Goal: Task Accomplishment & Management: Manage account settings

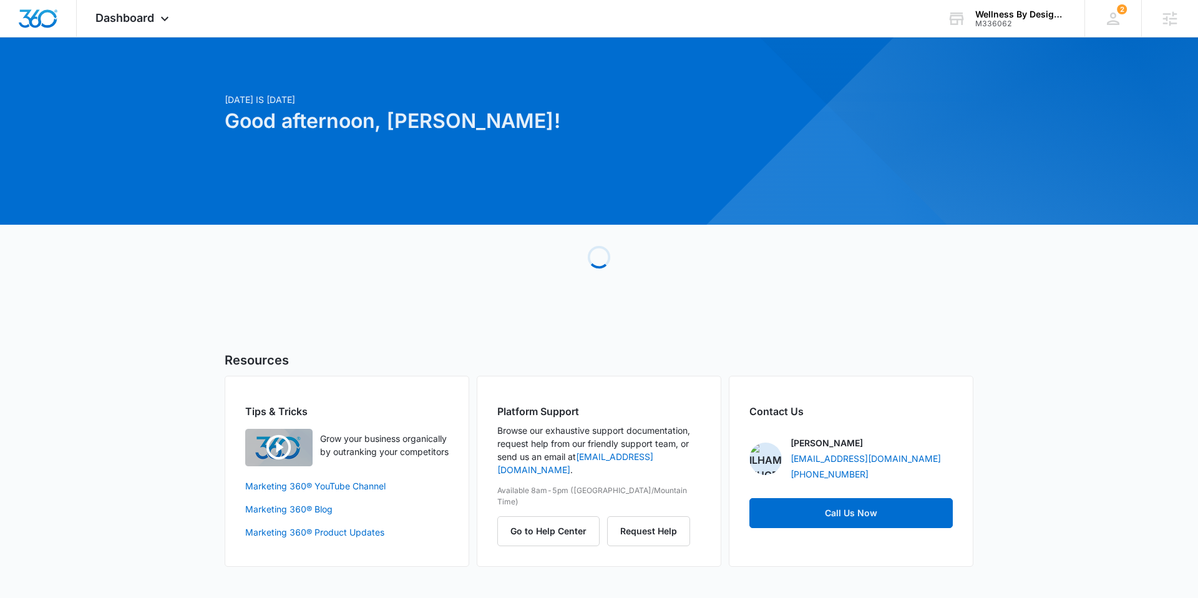
click at [322, 125] on h1 "Good afternoon, Tyler!" at bounding box center [472, 121] width 494 height 30
click at [130, 25] on div "Dashboard Apps Reputation Websites Forms CRM Email Social Content Ads Intellige…" at bounding box center [134, 18] width 114 height 37
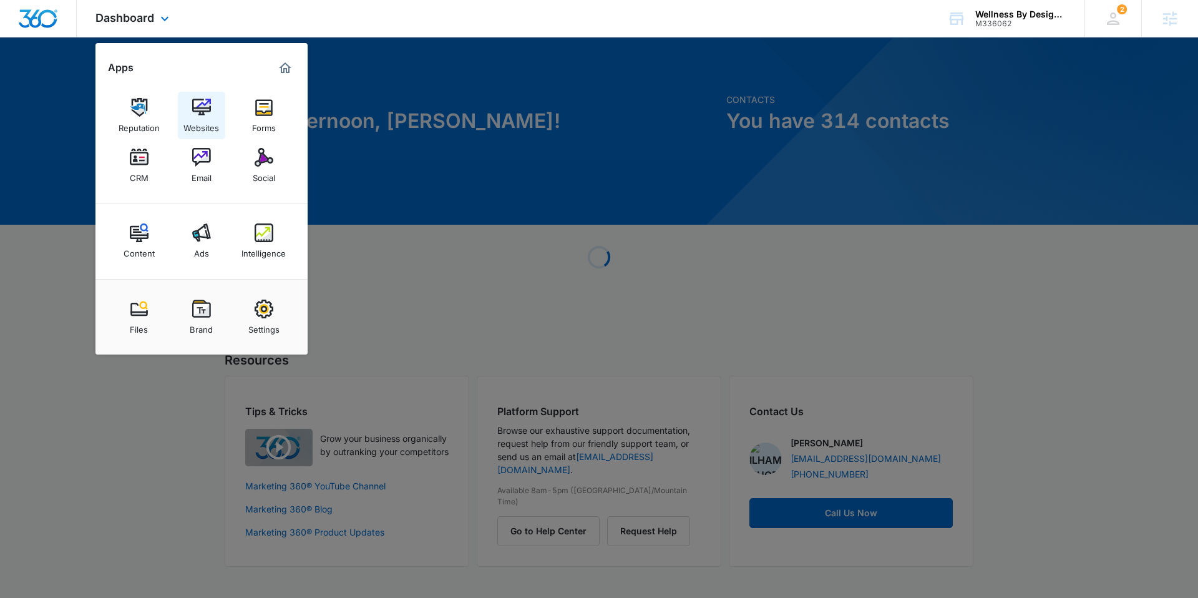
click at [201, 110] on img at bounding box center [201, 107] width 19 height 19
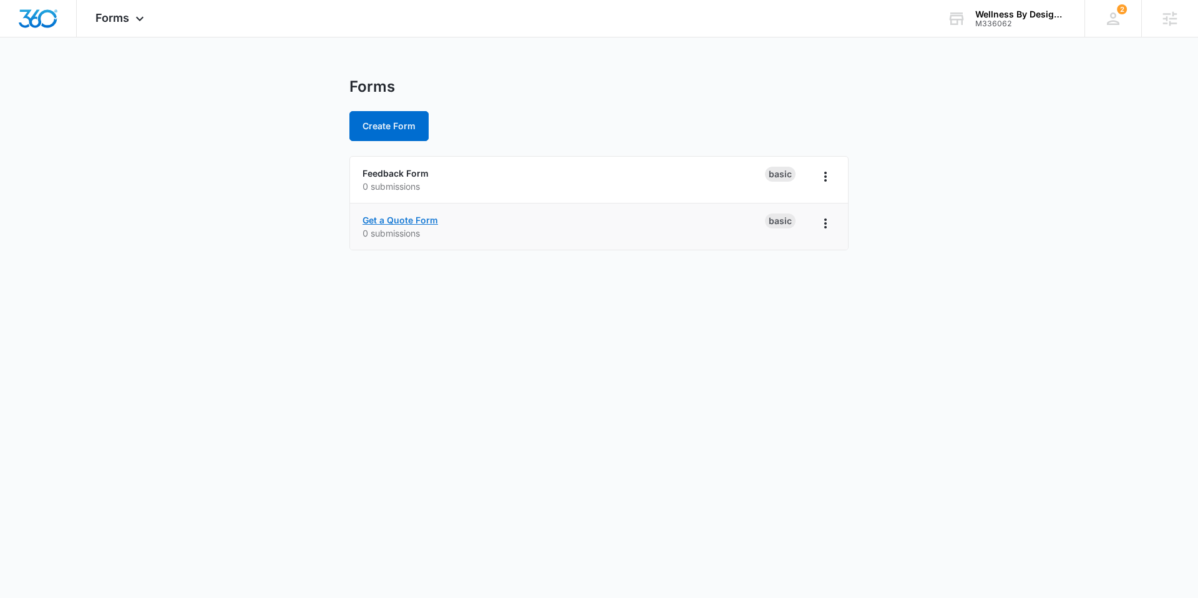
click at [425, 218] on link "Get a Quote Form" at bounding box center [399, 220] width 75 height 11
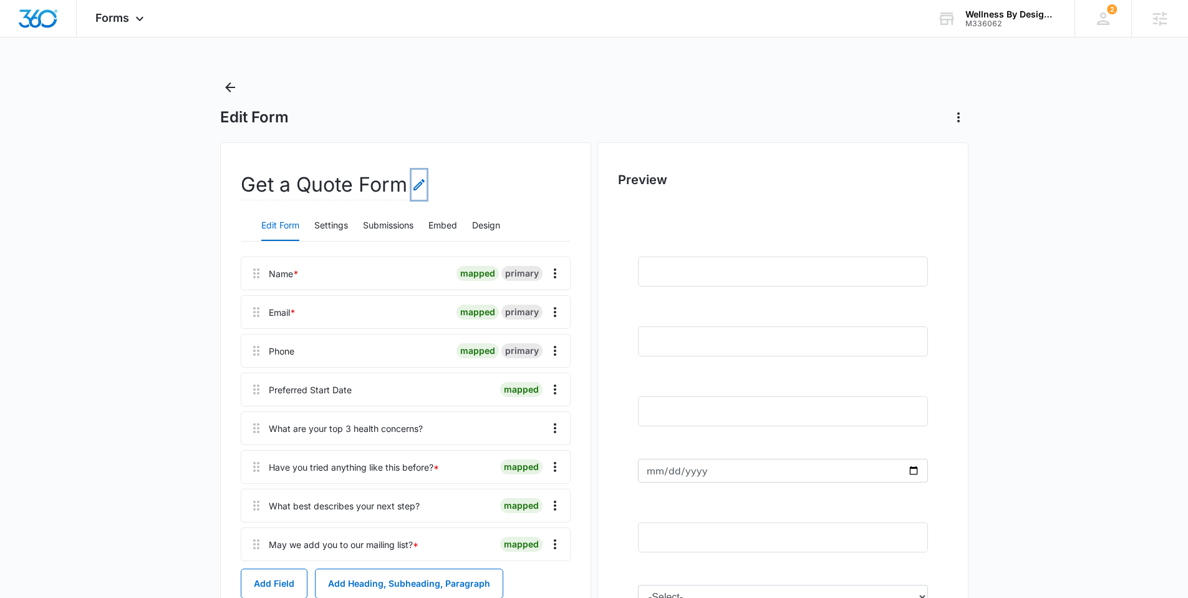
click at [425, 190] on icon "Edit Form Name" at bounding box center [419, 184] width 15 height 15
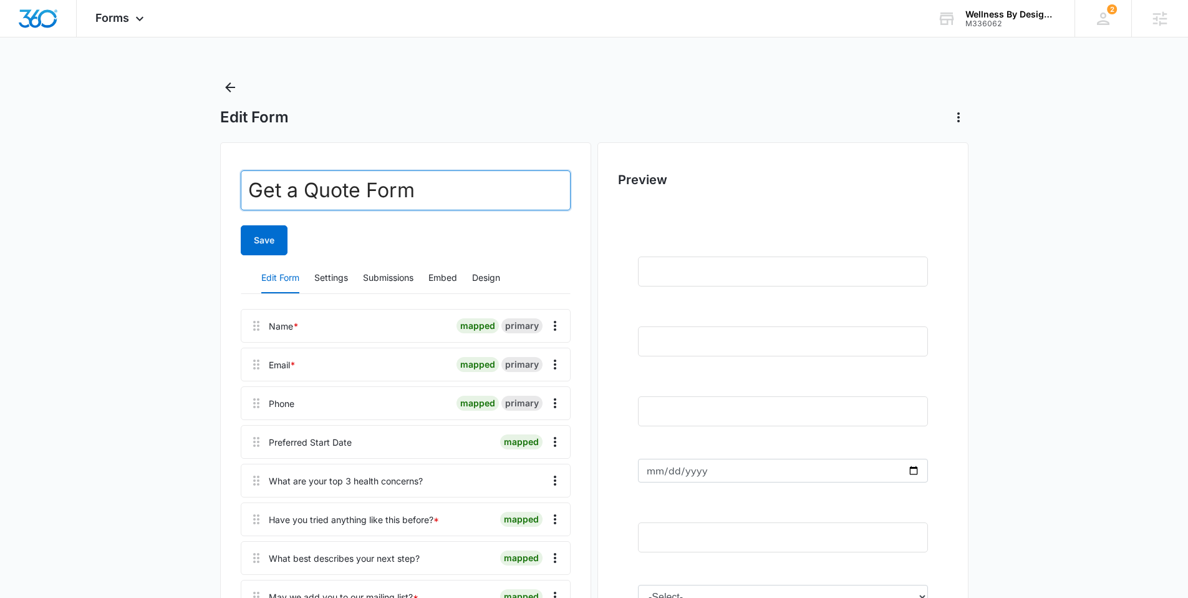
drag, startPoint x: 358, startPoint y: 190, endPoint x: 224, endPoint y: 188, distance: 134.1
click at [227, 188] on div "Get a Quote Form Save Edit Form Settings Submissions Embed Design Name * mapped…" at bounding box center [405, 487] width 371 height 691
paste input "Start Your Reset"
type input "Start Your Reset Form"
click at [261, 236] on button "Save" at bounding box center [264, 240] width 47 height 30
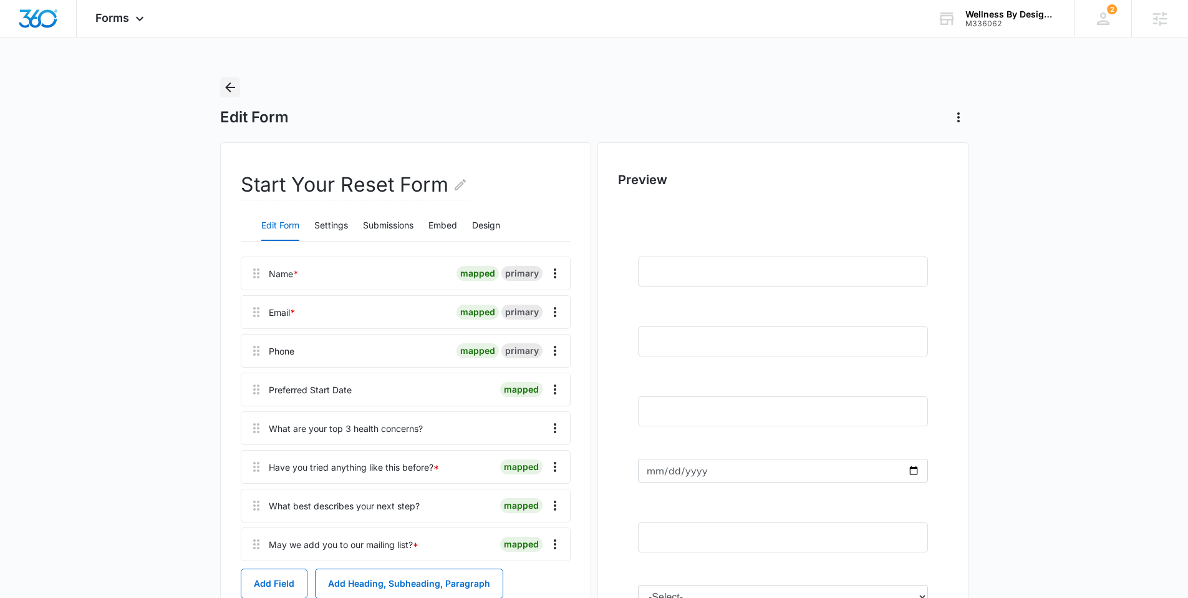
click at [228, 85] on icon "Back" at bounding box center [230, 87] width 10 height 10
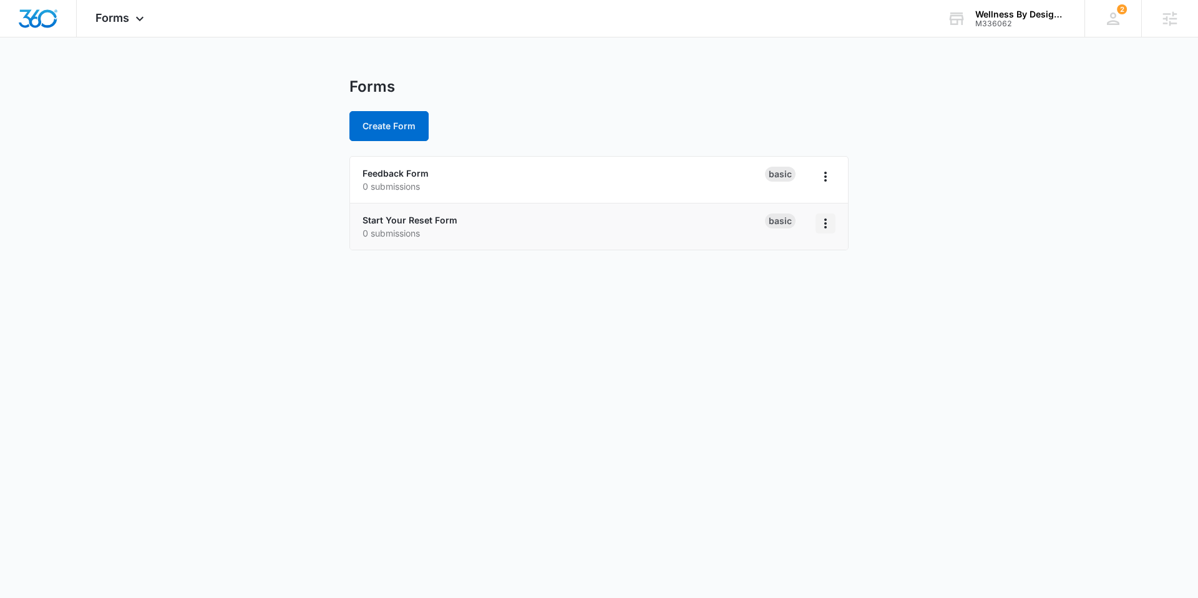
click at [830, 216] on icon "Overflow Menu" at bounding box center [825, 223] width 15 height 15
click at [798, 281] on div "Duplicate" at bounding box center [785, 277] width 39 height 9
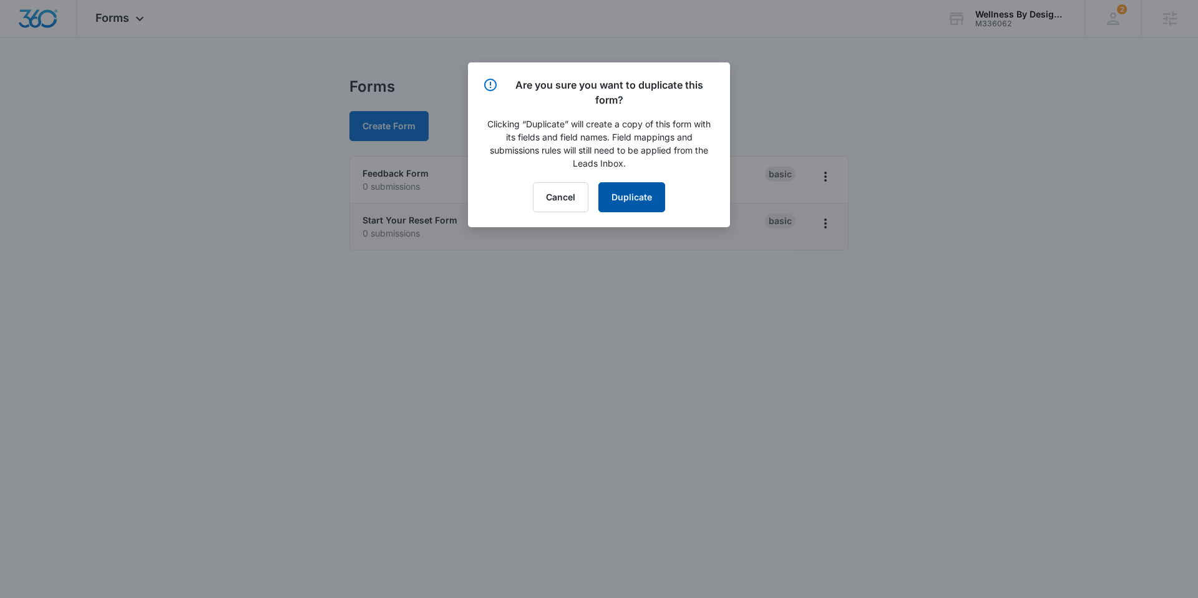
click at [625, 206] on button "Duplicate" at bounding box center [631, 197] width 67 height 30
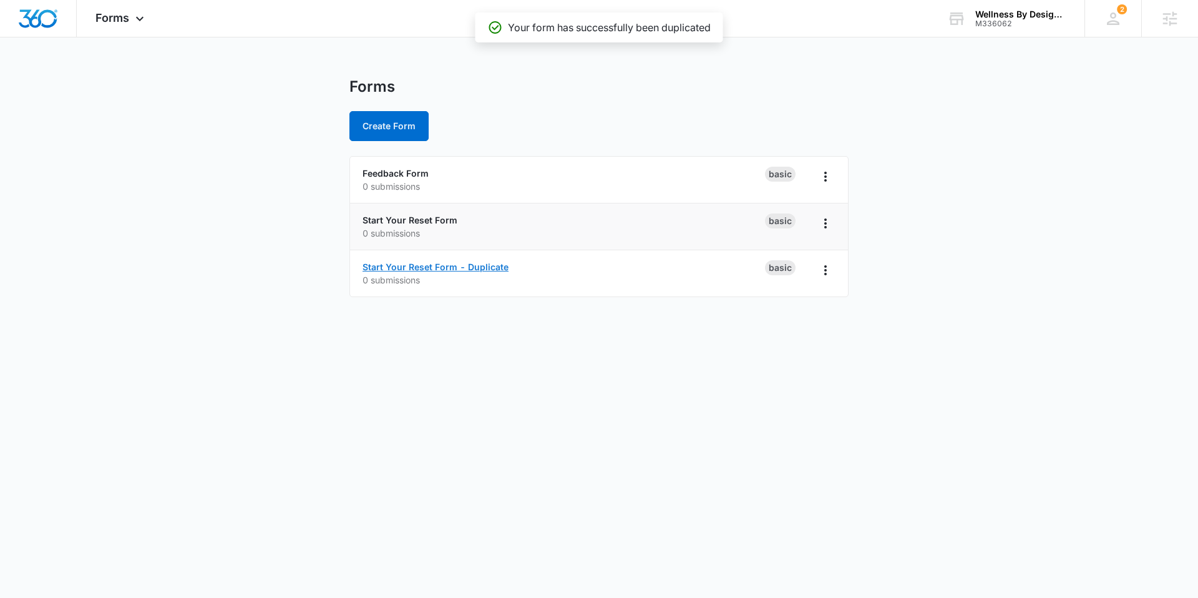
click at [488, 267] on link "Start Your Reset Form - Duplicate" at bounding box center [435, 266] width 146 height 11
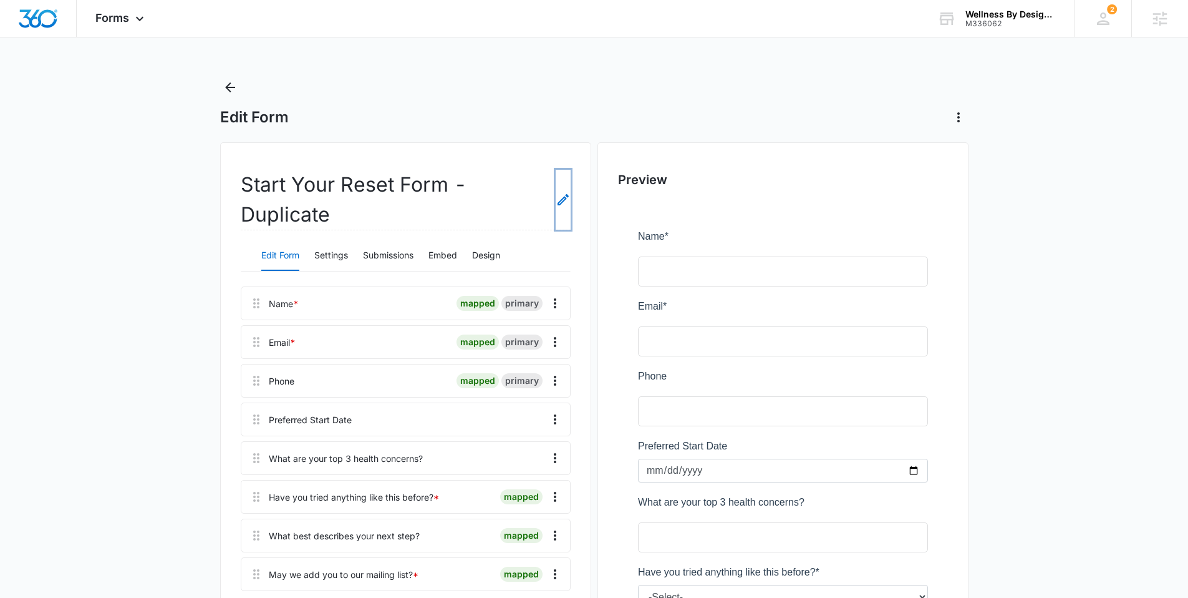
click at [557, 195] on icon "Edit Form Name" at bounding box center [563, 199] width 15 height 15
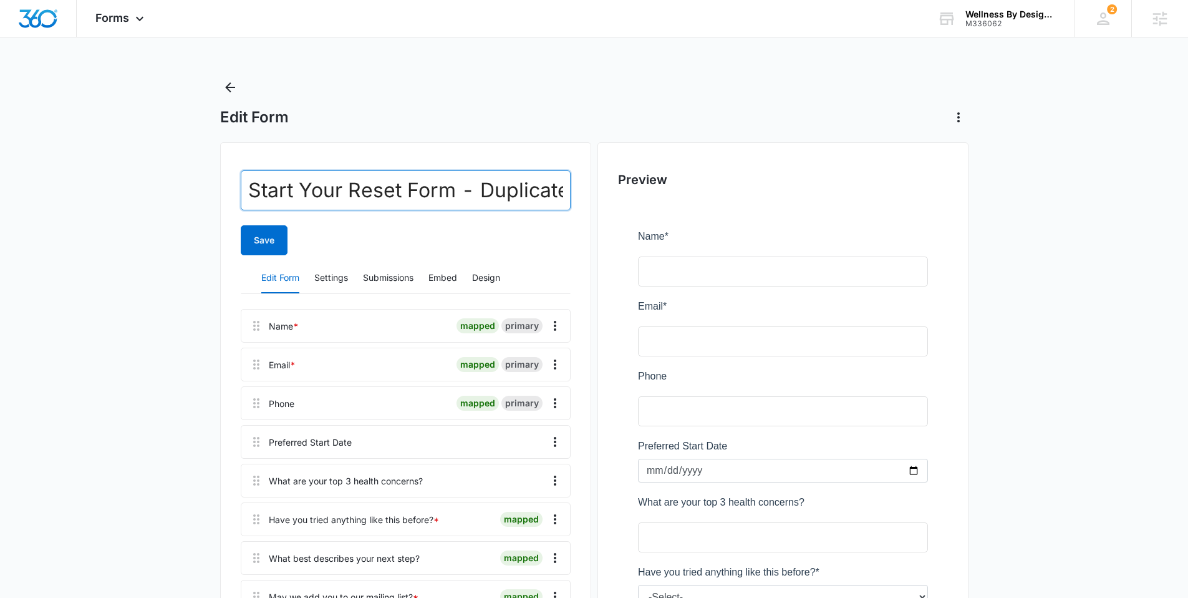
scroll to position [0, 3]
drag, startPoint x: 451, startPoint y: 190, endPoint x: 591, endPoint y: 195, distance: 139.9
click at [591, 195] on div "Start Your Reset Form - Duplicate Save Edit Form Settings Submissions Embed Des…" at bounding box center [405, 487] width 371 height 691
drag, startPoint x: 397, startPoint y: 188, endPoint x: 232, endPoint y: 188, distance: 165.3
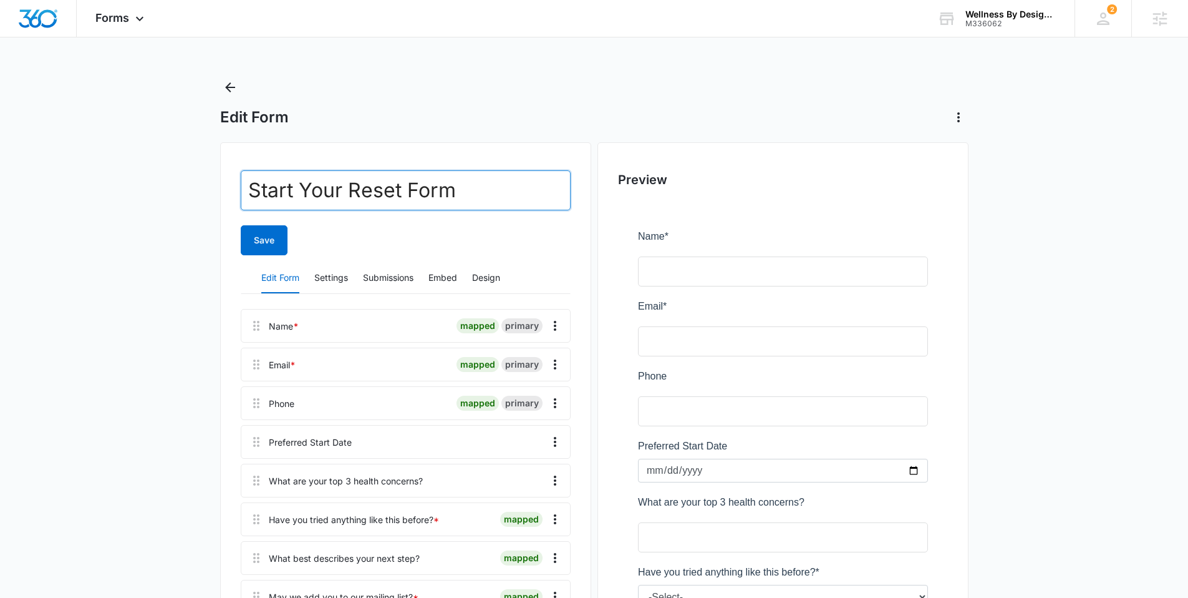
click at [232, 188] on div "Start Your Reset Form Save Edit Form Settings Submissions Embed Design Name * m…" at bounding box center [405, 487] width 371 height 691
paste input "Tell Me More.."
type input "Tell Me More Form"
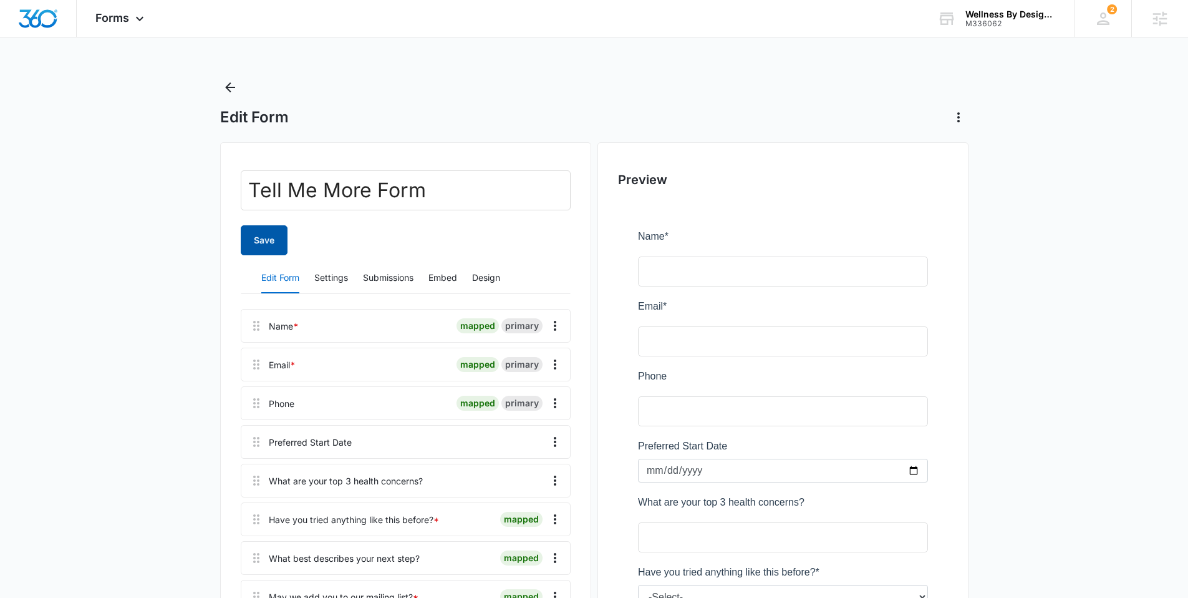
click at [261, 235] on button "Save" at bounding box center [264, 240] width 47 height 30
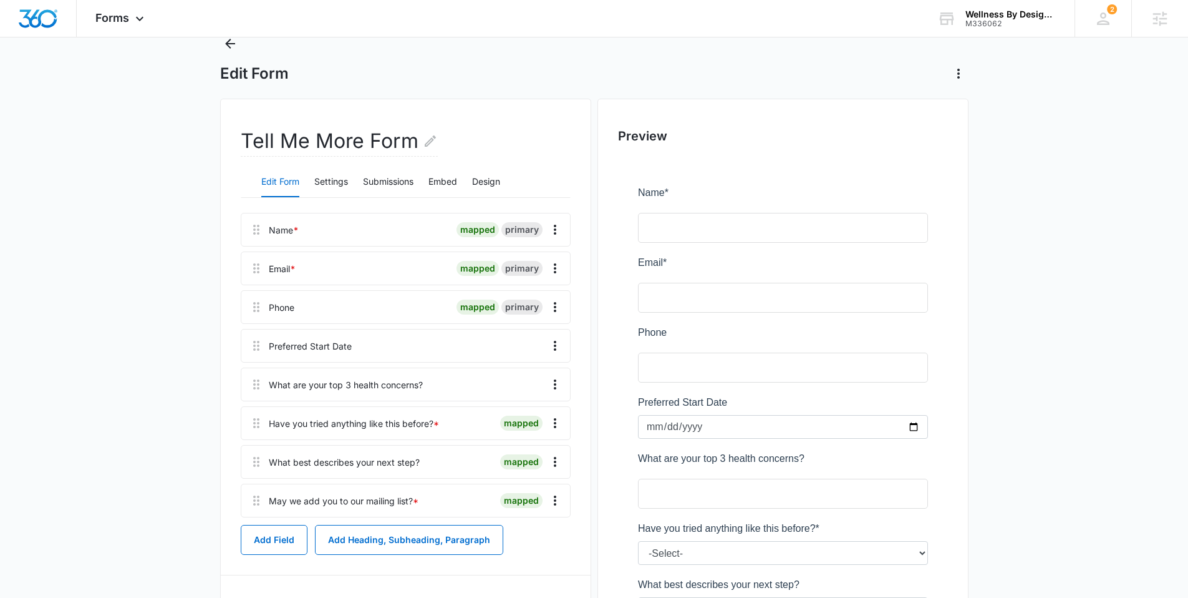
scroll to position [53, 0]
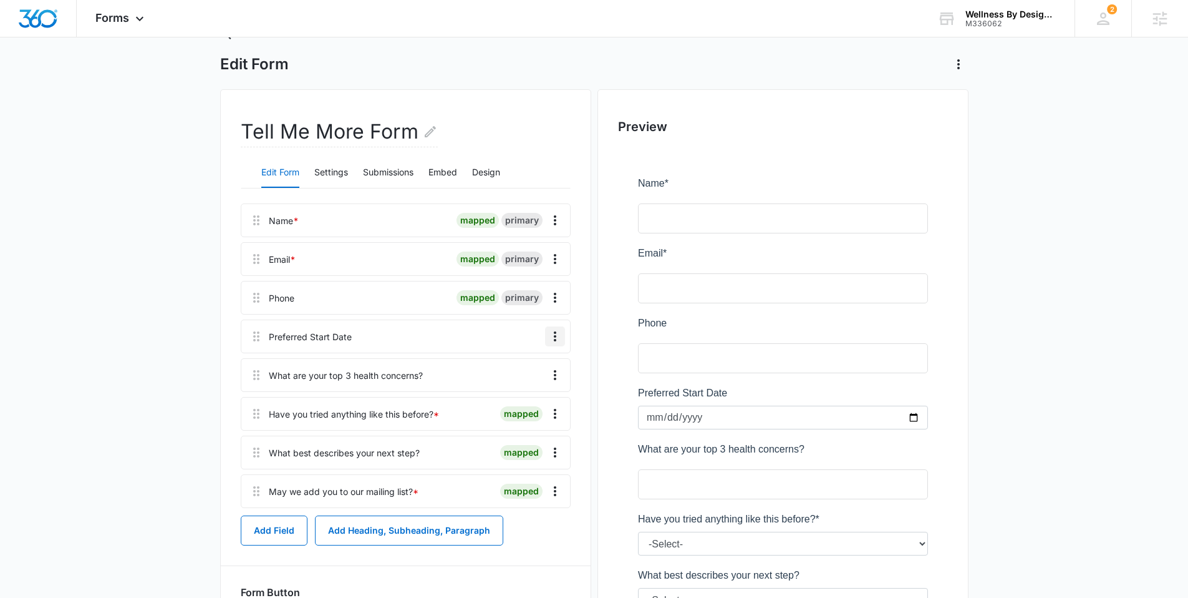
click at [556, 336] on icon "Overflow Menu" at bounding box center [555, 336] width 15 height 15
click at [538, 393] on button "Delete" at bounding box center [528, 390] width 71 height 19
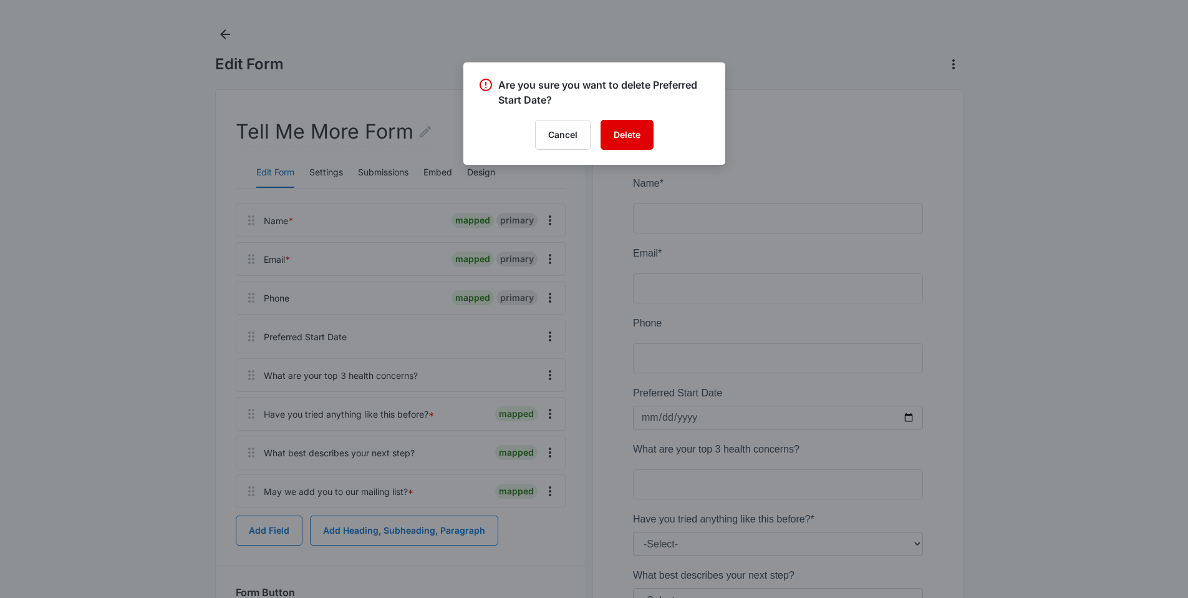
click at [623, 128] on button "Delete" at bounding box center [627, 135] width 53 height 30
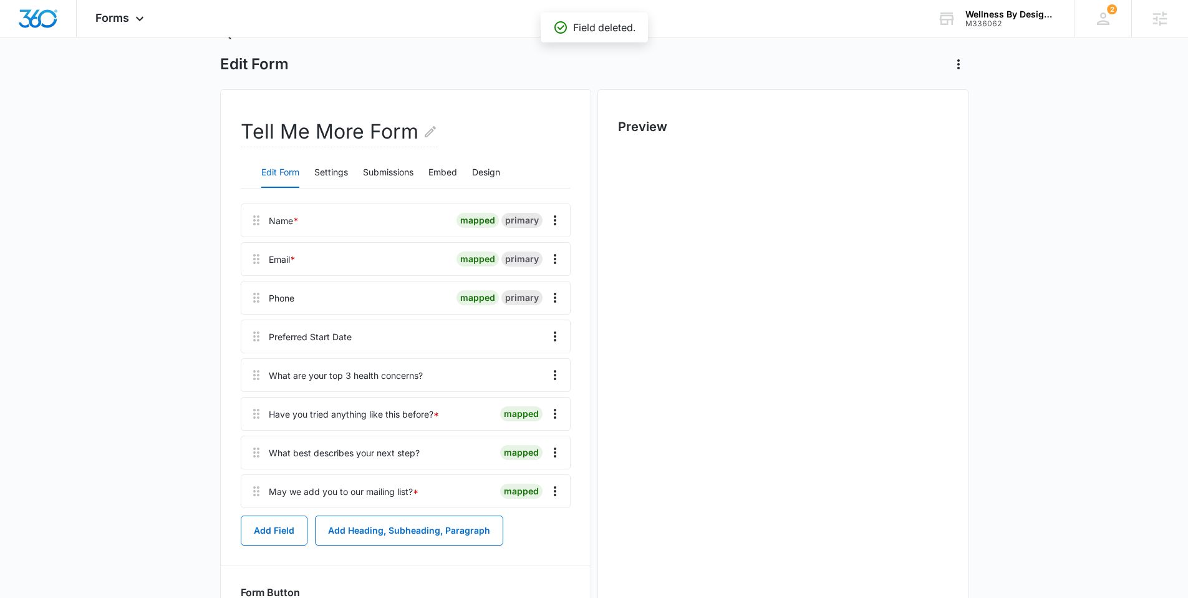
scroll to position [0, 0]
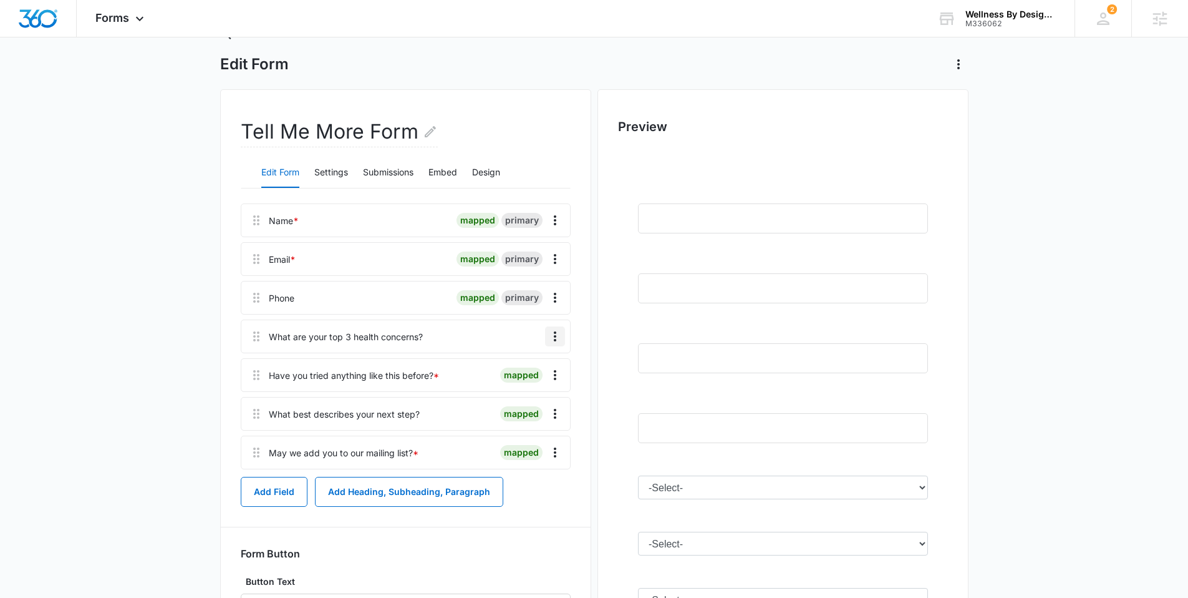
click at [556, 333] on icon "Overflow Menu" at bounding box center [555, 336] width 15 height 15
click at [543, 393] on button "Delete" at bounding box center [528, 390] width 71 height 19
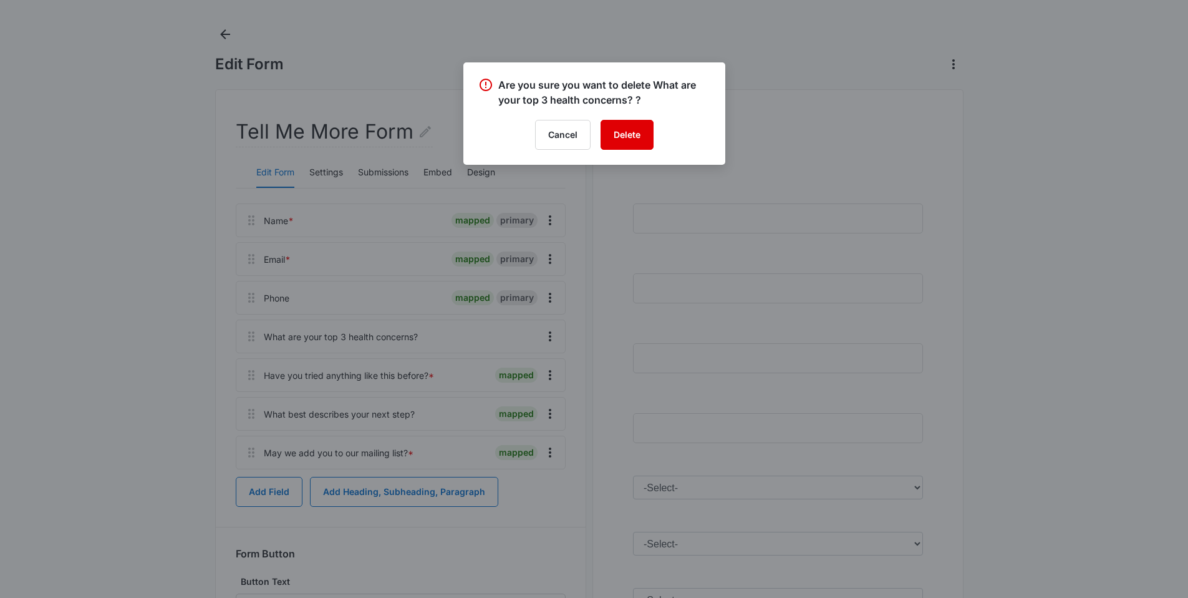
click at [628, 136] on button "Delete" at bounding box center [627, 135] width 53 height 30
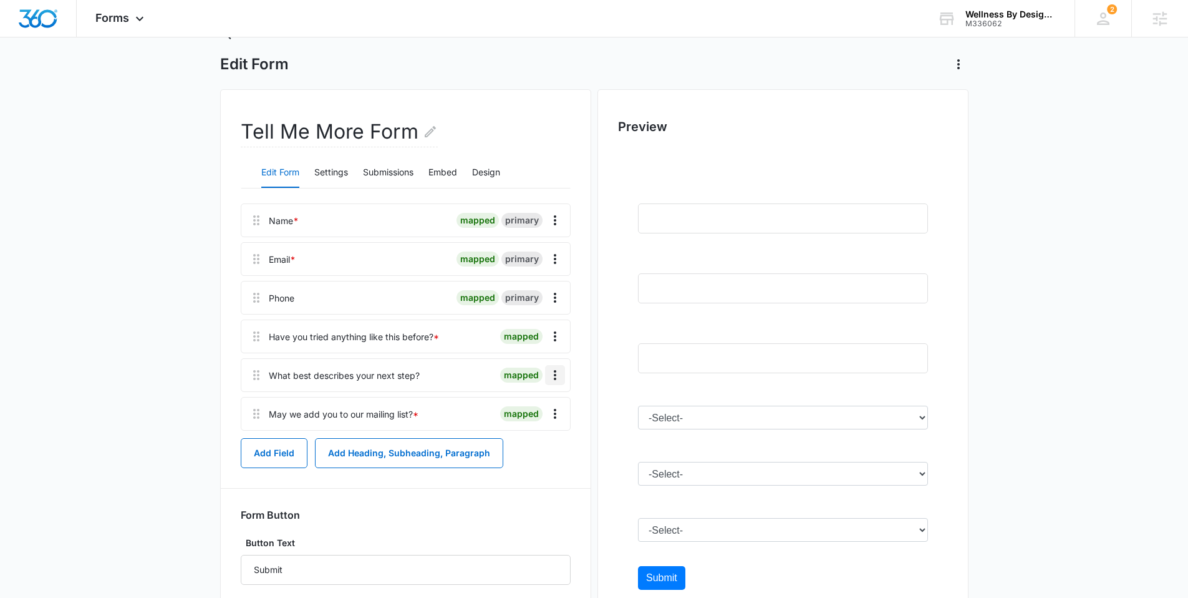
click at [553, 374] on icon "Overflow Menu" at bounding box center [555, 374] width 15 height 15
click at [523, 433] on div "Delete" at bounding box center [521, 428] width 26 height 9
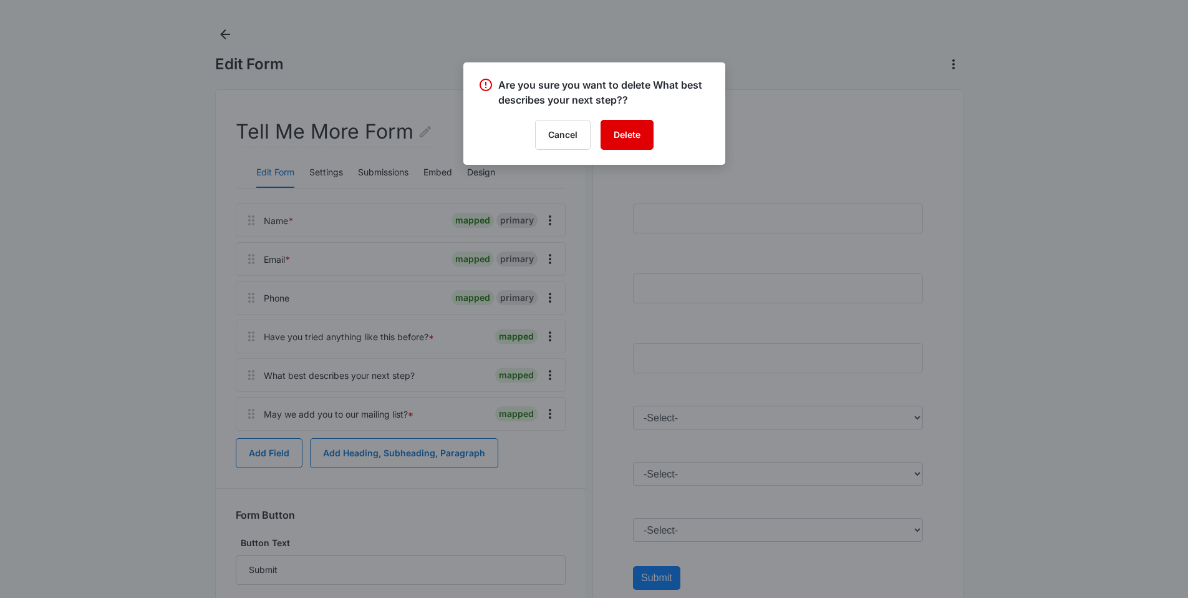
click at [613, 135] on button "Delete" at bounding box center [627, 135] width 53 height 30
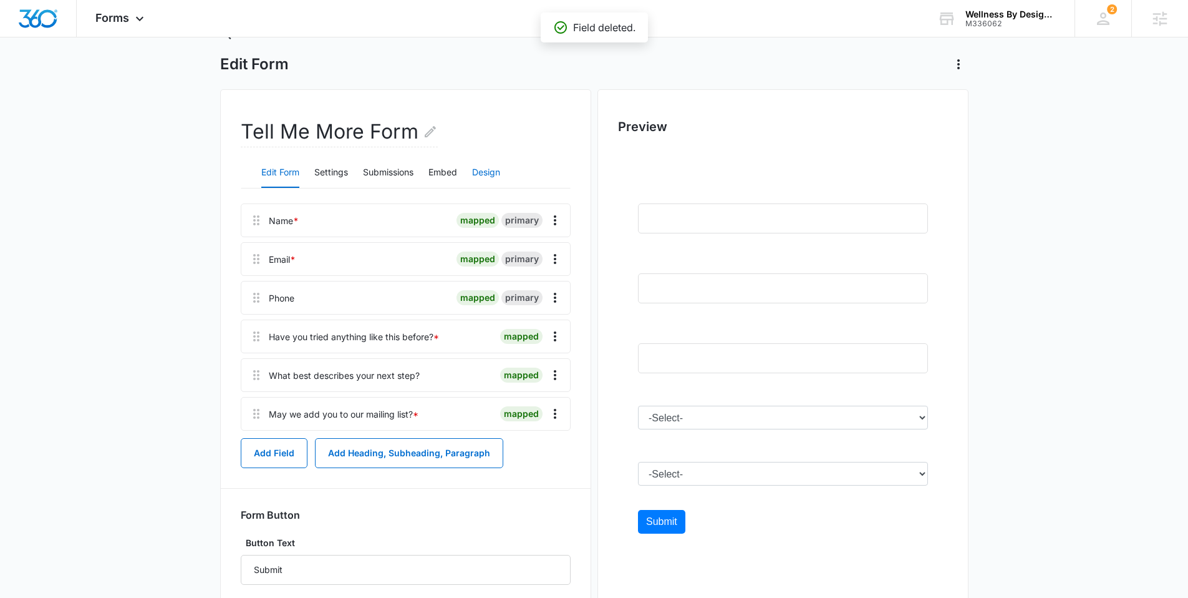
click at [489, 173] on button "Design" at bounding box center [486, 173] width 28 height 30
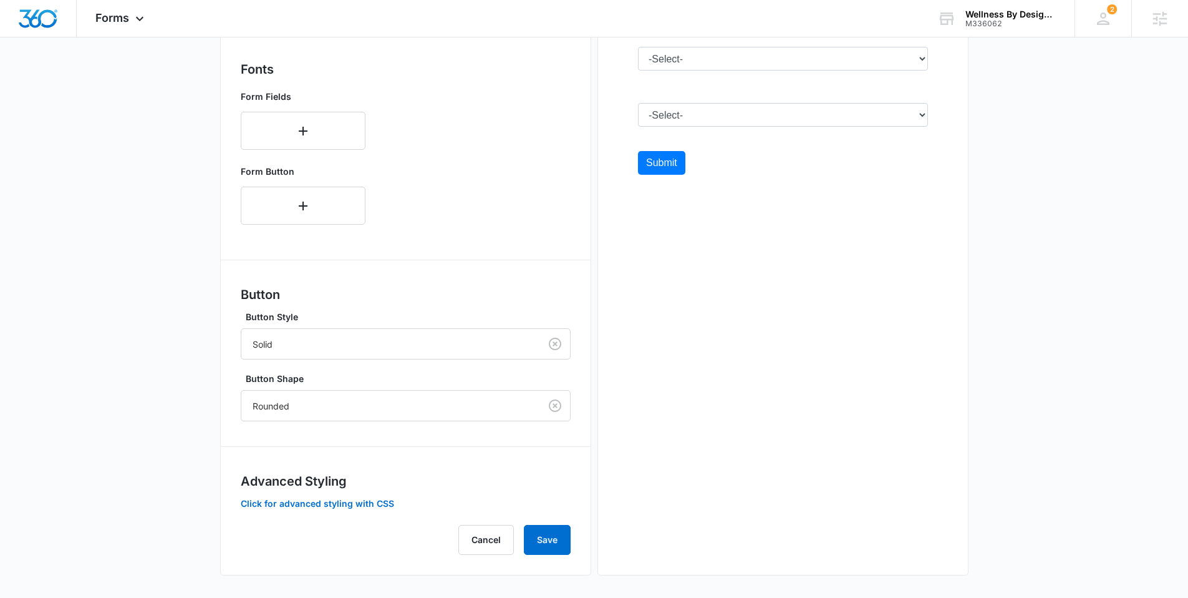
scroll to position [414, 0]
click at [548, 542] on button "Save" at bounding box center [547, 537] width 47 height 30
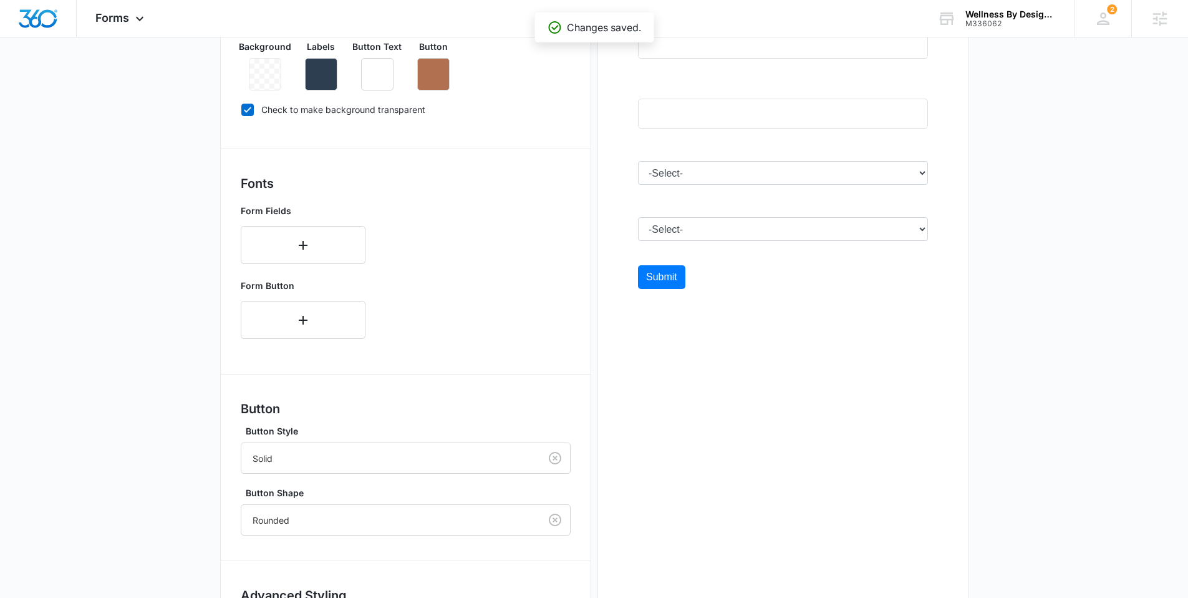
scroll to position [0, 0]
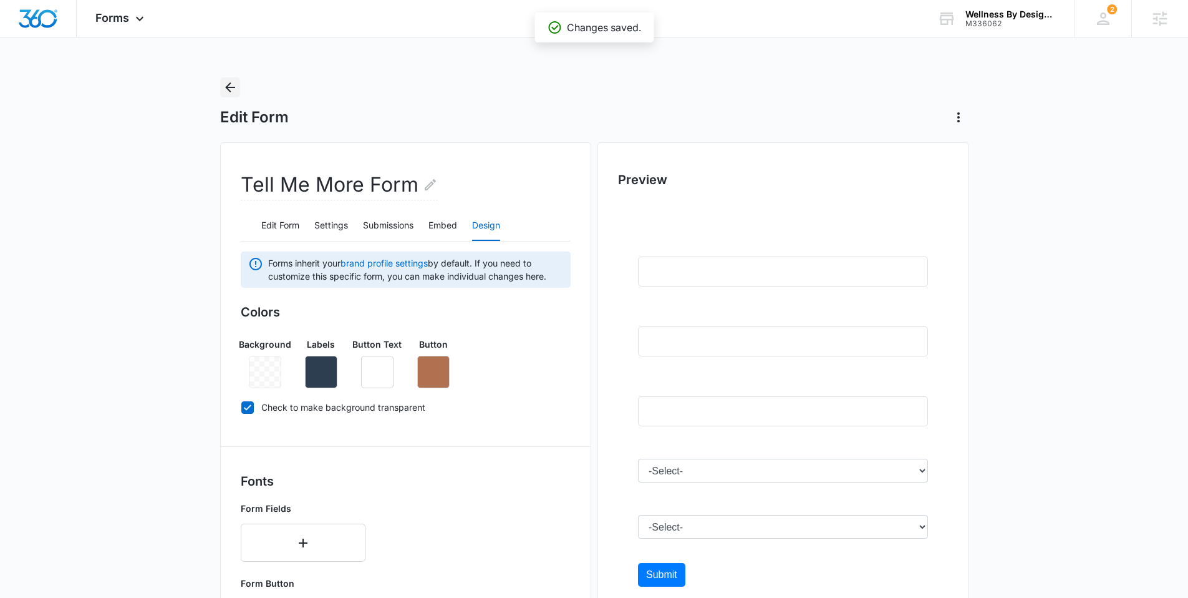
click at [228, 90] on icon "Back" at bounding box center [230, 87] width 10 height 10
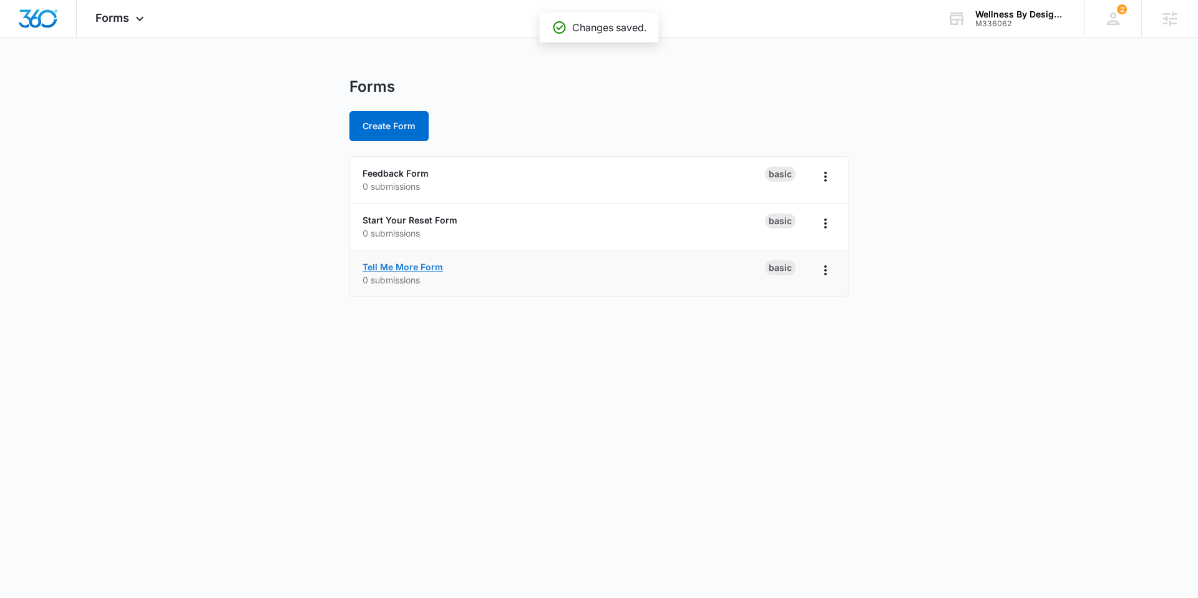
click at [387, 266] on link "Tell Me More Form" at bounding box center [402, 266] width 80 height 11
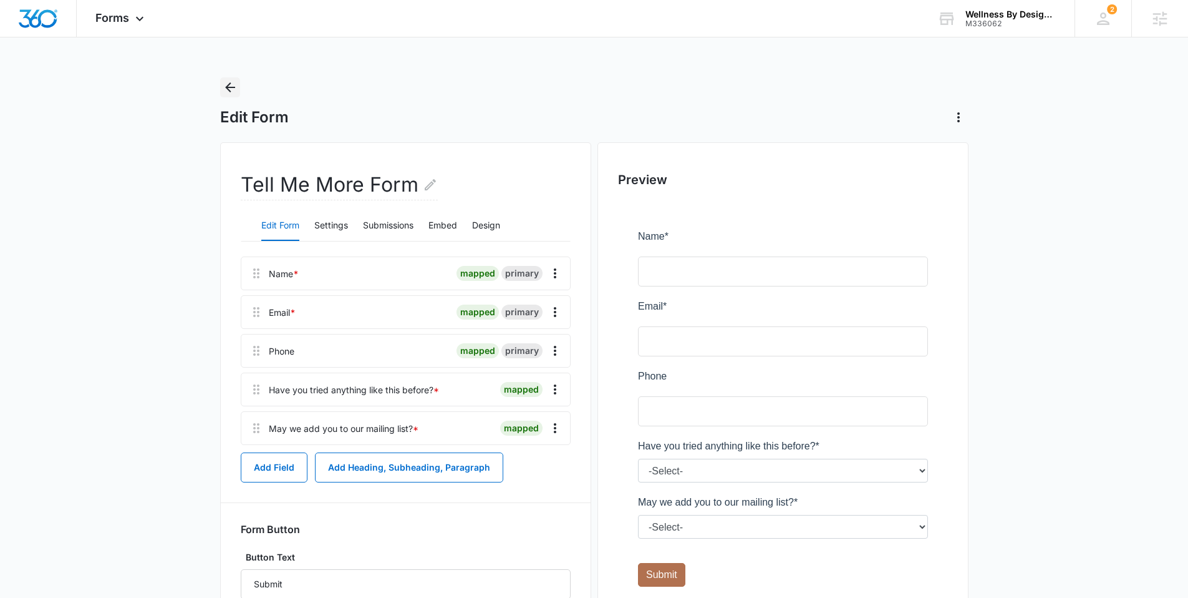
click at [223, 83] on icon "Back" at bounding box center [230, 87] width 15 height 15
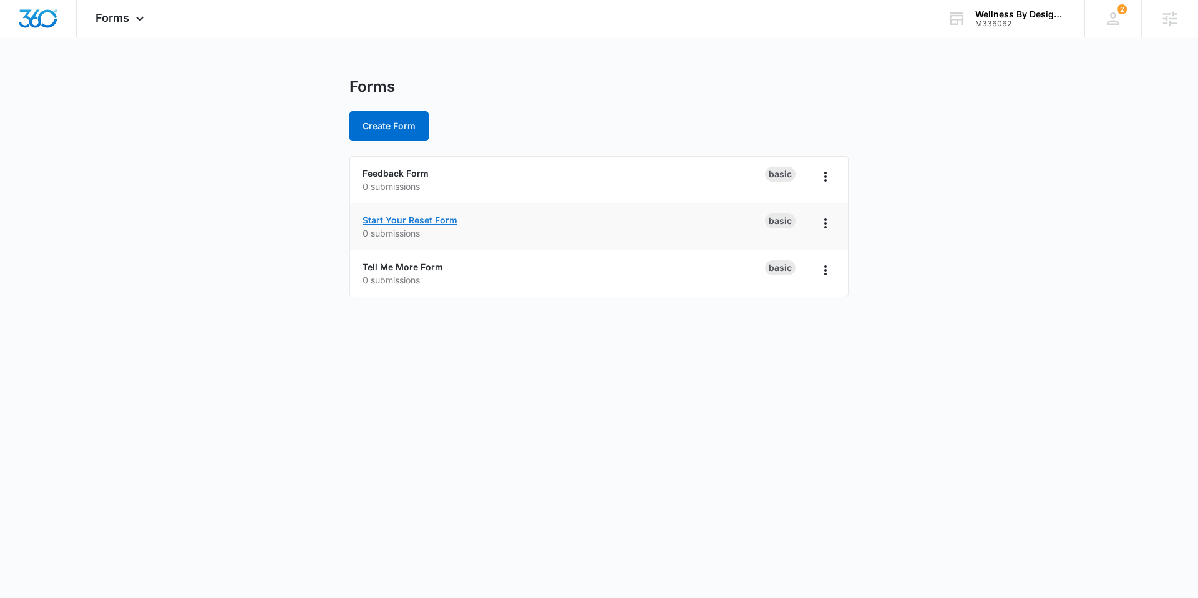
click at [435, 216] on link "Start Your Reset Form" at bounding box center [409, 220] width 95 height 11
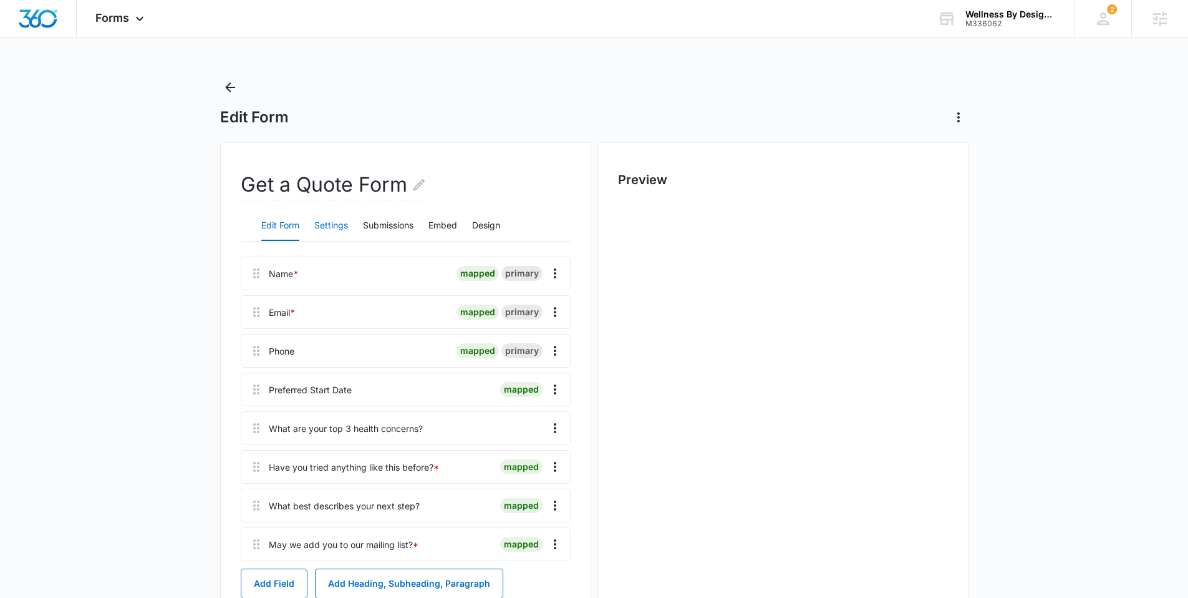
click at [329, 230] on button "Settings" at bounding box center [331, 226] width 34 height 30
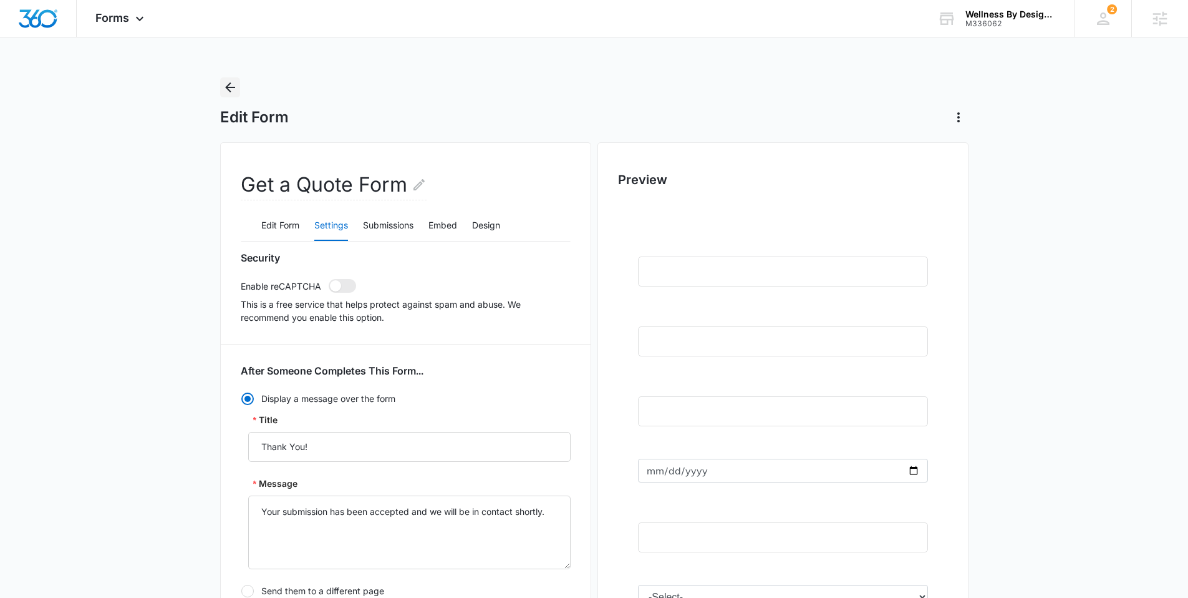
click at [220, 80] on button "Back" at bounding box center [230, 87] width 20 height 20
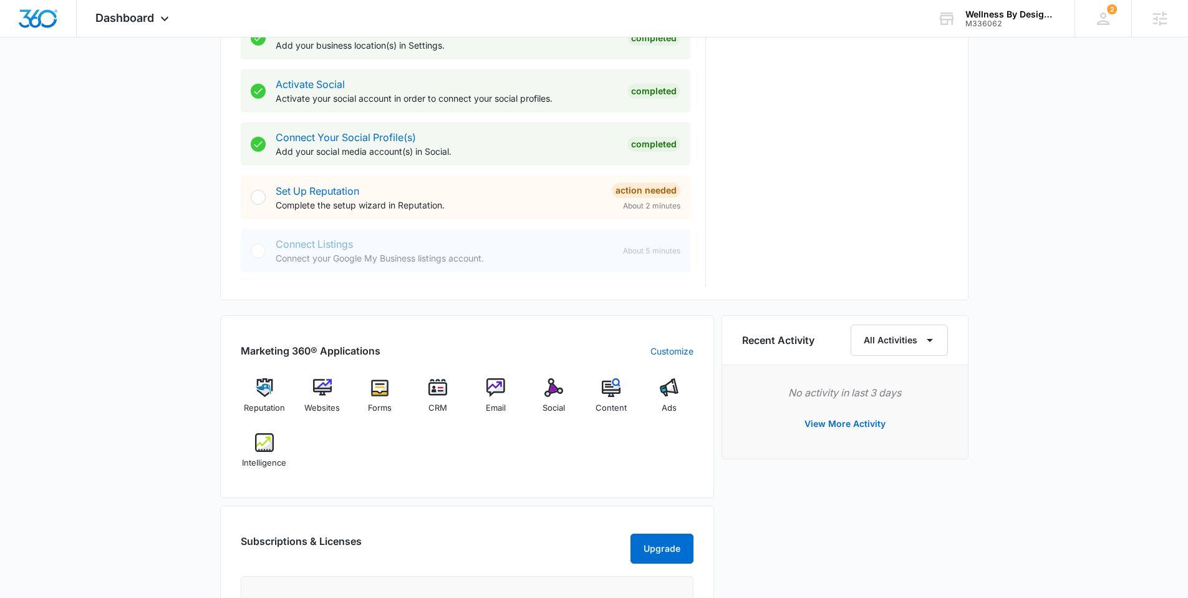
scroll to position [803, 0]
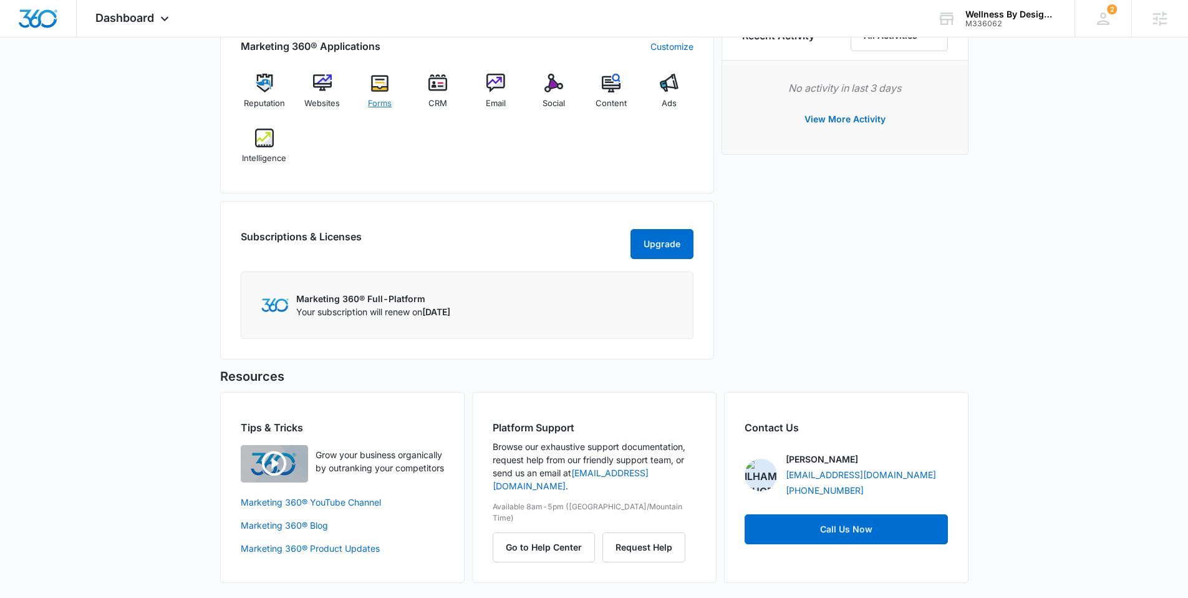
click at [377, 77] on img at bounding box center [380, 83] width 19 height 19
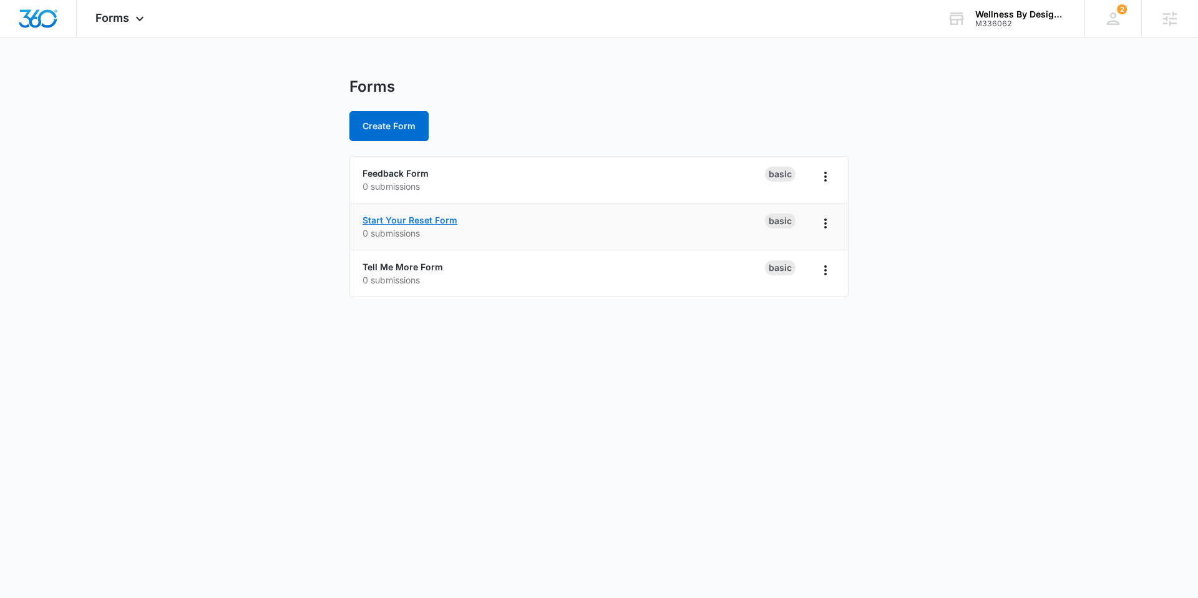
click at [411, 221] on link "Start Your Reset Form" at bounding box center [409, 220] width 95 height 11
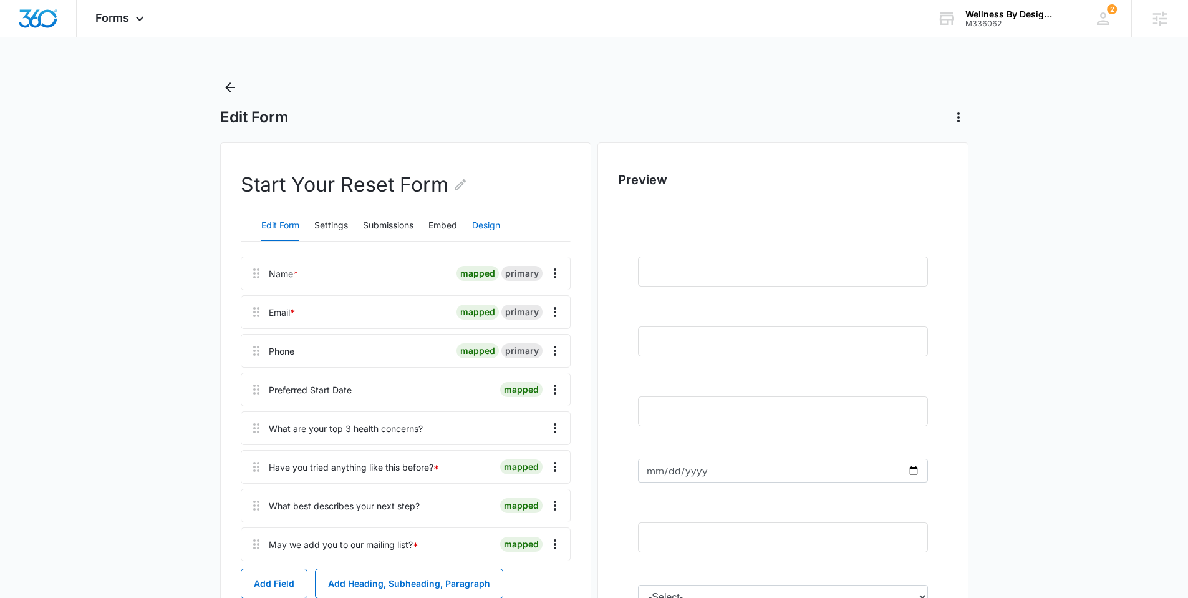
click at [497, 220] on button "Design" at bounding box center [486, 226] width 28 height 30
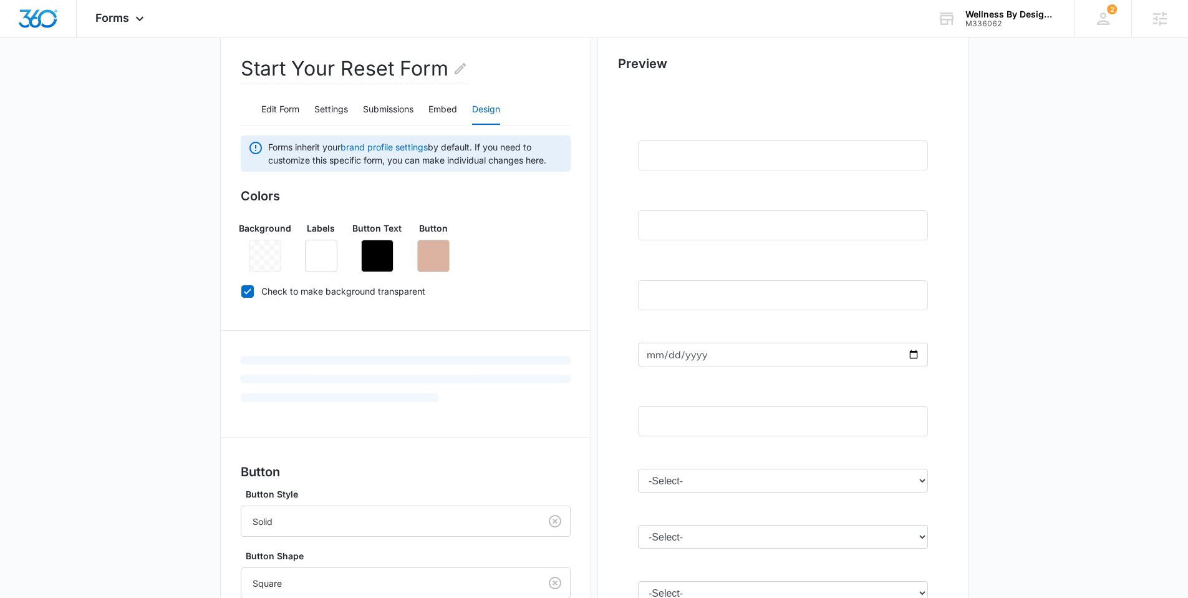
scroll to position [118, 0]
click at [441, 258] on button "button" at bounding box center [433, 254] width 32 height 32
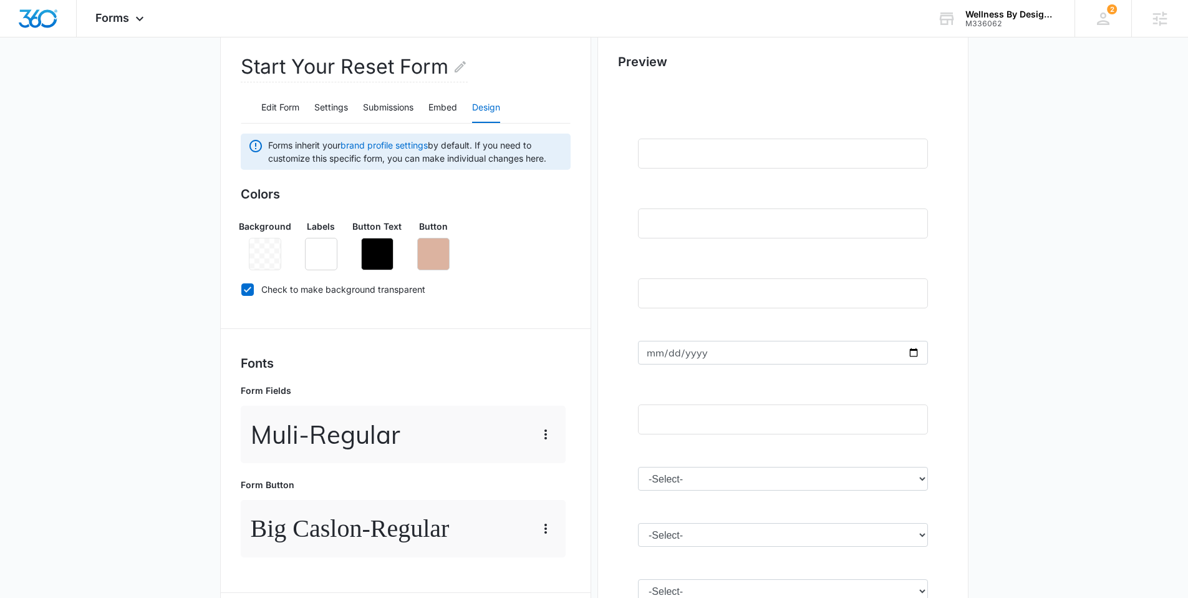
click at [509, 238] on div "Background Labels Button Text Button" at bounding box center [406, 240] width 330 height 61
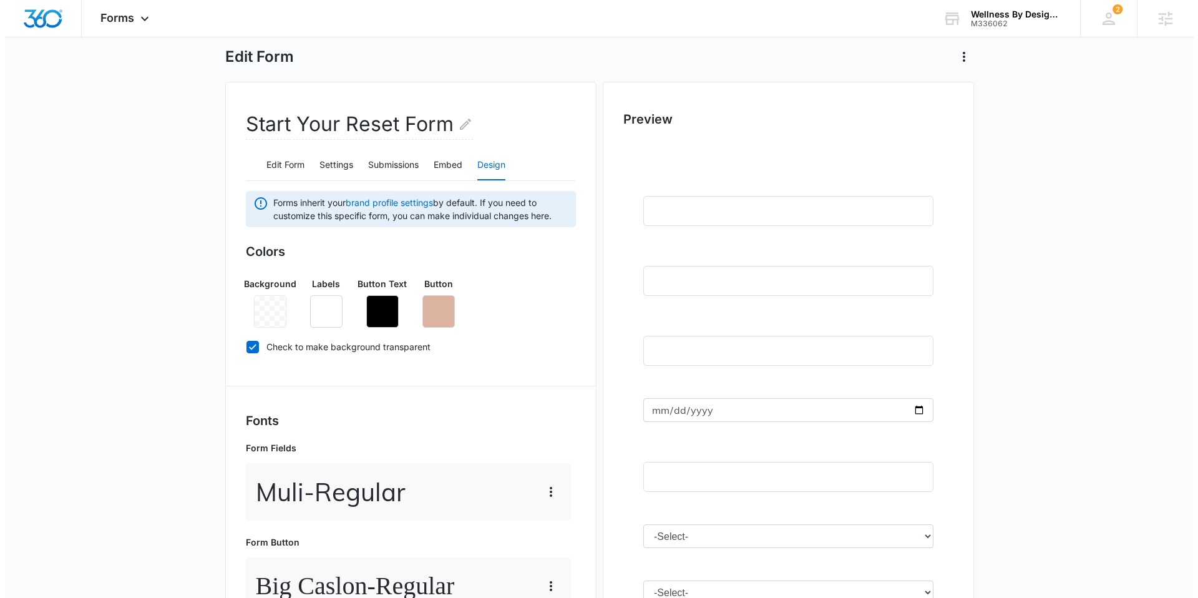
scroll to position [0, 0]
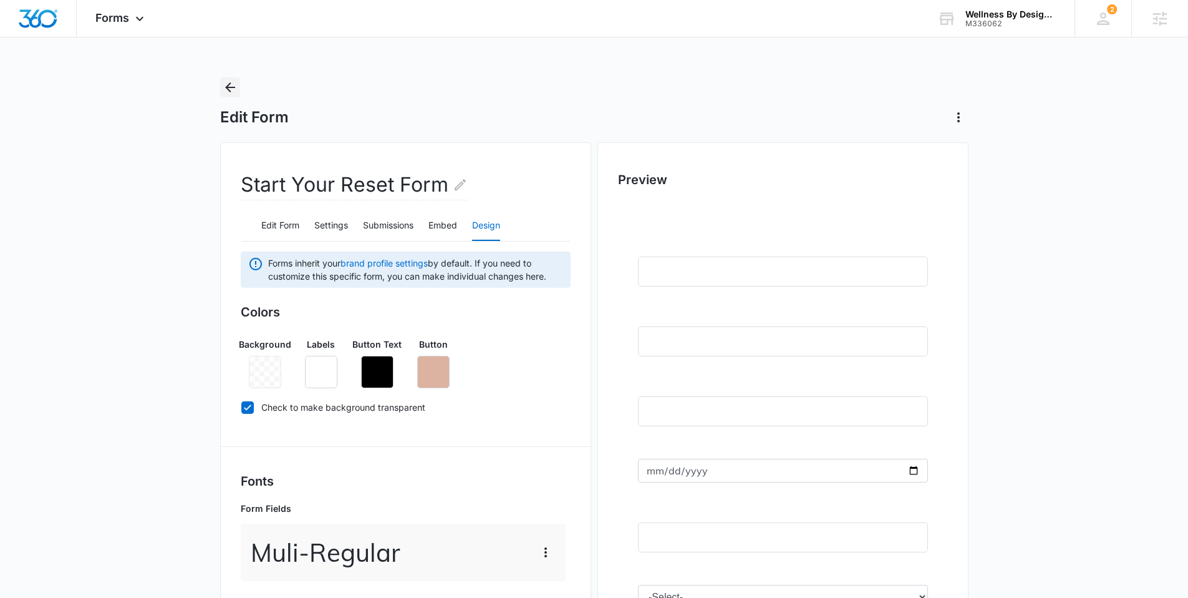
click at [230, 85] on icon "Back" at bounding box center [230, 87] width 15 height 15
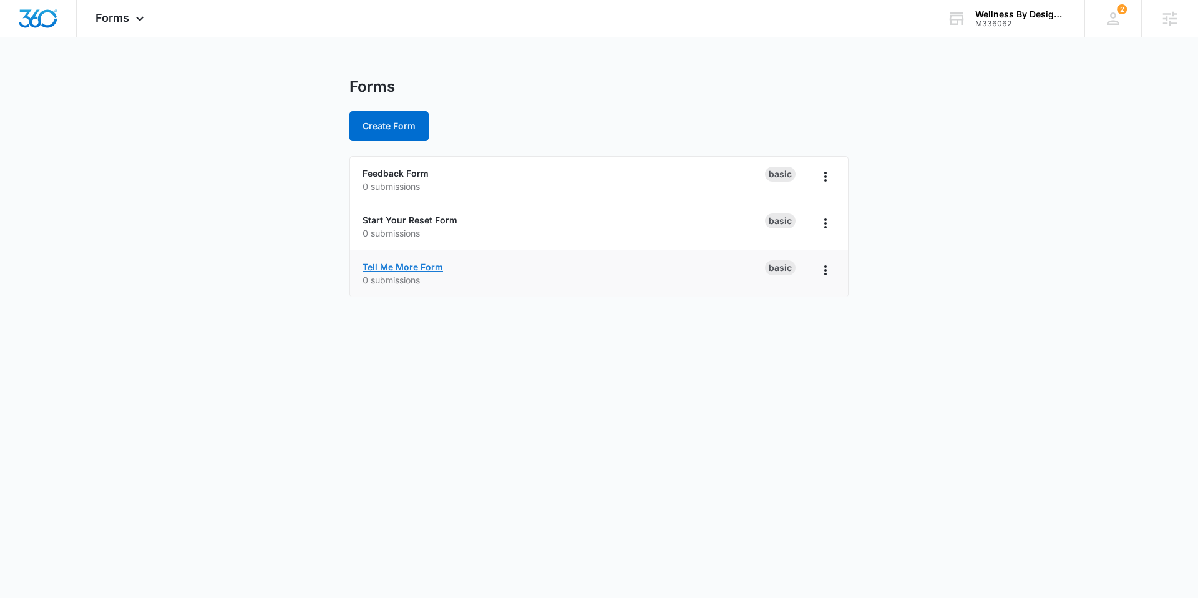
click at [402, 266] on link "Tell Me More Form" at bounding box center [402, 266] width 80 height 11
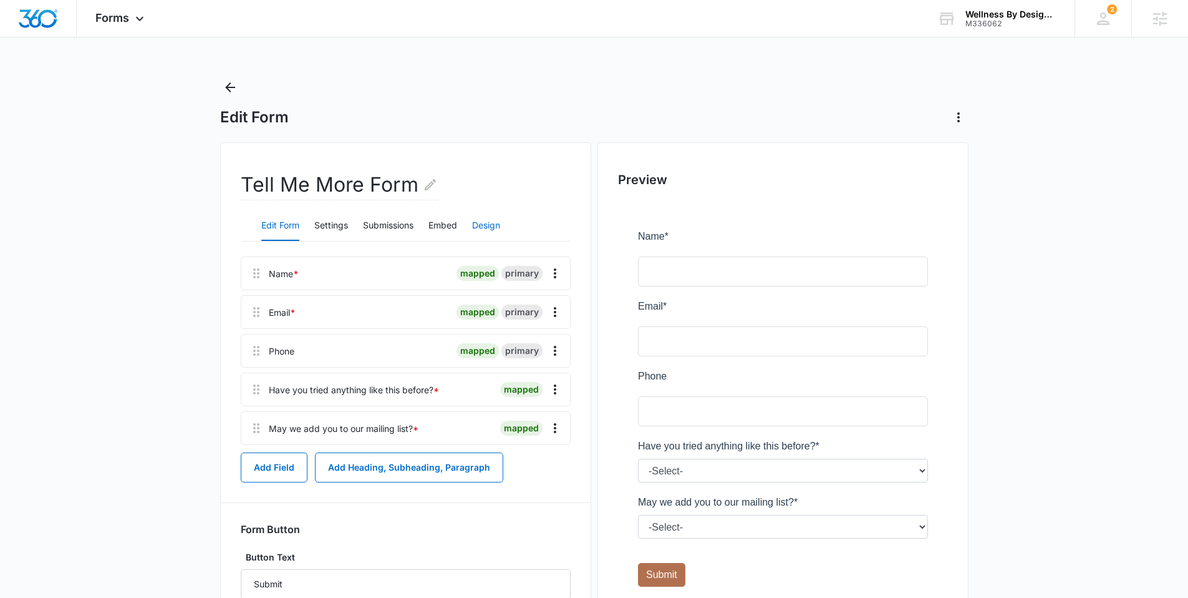
click at [474, 225] on button "Design" at bounding box center [486, 226] width 28 height 30
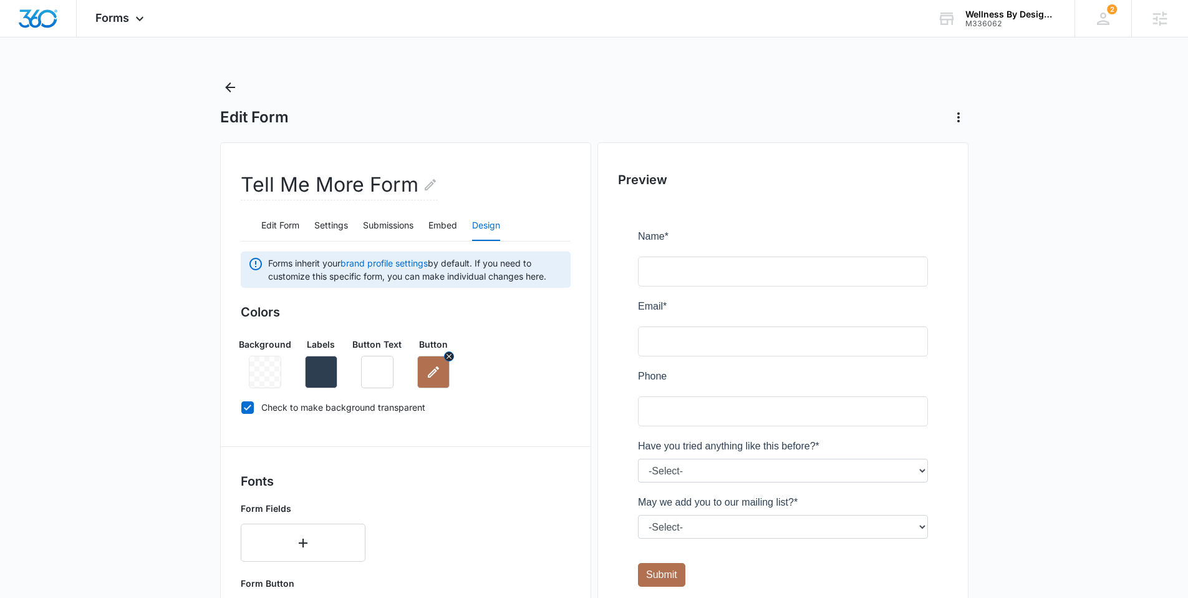
click at [432, 367] on icon "button" at bounding box center [433, 371] width 15 height 15
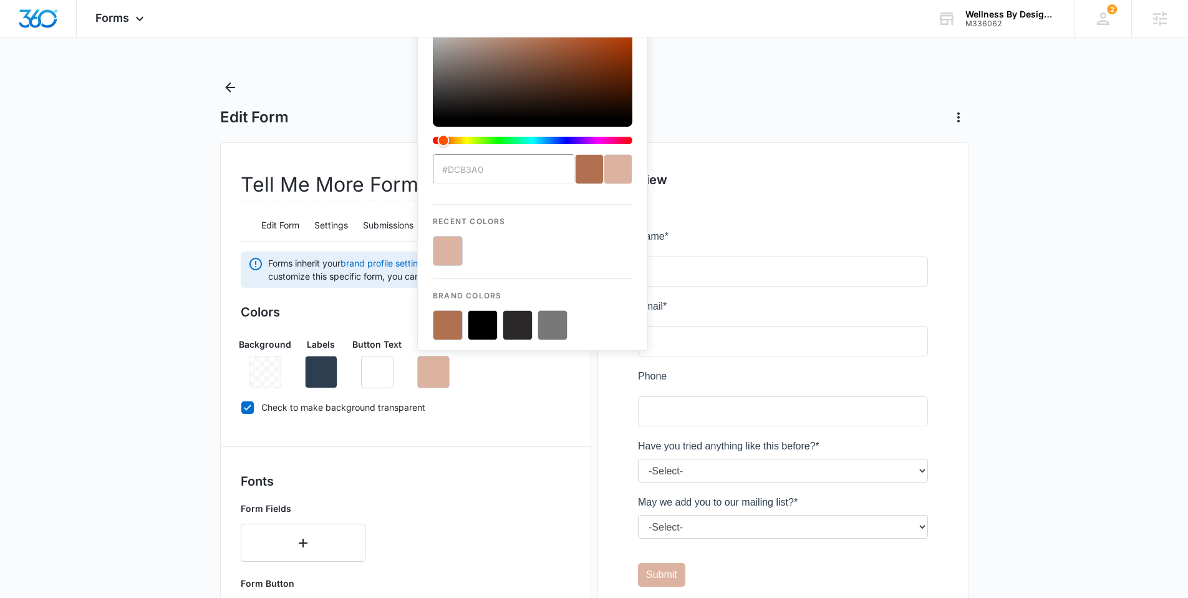
type input "#dcb3a0"
click at [446, 248] on button "color-picker-container" at bounding box center [448, 251] width 30 height 30
click at [447, 248] on button "color-picker-container" at bounding box center [448, 251] width 30 height 30
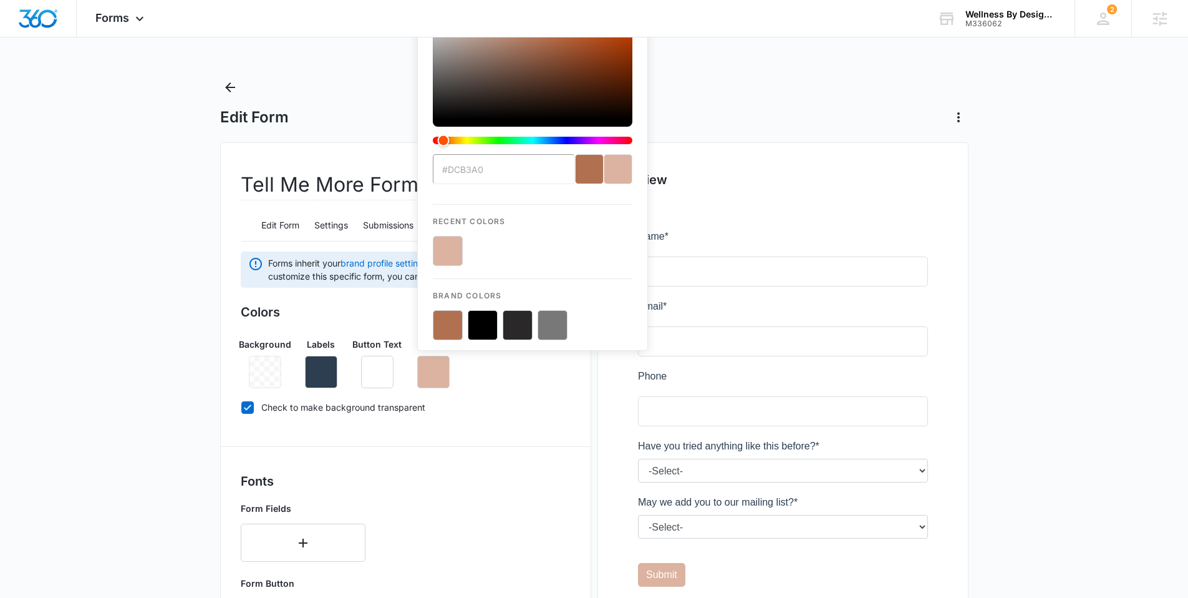
drag, startPoint x: 508, startPoint y: 410, endPoint x: 459, endPoint y: 397, distance: 50.8
click at [508, 409] on label "Check to make background transparent" at bounding box center [406, 407] width 330 height 13
click at [241, 407] on input "Check to make background transparent" at bounding box center [241, 407] width 1 height 1
checkbox input "false"
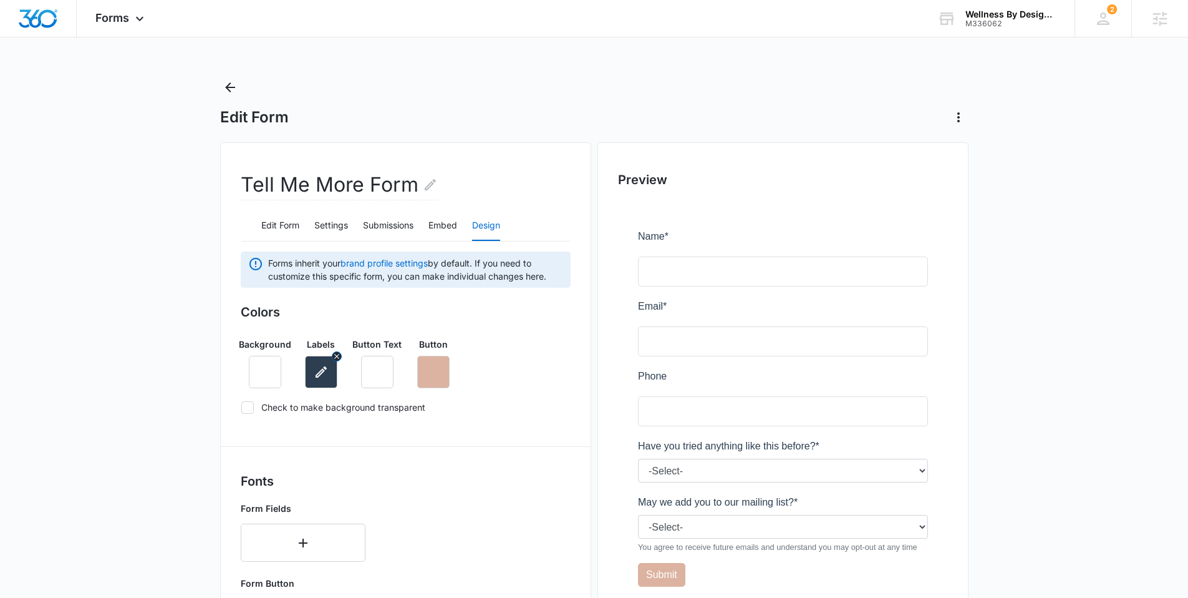
click at [320, 374] on icon "button" at bounding box center [321, 371] width 11 height 11
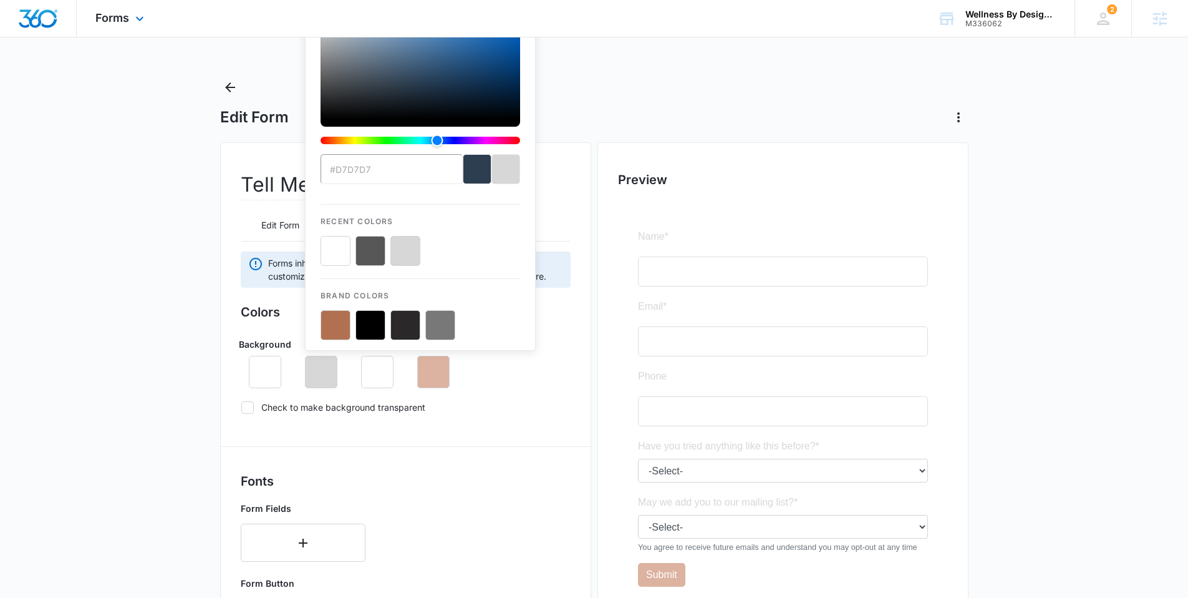
drag, startPoint x: 410, startPoint y: 162, endPoint x: 309, endPoint y: 22, distance: 172.1
click at [309, 22] on div "Forms Apps Reputation Websites Forms CRM Email Social Content Ads Intelligence …" at bounding box center [594, 506] width 1188 height 1012
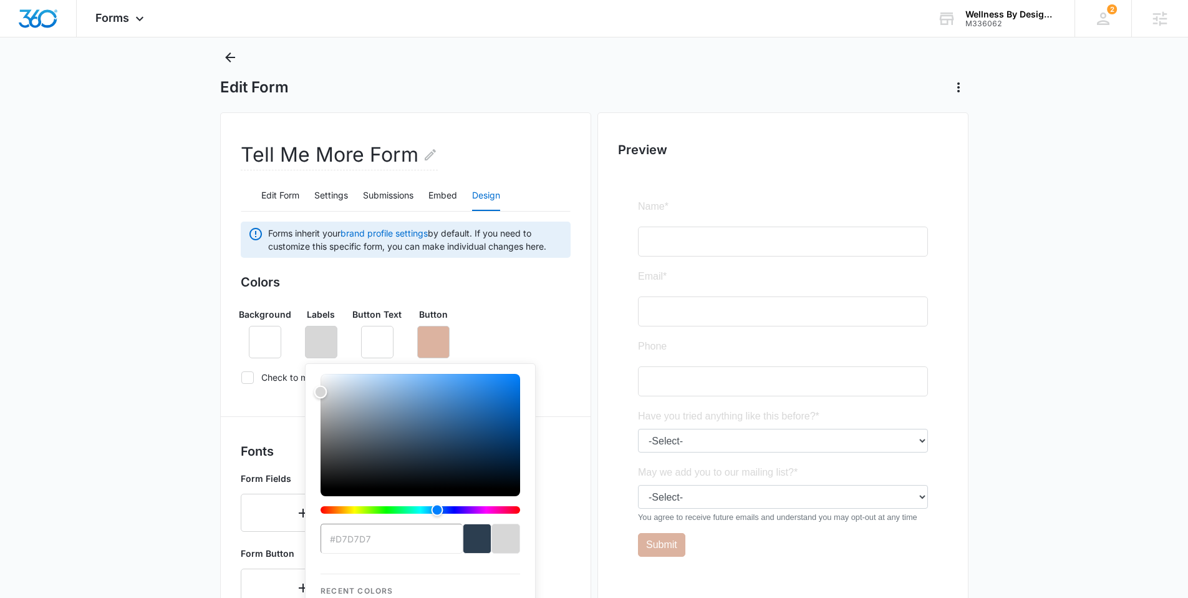
scroll to position [31, 0]
type input "#ffffff"
drag, startPoint x: 320, startPoint y: 392, endPoint x: 309, endPoint y: 359, distance: 34.7
click at [309, 362] on div "#ffffff Recent Colors Brand Colors" at bounding box center [420, 540] width 231 height 357
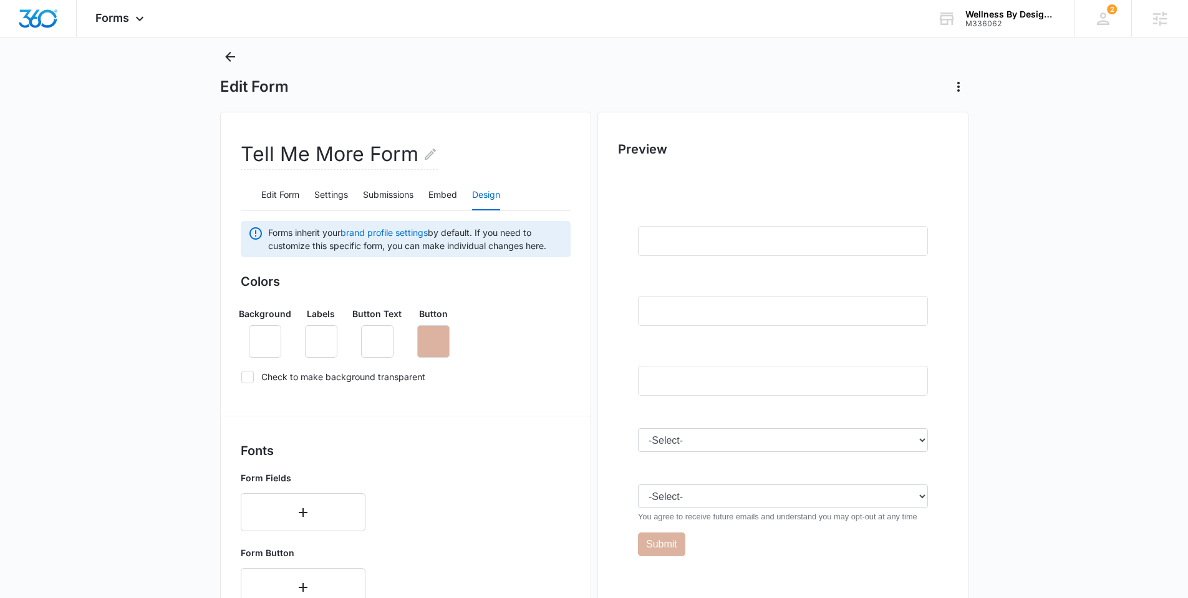
click at [537, 314] on div "Background Labels Button Text Button" at bounding box center [406, 327] width 330 height 61
click at [296, 376] on label "Check to make background transparent" at bounding box center [406, 376] width 330 height 13
click at [241, 376] on input "Check to make background transparent" at bounding box center [241, 376] width 1 height 1
checkbox input "true"
click at [378, 340] on icon "button" at bounding box center [377, 341] width 15 height 15
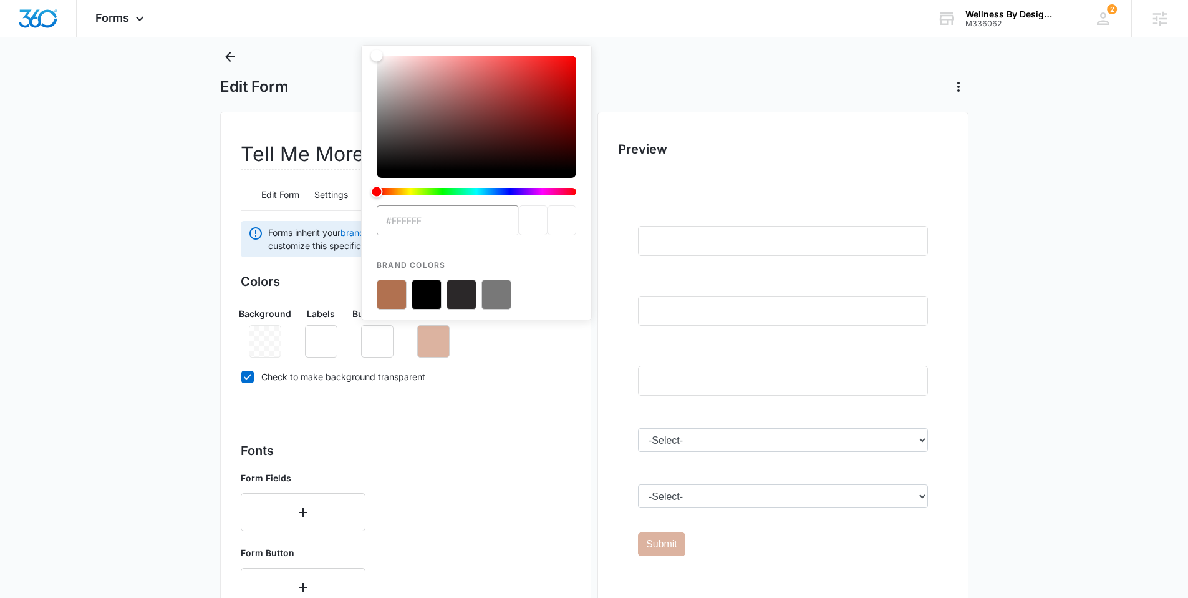
click at [430, 296] on button "color-picker-container" at bounding box center [427, 294] width 30 height 30
type input "#000000"
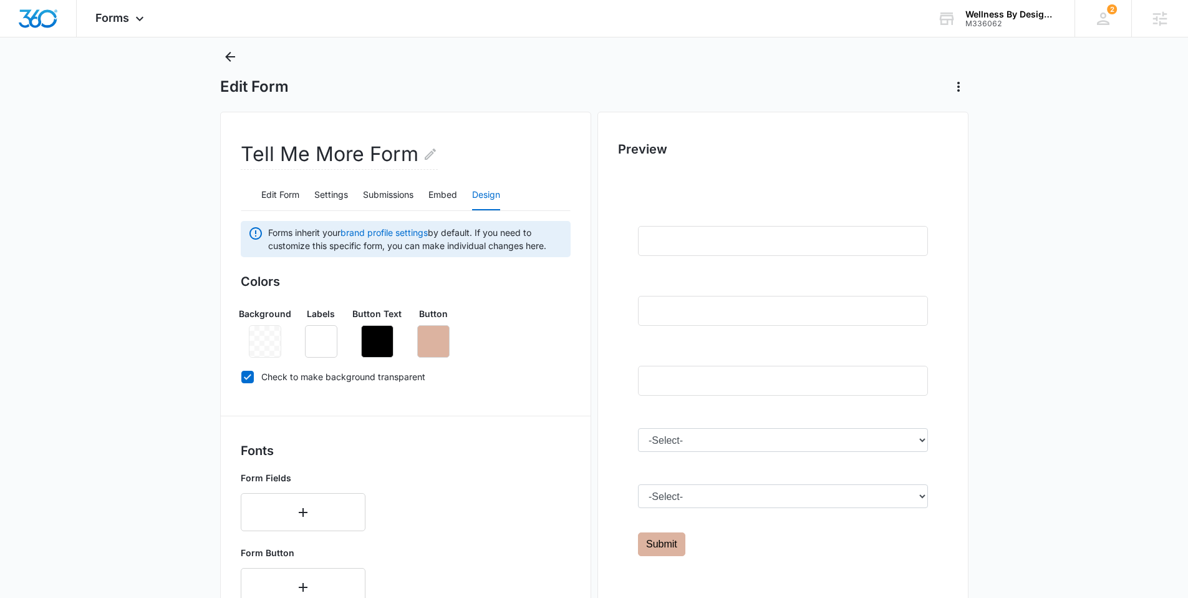
click at [552, 339] on div "Background Labels Button Text Button" at bounding box center [406, 327] width 330 height 61
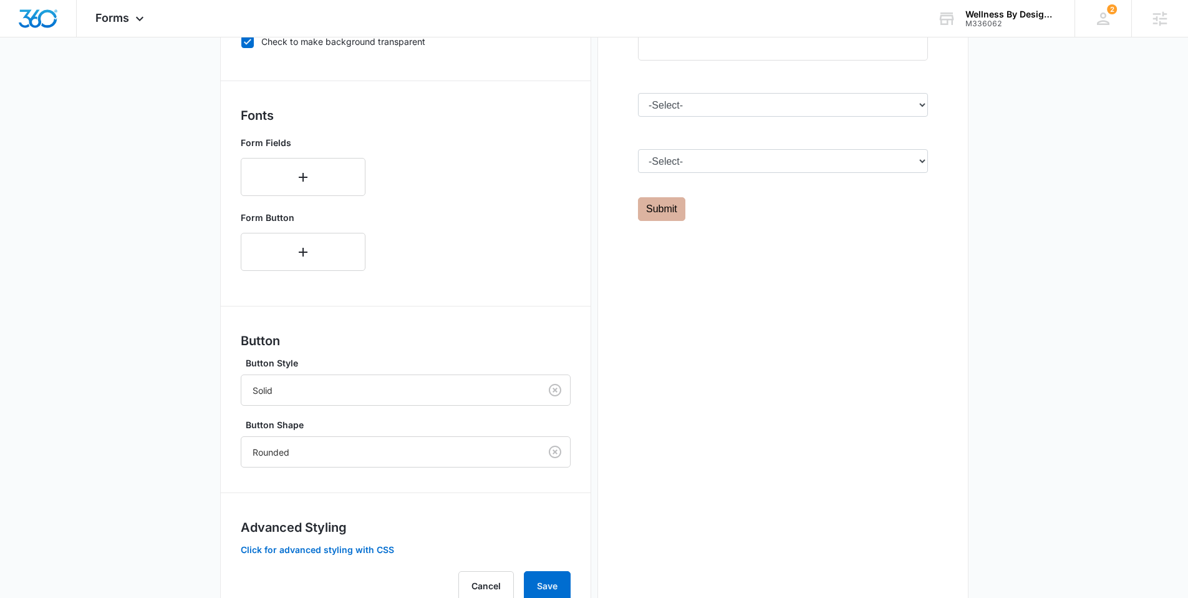
scroll to position [414, 0]
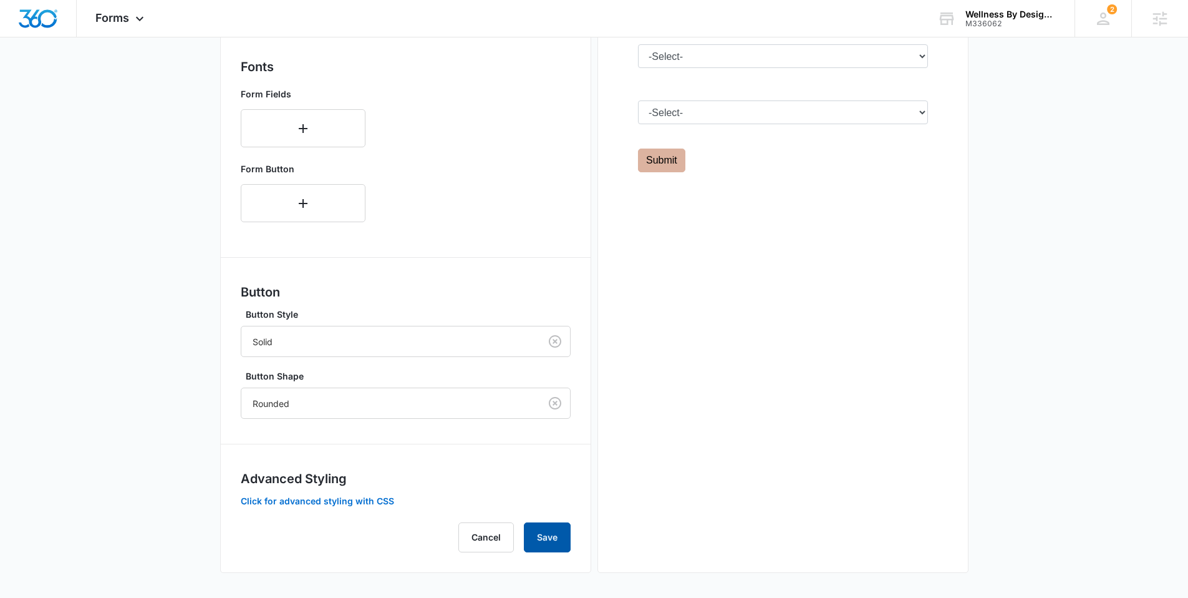
click at [550, 532] on button "Save" at bounding box center [547, 537] width 47 height 30
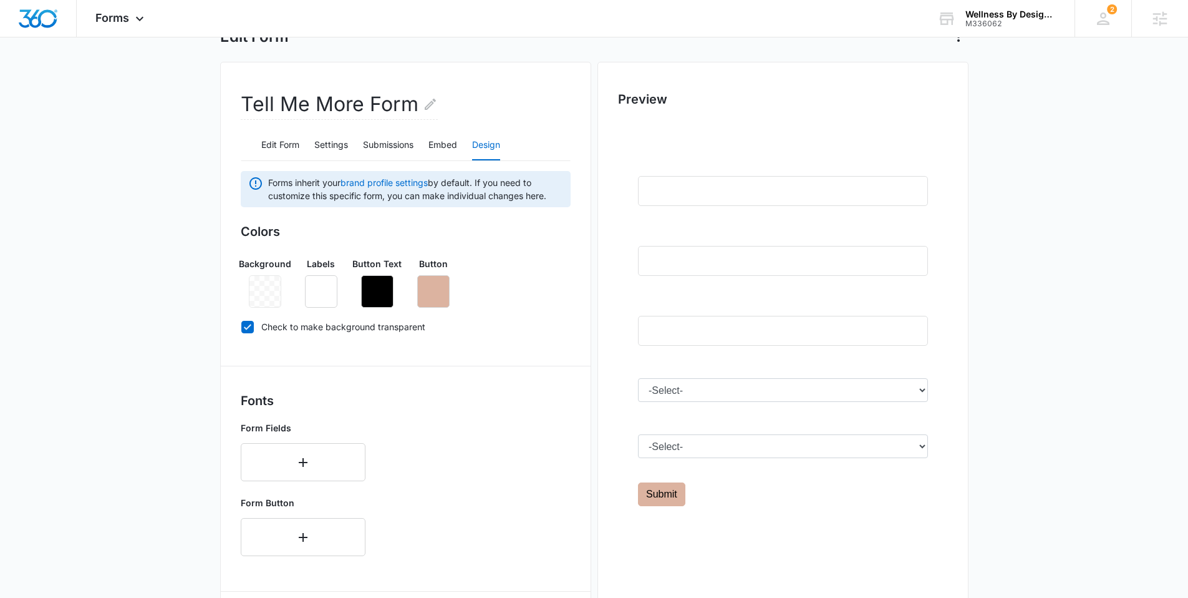
scroll to position [0, 0]
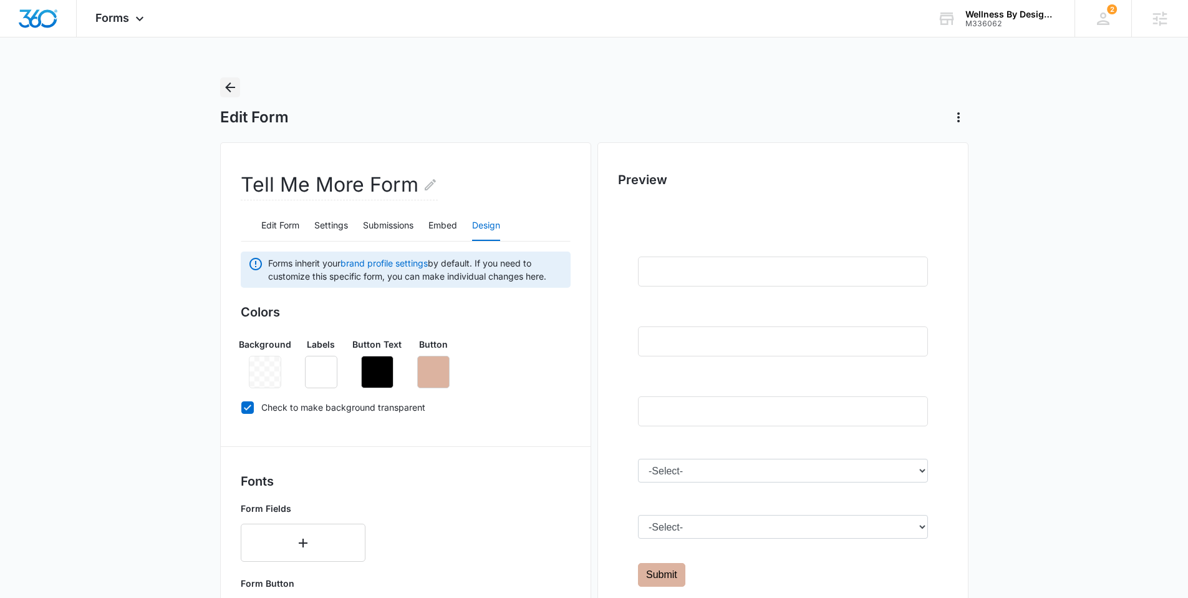
click at [228, 82] on icon "Back" at bounding box center [230, 87] width 15 height 15
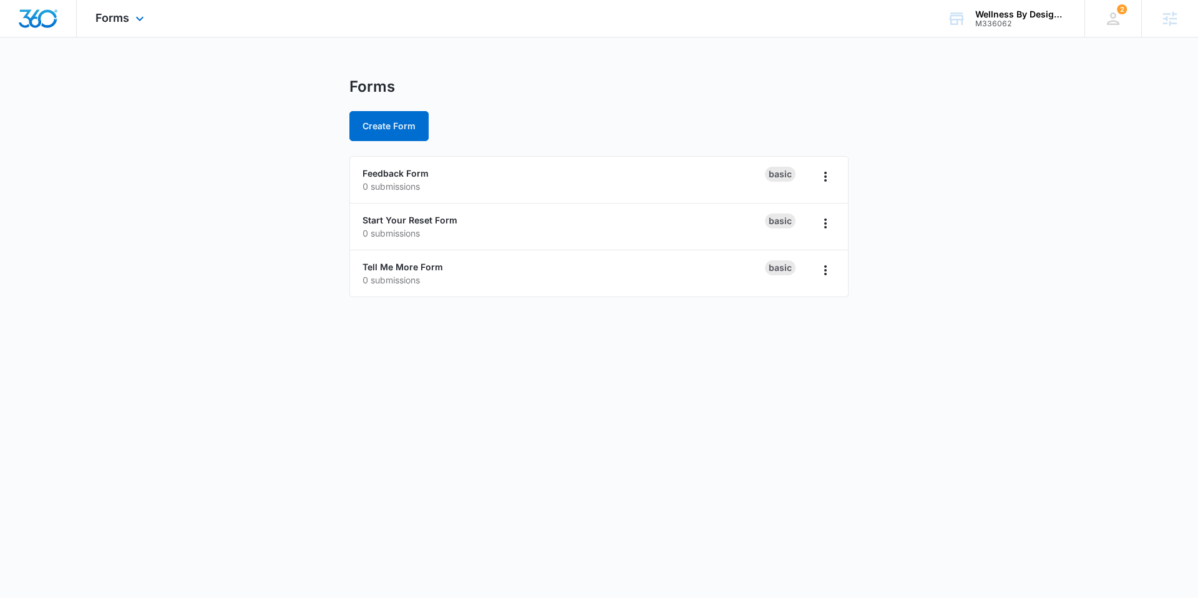
click at [31, 17] on img "Dashboard" at bounding box center [38, 18] width 40 height 19
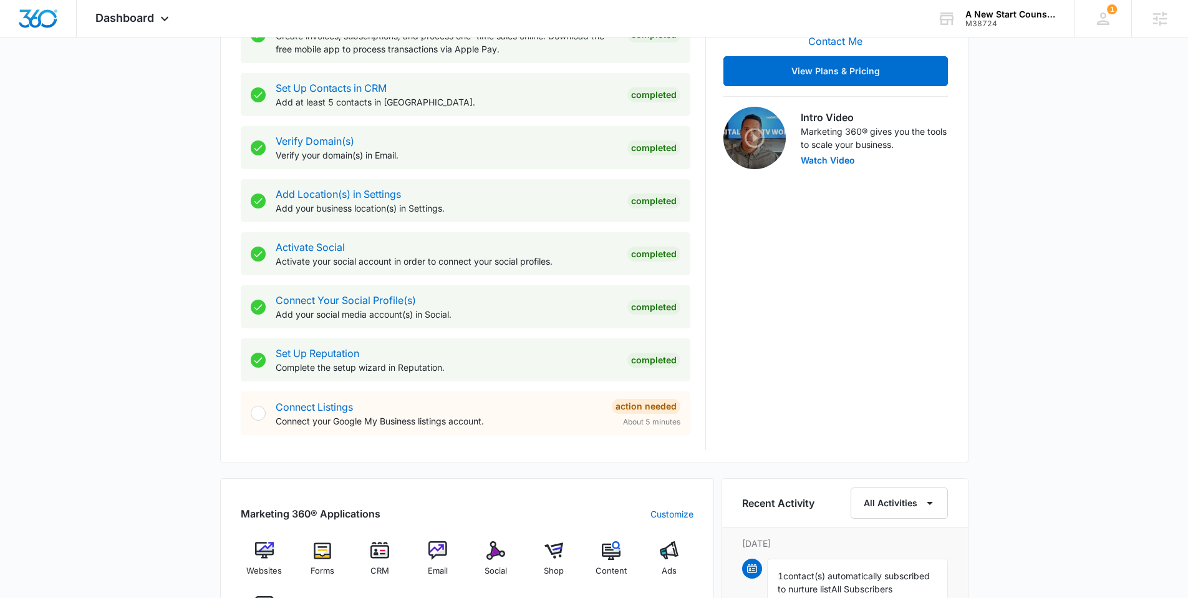
scroll to position [544, 0]
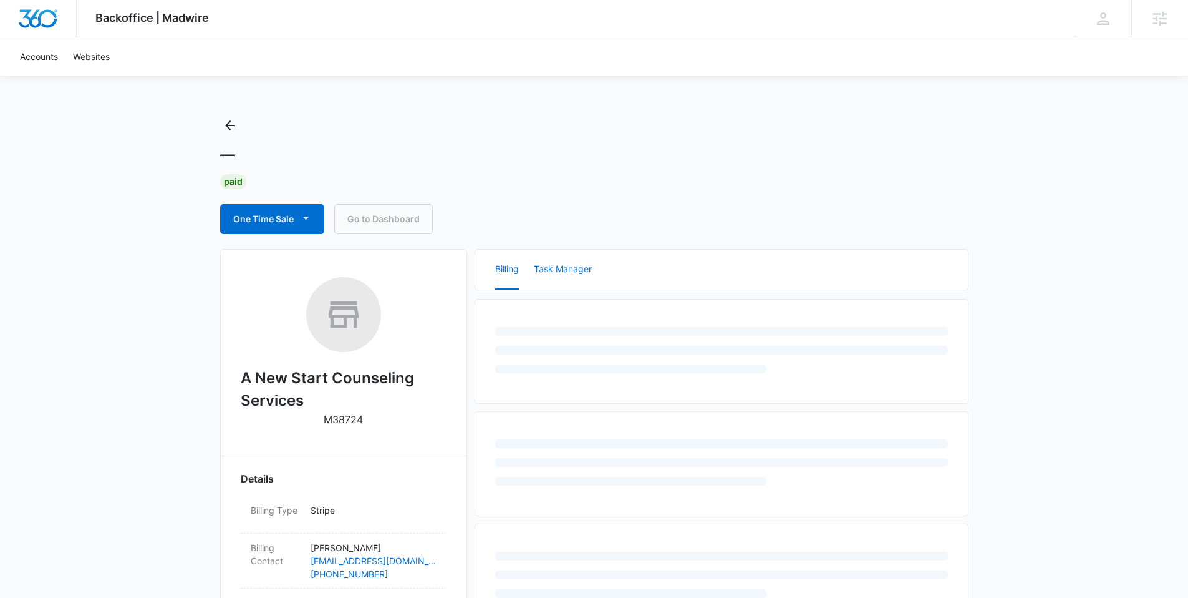
click at [566, 271] on button "Task Manager" at bounding box center [563, 270] width 58 height 40
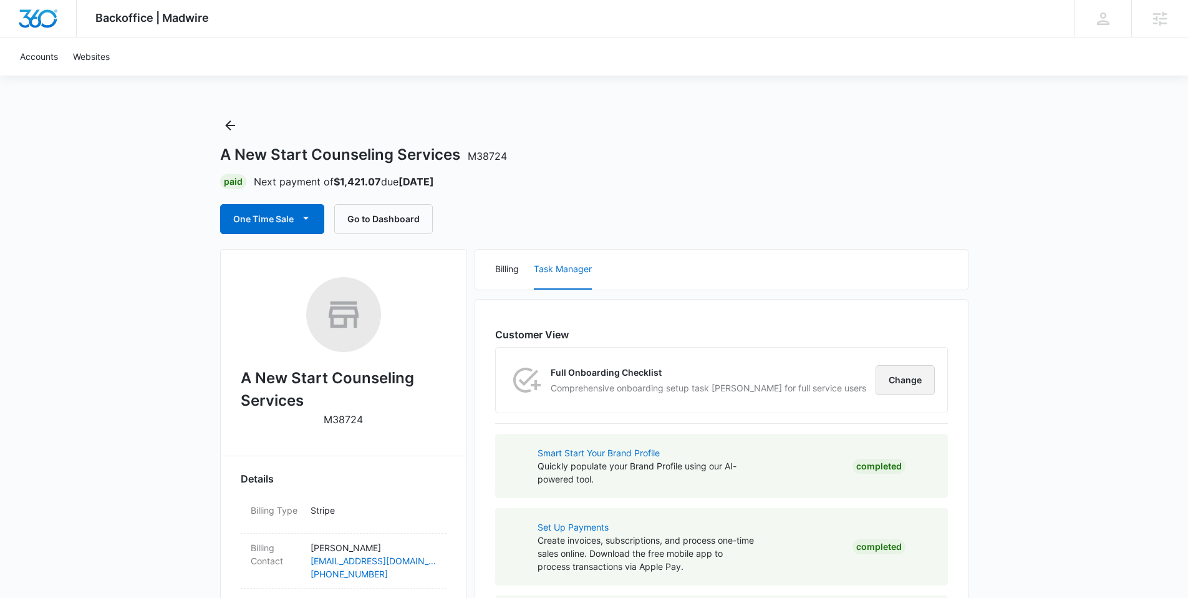
drag, startPoint x: 908, startPoint y: 381, endPoint x: 873, endPoint y: 390, distance: 35.4
click at [907, 381] on button "Change" at bounding box center [905, 380] width 59 height 30
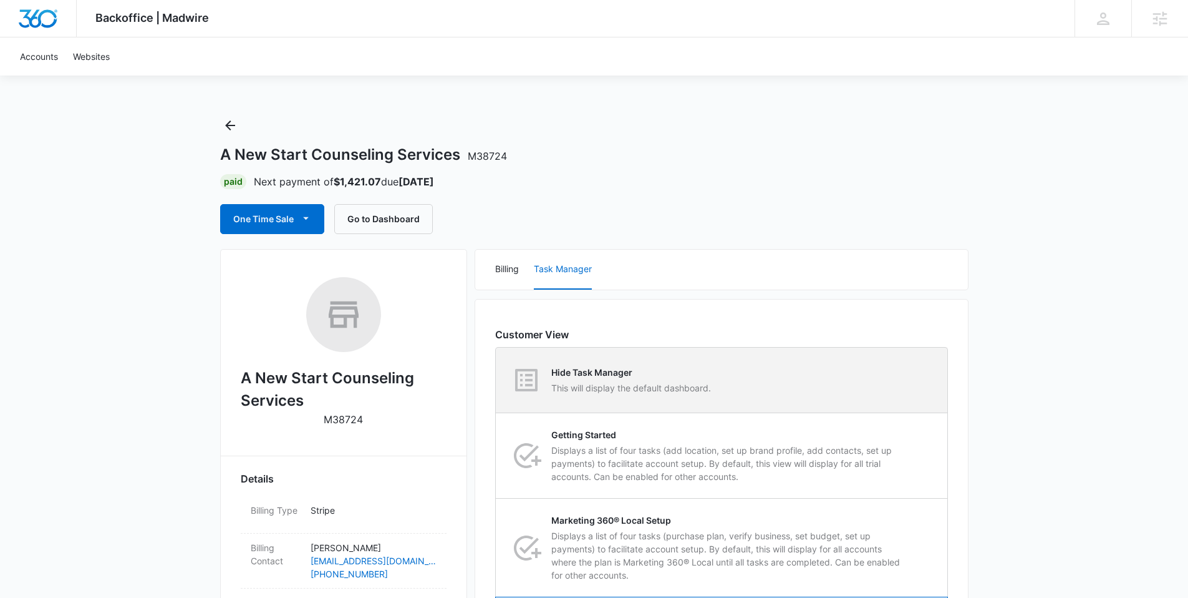
click at [663, 379] on div "Hide Task Manager This will display the default dashboard." at bounding box center [631, 380] width 160 height 29
click at [497, 380] on input "Hide Task Manager This will display the default dashboard." at bounding box center [496, 380] width 1 height 1
radio input "true"
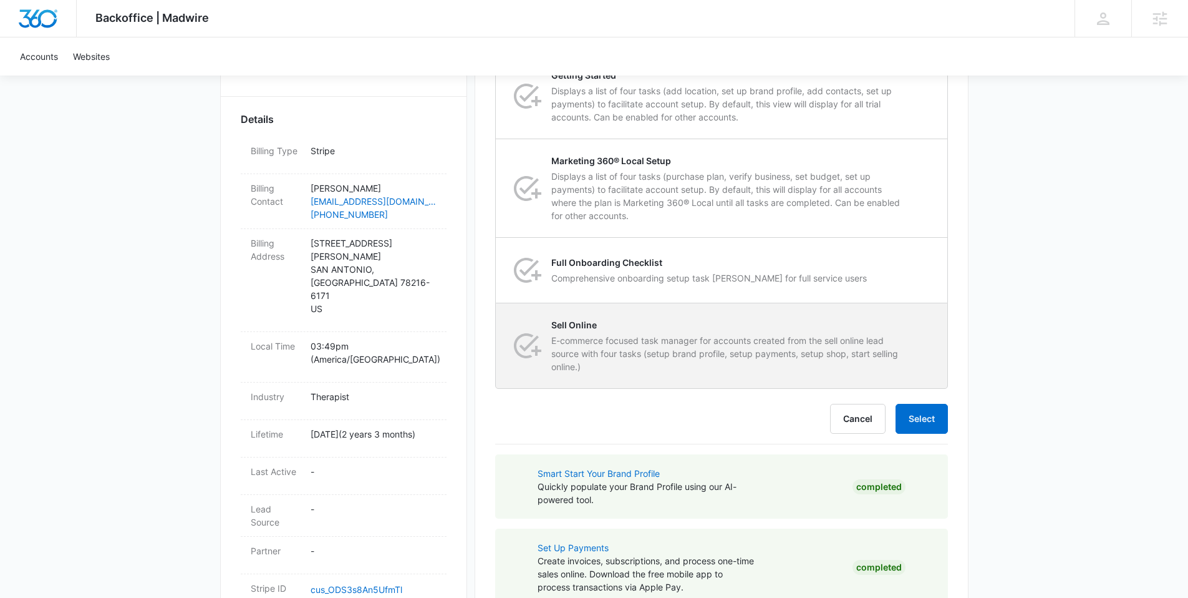
scroll to position [383, 0]
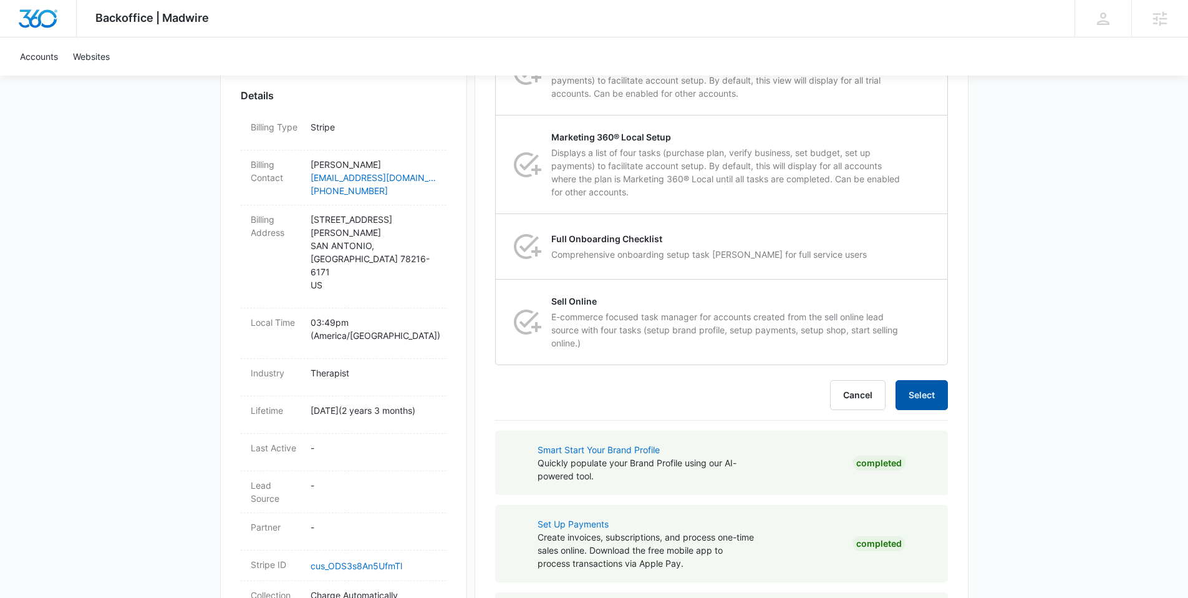
click at [913, 390] on button "Select" at bounding box center [922, 395] width 52 height 30
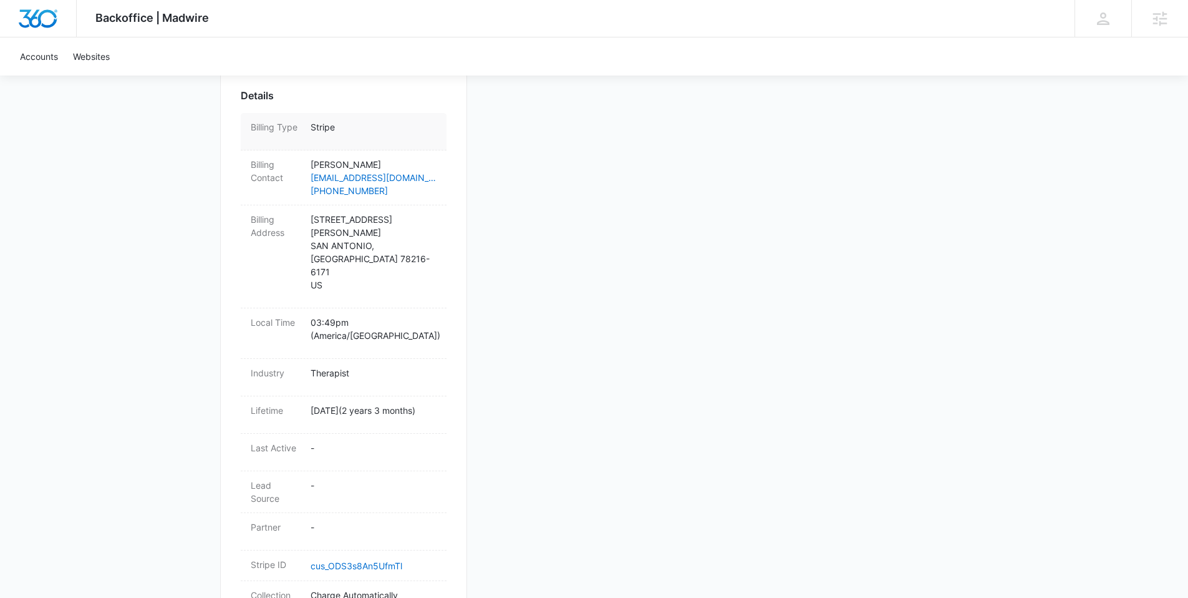
scroll to position [0, 0]
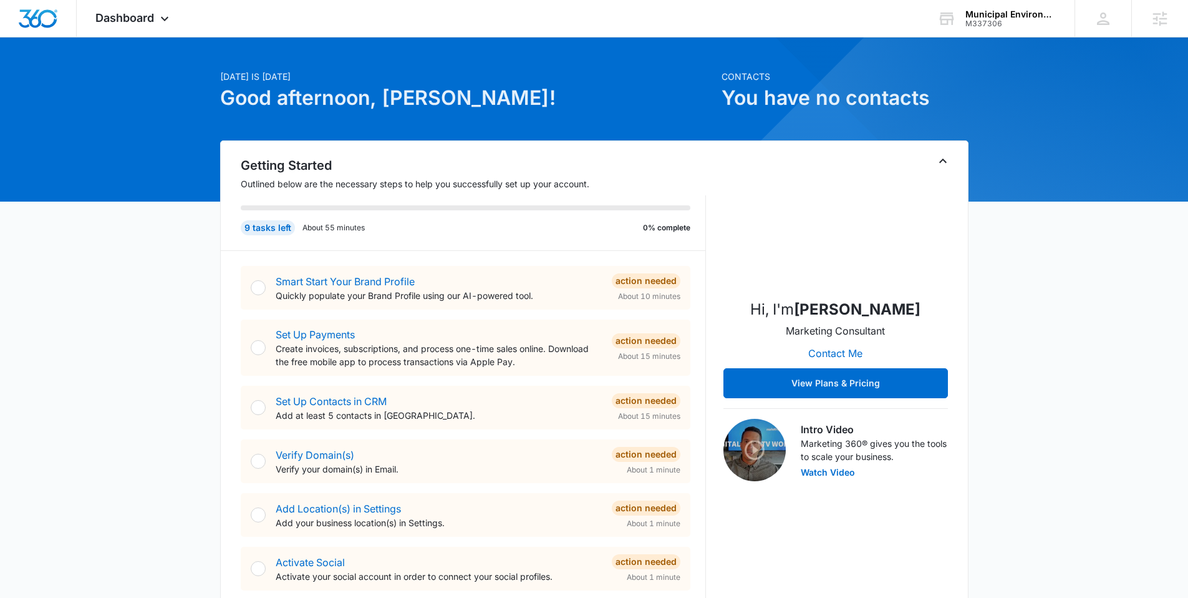
scroll to position [182, 0]
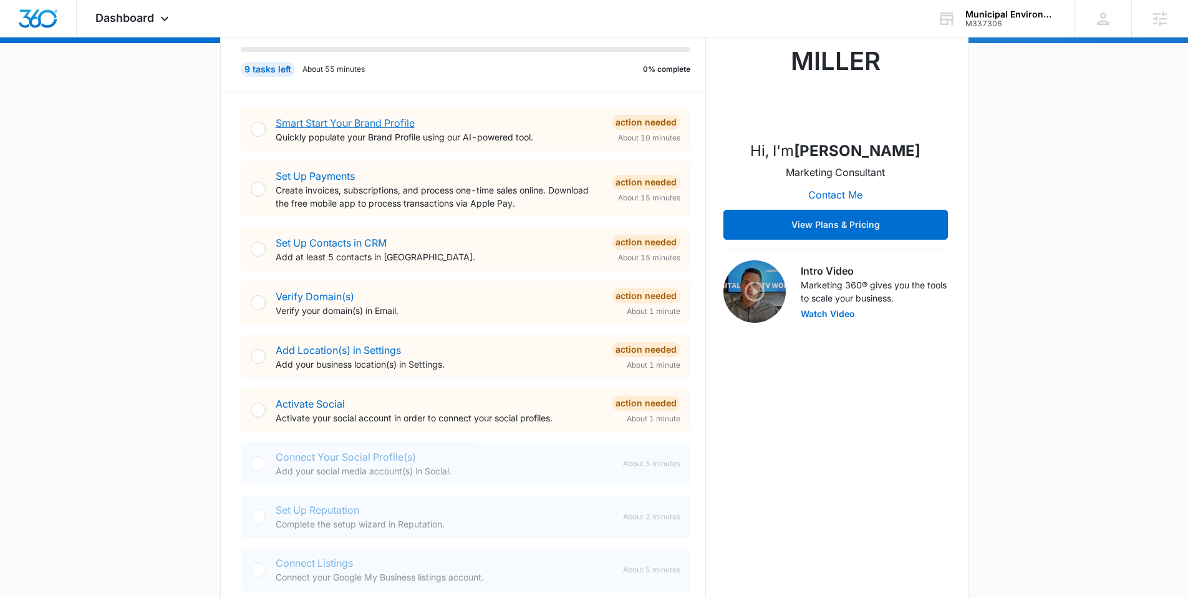
click at [390, 122] on link "Smart Start Your Brand Profile" at bounding box center [345, 123] width 139 height 12
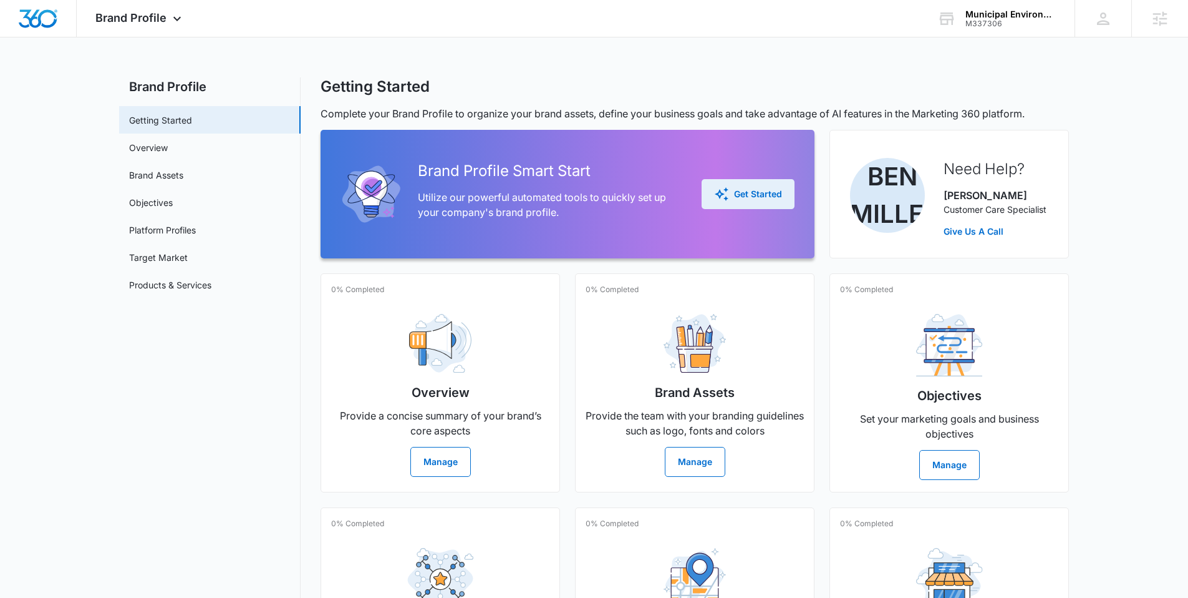
click at [732, 197] on div "Get Started" at bounding box center [748, 194] width 68 height 15
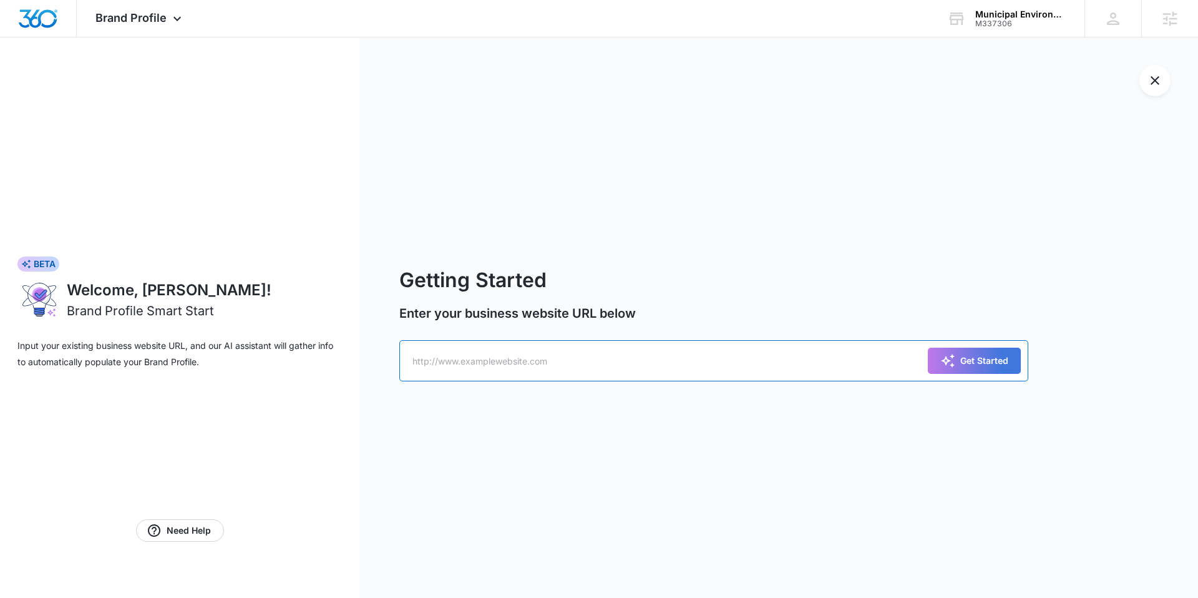
click at [524, 362] on input "text" at bounding box center [713, 360] width 629 height 41
paste input "https://m337306municipalenvironmentalservicesllc.mywebsites360.com/"
type input "https://m337306municipalenvironmentalservicesllc.mywebsites360.com/"
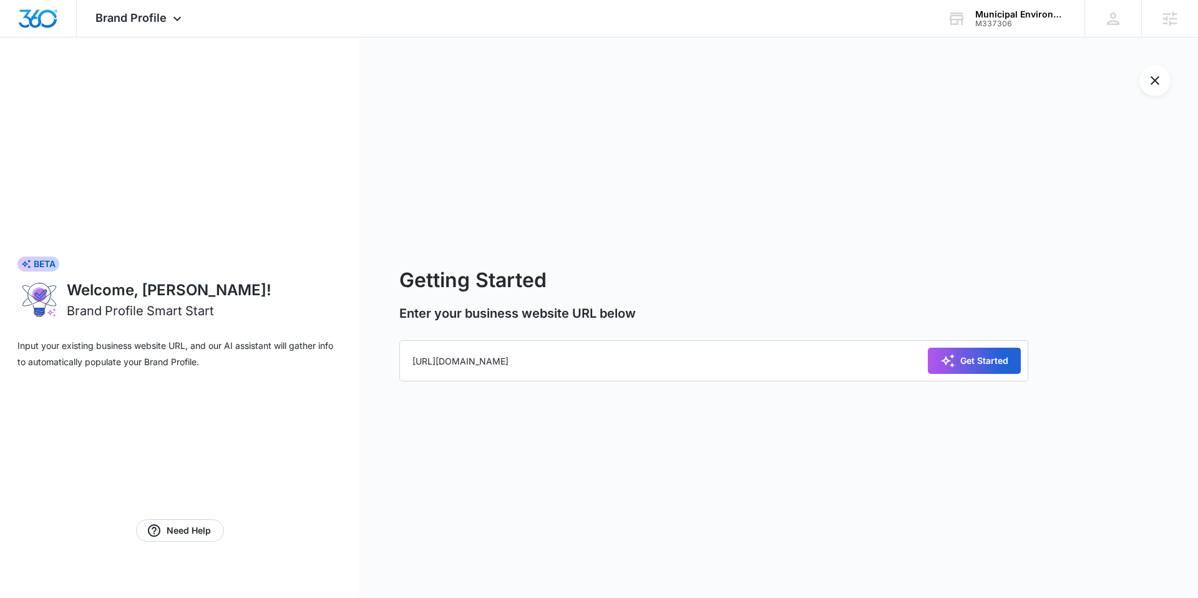
click at [948, 365] on icon "submit" at bounding box center [947, 360] width 15 height 15
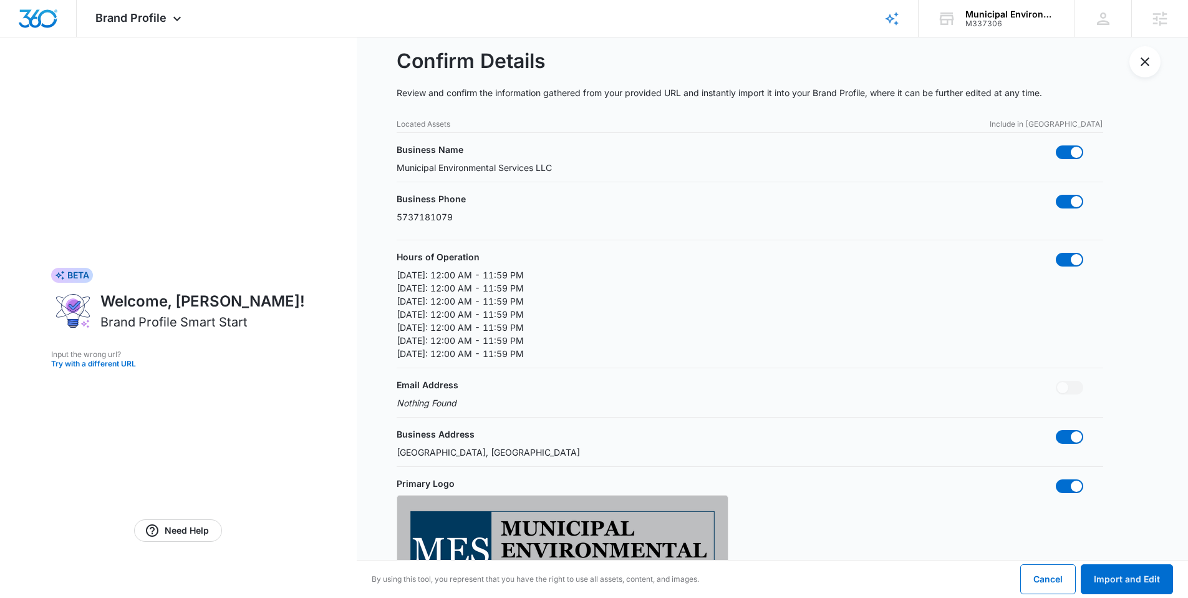
scroll to position [20, 0]
click at [1077, 262] on span at bounding box center [1076, 258] width 11 height 11
click at [1056, 251] on input "checkbox" at bounding box center [1056, 251] width 1 height 1
checkbox input "false"
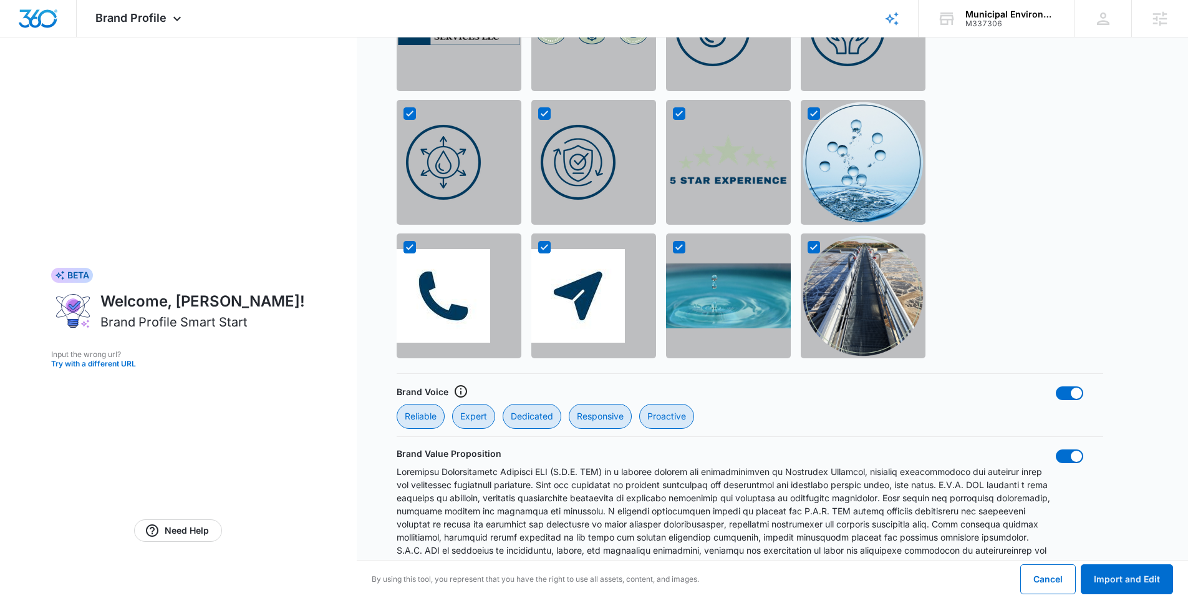
scroll to position [984, 0]
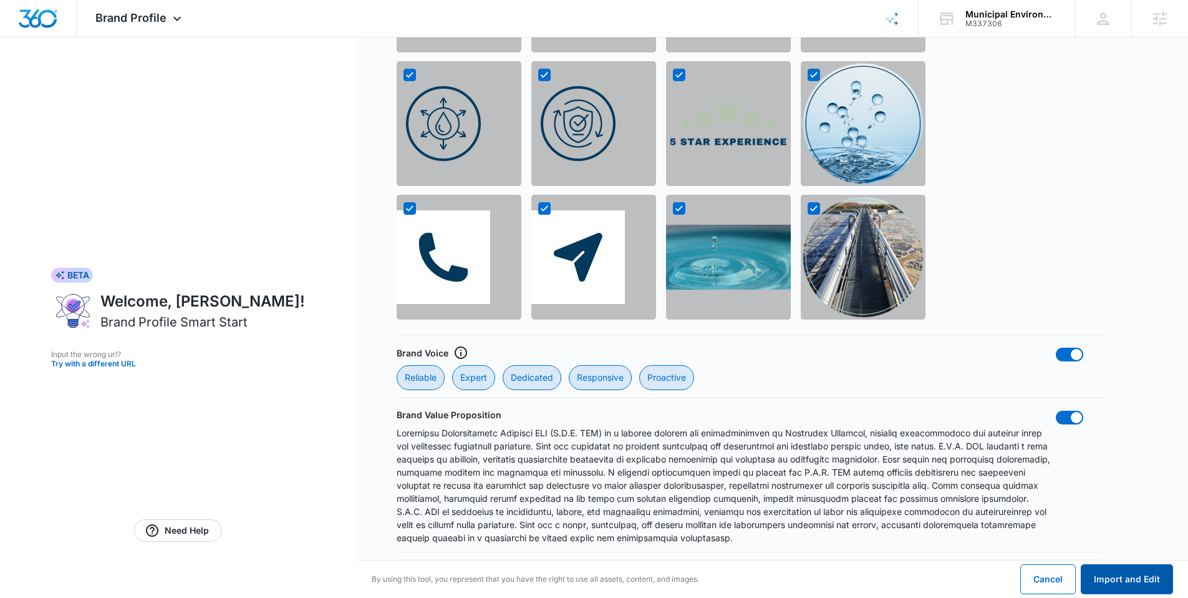
click at [1127, 583] on button "Import and Edit" at bounding box center [1127, 579] width 92 height 30
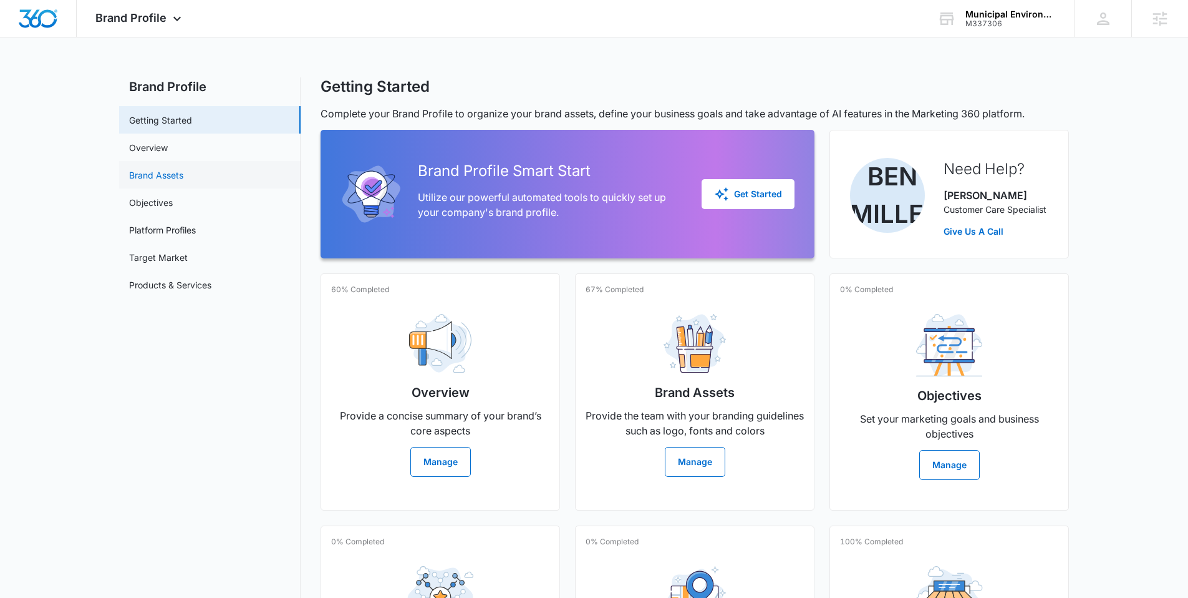
click at [180, 177] on link "Brand Assets" at bounding box center [156, 174] width 54 height 13
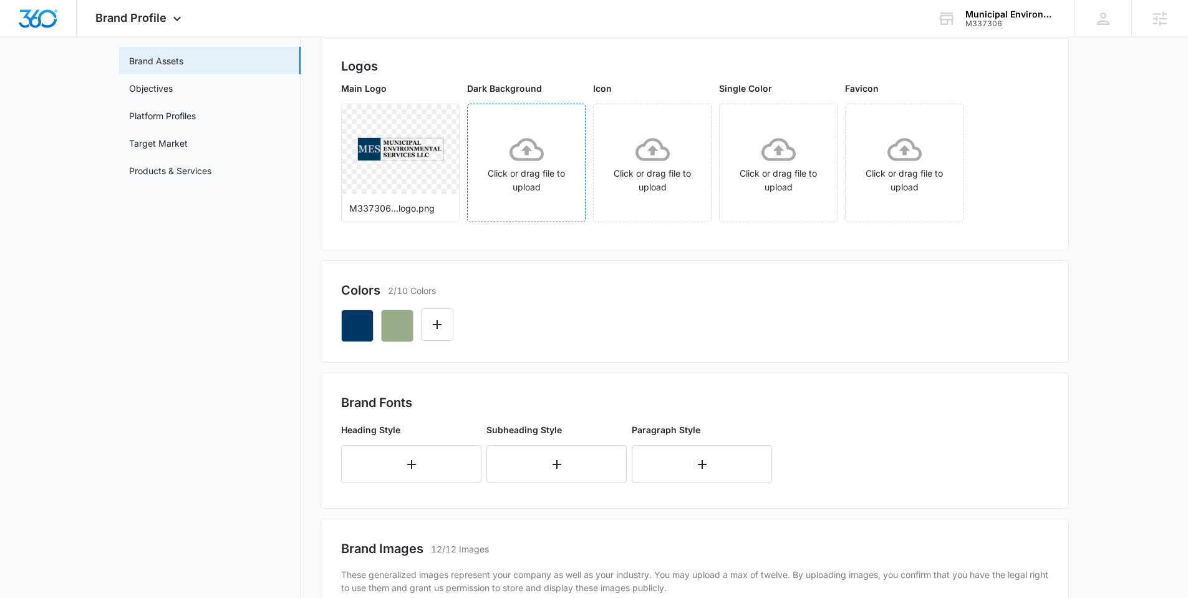
scroll to position [125, 0]
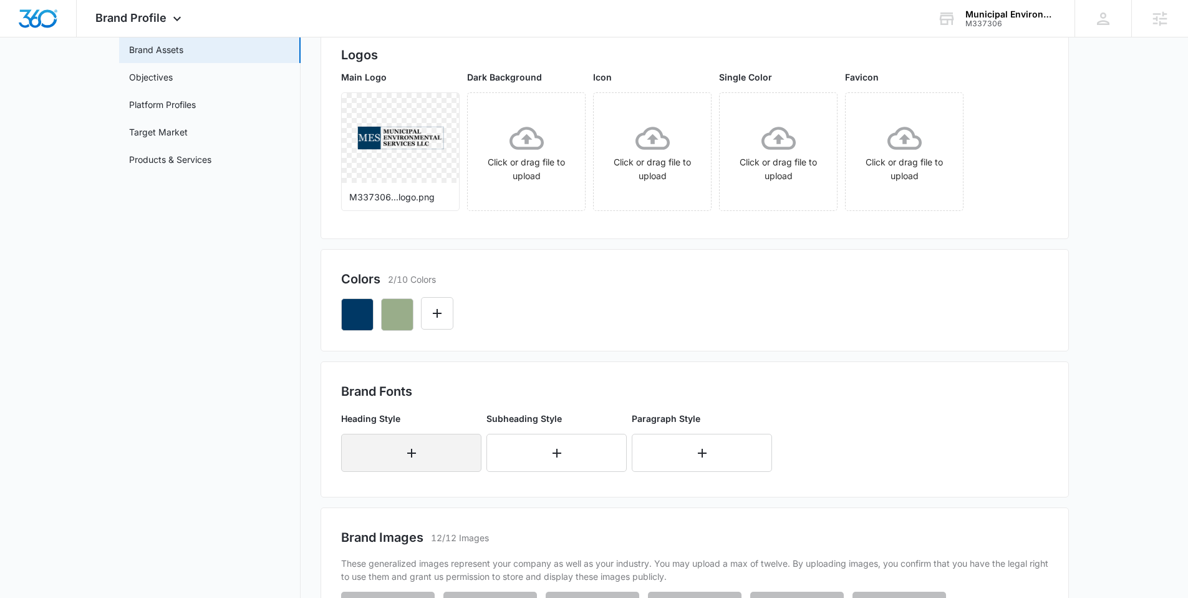
click at [391, 441] on button "button" at bounding box center [411, 453] width 140 height 38
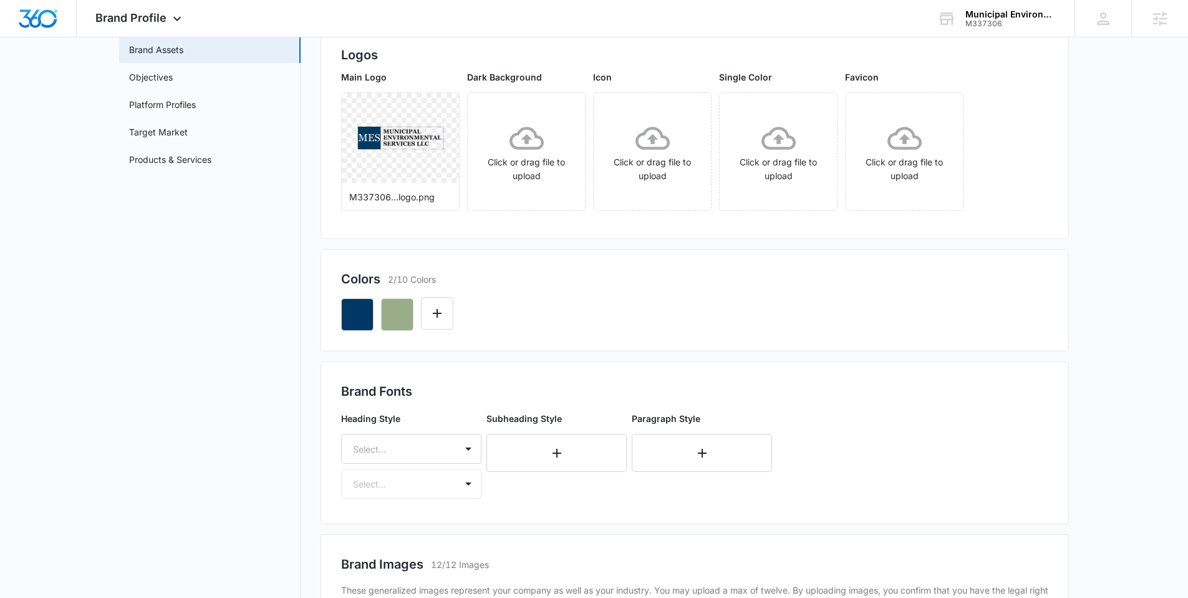
click at [391, 441] on div "Select..." at bounding box center [411, 449] width 140 height 30
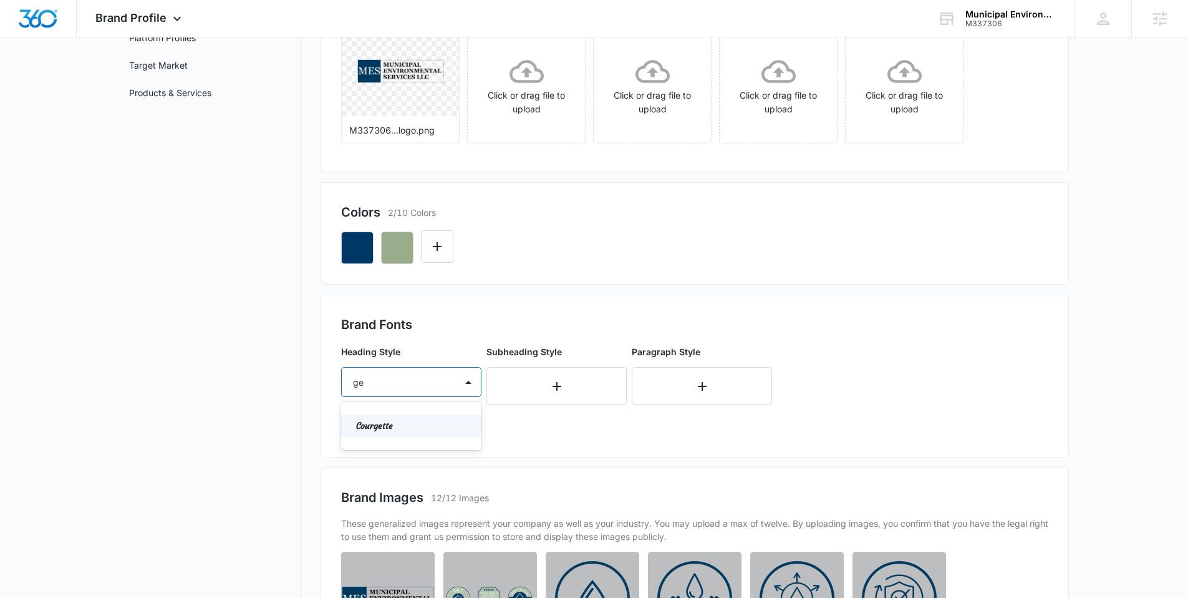
type input "g"
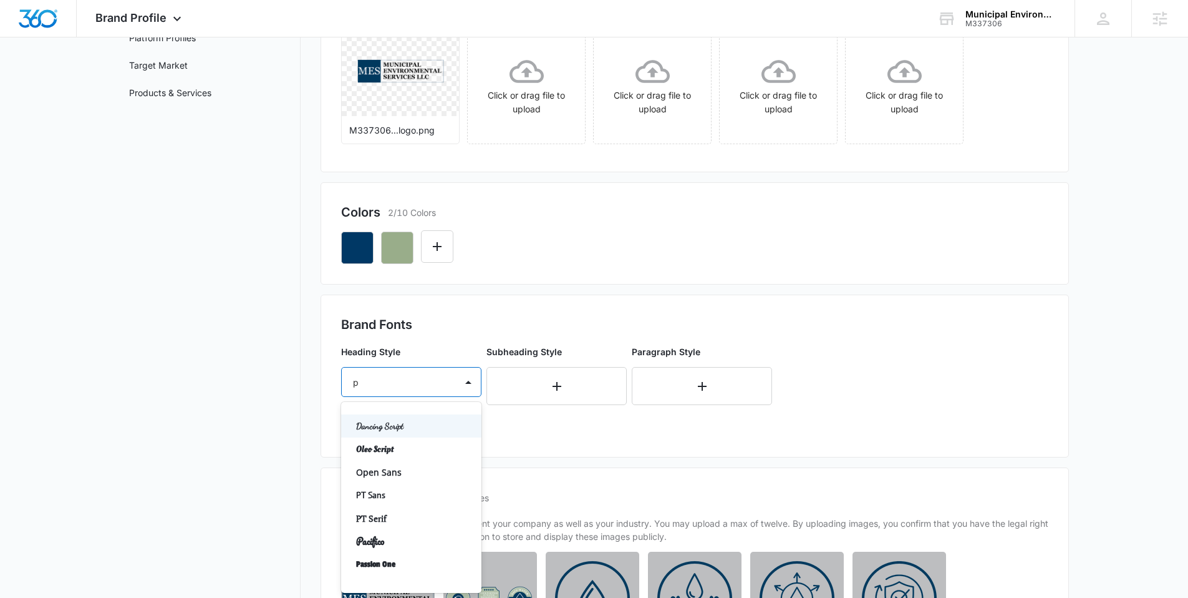
type input "pl"
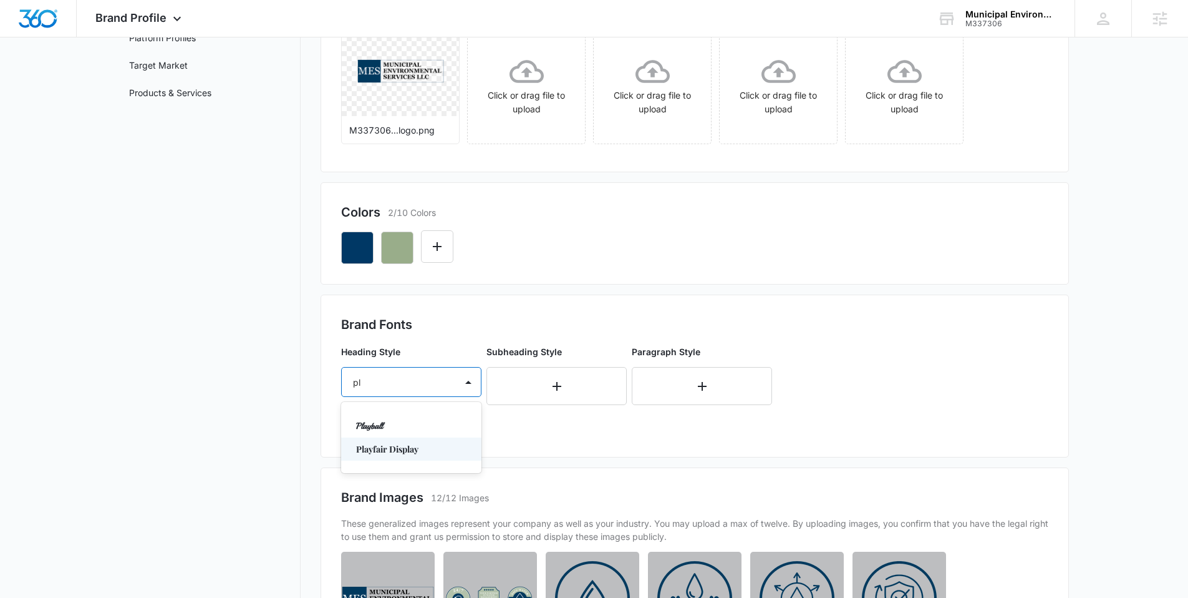
click at [411, 445] on p "Playfair Display" at bounding box center [410, 448] width 108 height 13
click at [392, 419] on div at bounding box center [396, 418] width 87 height 16
click at [401, 455] on p "Regular" at bounding box center [410, 461] width 108 height 13
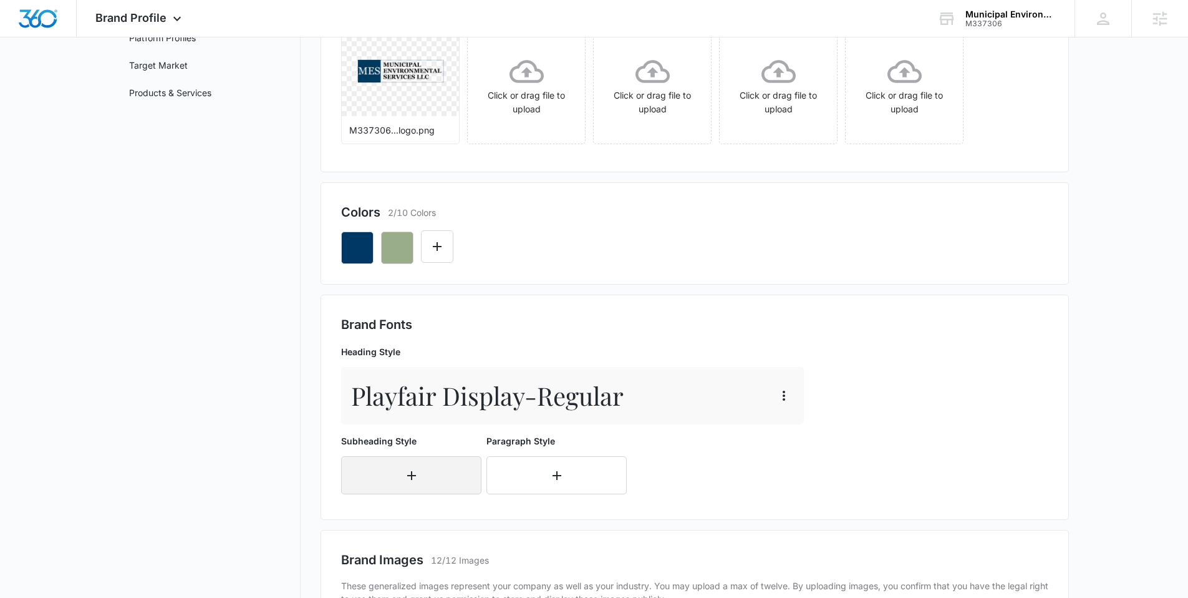
click at [392, 475] on button "button" at bounding box center [411, 475] width 140 height 38
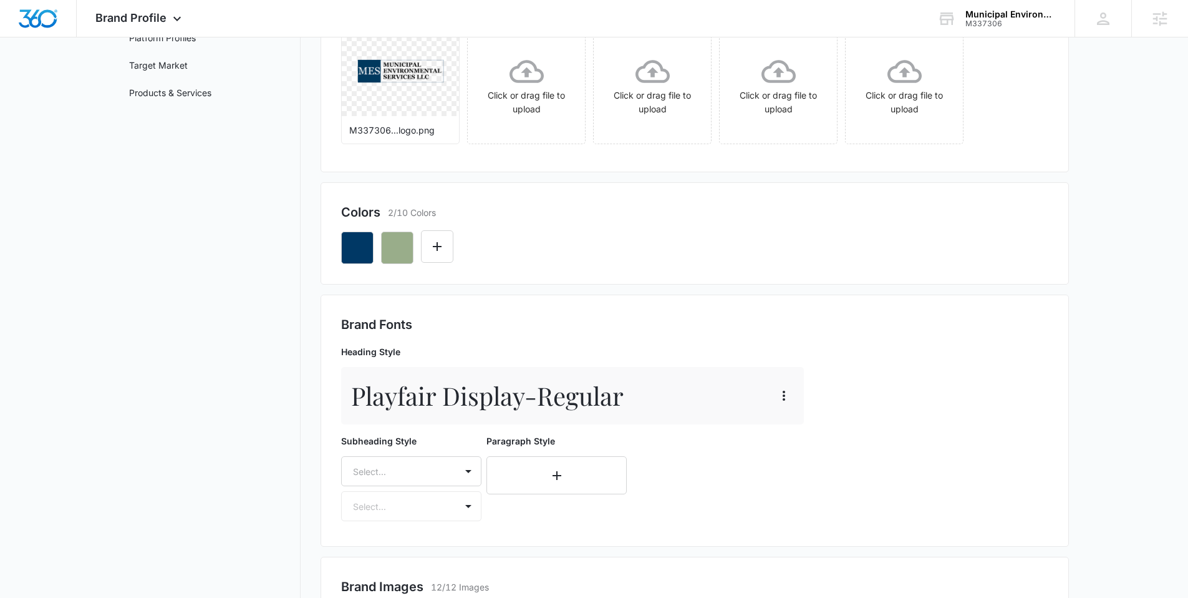
click at [392, 475] on div "Select..." at bounding box center [411, 471] width 140 height 30
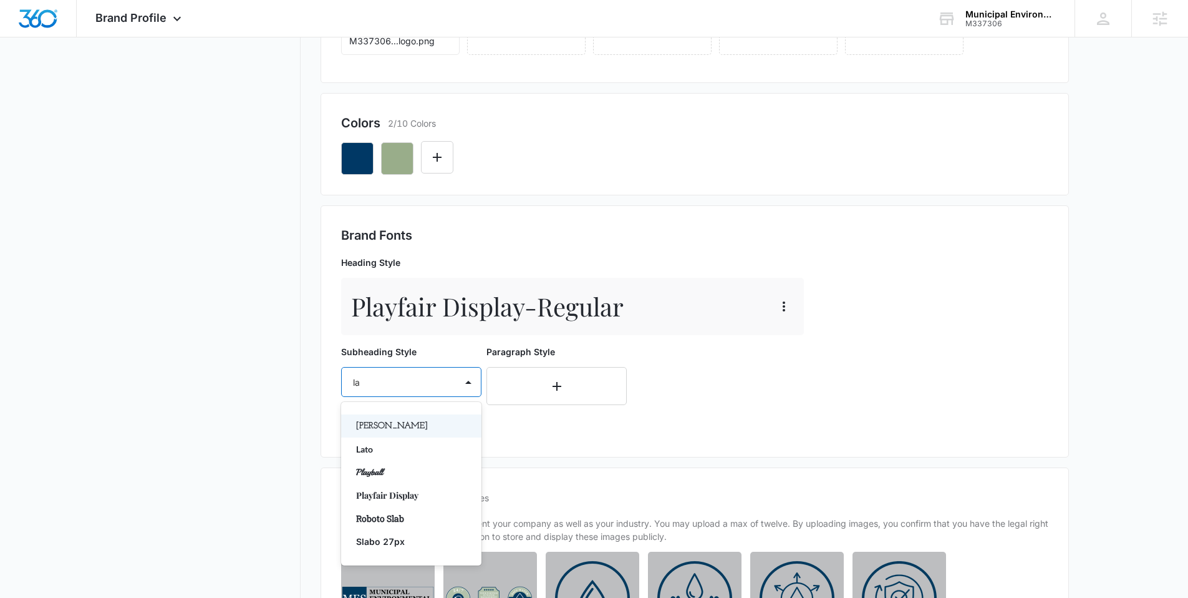
type input "lat"
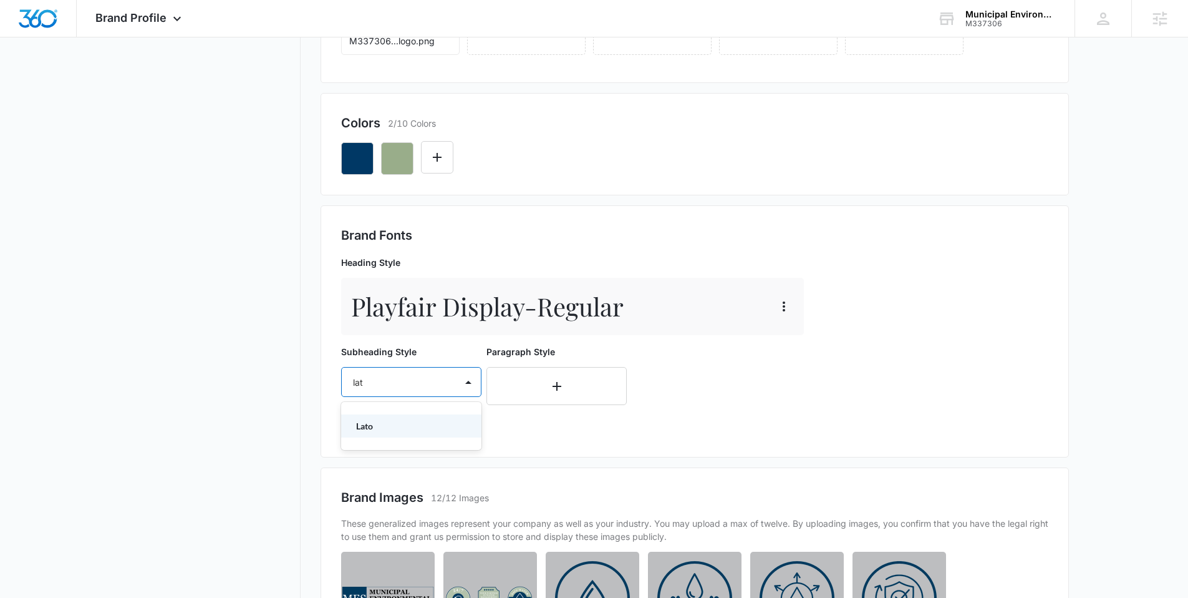
click at [386, 414] on div "Lato" at bounding box center [411, 425] width 140 height 23
click at [386, 415] on div at bounding box center [396, 418] width 87 height 16
click at [384, 459] on p "Regular" at bounding box center [410, 461] width 108 height 13
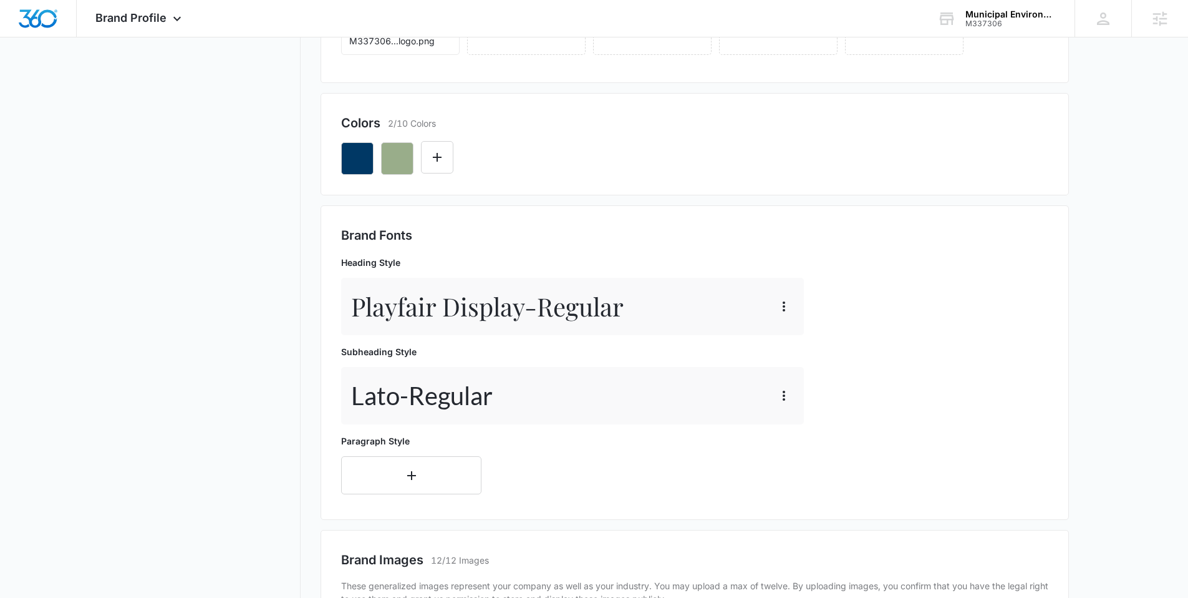
click at [382, 455] on div "Paragraph Style" at bounding box center [411, 464] width 140 height 60
click at [383, 467] on button "button" at bounding box center [411, 475] width 140 height 38
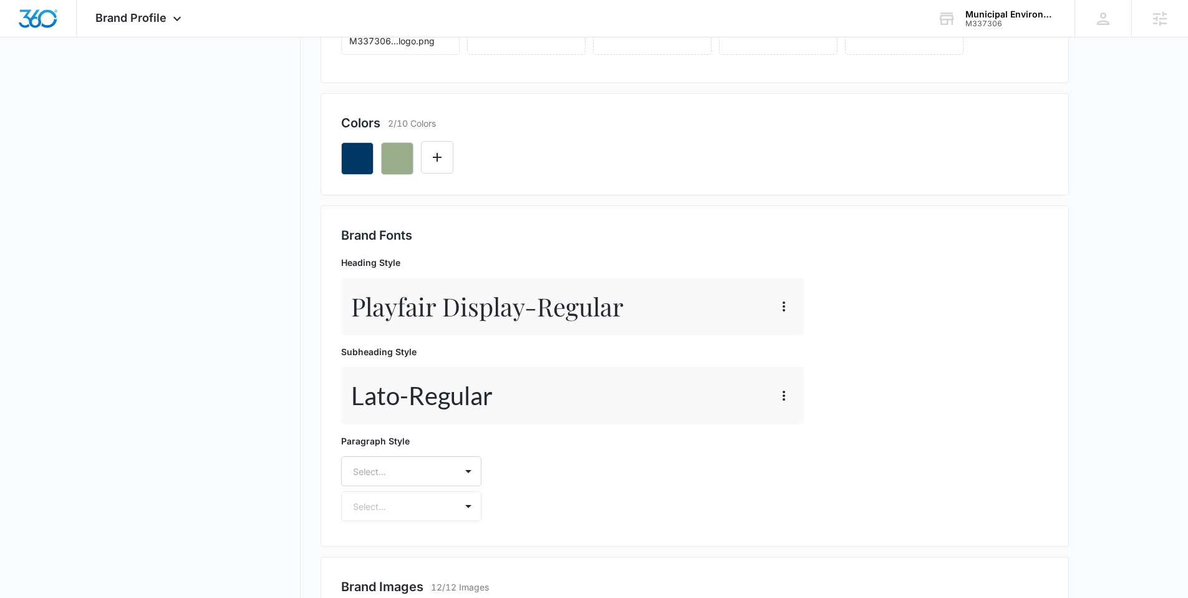
click at [383, 467] on div "Select..." at bounding box center [411, 471] width 140 height 30
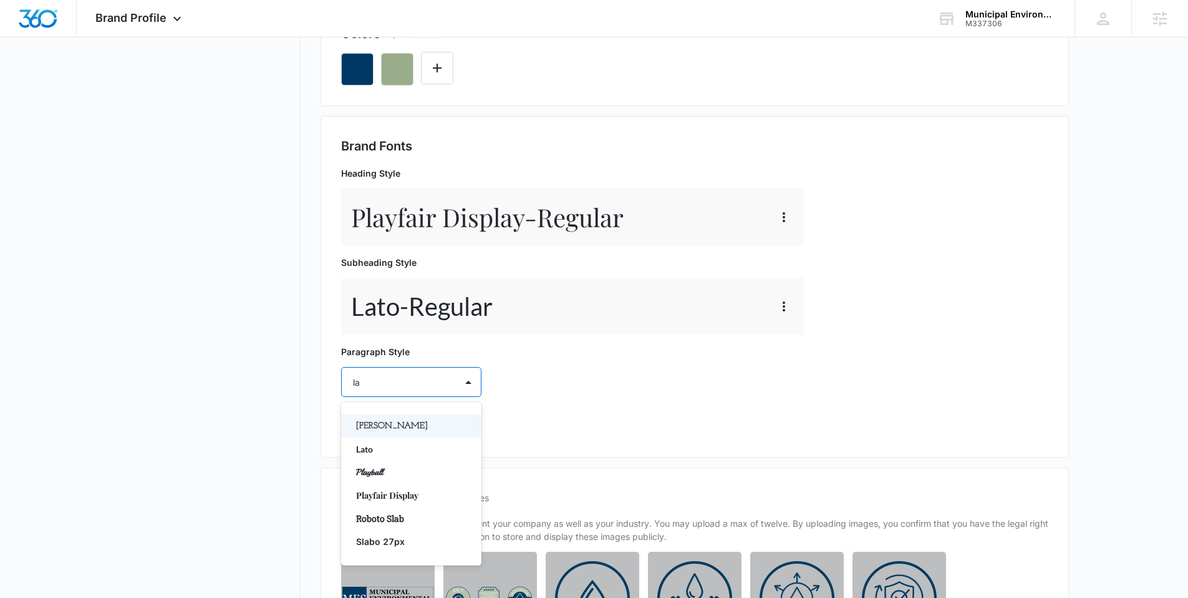
type input "lat"
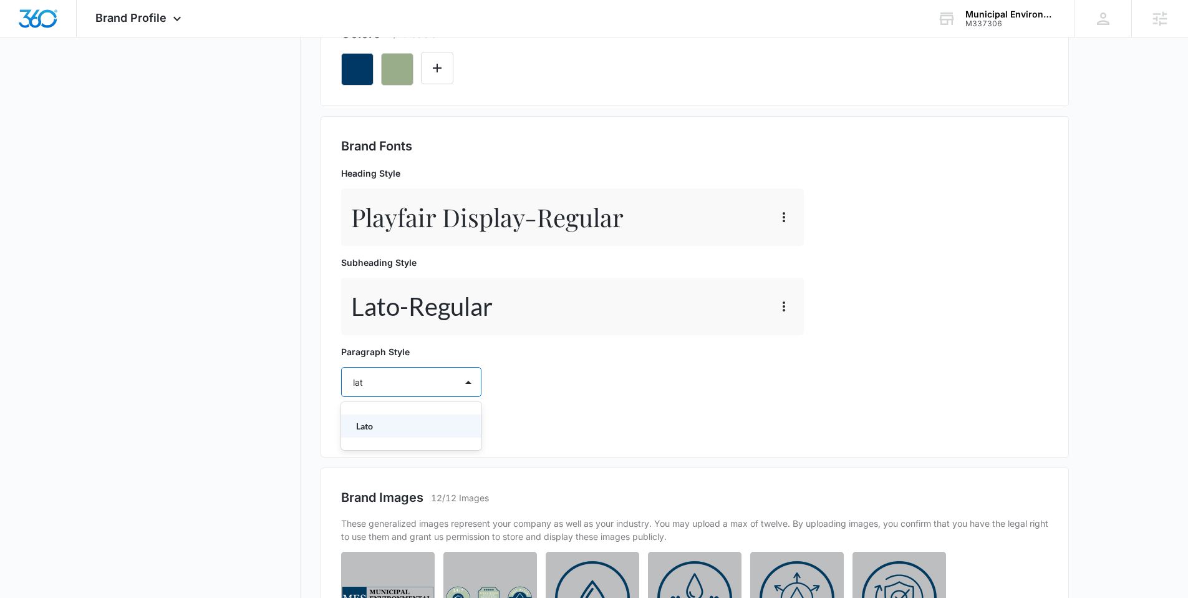
click at [366, 415] on div "Lato" at bounding box center [411, 425] width 140 height 23
click at [387, 432] on div "Select..." at bounding box center [411, 418] width 140 height 30
click at [389, 463] on p "Regular" at bounding box center [410, 461] width 108 height 13
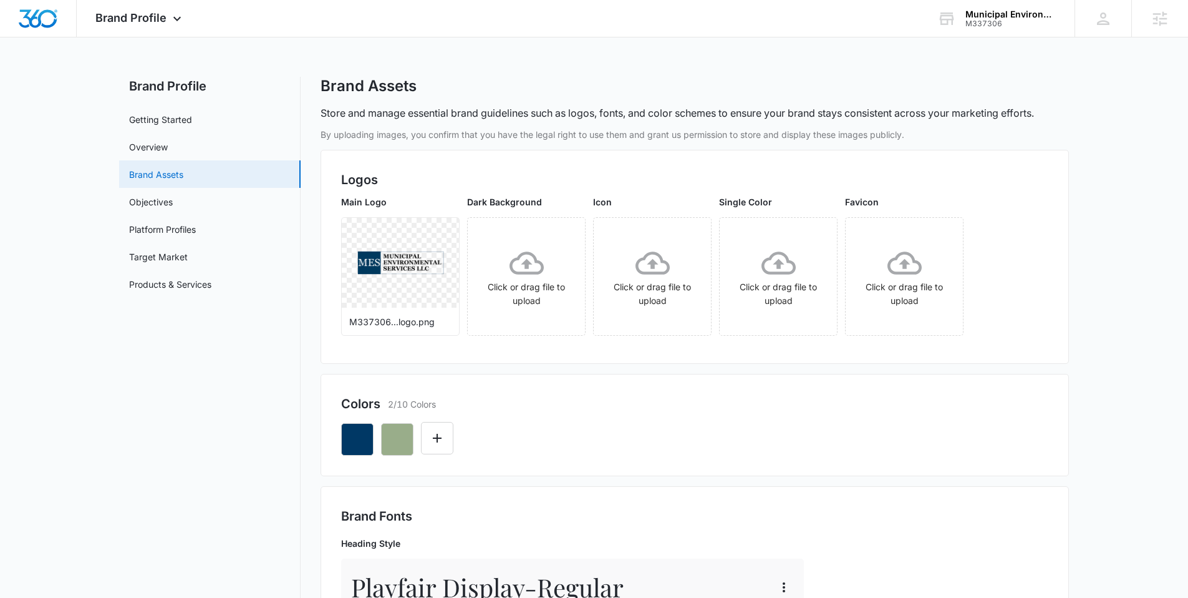
scroll to position [0, 0]
click at [39, 19] on img "Dashboard" at bounding box center [38, 18] width 40 height 19
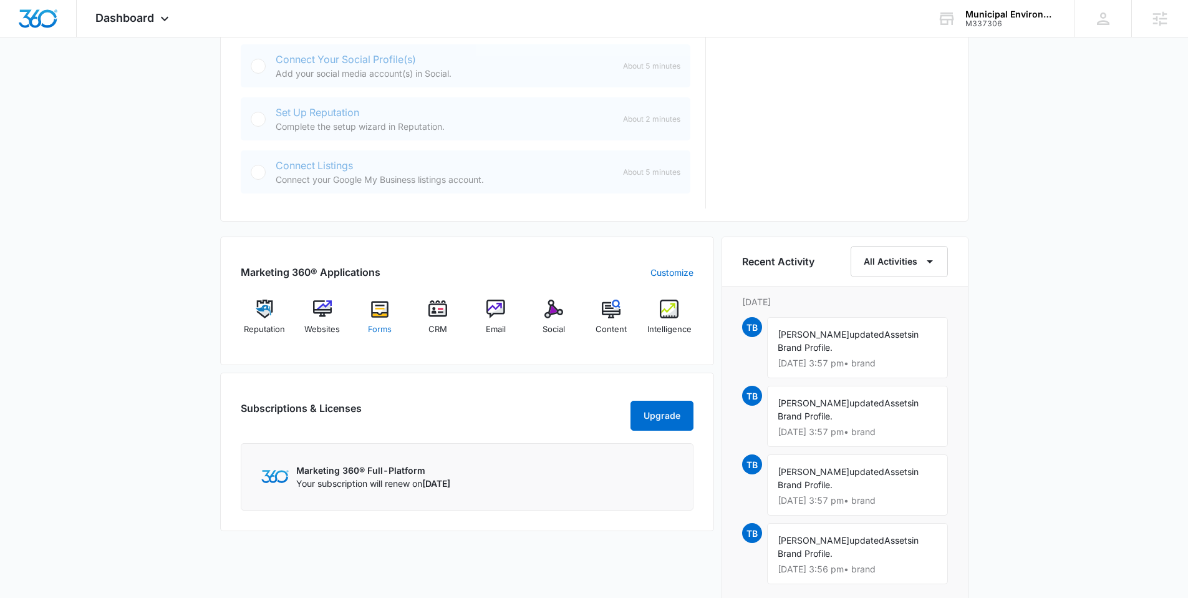
scroll to position [643, 0]
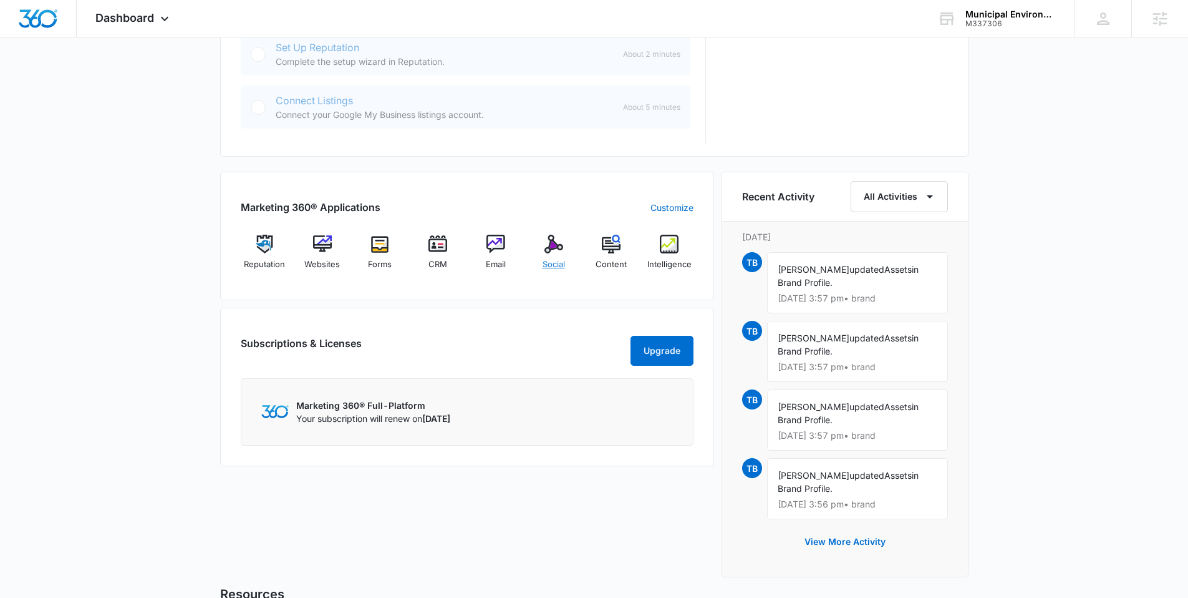
click at [555, 250] on img at bounding box center [554, 244] width 19 height 19
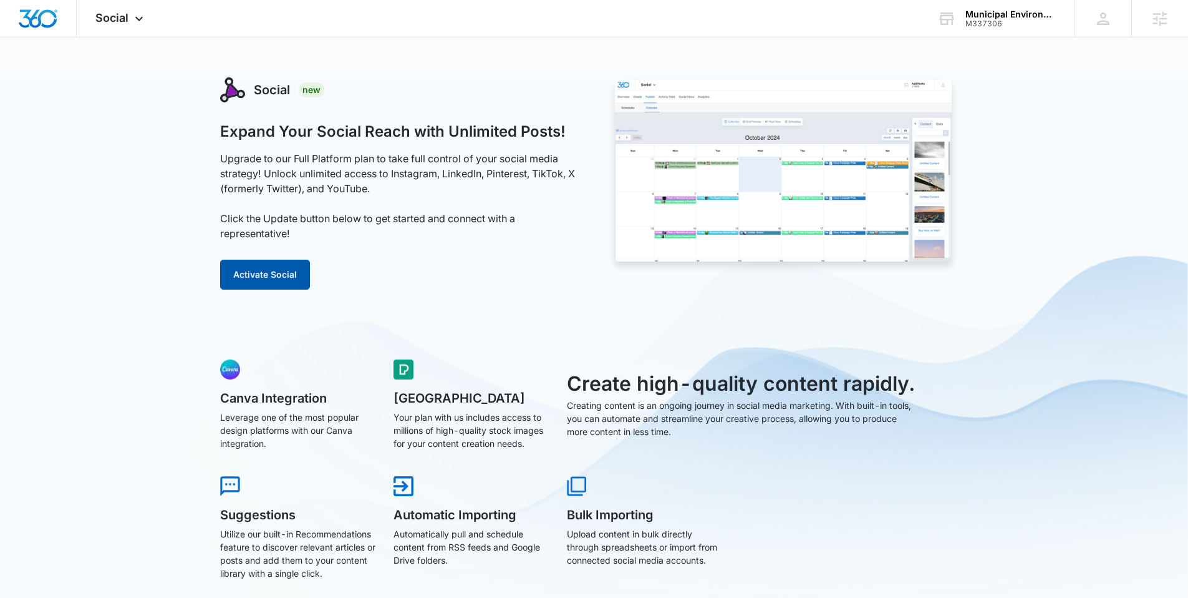
click at [281, 273] on button "Activate Social" at bounding box center [265, 275] width 90 height 30
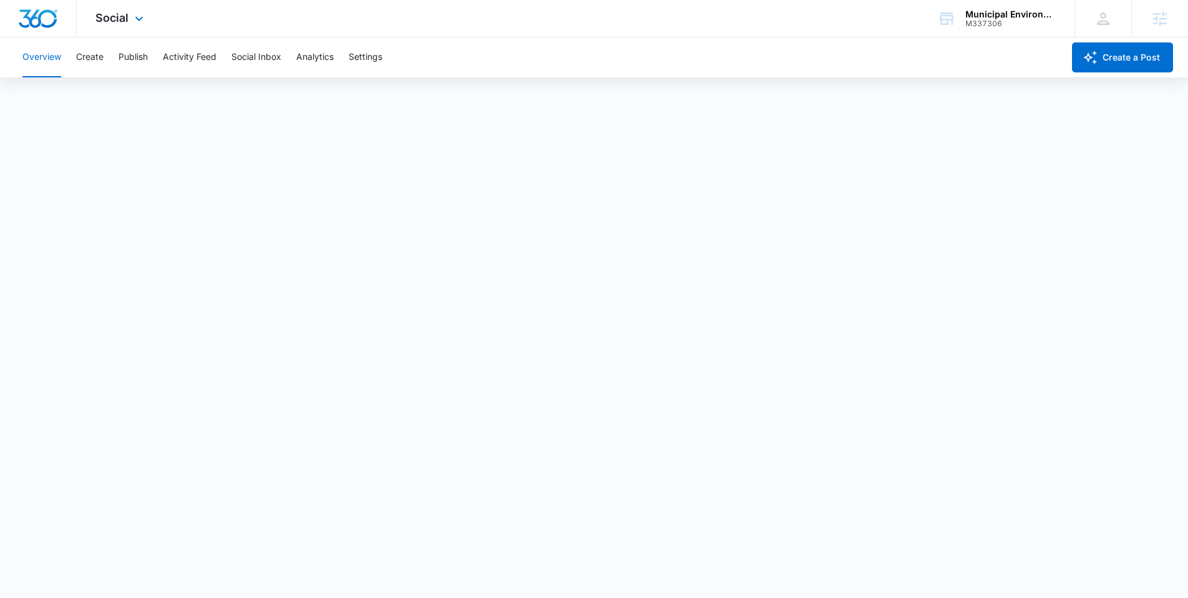
click at [36, 17] on img "Dashboard" at bounding box center [38, 18] width 40 height 19
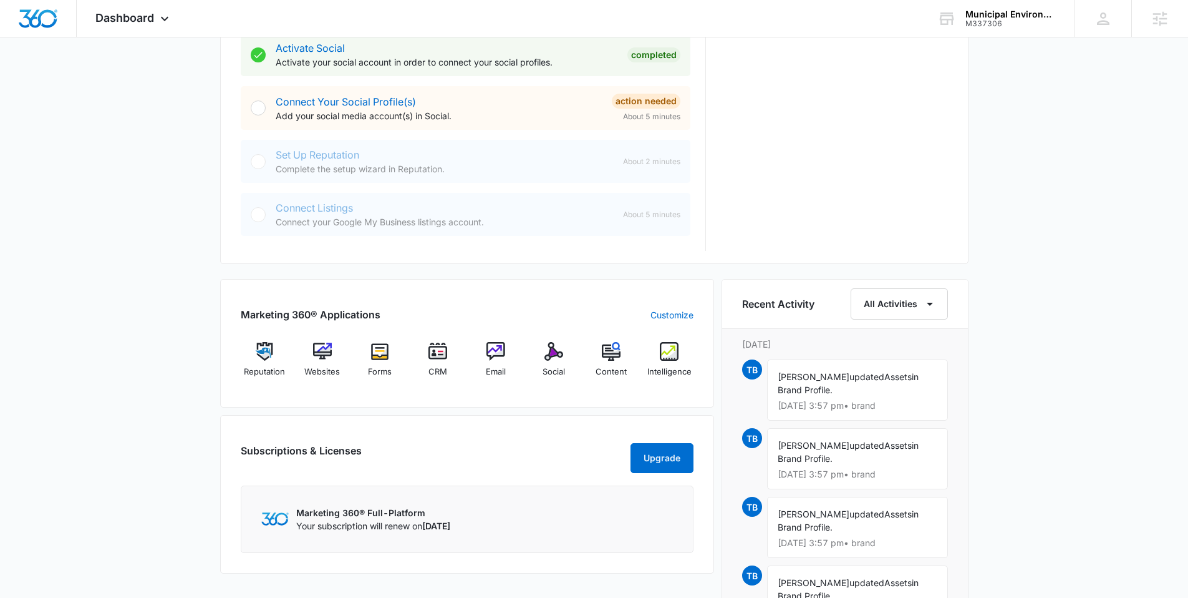
scroll to position [591, 0]
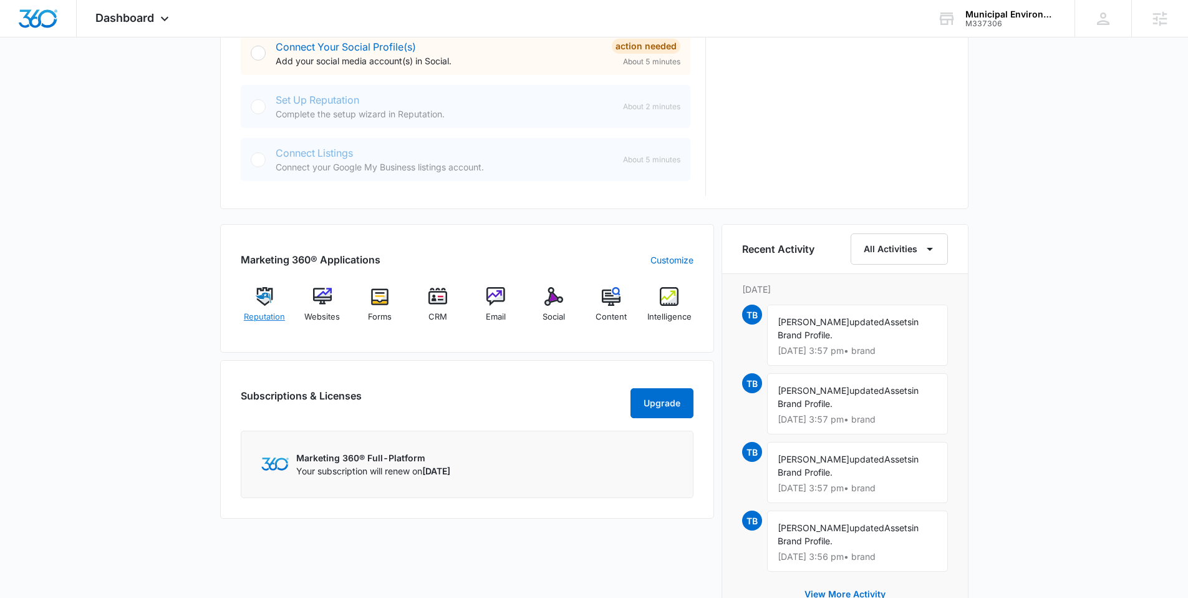
click at [261, 304] on img at bounding box center [264, 296] width 19 height 19
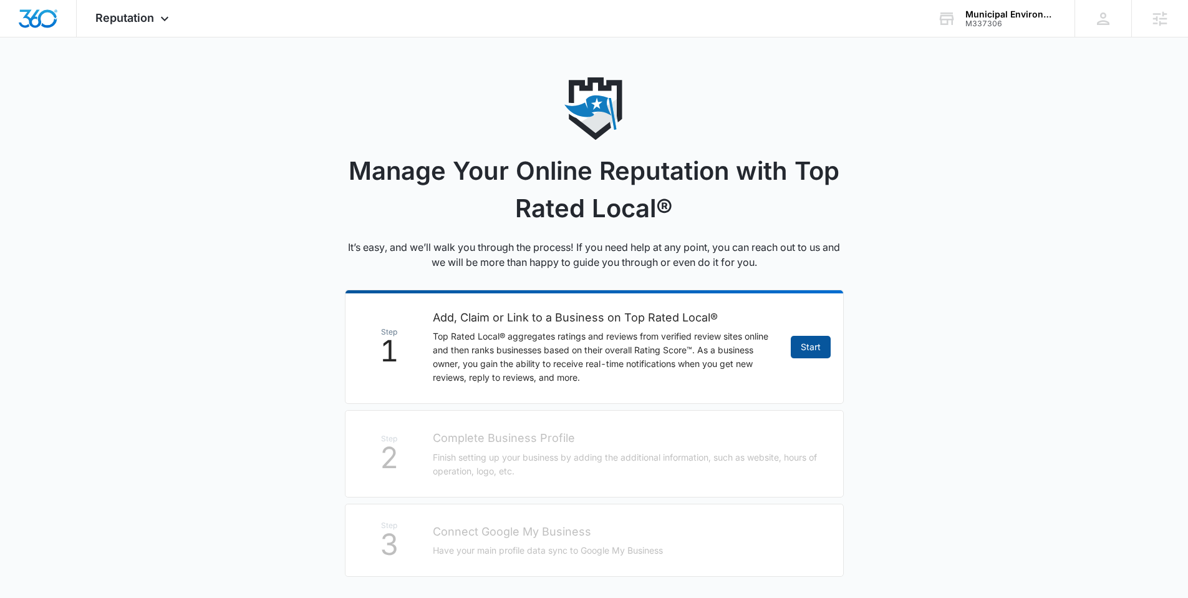
click at [799, 351] on link "Start" at bounding box center [811, 347] width 40 height 22
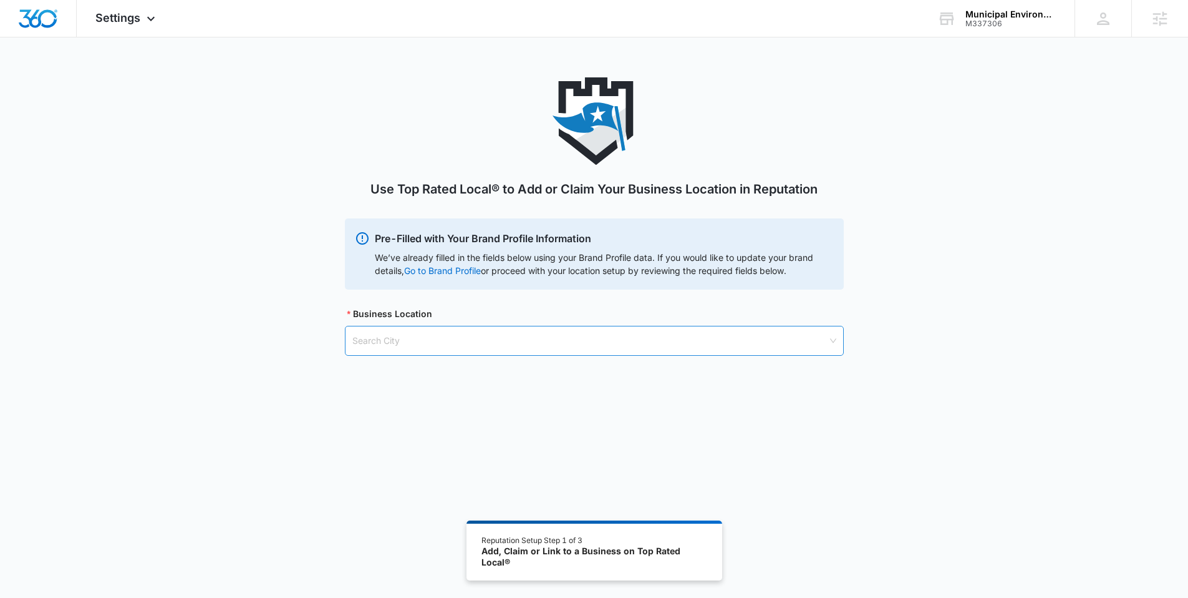
click at [431, 337] on input "search" at bounding box center [589, 340] width 475 height 29
paste input "Marble Hill, MO"
type input "Marble Hill, MO"
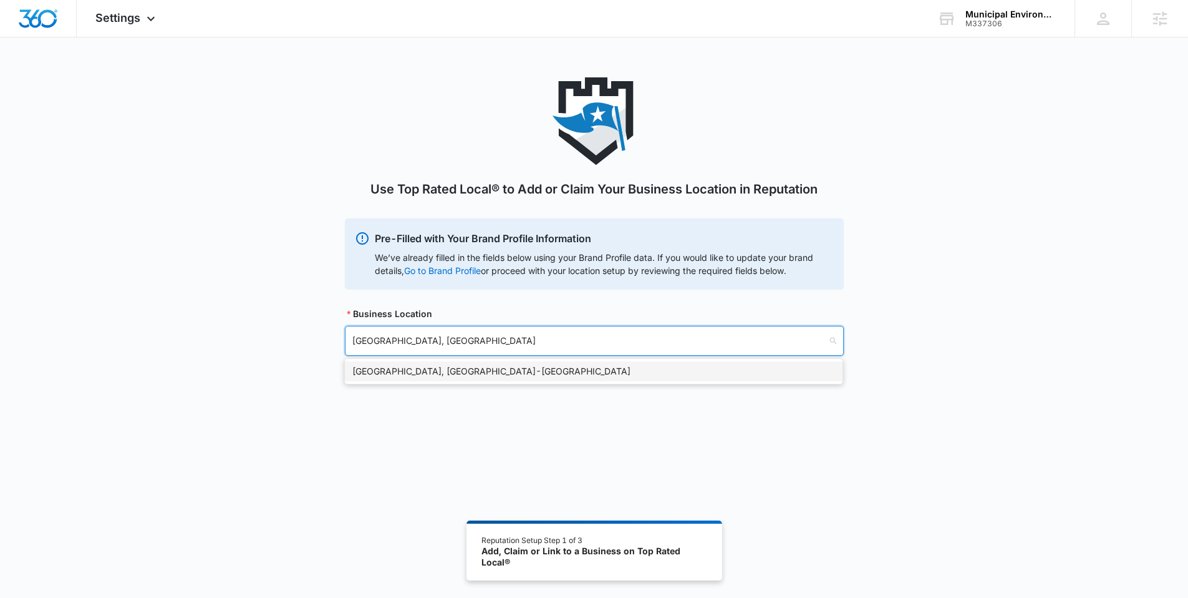
click at [386, 371] on div "Marble Hill, MO - USA" at bounding box center [593, 371] width 483 height 14
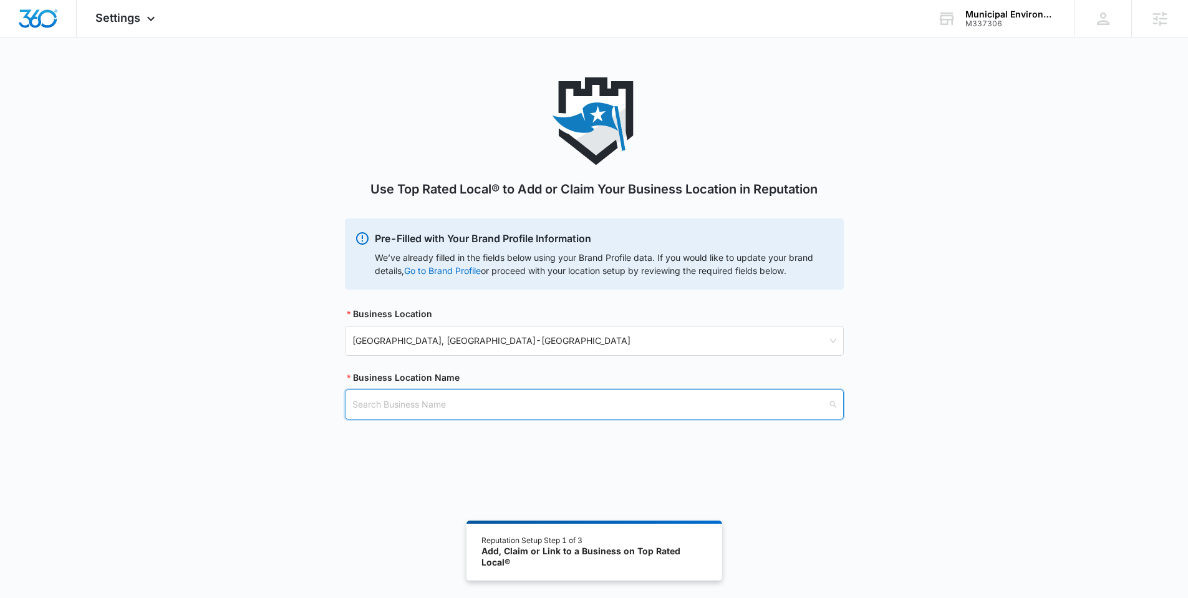
click at [410, 404] on input "search" at bounding box center [589, 404] width 475 height 29
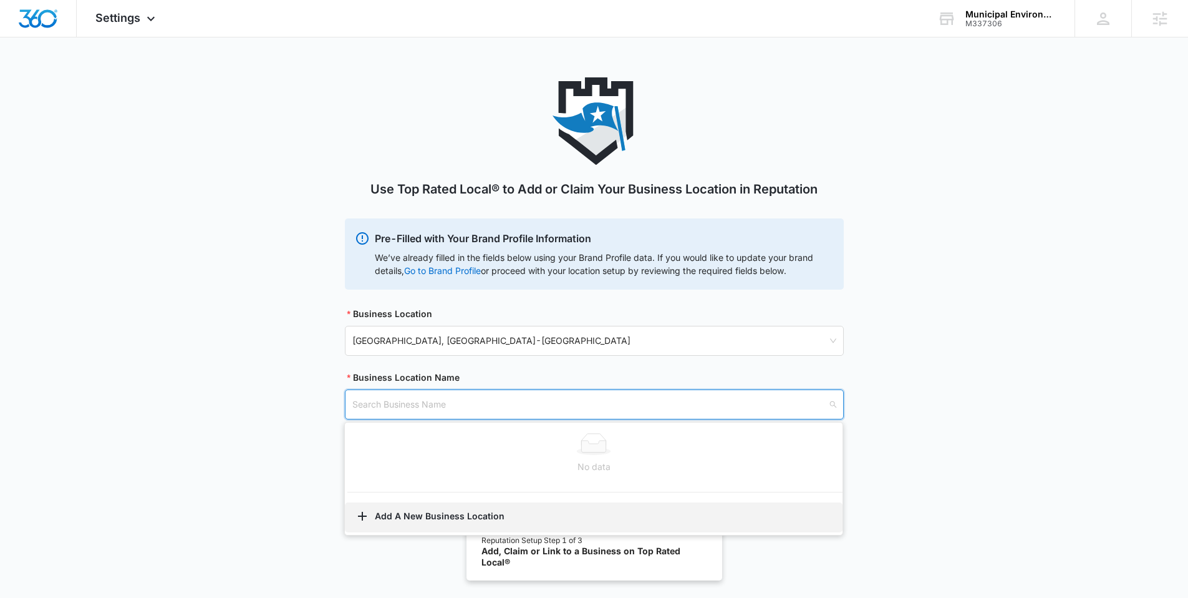
click at [394, 512] on button "Add A New Business Location" at bounding box center [594, 517] width 498 height 30
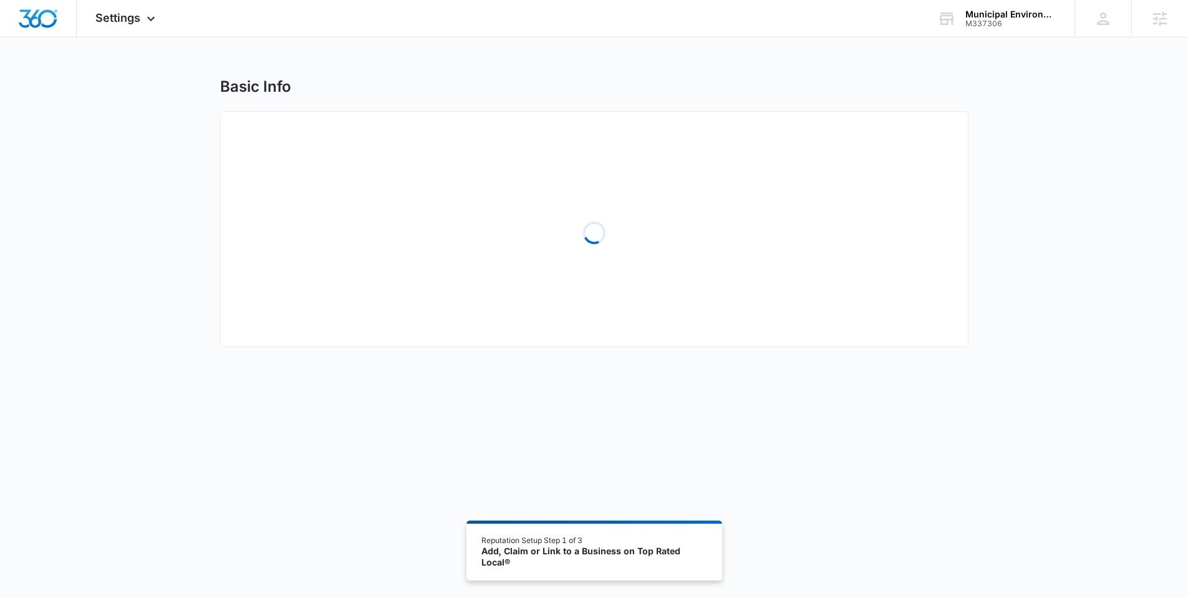
select select "Missouri"
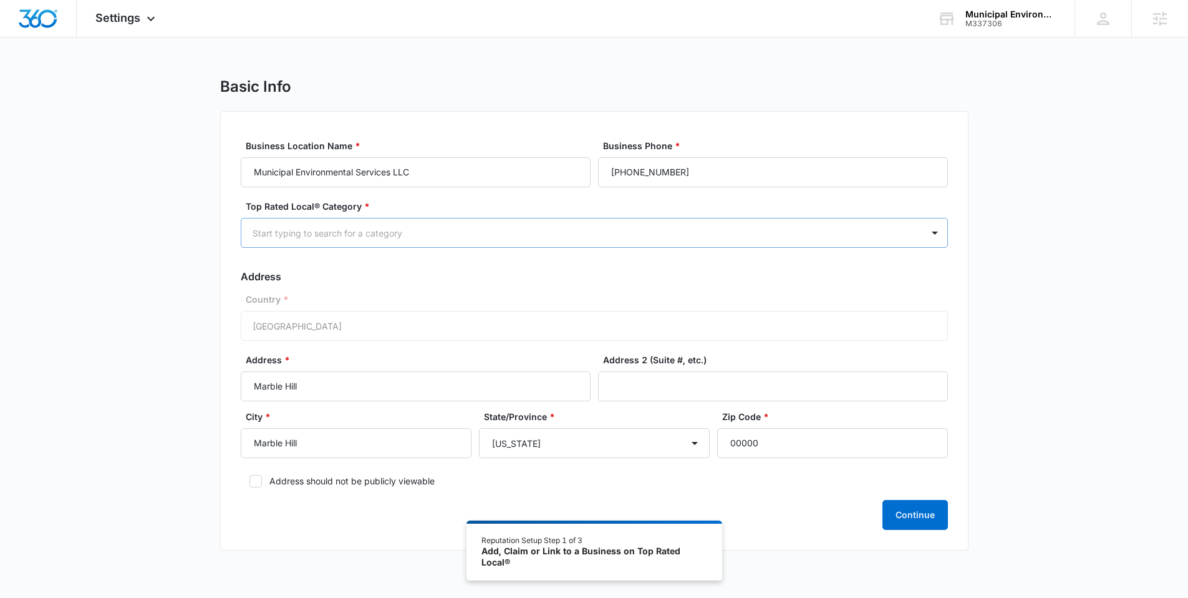
click at [496, 241] on div "Start typing to search for a category" at bounding box center [581, 233] width 681 height 28
type input "water"
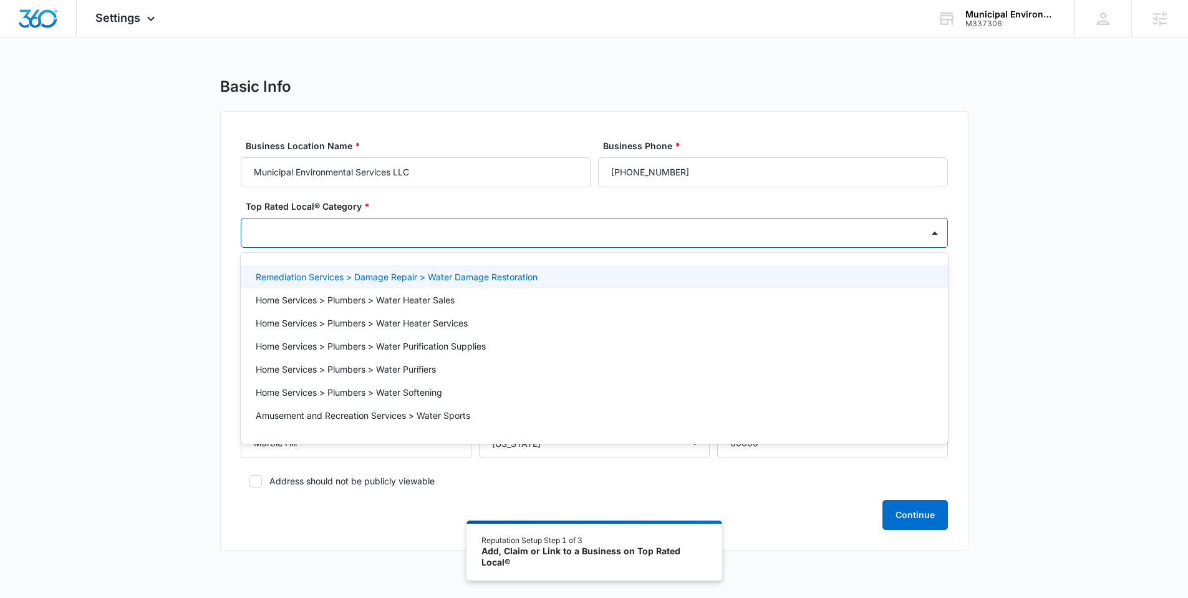
click at [288, 232] on div at bounding box center [580, 233] width 654 height 16
type input "contr"
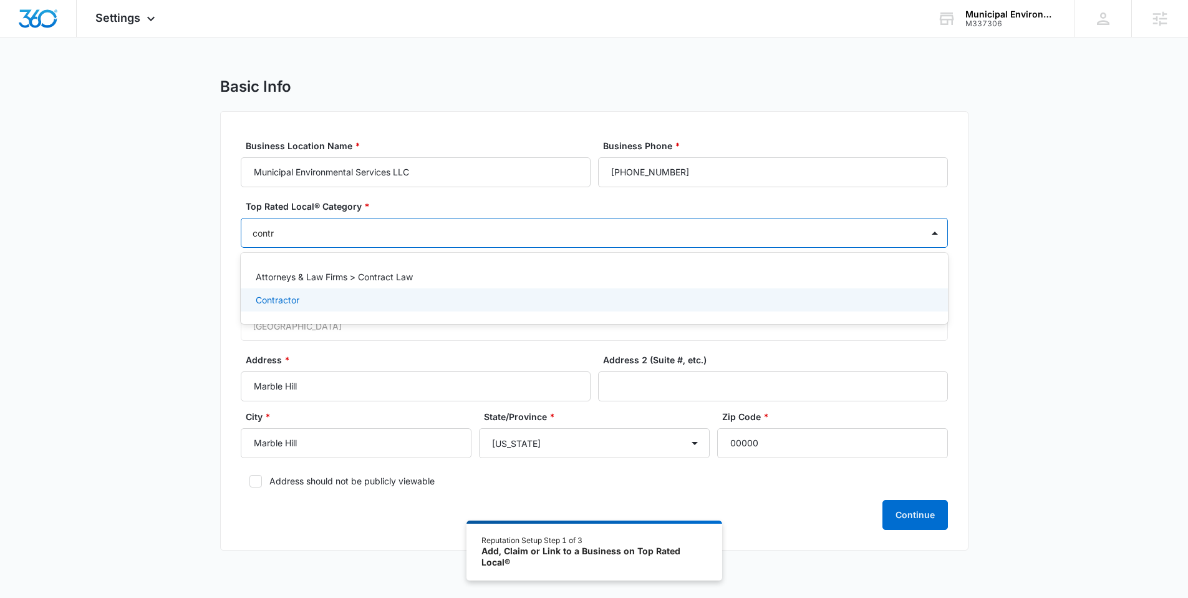
click at [299, 300] on div "Contractor" at bounding box center [593, 299] width 675 height 13
click at [190, 288] on div "Basic Info Business Location Name * Municipal Environmental Services LLC Busine…" at bounding box center [594, 321] width 1188 height 489
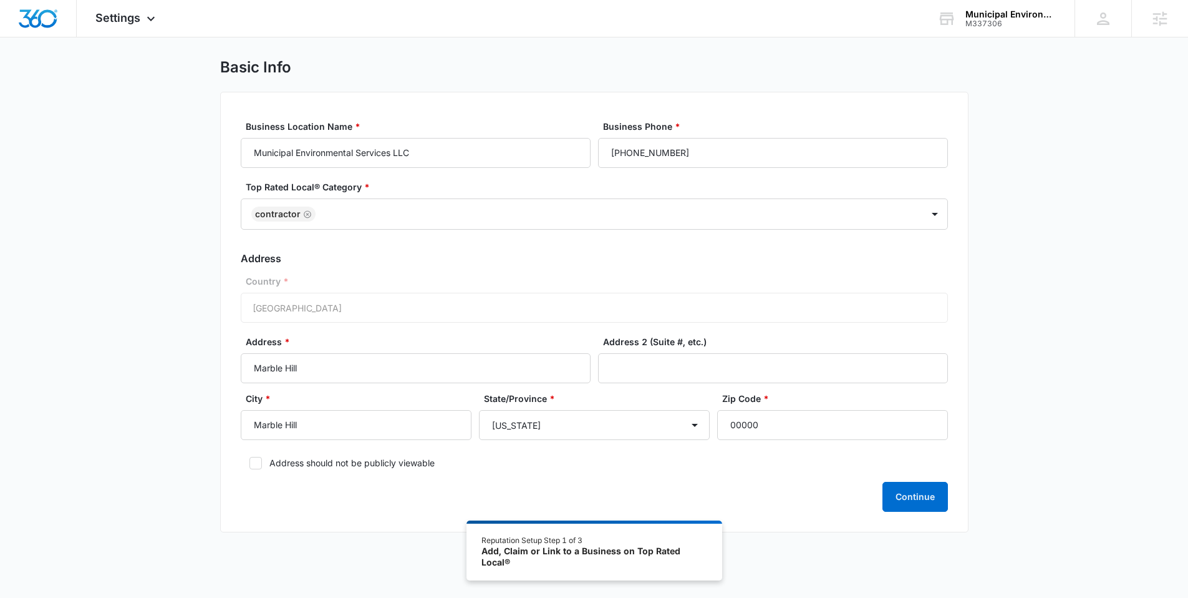
scroll to position [34, 0]
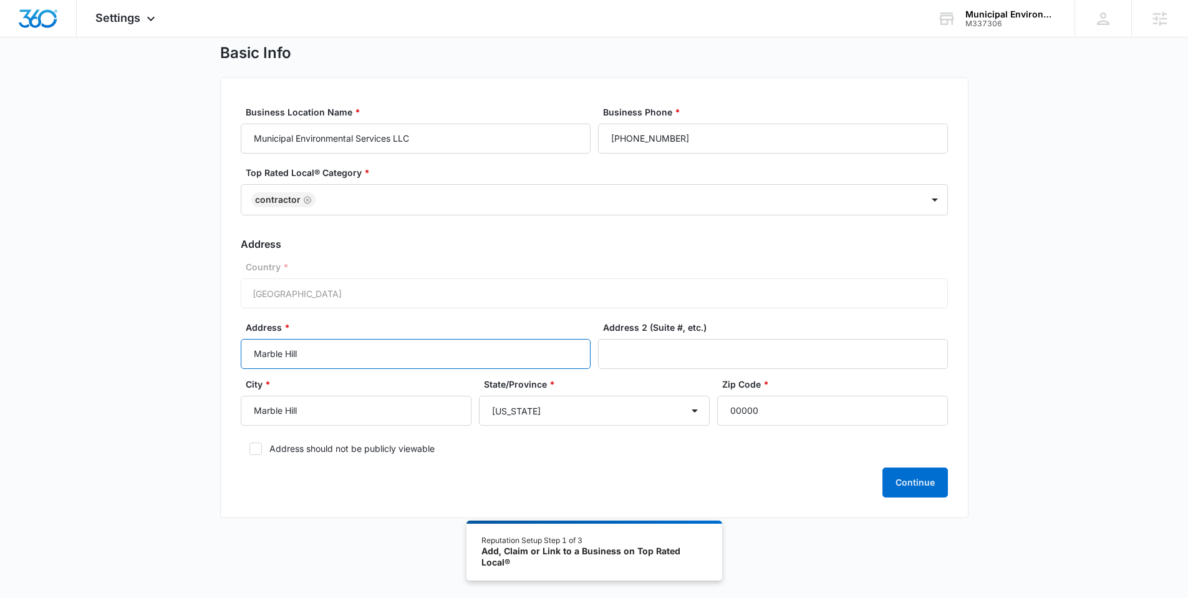
drag, startPoint x: 311, startPoint y: 353, endPoint x: 208, endPoint y: 354, distance: 102.9
click at [210, 354] on div "Basic Info Business Location Name * Municipal Environmental Services LLC Busine…" at bounding box center [594, 288] width 1188 height 489
paste input "105 Crest St"
type input "105 Crest St"
click at [255, 449] on icon at bounding box center [255, 448] width 11 height 11
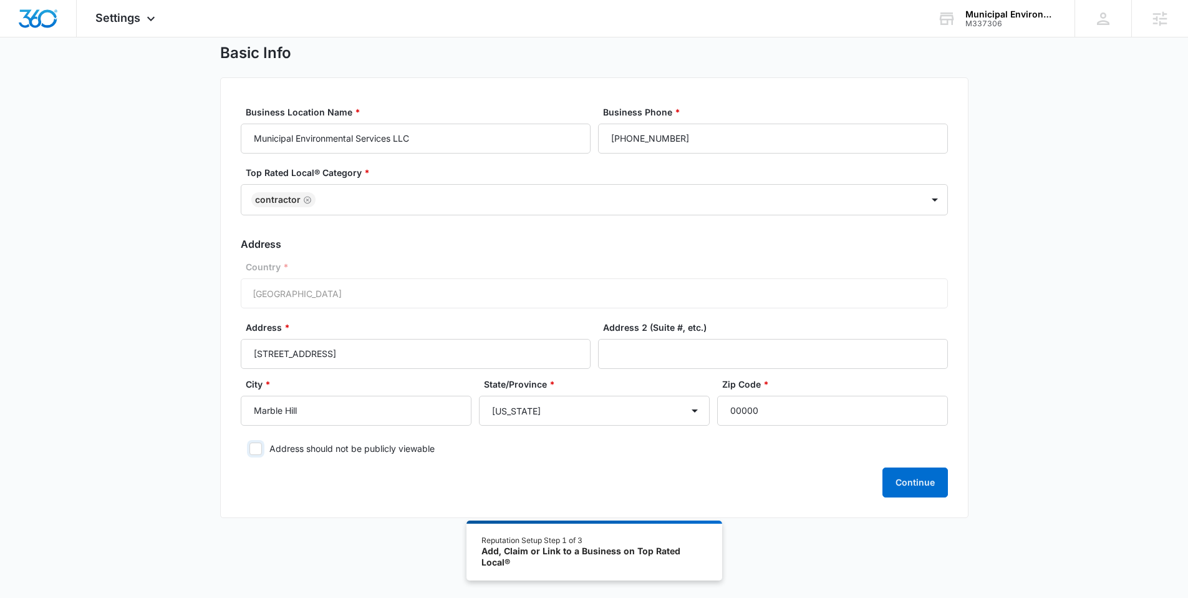
click at [250, 449] on input "Address should not be publicly viewable" at bounding box center [245, 448] width 9 height 9
checkbox input "true"
click at [779, 411] on input "00000" at bounding box center [832, 411] width 231 height 30
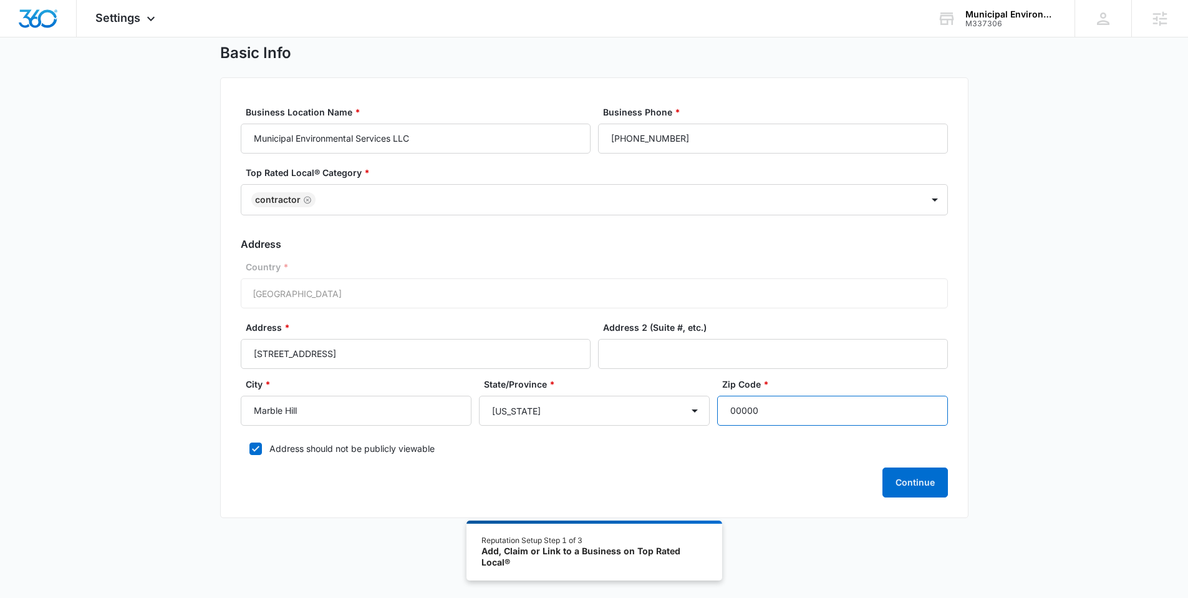
paste input "63764"
type input "63764"
click at [335, 444] on label "Address should not be publicly viewable" at bounding box center [594, 448] width 707 height 13
click at [250, 444] on input "Address should not be publicly viewable" at bounding box center [245, 448] width 9 height 9
click at [335, 444] on label "Address should not be publicly viewable" at bounding box center [594, 448] width 707 height 13
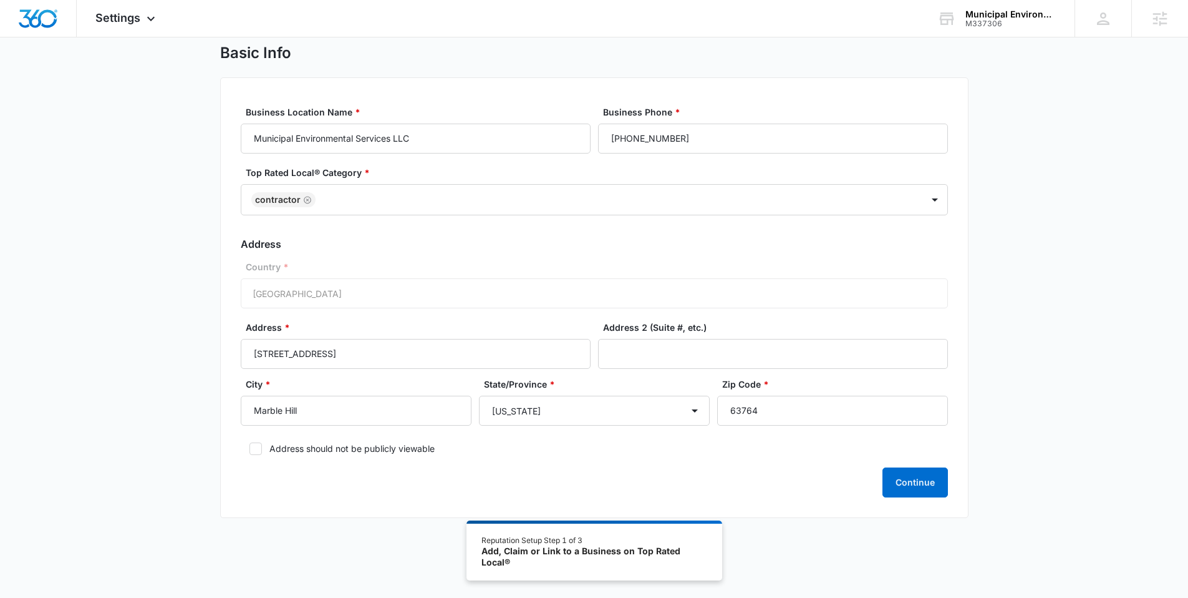
click at [250, 444] on input "Address should not be publicly viewable" at bounding box center [245, 448] width 9 height 9
checkbox input "true"
click at [943, 483] on button "Continue" at bounding box center [916, 482] width 66 height 30
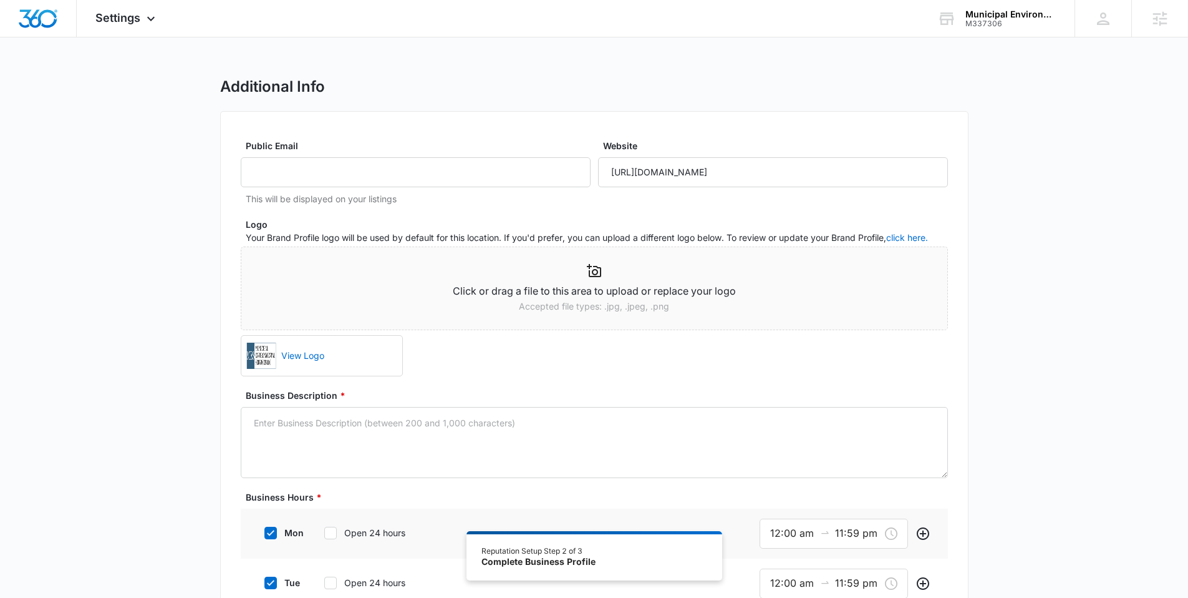
scroll to position [2, 0]
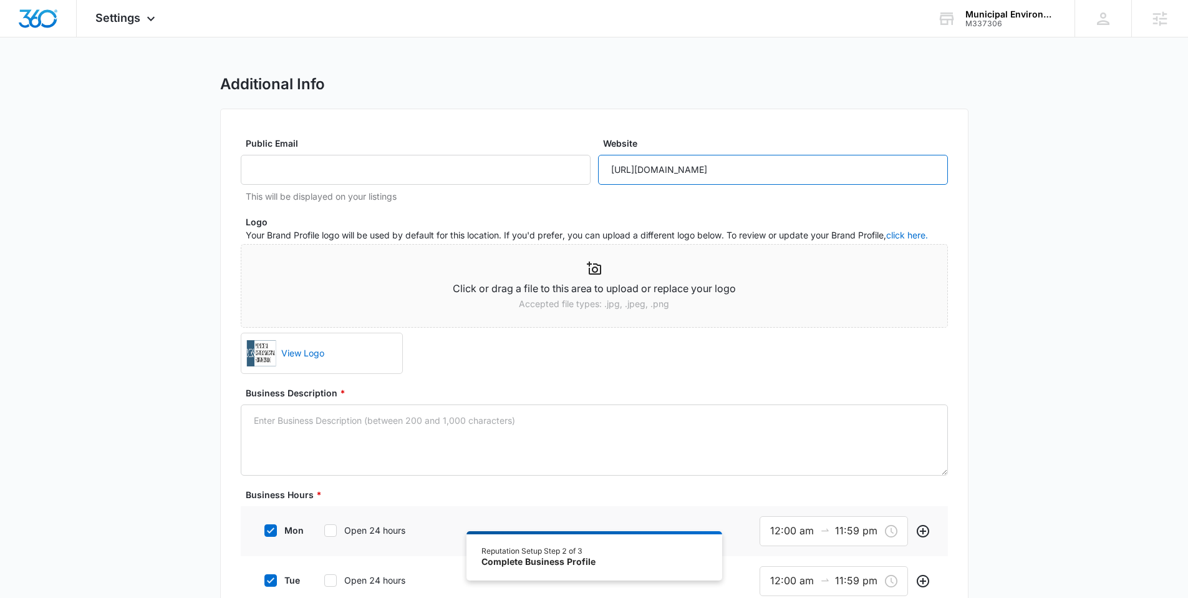
click at [651, 173] on input "https://m337306municipalenvironmentalservicesllc.mywebsites360.com/" at bounding box center [773, 170] width 350 height 30
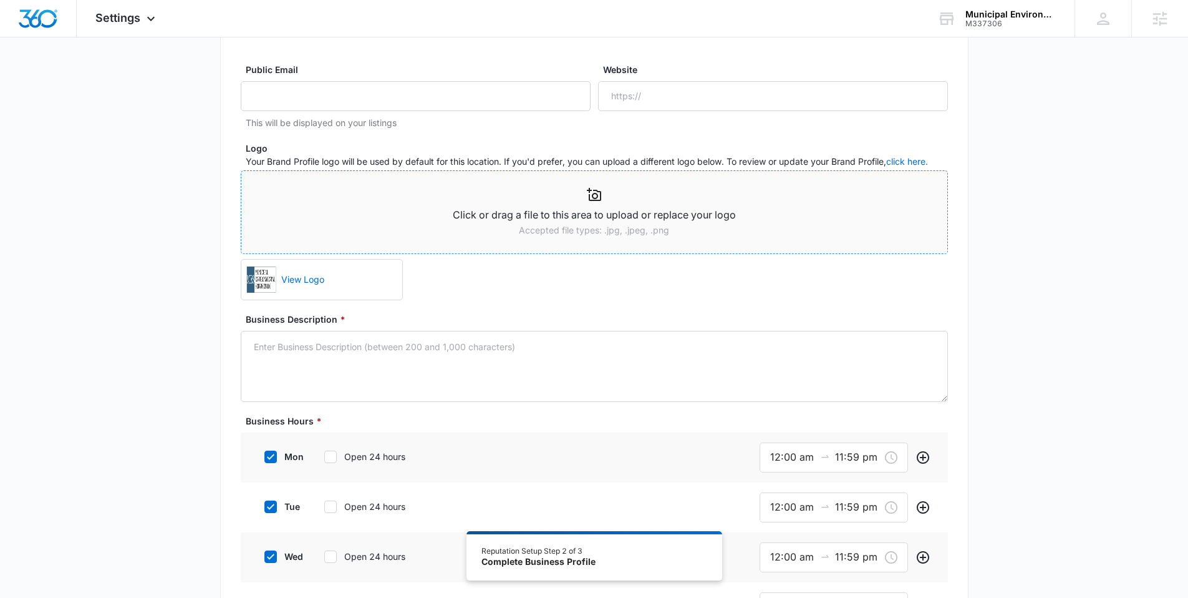
scroll to position [163, 0]
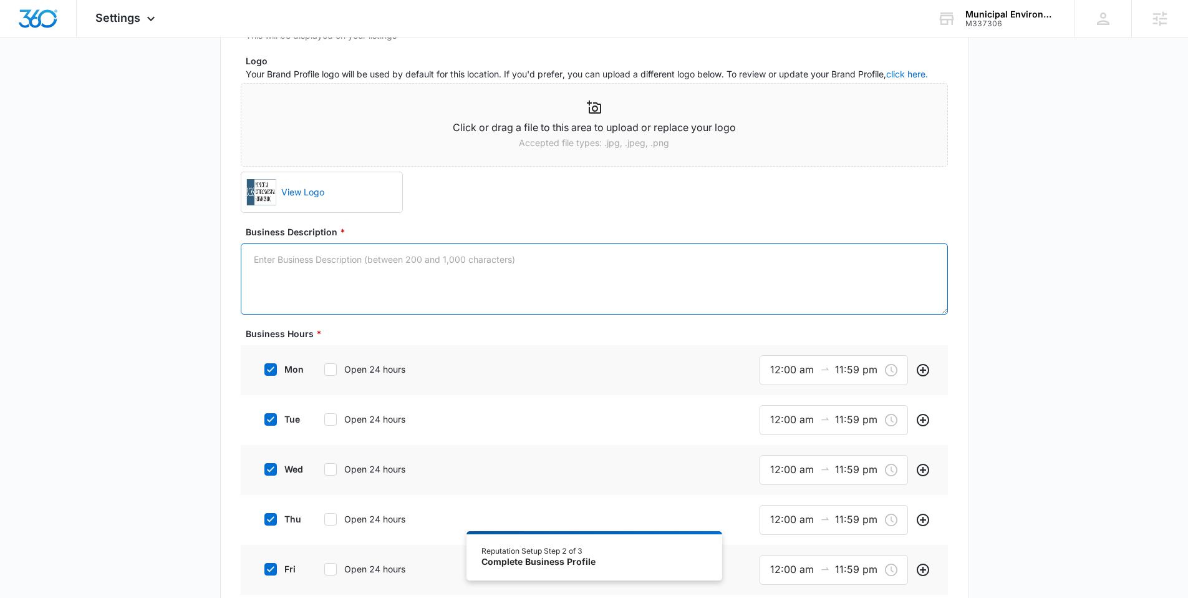
click at [372, 256] on textarea "Business Description *" at bounding box center [594, 278] width 707 height 71
paste textarea "Municipal Environmental Services LLC is your trusted partner for all water and …"
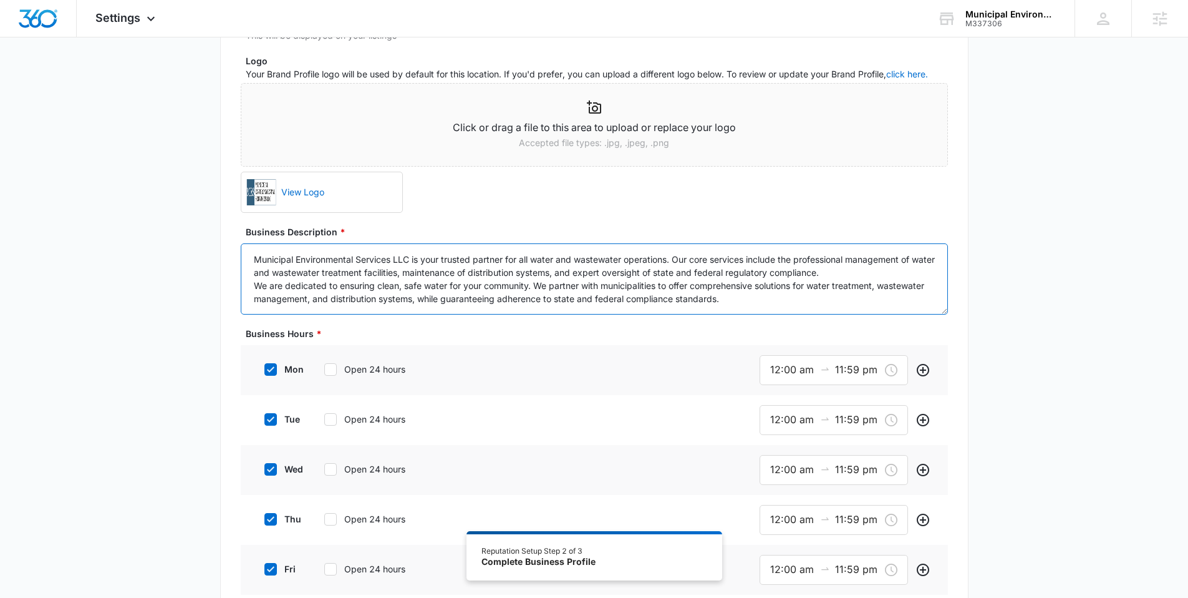
scroll to position [0, 0]
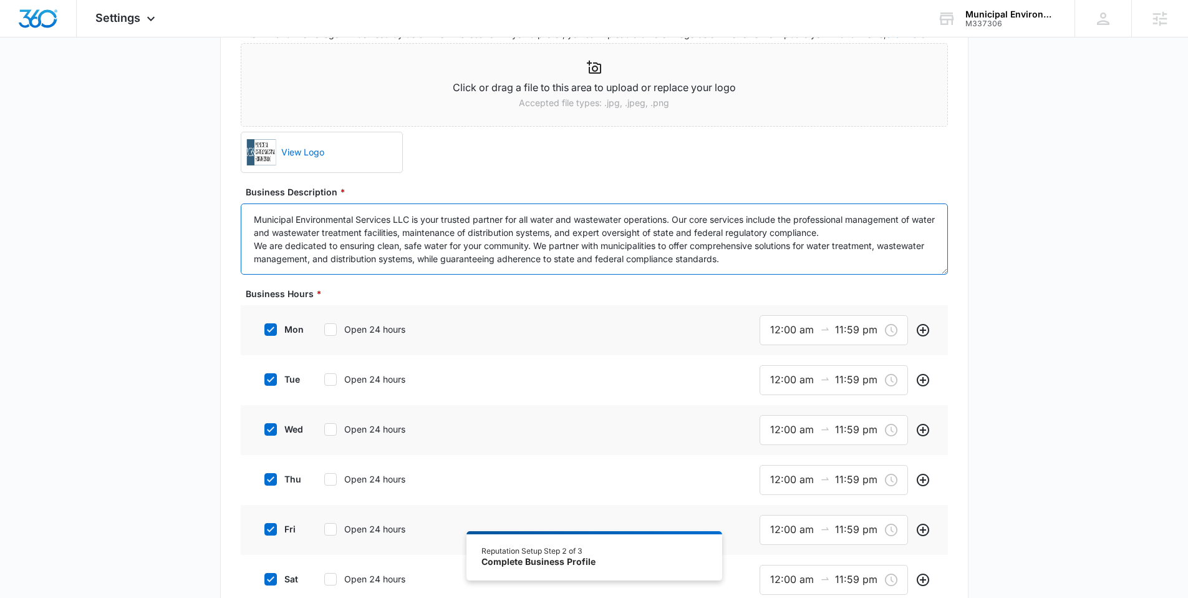
type textarea "Municipal Environmental Services LLC is your trusted partner for all water and …"
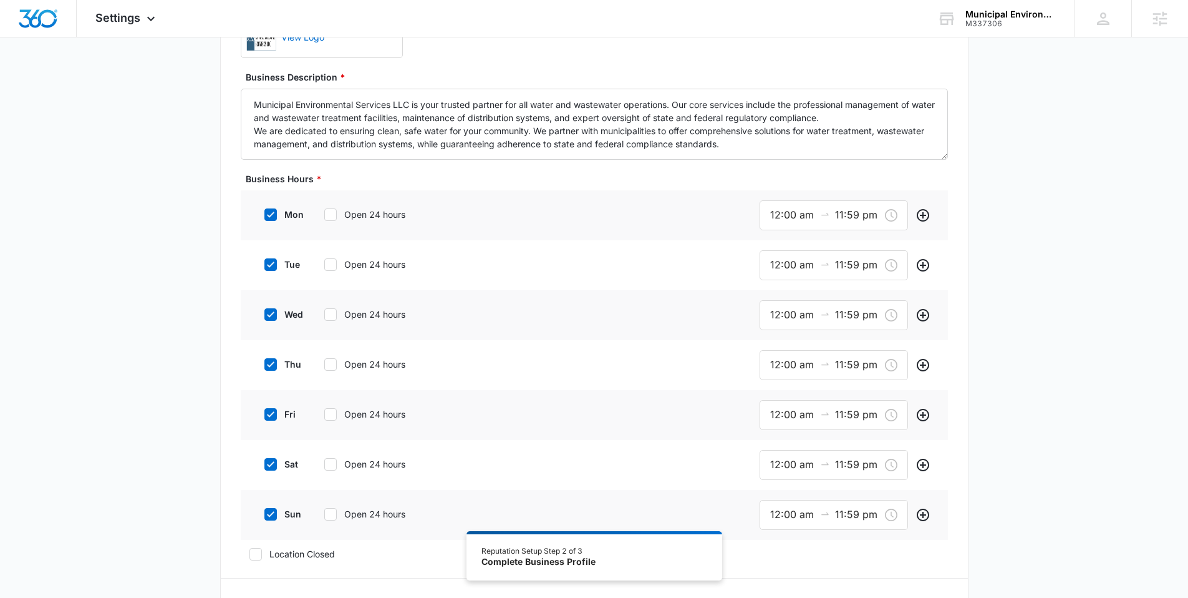
scroll to position [391, 0]
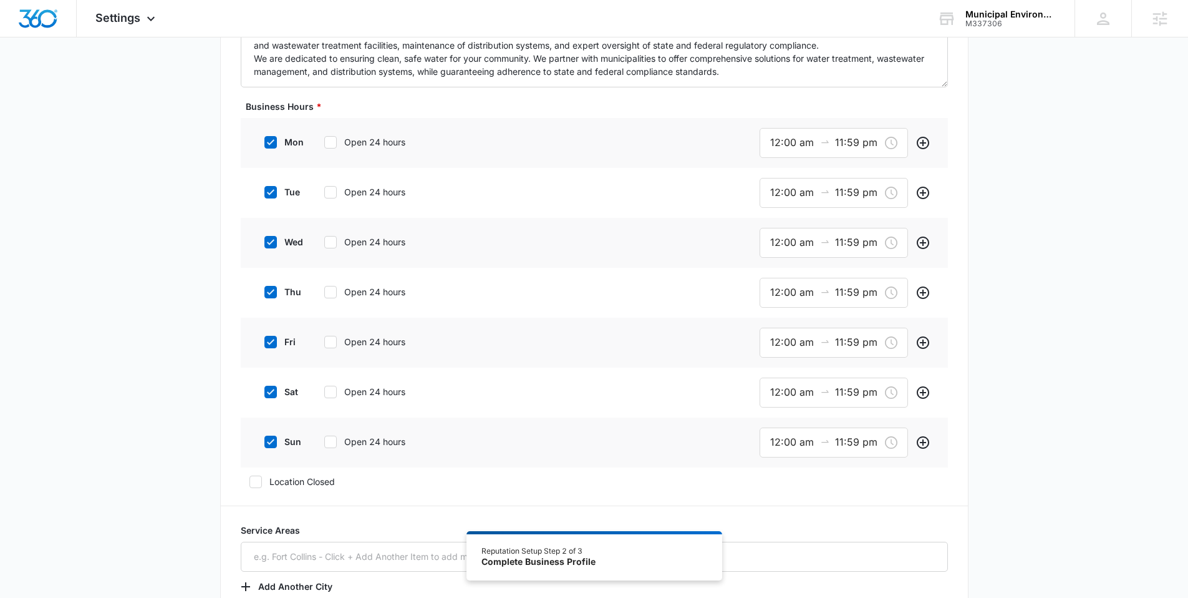
click at [320, 135] on label "Open 24 hours" at bounding box center [375, 141] width 119 height 13
click at [320, 138] on input "Open 24 hours" at bounding box center [320, 142] width 9 height 9
checkbox input "true"
click at [332, 188] on icon at bounding box center [330, 190] width 7 height 6
click at [324, 188] on input "Open 24 hours" at bounding box center [320, 190] width 9 height 9
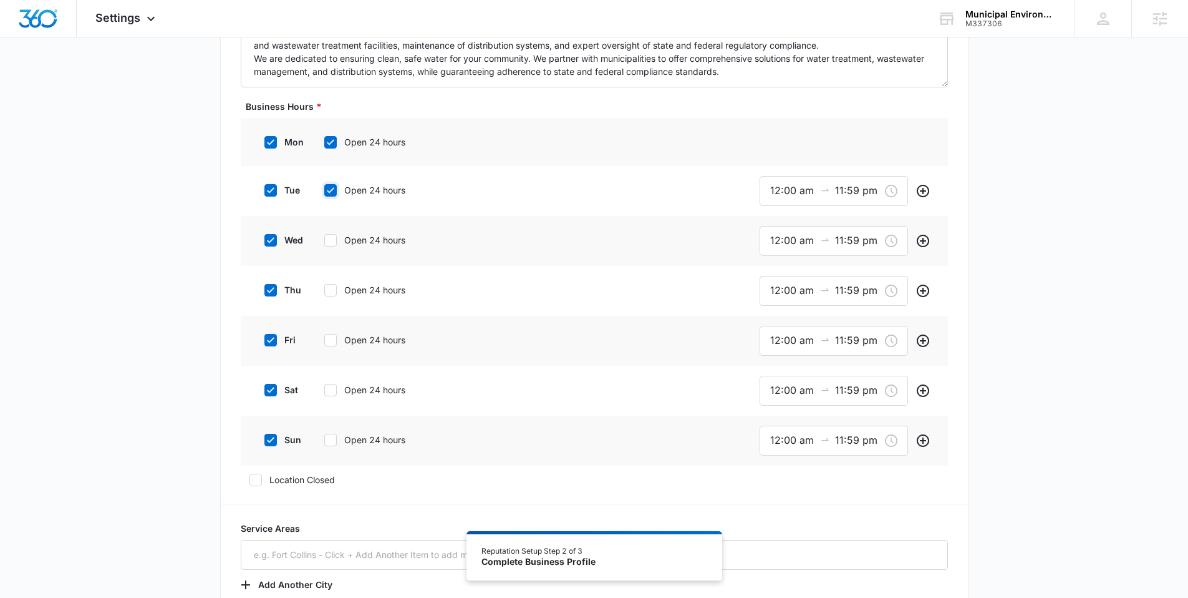
checkbox input "true"
click at [333, 238] on icon at bounding box center [330, 238] width 11 height 11
click at [324, 238] on input "Open 24 hours" at bounding box center [320, 238] width 9 height 9
checkbox input "true"
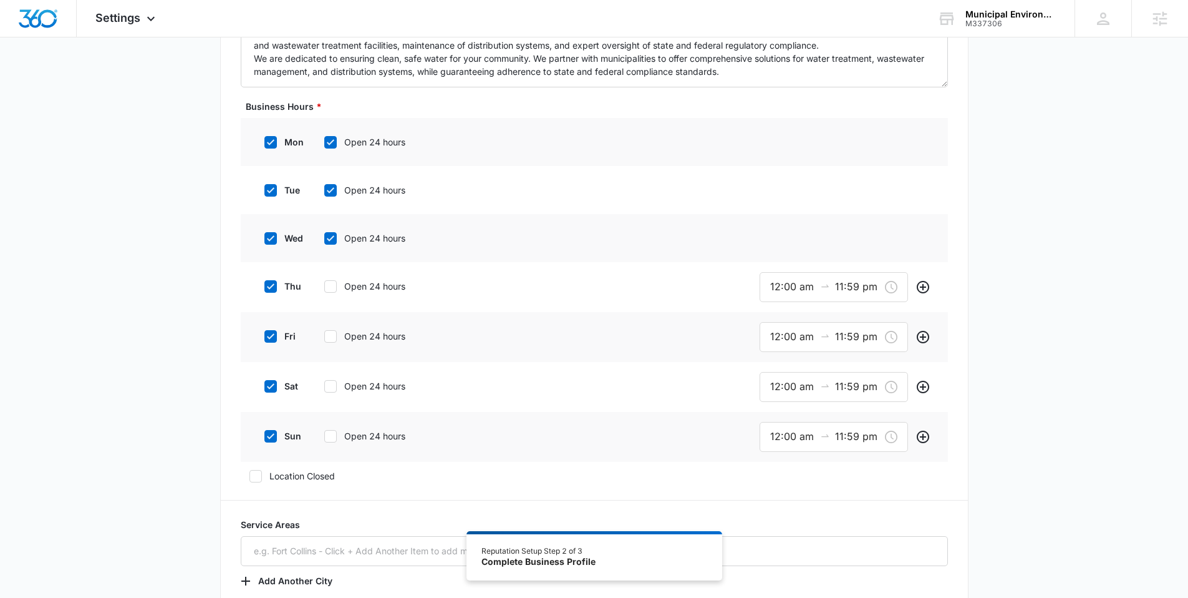
click at [332, 283] on icon at bounding box center [330, 286] width 11 height 11
click at [324, 283] on input "Open 24 hours" at bounding box center [320, 286] width 9 height 9
checkbox input "true"
drag, startPoint x: 331, startPoint y: 331, endPoint x: 333, endPoint y: 357, distance: 26.2
click at [331, 332] on icon at bounding box center [330, 334] width 11 height 11
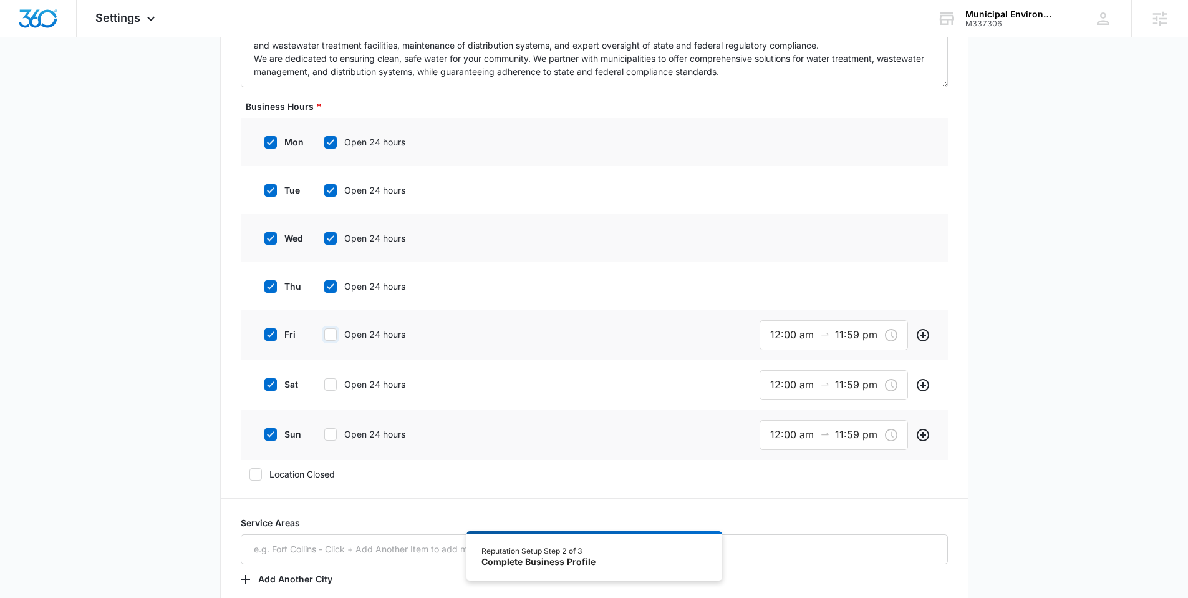
click at [324, 332] on input "Open 24 hours" at bounding box center [320, 334] width 9 height 9
checkbox input "true"
drag, startPoint x: 333, startPoint y: 379, endPoint x: 330, endPoint y: 403, distance: 23.8
click at [333, 381] on icon at bounding box center [330, 382] width 11 height 11
click at [324, 381] on input "Open 24 hours" at bounding box center [320, 382] width 9 height 9
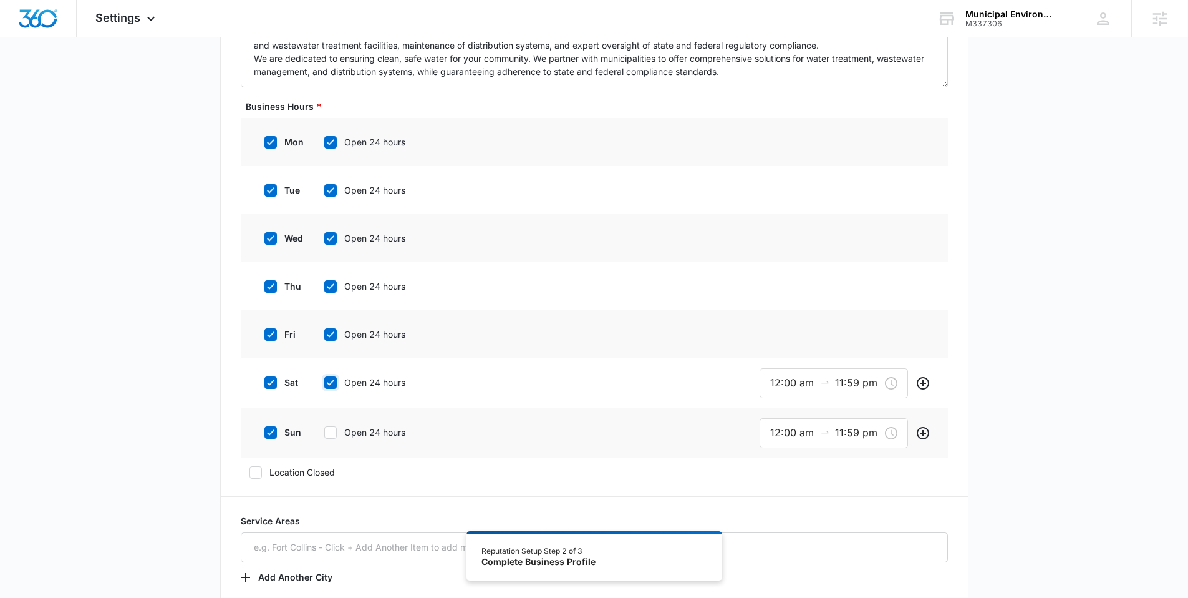
checkbox input "true"
click at [329, 426] on icon at bounding box center [330, 430] width 11 height 11
click at [324, 426] on input "Open 24 hours" at bounding box center [320, 430] width 9 height 9
checkbox input "true"
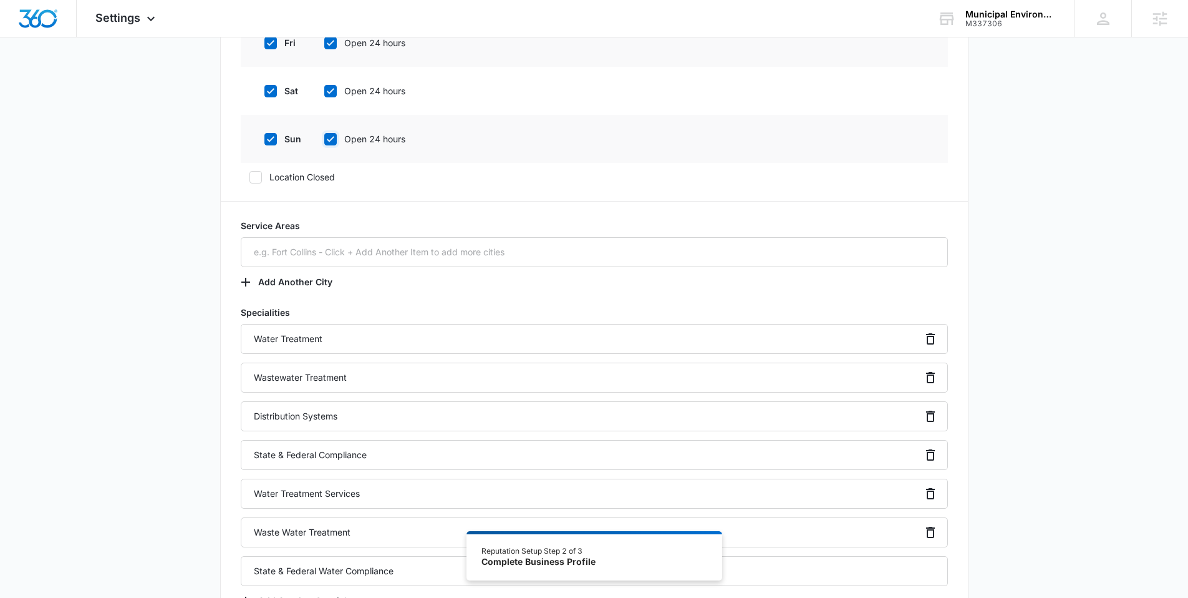
scroll to position [706, 0]
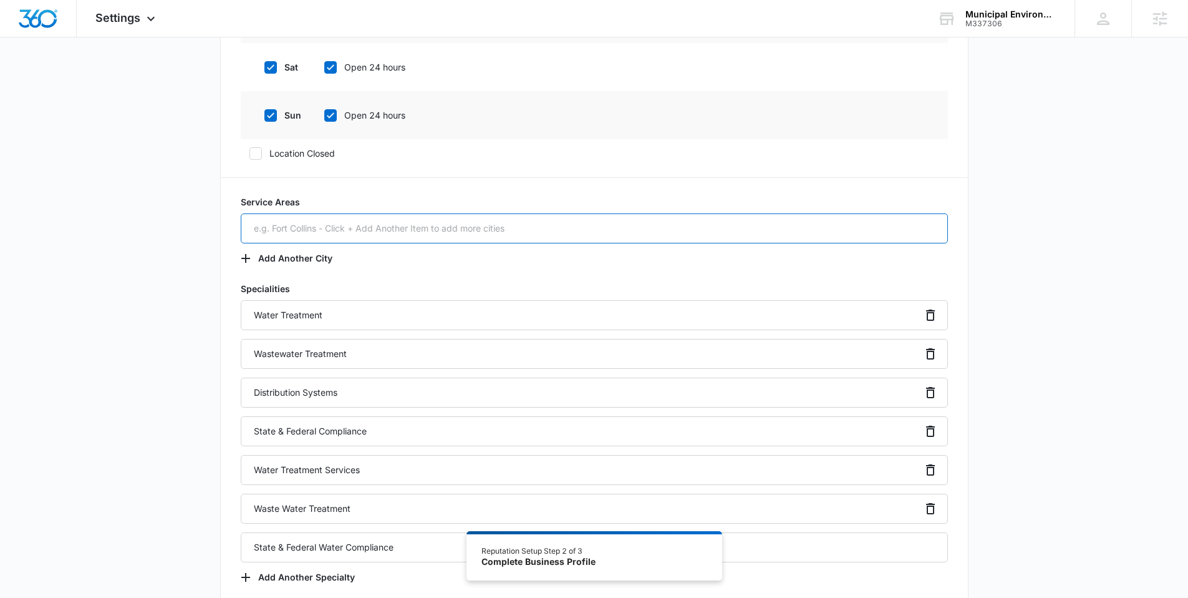
click at [370, 234] on input "text" at bounding box center [594, 228] width 707 height 30
paste input "Southeast Region of Missouri"
type input "Southeast Region of Missouri"
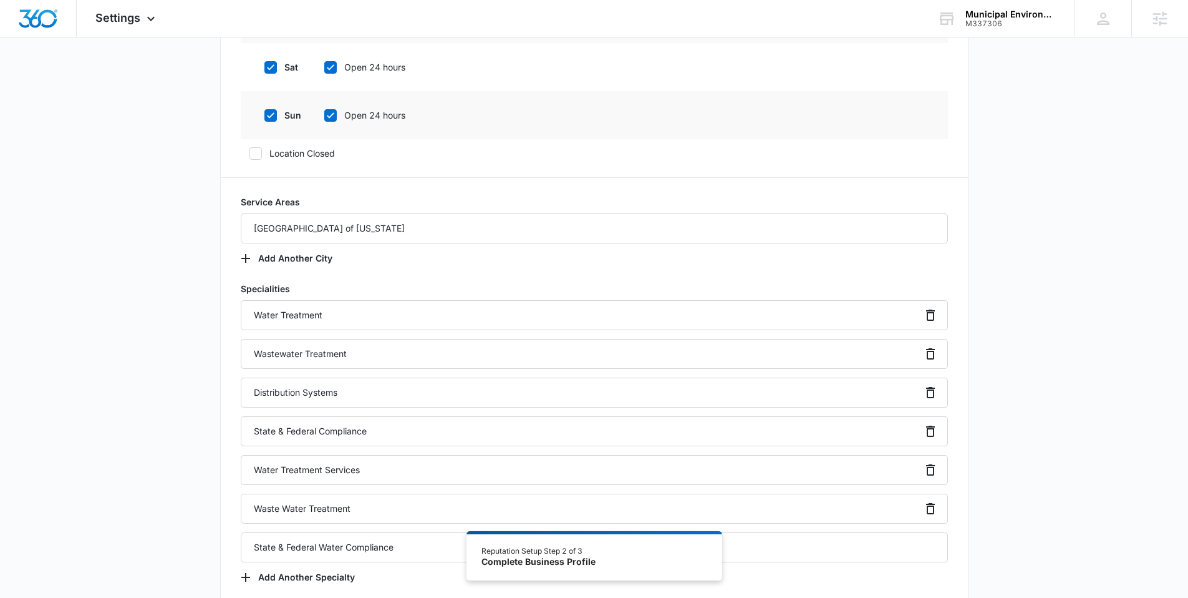
click at [188, 248] on div "Additional Info Public Email This will be displayed on your listings Website Lo…" at bounding box center [594, 111] width 1188 height 1479
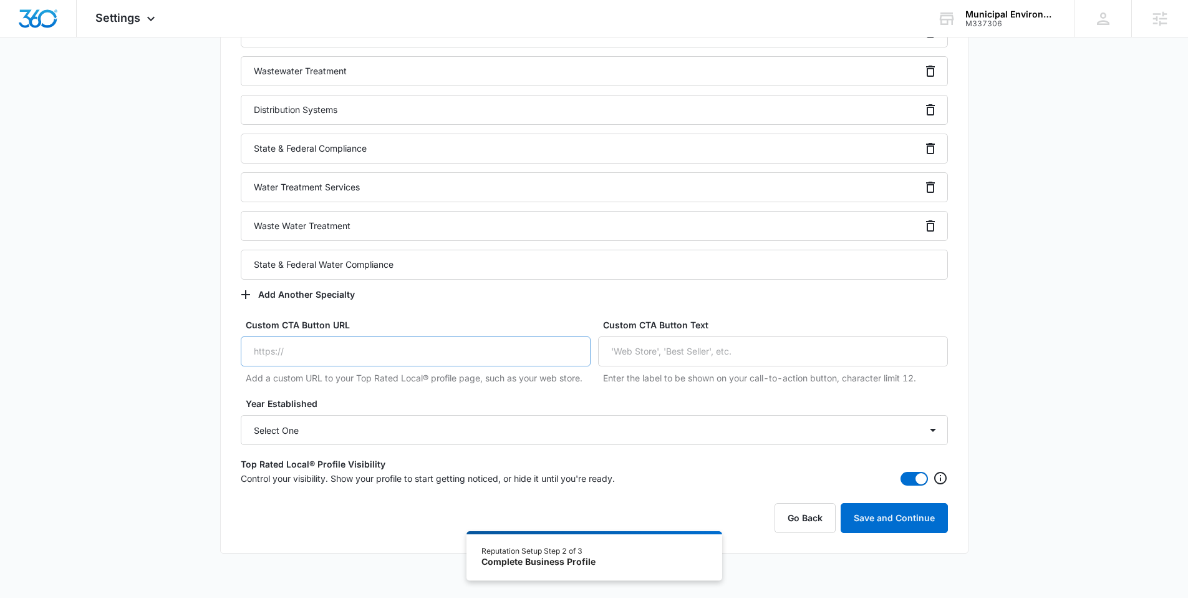
scroll to position [998, 0]
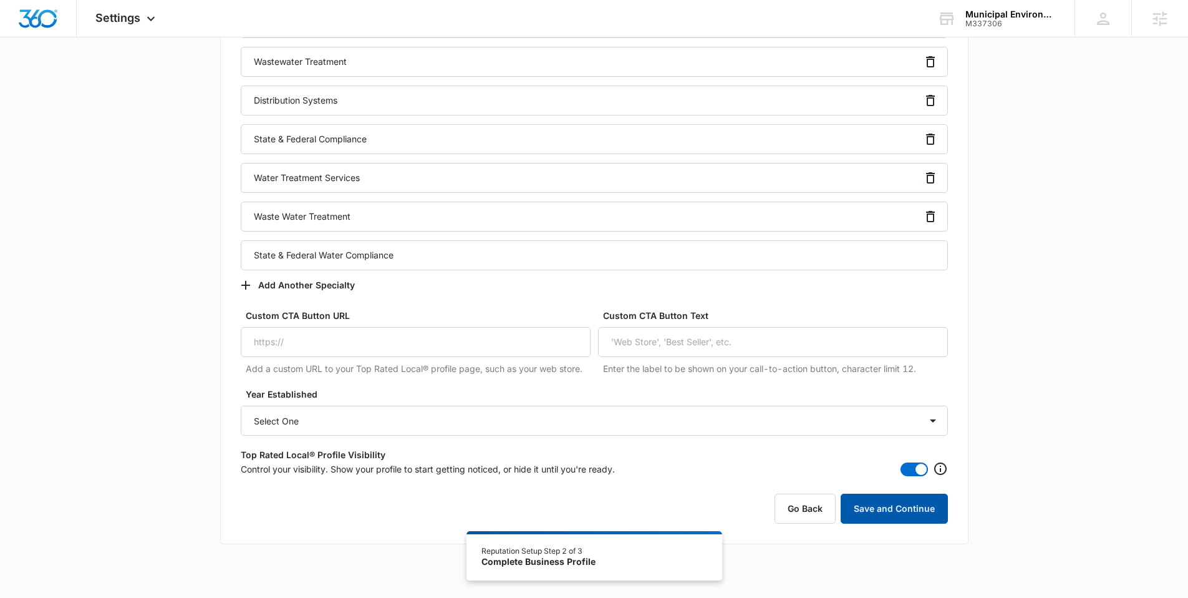
click at [879, 510] on button "Save and Continue" at bounding box center [894, 508] width 107 height 30
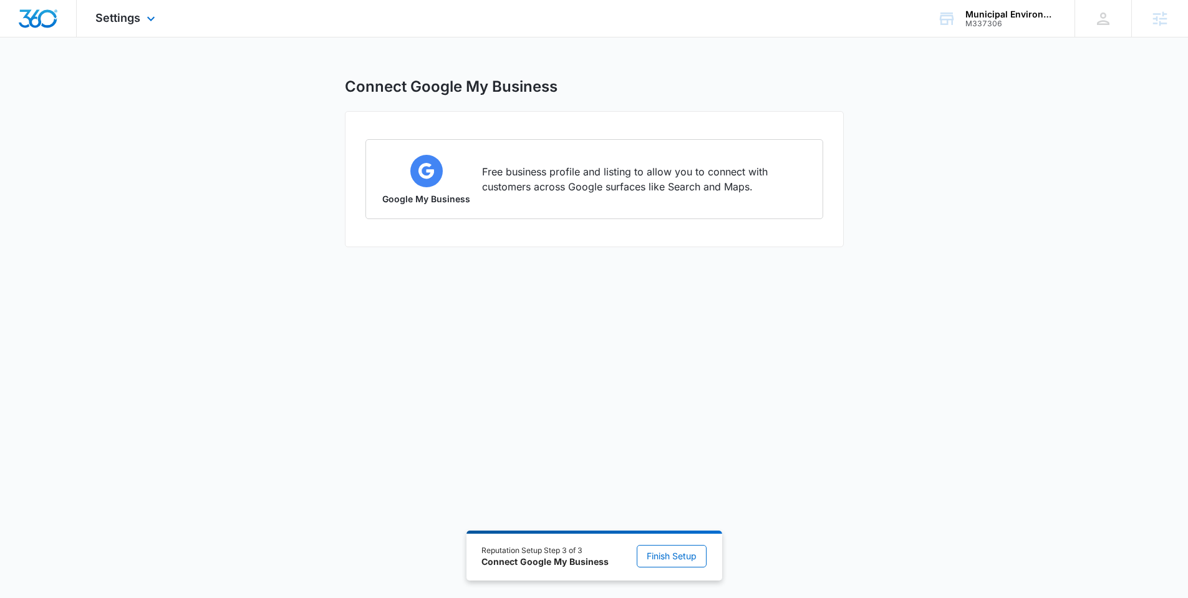
click at [44, 29] on div at bounding box center [38, 18] width 77 height 37
click at [41, 10] on img "Dashboard" at bounding box center [38, 18] width 40 height 19
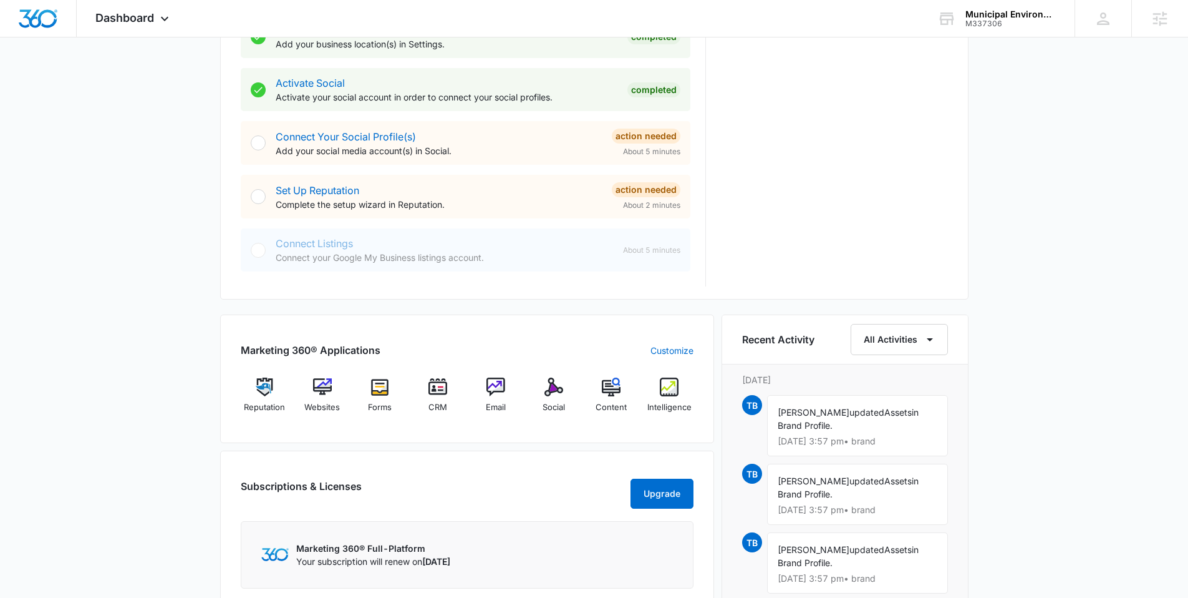
scroll to position [563, 0]
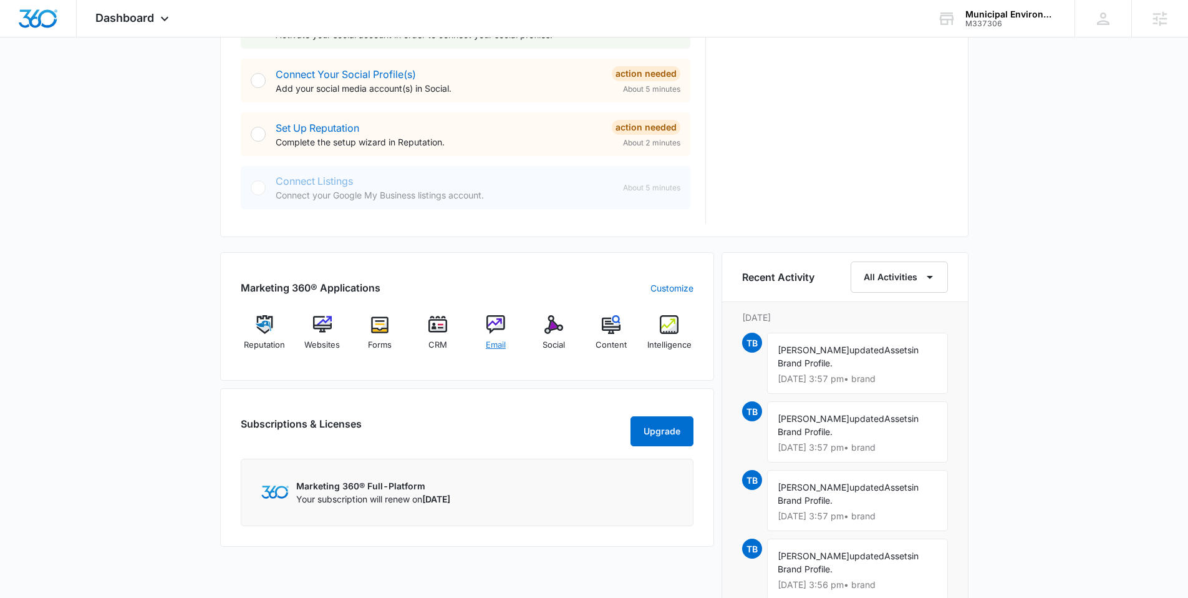
click at [494, 330] on img at bounding box center [496, 324] width 19 height 19
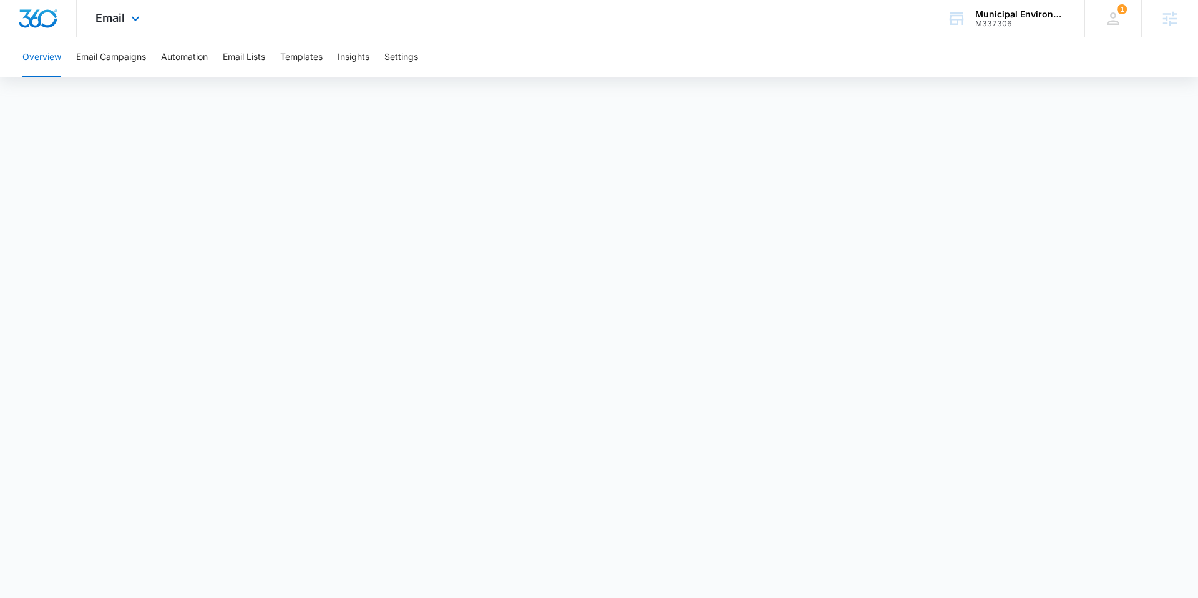
click at [36, 16] on img "Dashboard" at bounding box center [38, 18] width 40 height 19
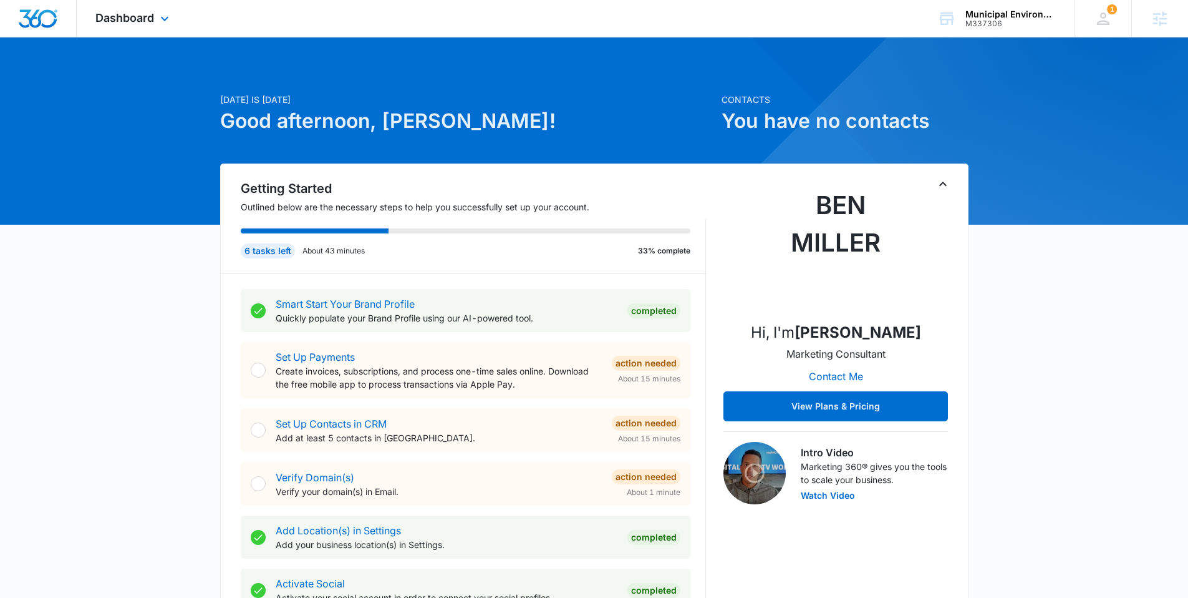
click at [135, 8] on div "Dashboard Apps Reputation Websites Forms CRM Email Social Content Intelligence …" at bounding box center [134, 18] width 114 height 37
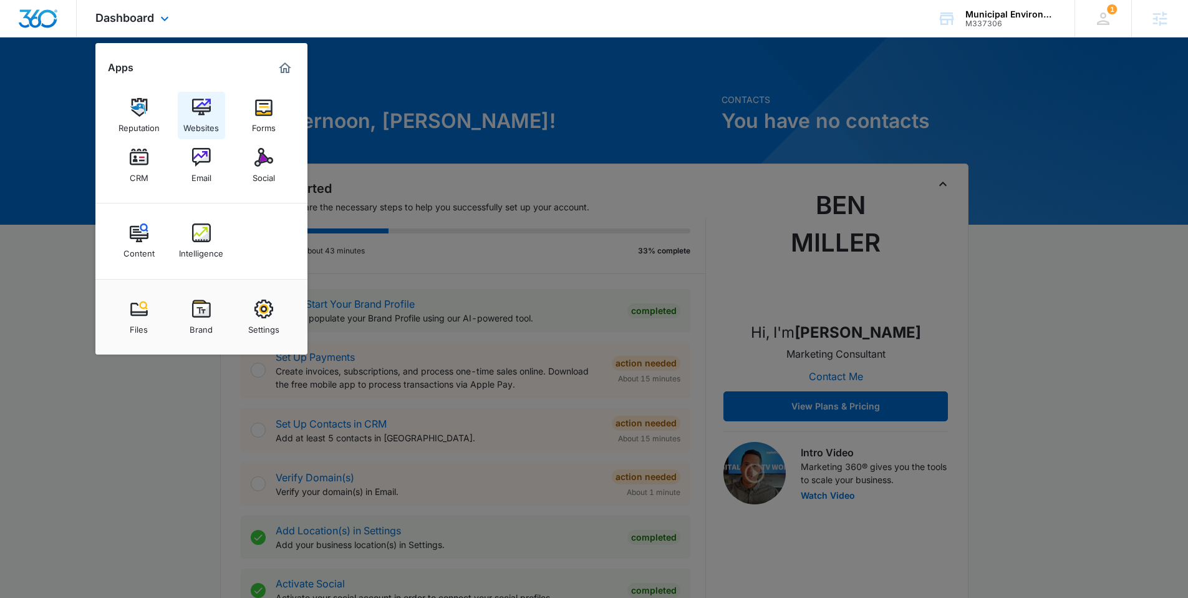
click at [180, 98] on link "Websites" at bounding box center [201, 115] width 47 height 47
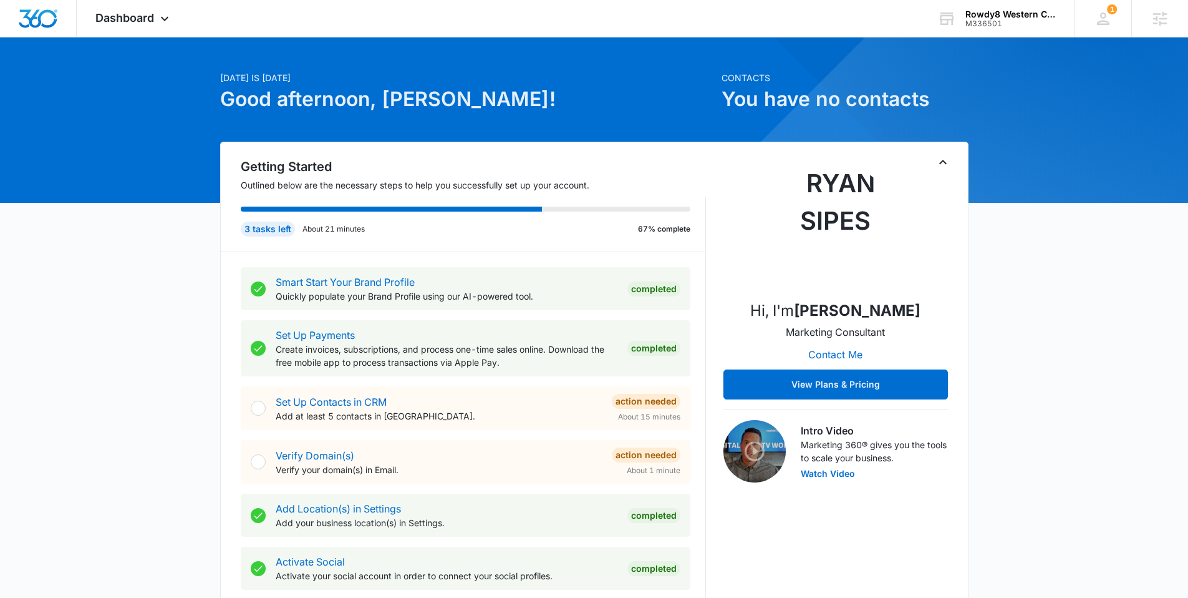
scroll to position [37, 0]
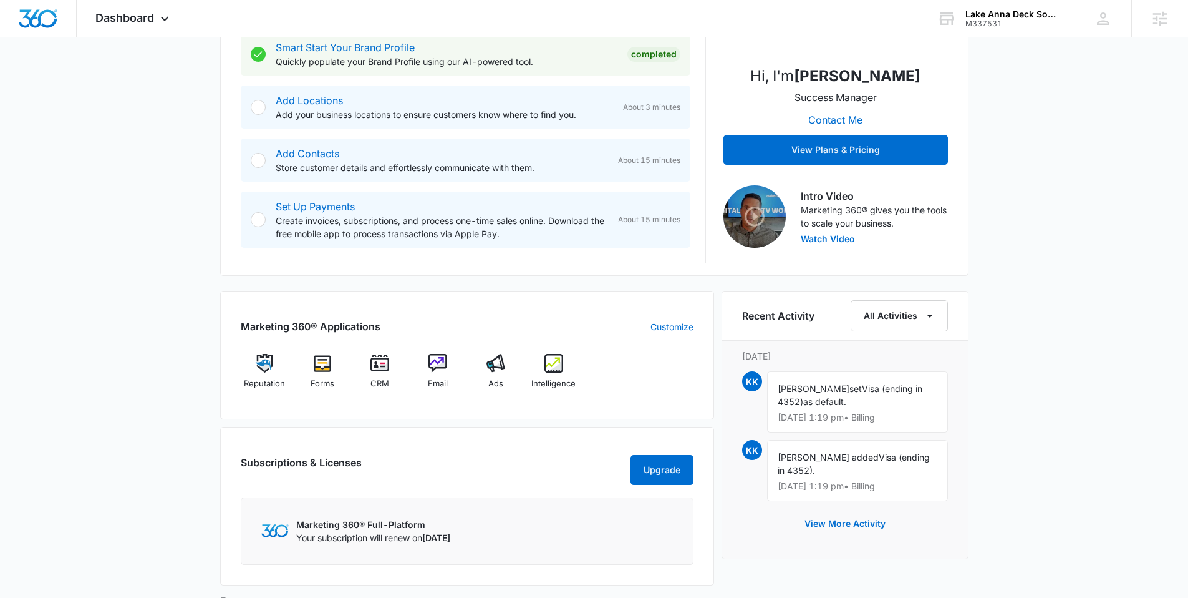
scroll to position [307, 0]
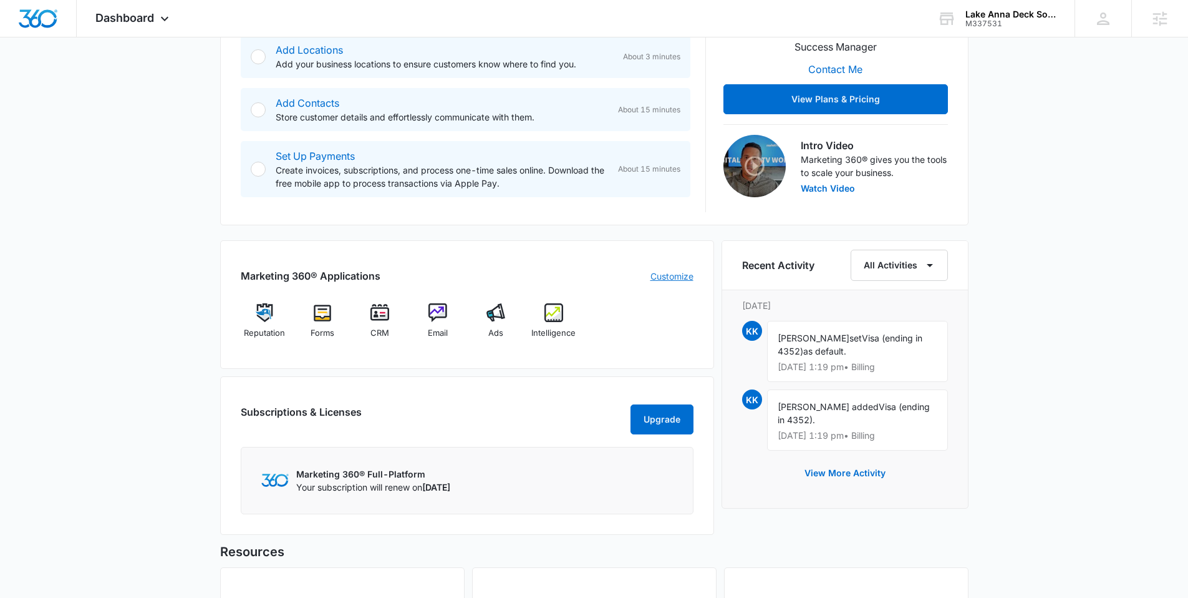
click at [675, 276] on link "Customize" at bounding box center [672, 276] width 43 height 13
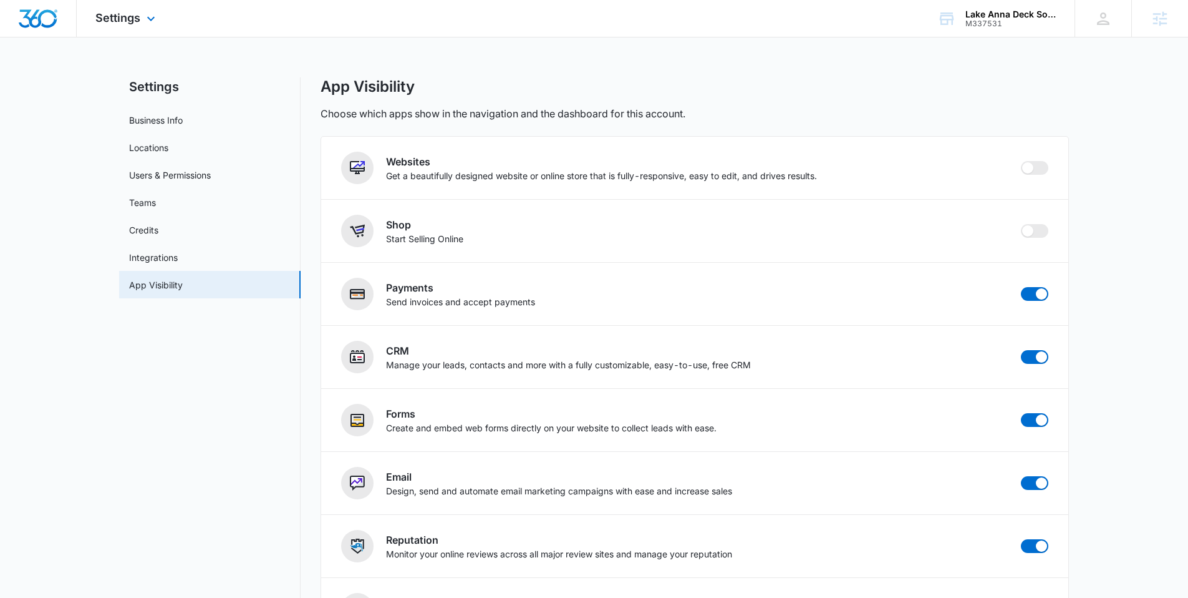
click at [37, 16] on img "Dashboard" at bounding box center [38, 18] width 40 height 19
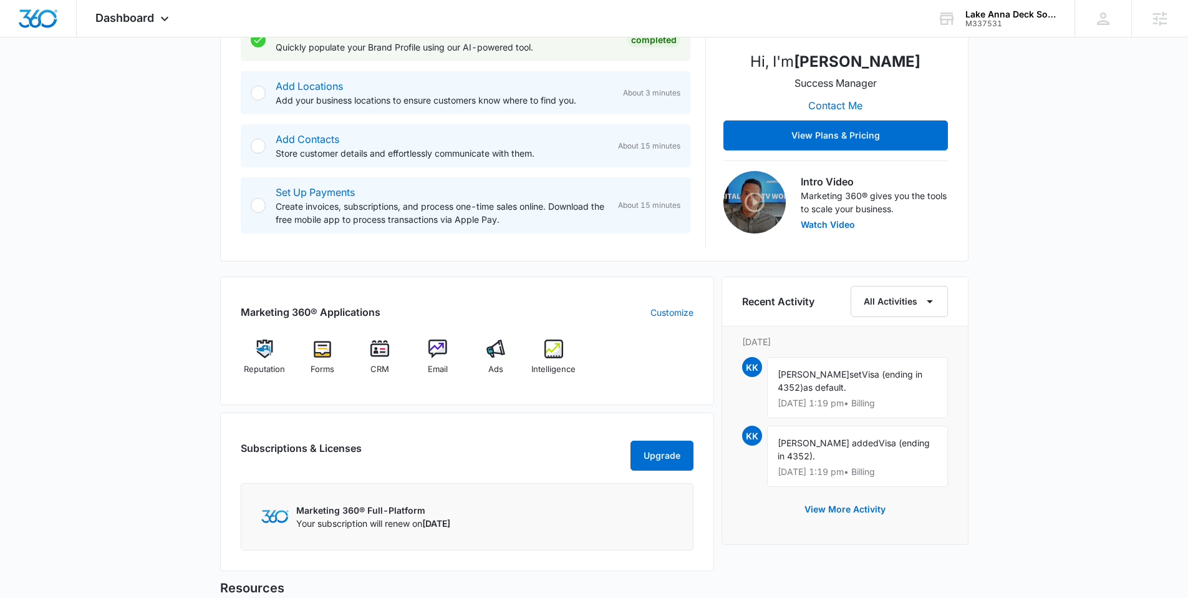
scroll to position [275, 0]
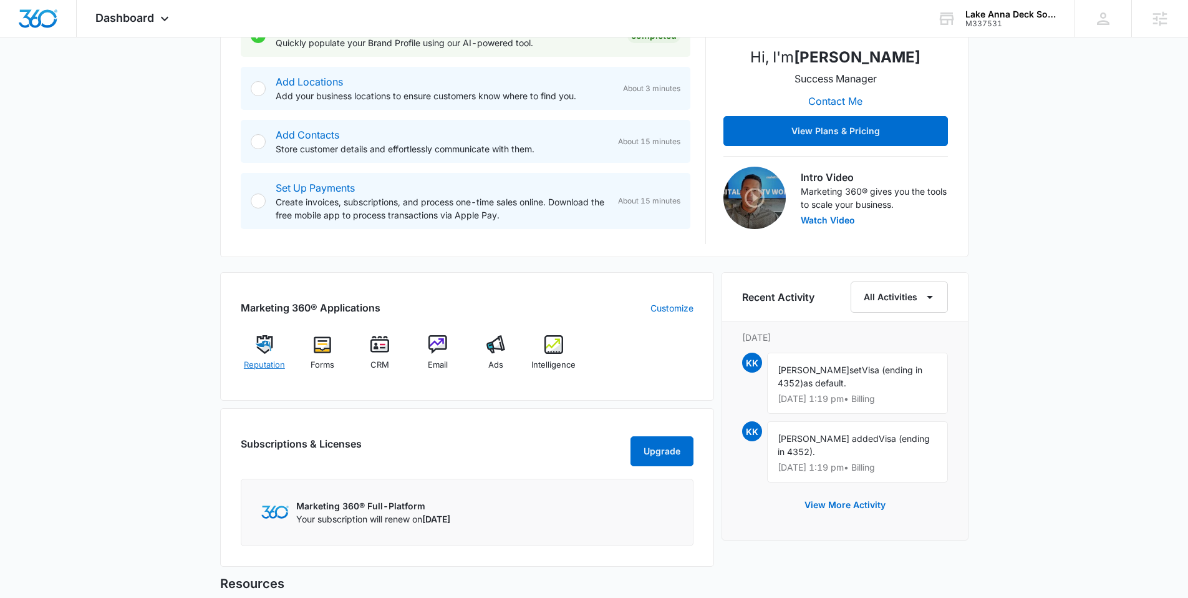
click at [257, 352] on img at bounding box center [264, 344] width 19 height 19
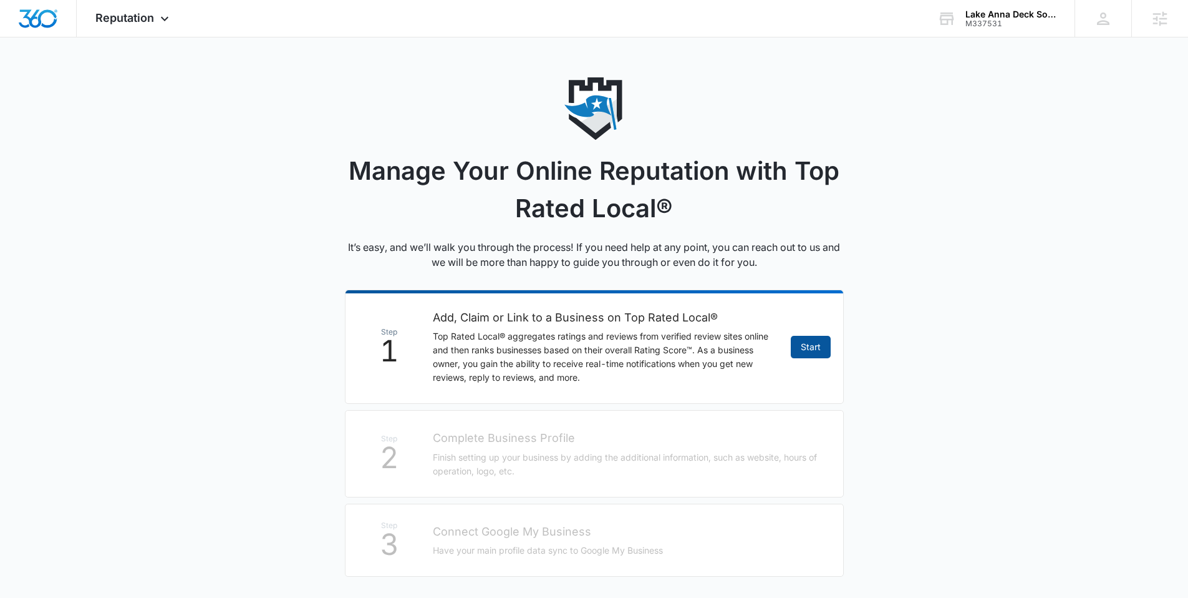
click at [827, 346] on link "Start" at bounding box center [811, 347] width 40 height 22
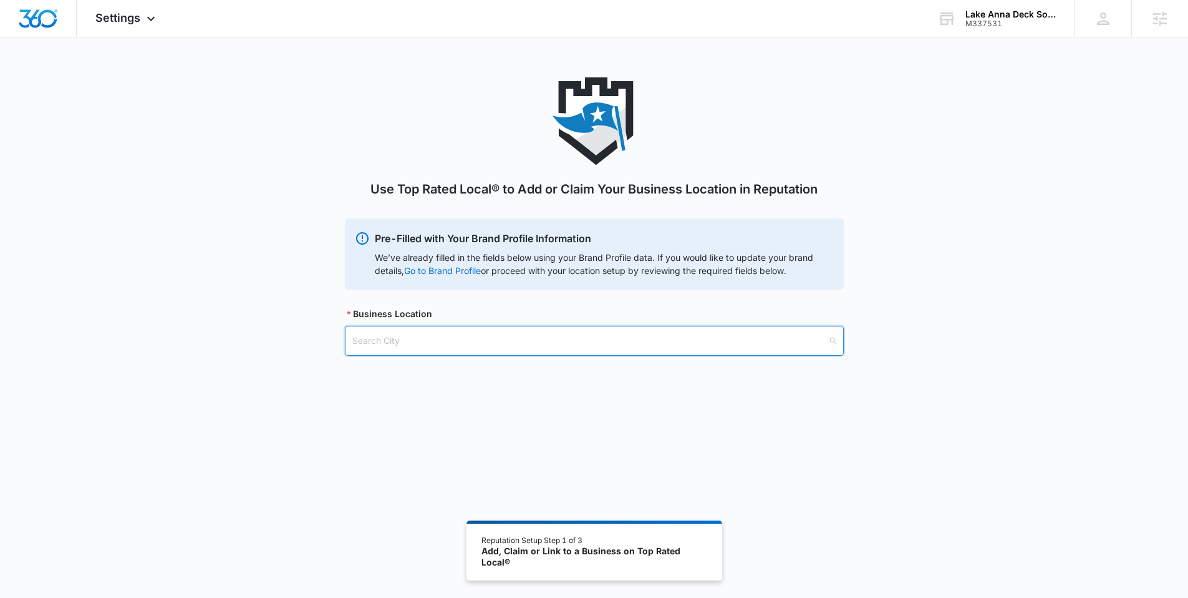
click at [528, 344] on input "search" at bounding box center [589, 340] width 475 height 29
paste input "Bumpass, VA"
type input "Bumpass, VA"
click at [425, 376] on div "Bumpass, VA - USA" at bounding box center [593, 371] width 483 height 14
click at [403, 401] on input "search" at bounding box center [589, 404] width 475 height 29
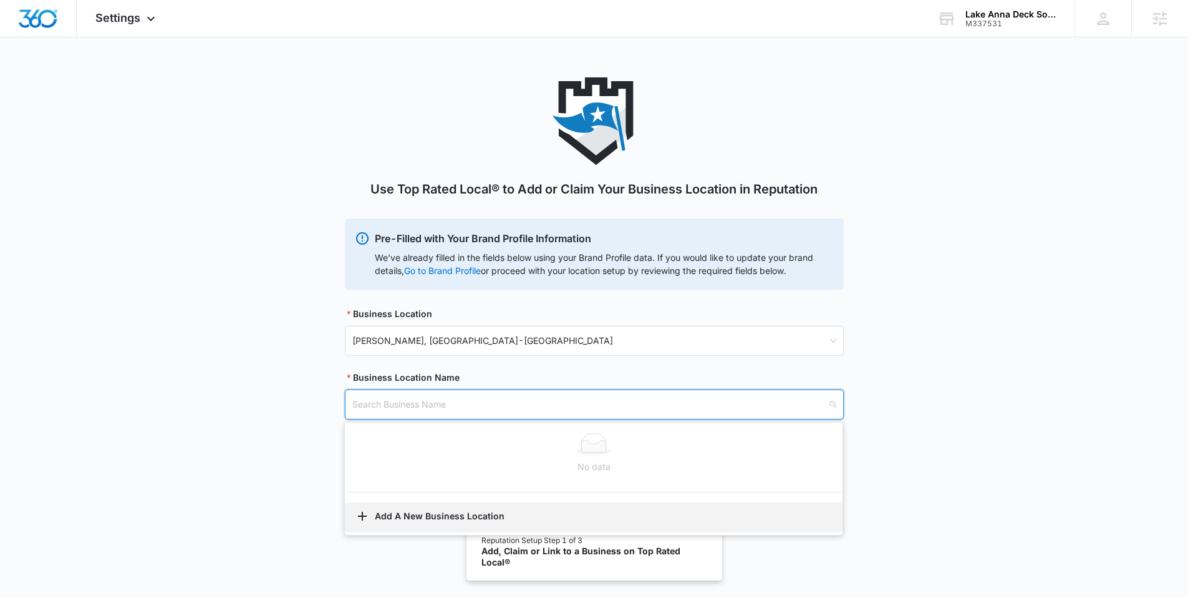
click at [381, 511] on button "Add A New Business Location" at bounding box center [594, 517] width 498 height 30
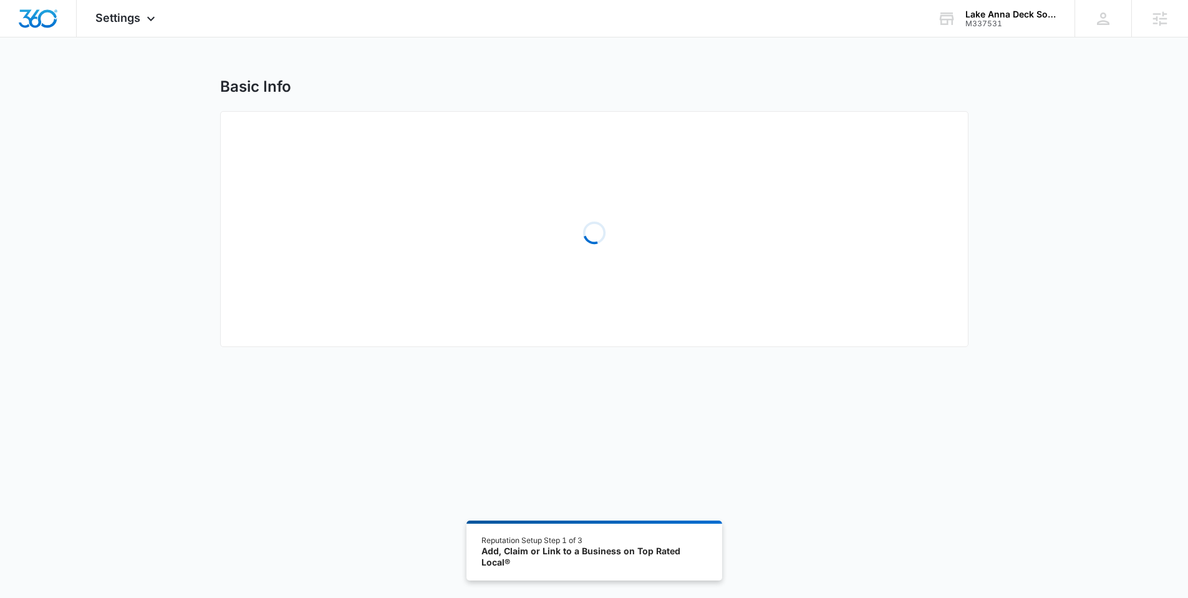
select select "Virginia"
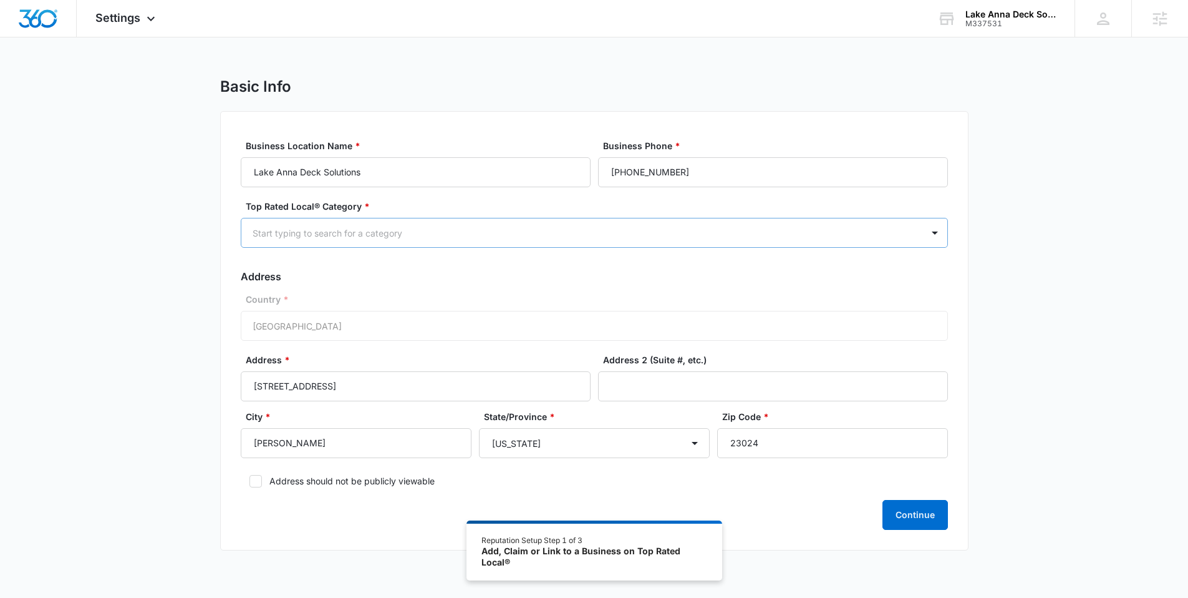
click at [477, 235] on div at bounding box center [580, 233] width 654 height 16
type input "deck"
click at [413, 228] on div at bounding box center [580, 233] width 654 height 16
type input "contr"
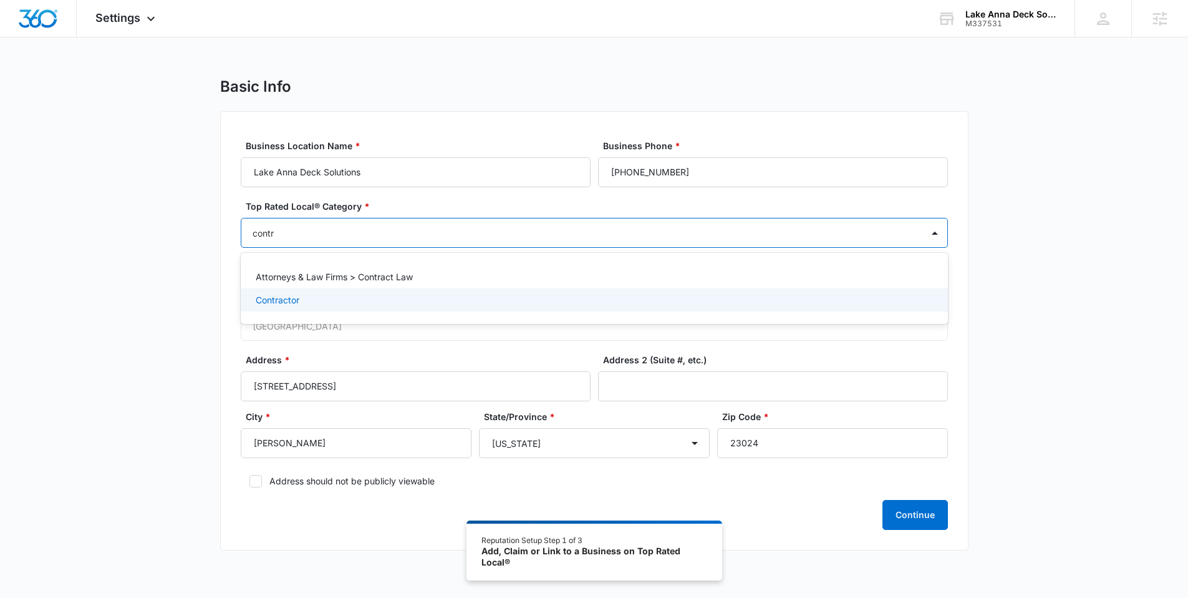
click at [277, 296] on p "Contractor" at bounding box center [278, 299] width 44 height 13
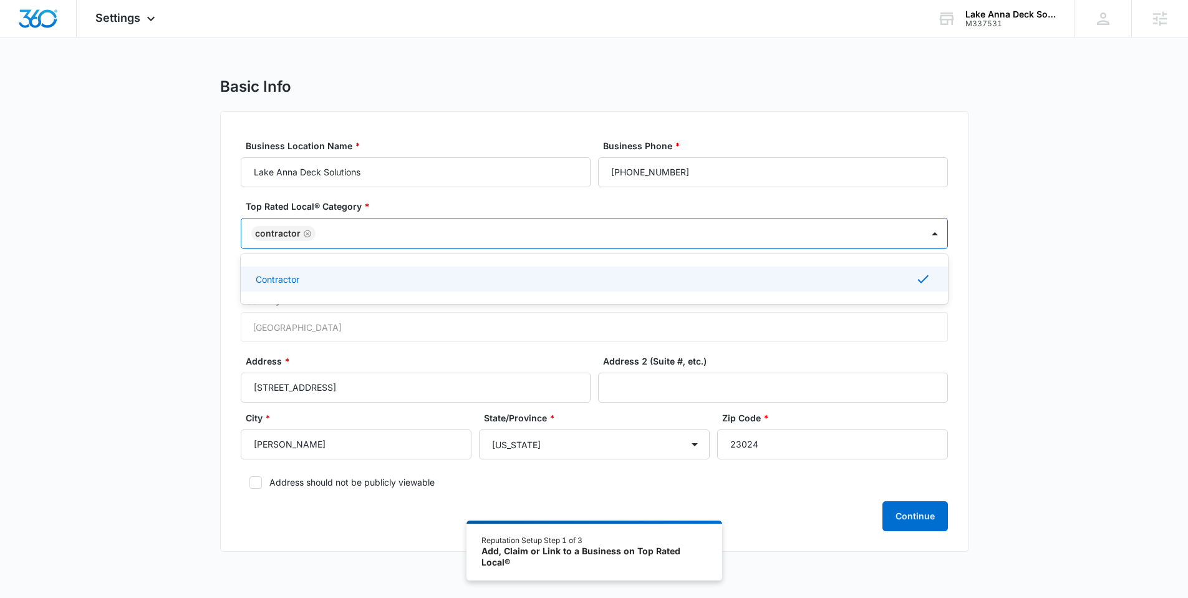
click at [163, 282] on div "Basic Info Business Location Name * Lake Anna Deck Solutions Business Phone * (…" at bounding box center [594, 321] width 1188 height 489
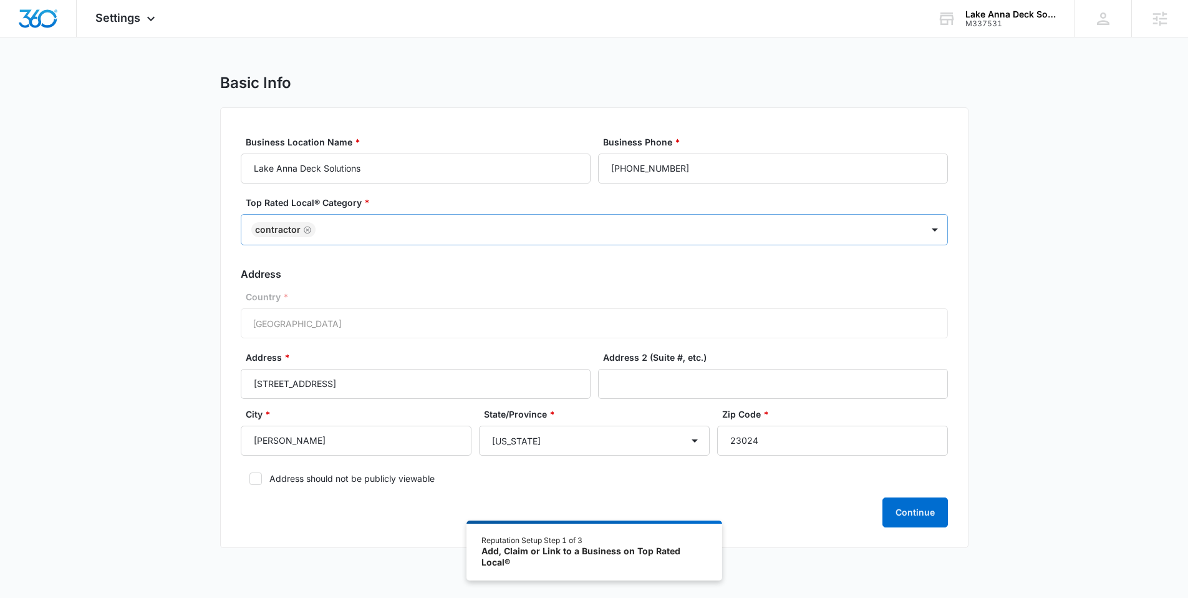
scroll to position [13, 0]
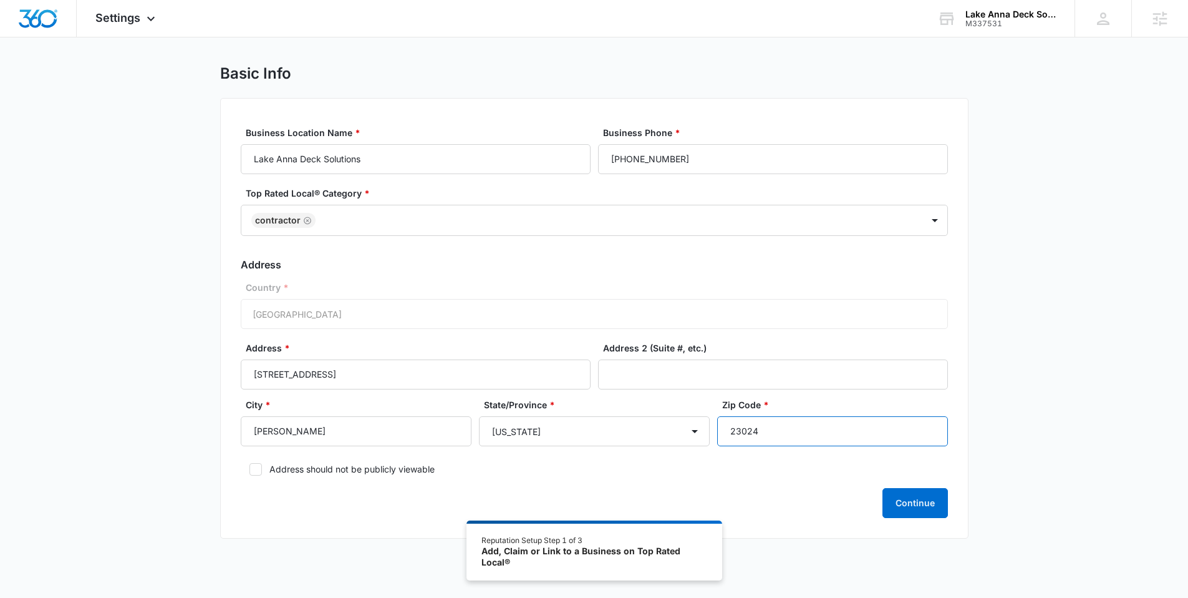
drag, startPoint x: 775, startPoint y: 433, endPoint x: 717, endPoint y: 440, distance: 59.0
click at [717, 440] on input "23024" at bounding box center [832, 431] width 231 height 30
click at [407, 467] on label "Address should not be publicly viewable" at bounding box center [594, 468] width 707 height 13
click at [250, 467] on input "Address should not be publicly viewable" at bounding box center [245, 469] width 9 height 9
checkbox input "true"
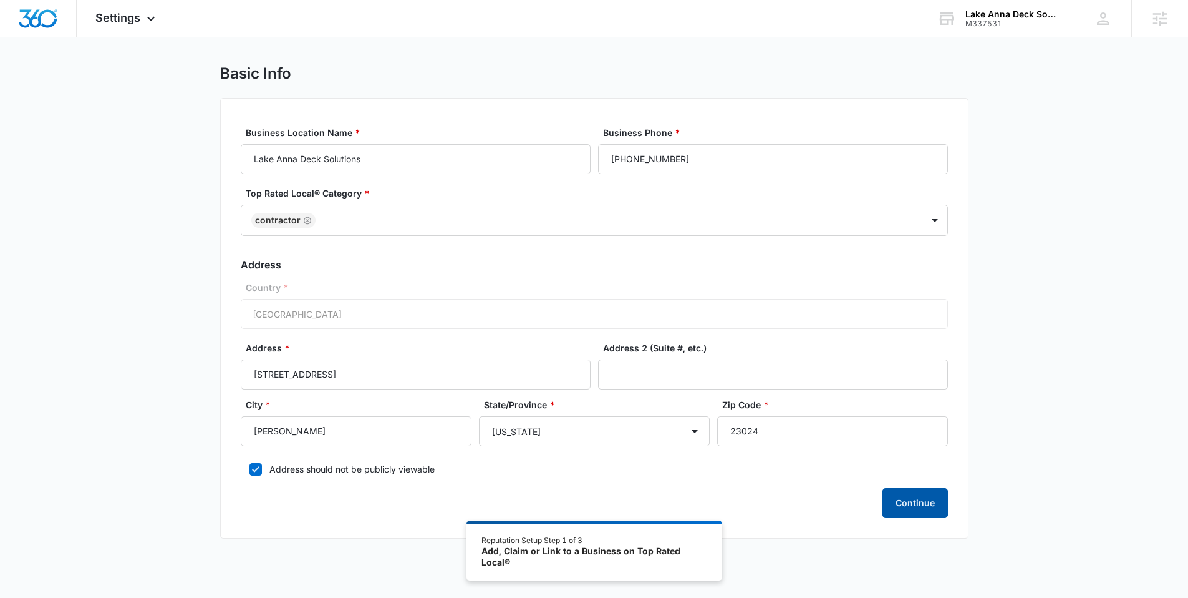
click at [916, 493] on button "Continue" at bounding box center [916, 503] width 66 height 30
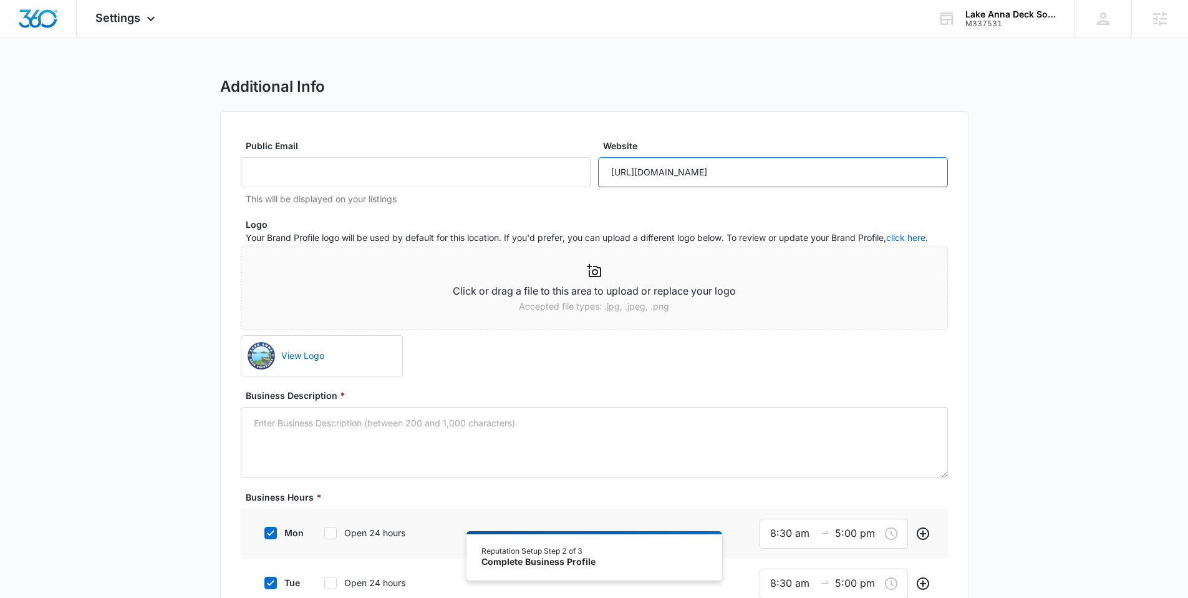
click at [661, 173] on input "https://c405a53c8e.nxcli.io/" at bounding box center [773, 172] width 350 height 30
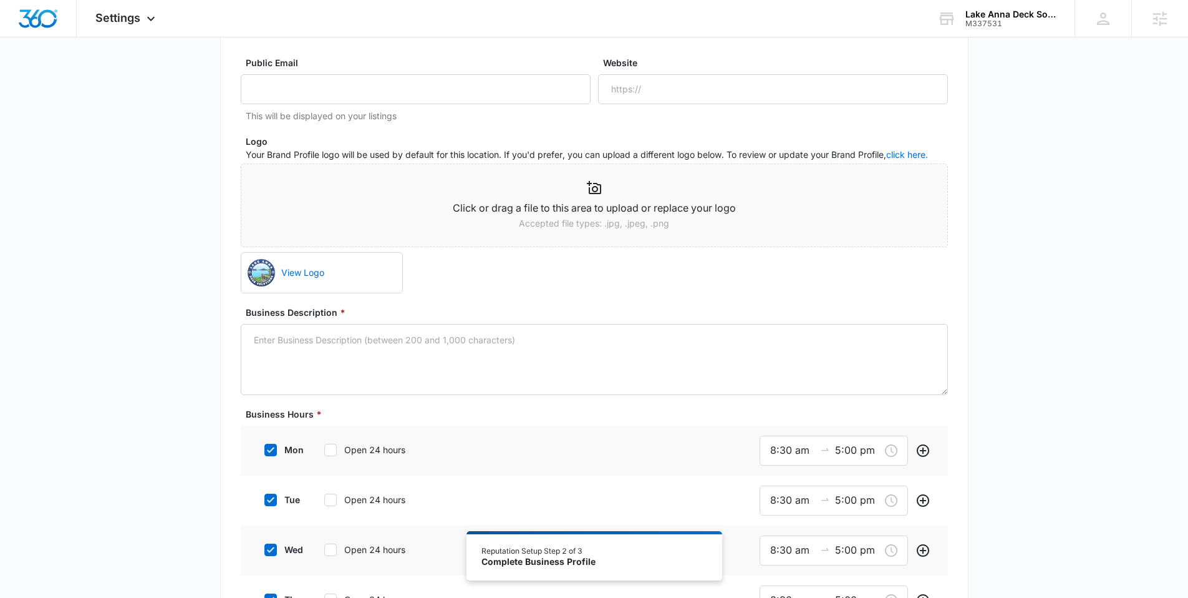
scroll to position [144, 0]
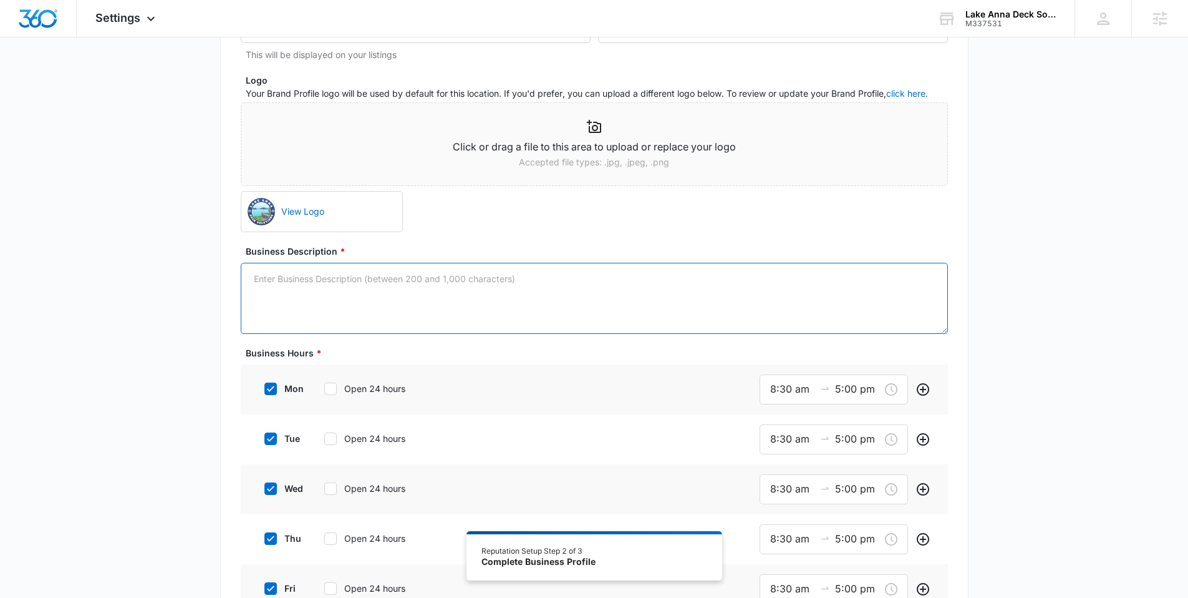
click at [461, 290] on textarea "Business Description *" at bounding box center [594, 298] width 707 height 71
paste textarea "We specialize in high-performance composite decking that’s built to handle the …"
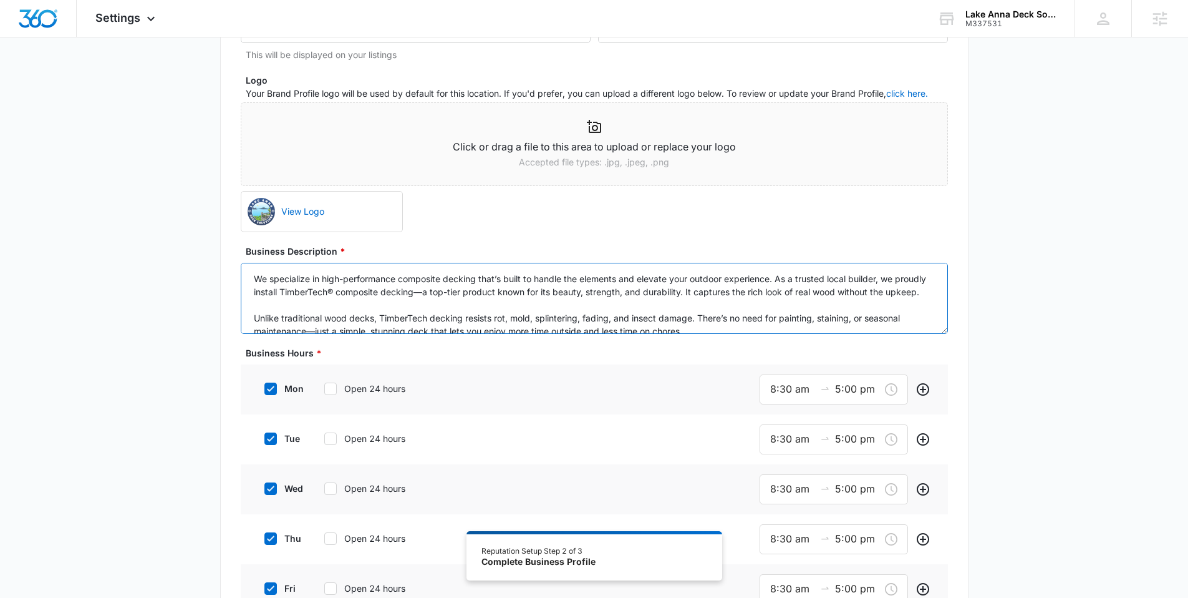
scroll to position [42, 0]
click at [263, 314] on textarea "We specialize in high-performance composite decking that’s built to handle the …" at bounding box center [594, 298] width 707 height 71
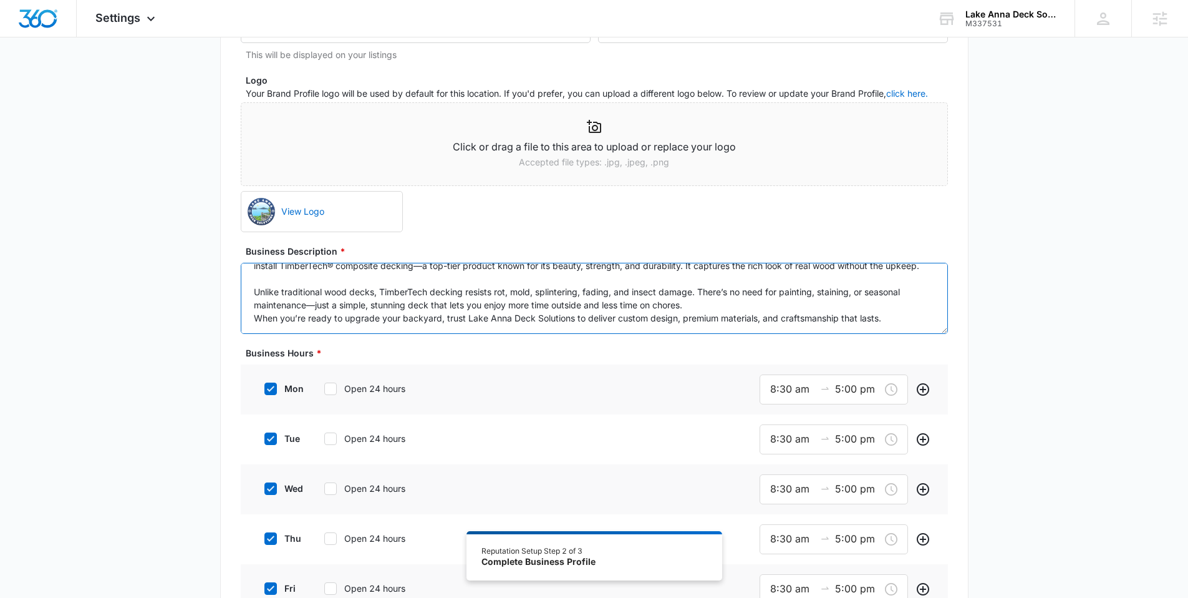
click at [274, 279] on textarea "We specialize in high-performance composite decking that’s built to handle the …" at bounding box center [594, 298] width 707 height 71
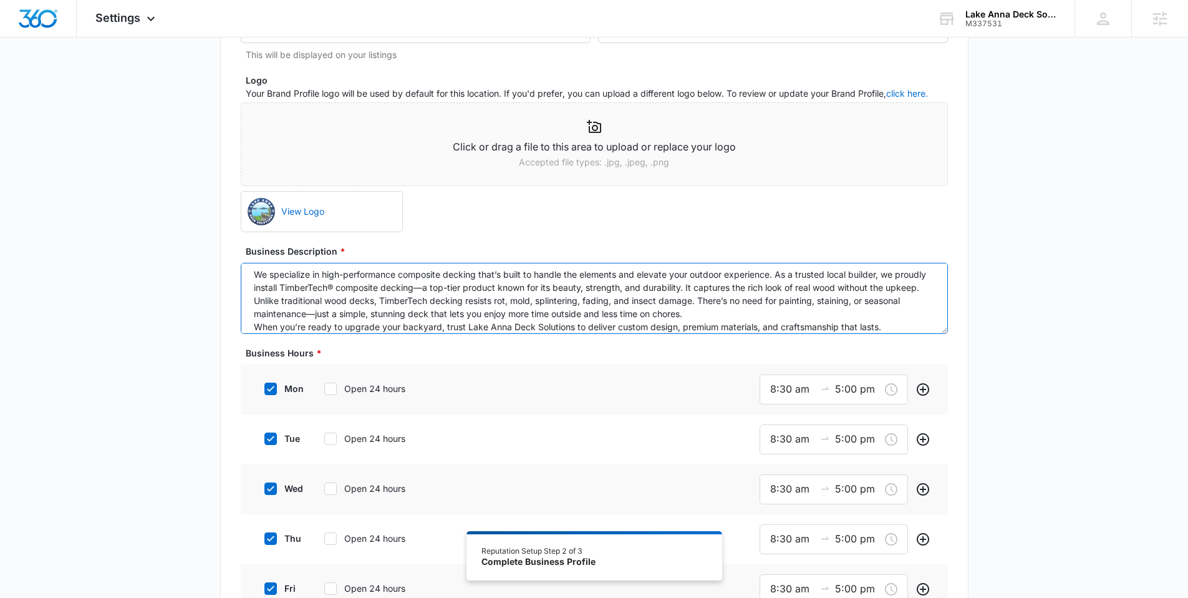
scroll to position [0, 0]
type textarea "We specialize in high-performance composite decking that’s built to handle the …"
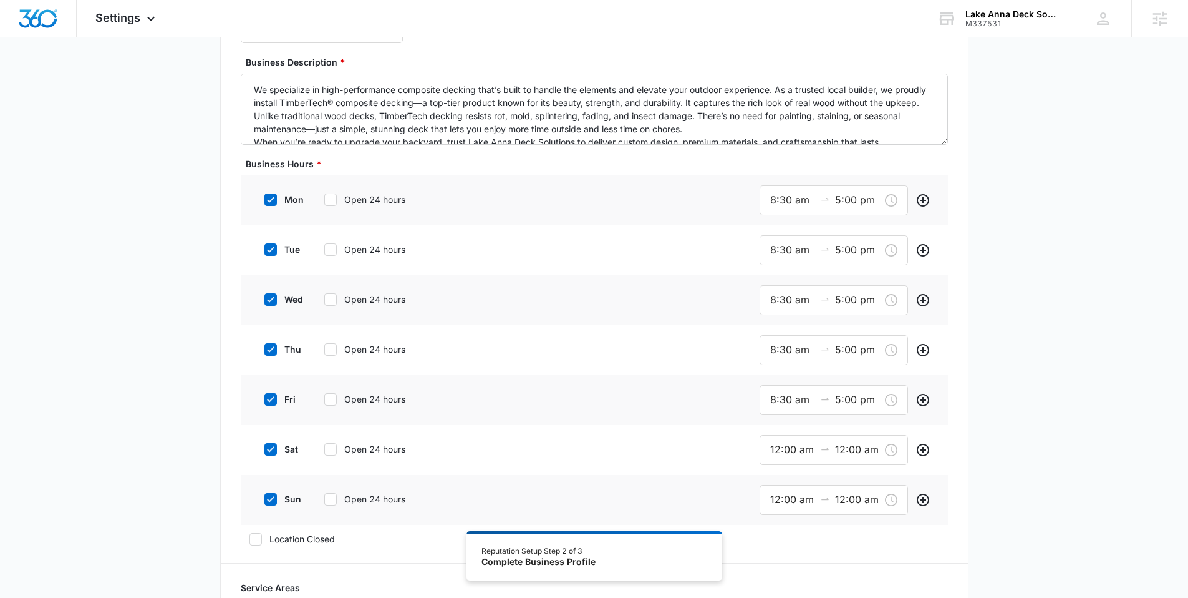
scroll to position [334, 0]
click at [270, 449] on icon at bounding box center [270, 448] width 7 height 6
click at [265, 449] on input "sat" at bounding box center [260, 448] width 9 height 9
checkbox input "false"
click at [266, 503] on div "sun Open 24 hours" at bounding box center [350, 496] width 188 height 28
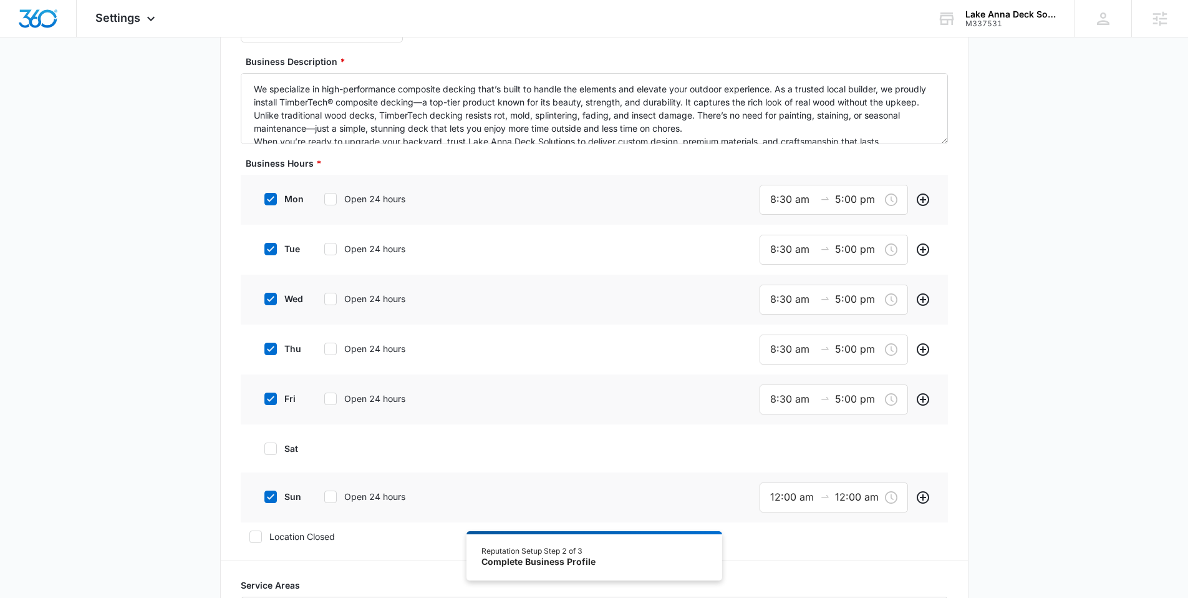
click at [268, 500] on icon at bounding box center [270, 496] width 11 height 11
click at [265, 500] on input "sun" at bounding box center [260, 496] width 9 height 9
checkbox input "false"
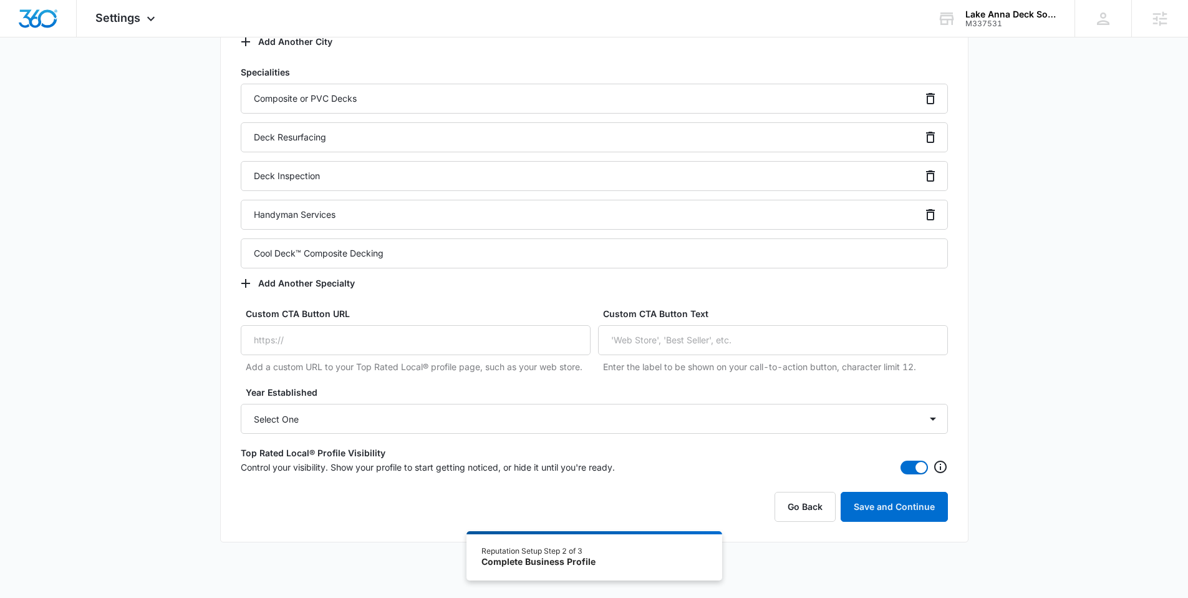
scroll to position [945, 0]
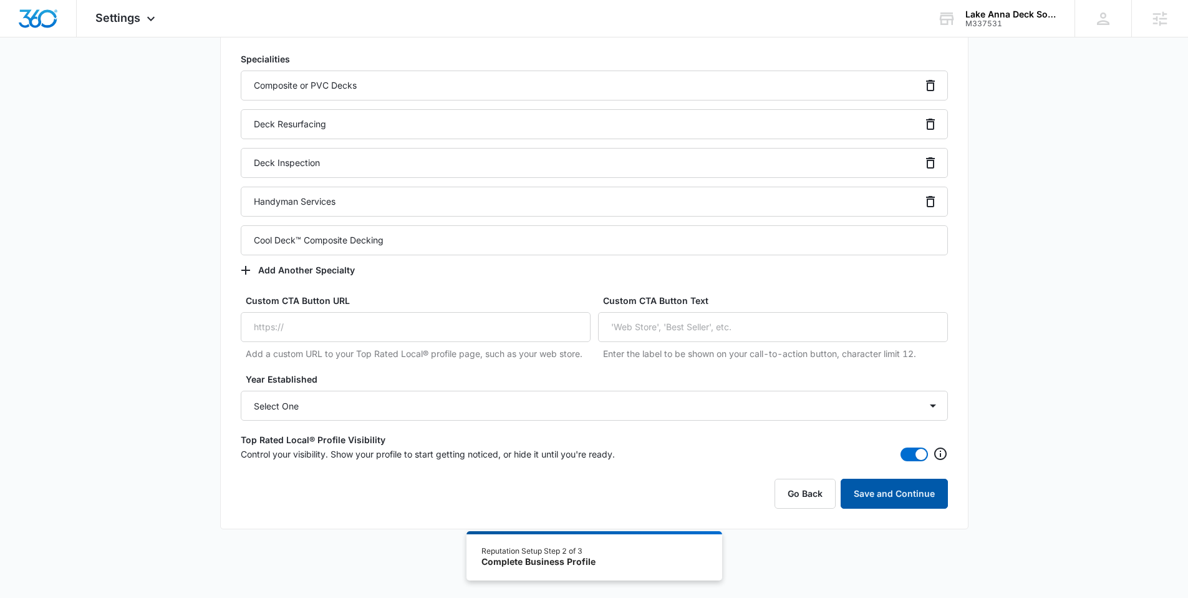
click at [884, 492] on button "Save and Continue" at bounding box center [894, 493] width 107 height 30
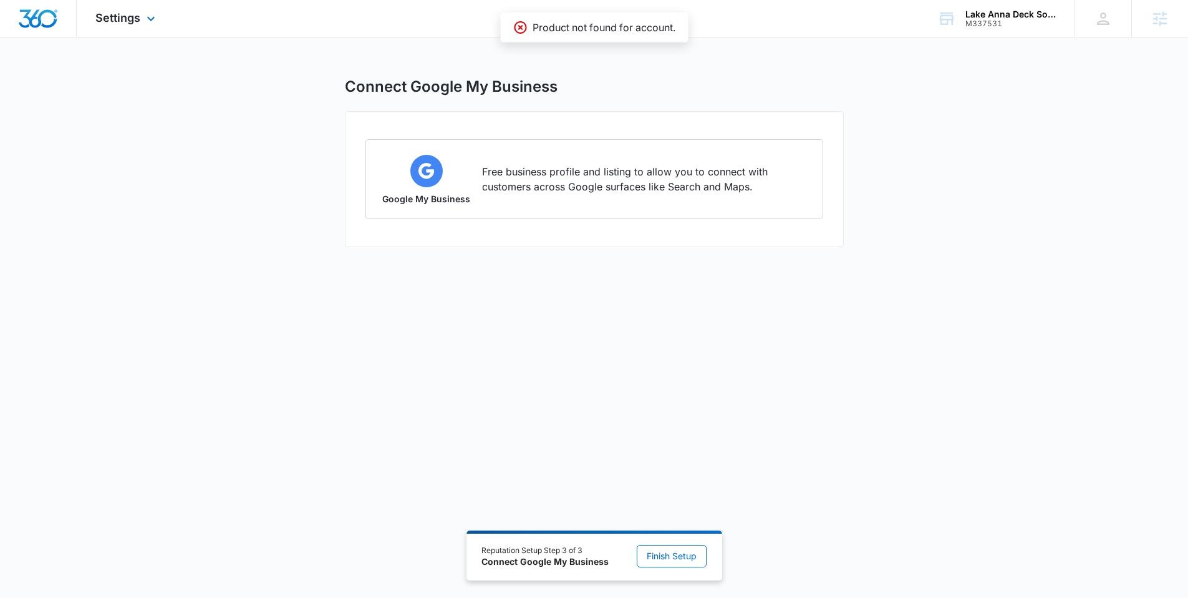
click at [35, 16] on img "Dashboard" at bounding box center [38, 18] width 40 height 19
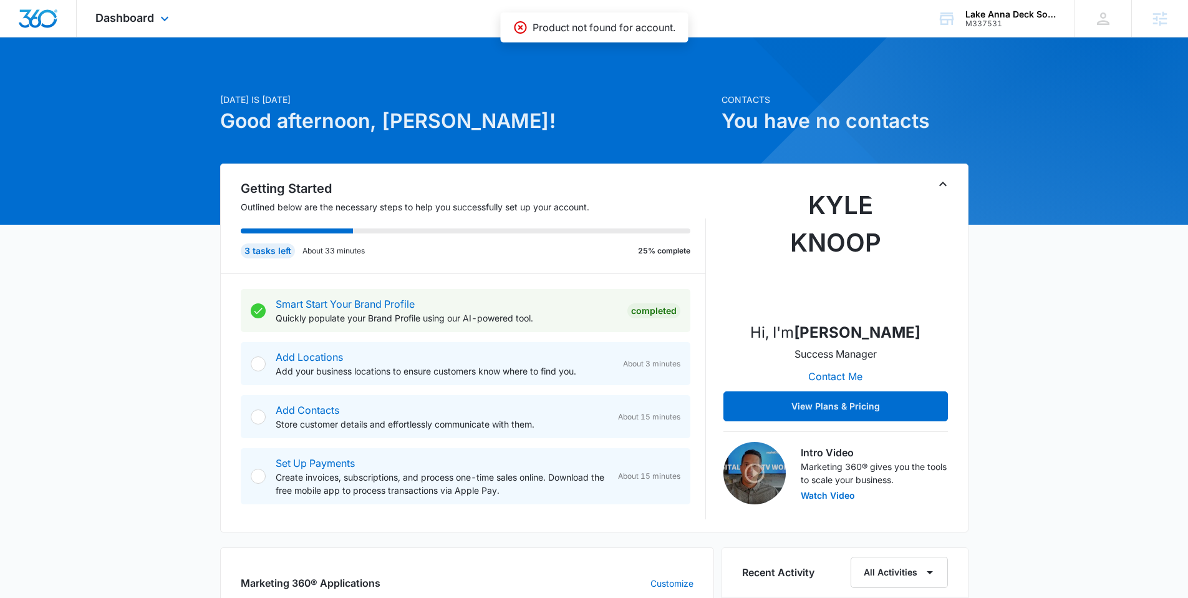
click at [141, 26] on div "Dashboard Apps Reputation Forms CRM Email Ads Intelligence Brand Settings" at bounding box center [134, 18] width 114 height 37
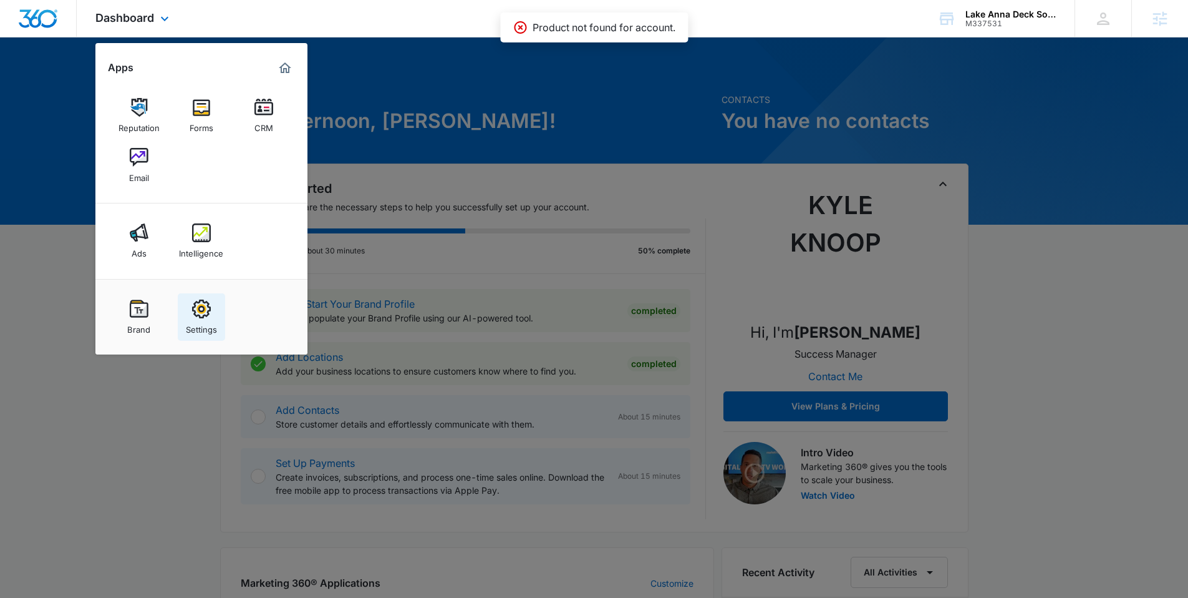
click at [206, 304] on img at bounding box center [201, 308] width 19 height 19
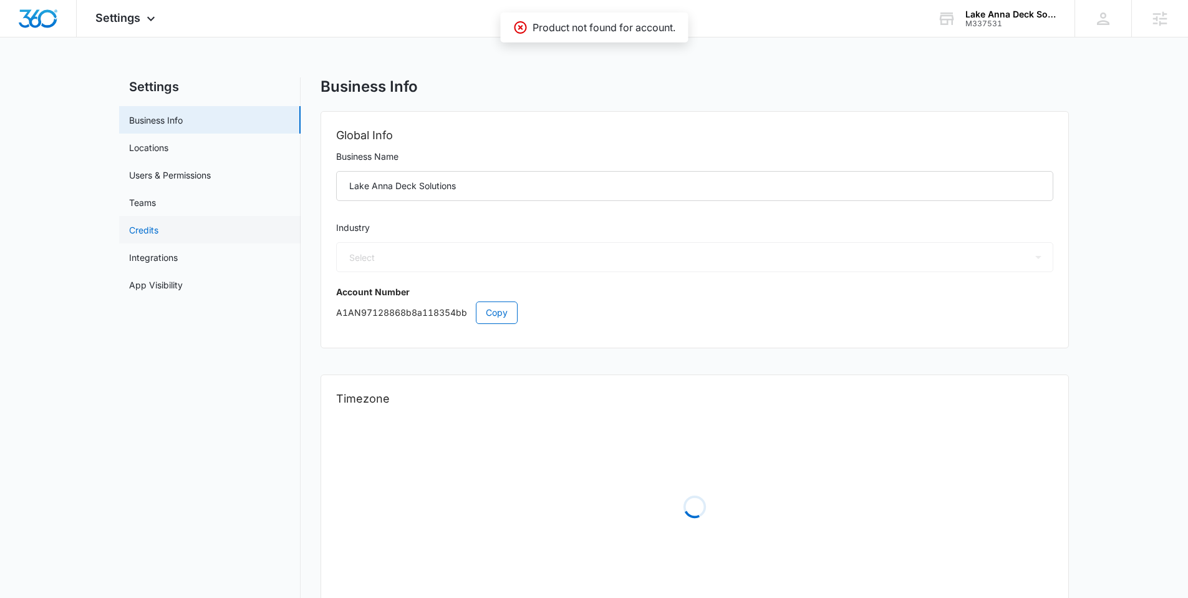
select select "4"
select select "US"
select select "America/Denver"
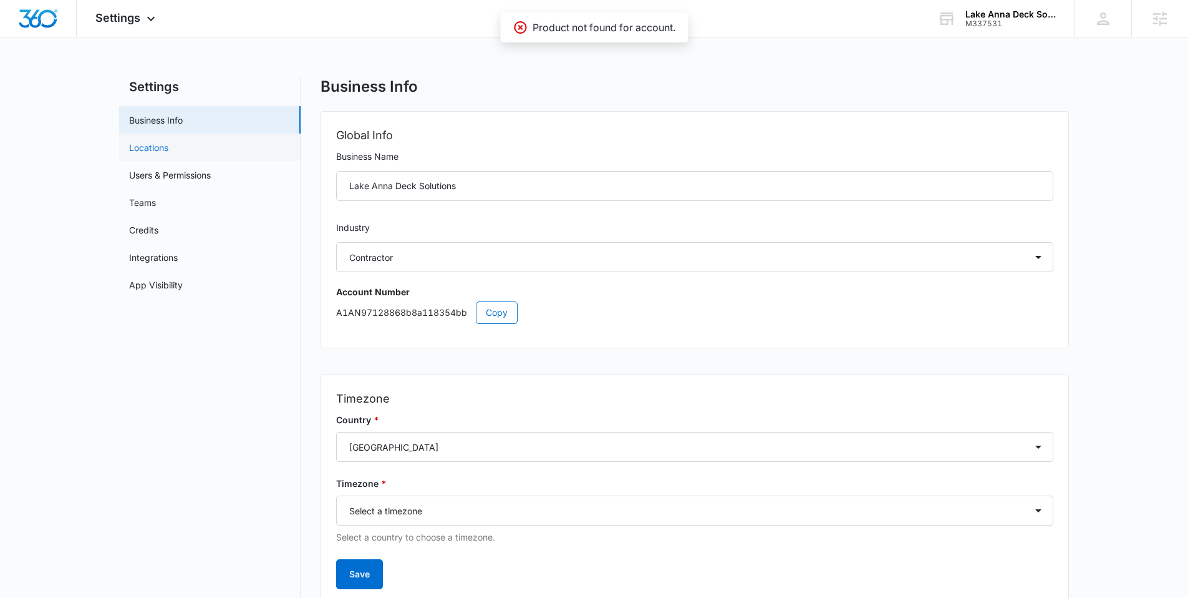
click at [165, 154] on link "Locations" at bounding box center [148, 147] width 39 height 13
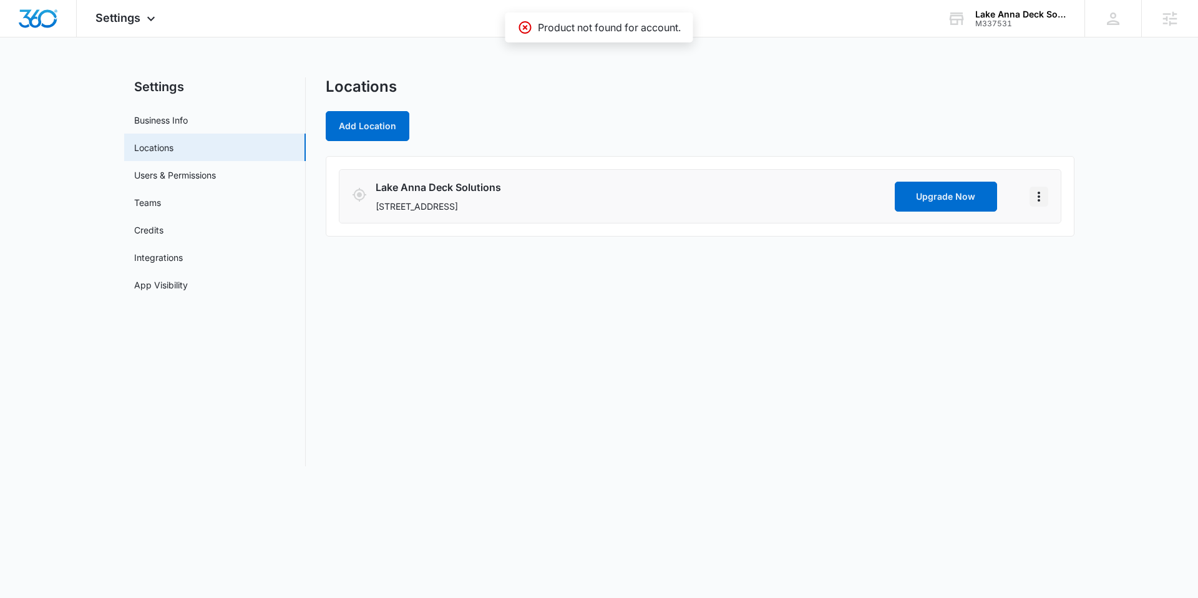
click at [1041, 196] on icon "Actions" at bounding box center [1038, 196] width 15 height 15
click at [1051, 232] on link "Edit" at bounding box center [1053, 231] width 16 height 11
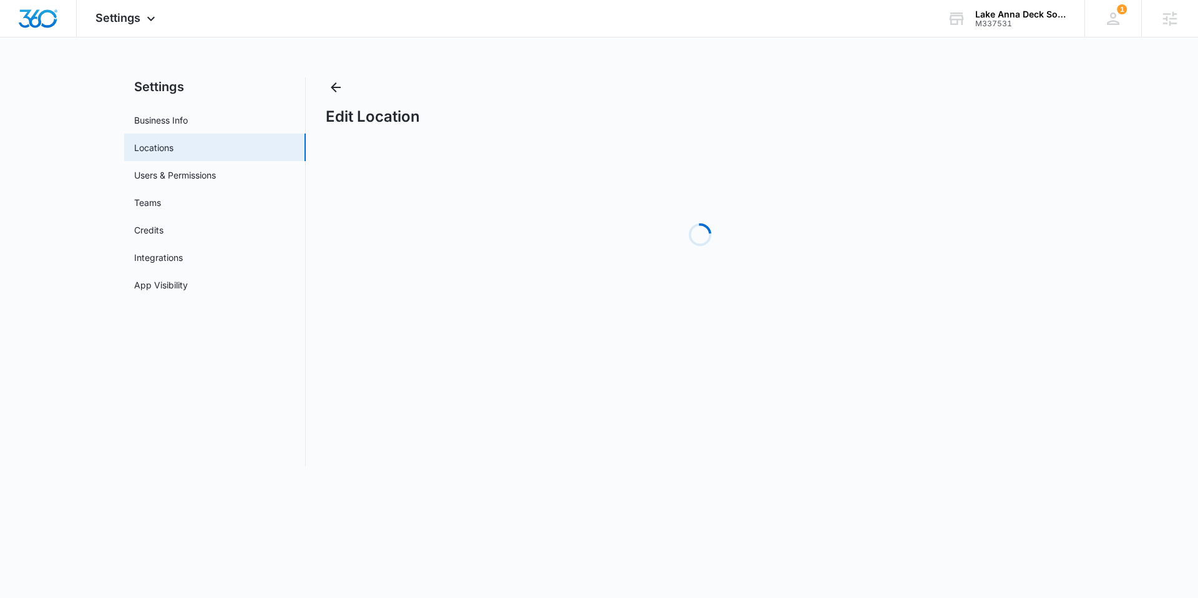
select select "Virginia"
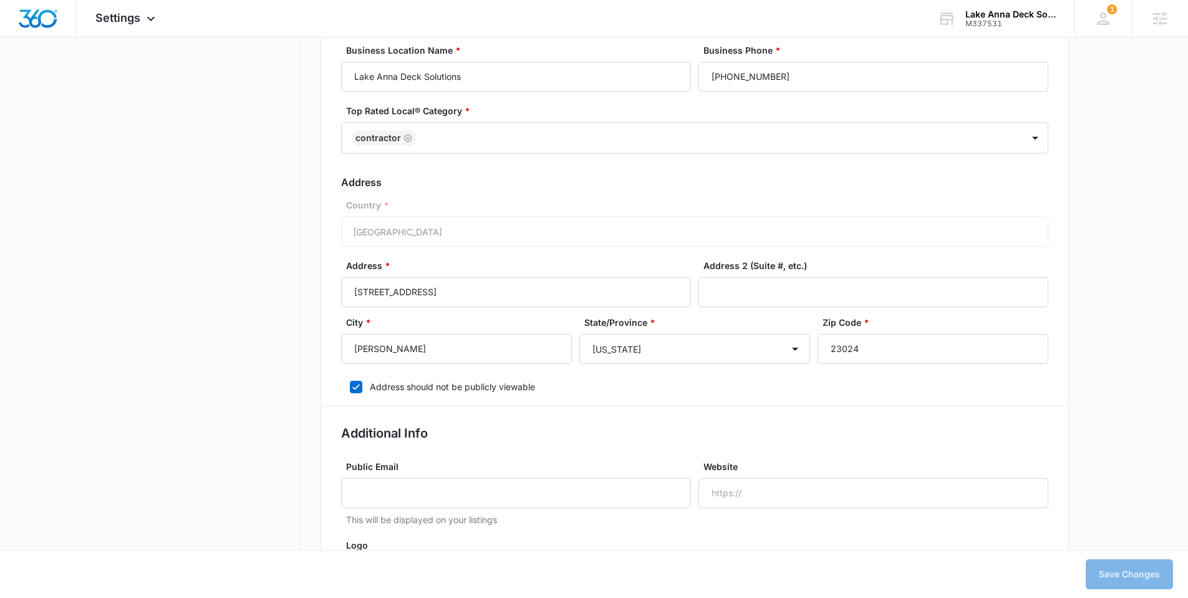
scroll to position [357, 0]
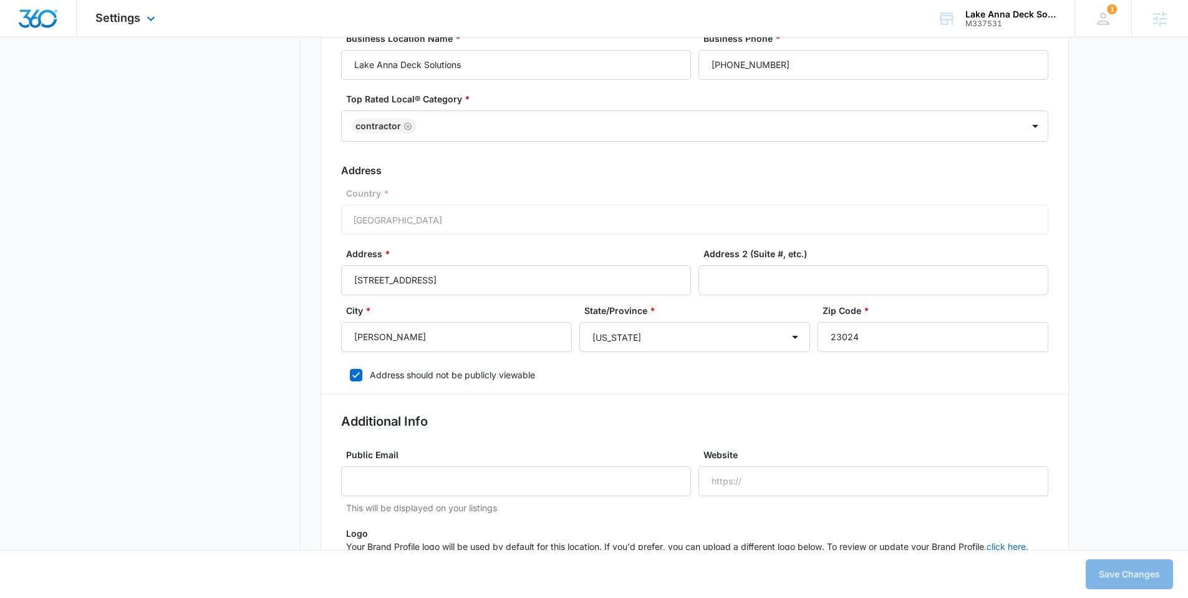
click at [41, 16] on img "Dashboard" at bounding box center [38, 18] width 40 height 19
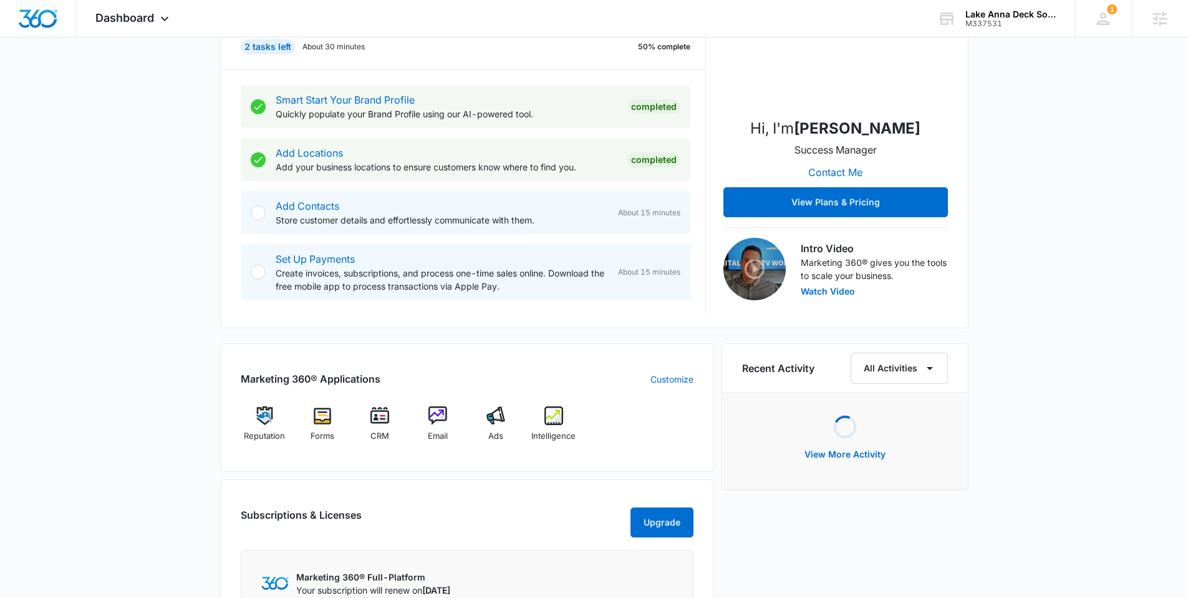
scroll to position [209, 0]
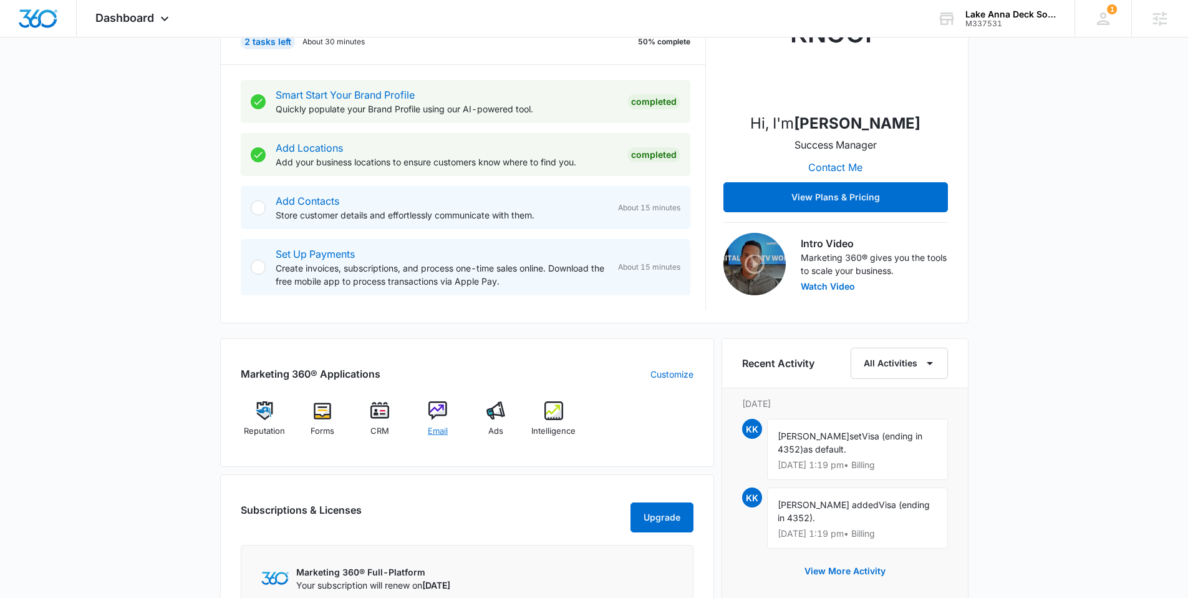
click at [434, 415] on img at bounding box center [438, 410] width 19 height 19
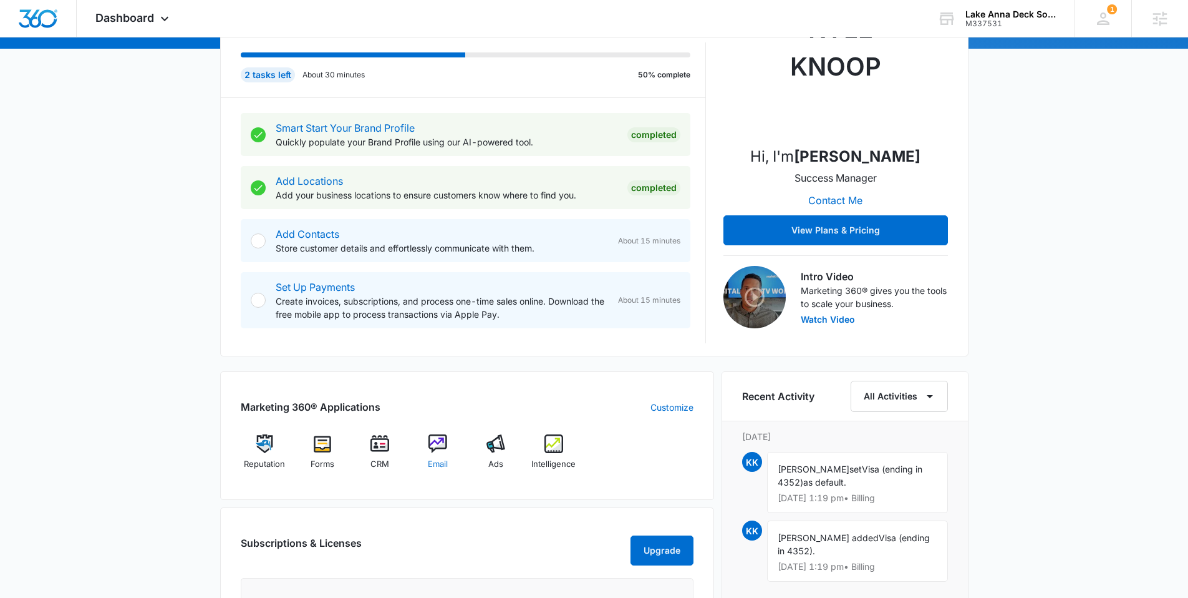
scroll to position [291, 0]
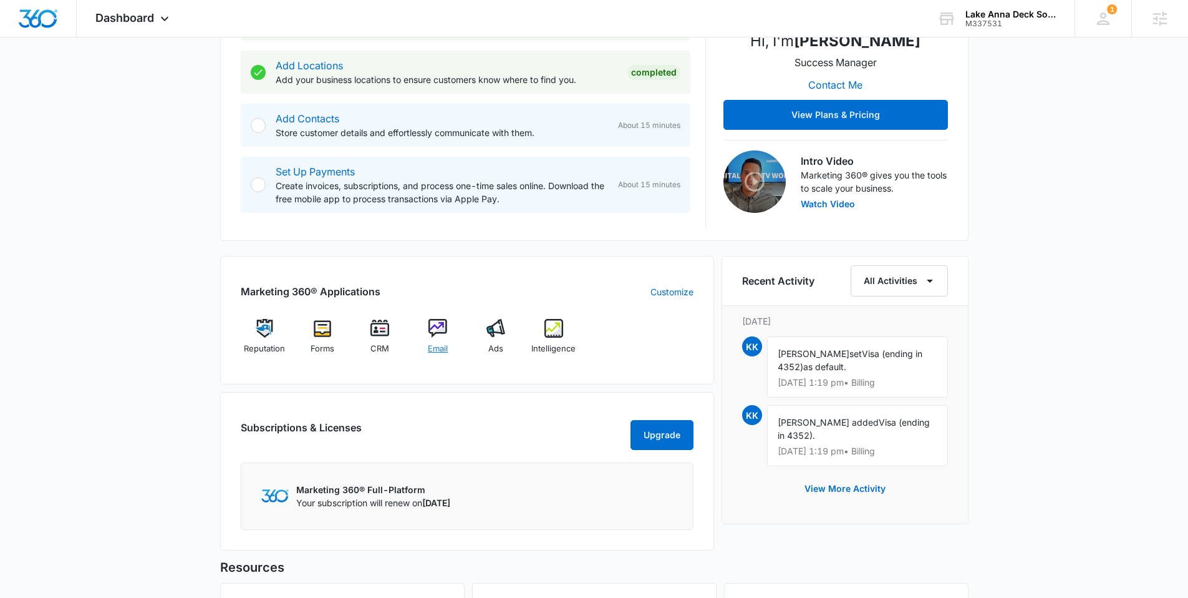
click at [434, 326] on img at bounding box center [438, 328] width 19 height 19
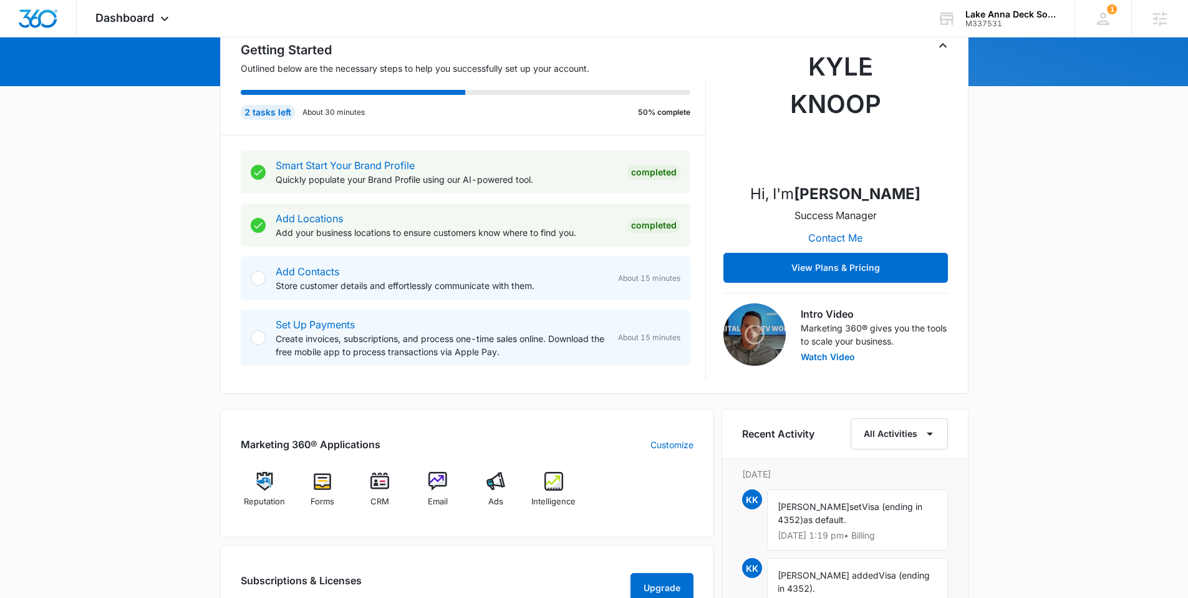
scroll to position [400, 0]
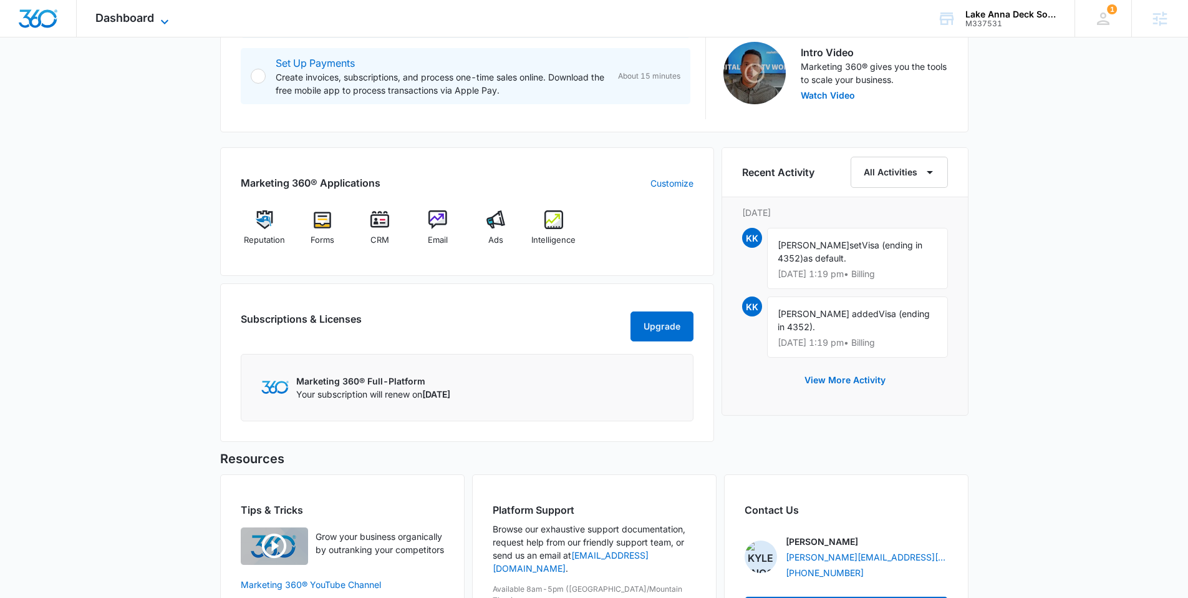
click at [107, 15] on span "Dashboard" at bounding box center [124, 17] width 59 height 13
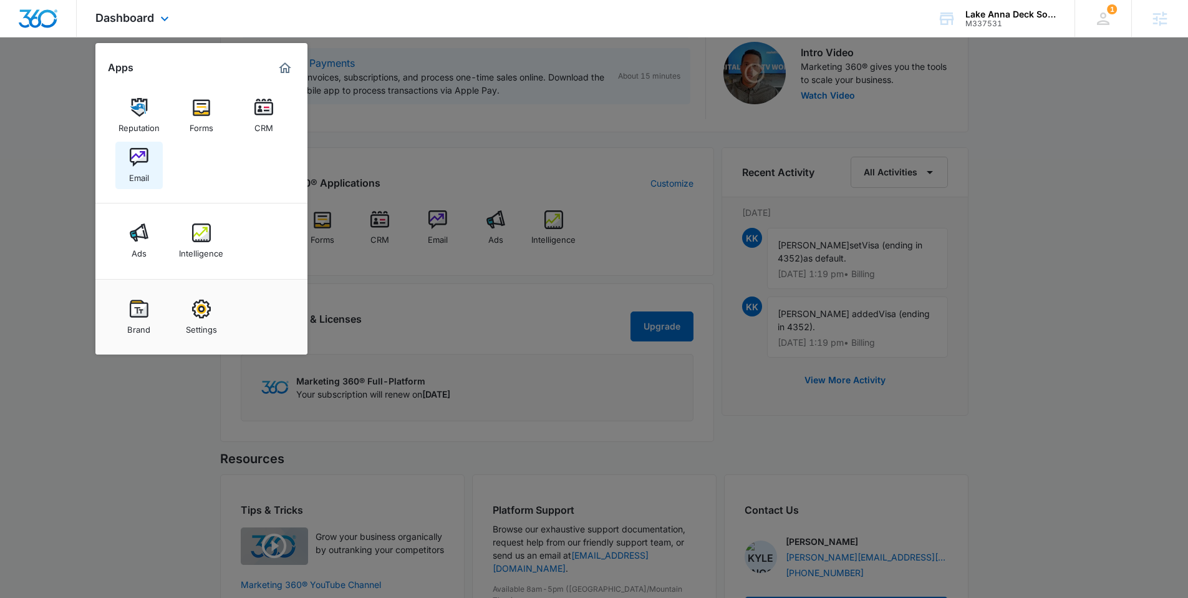
click at [127, 155] on link "Email" at bounding box center [138, 165] width 47 height 47
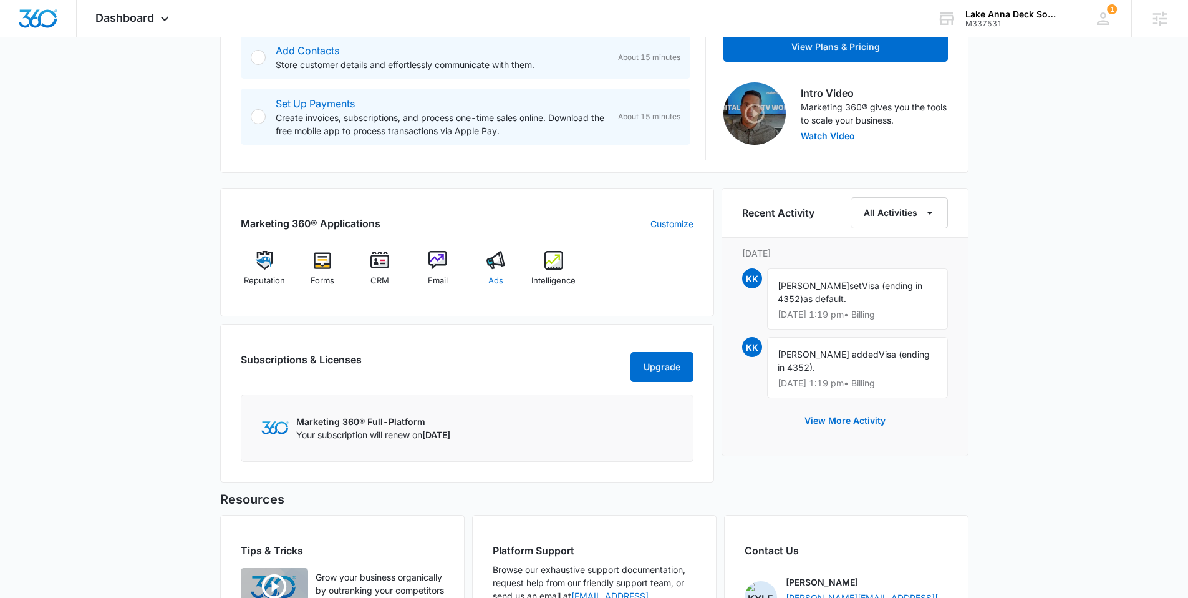
scroll to position [367, 0]
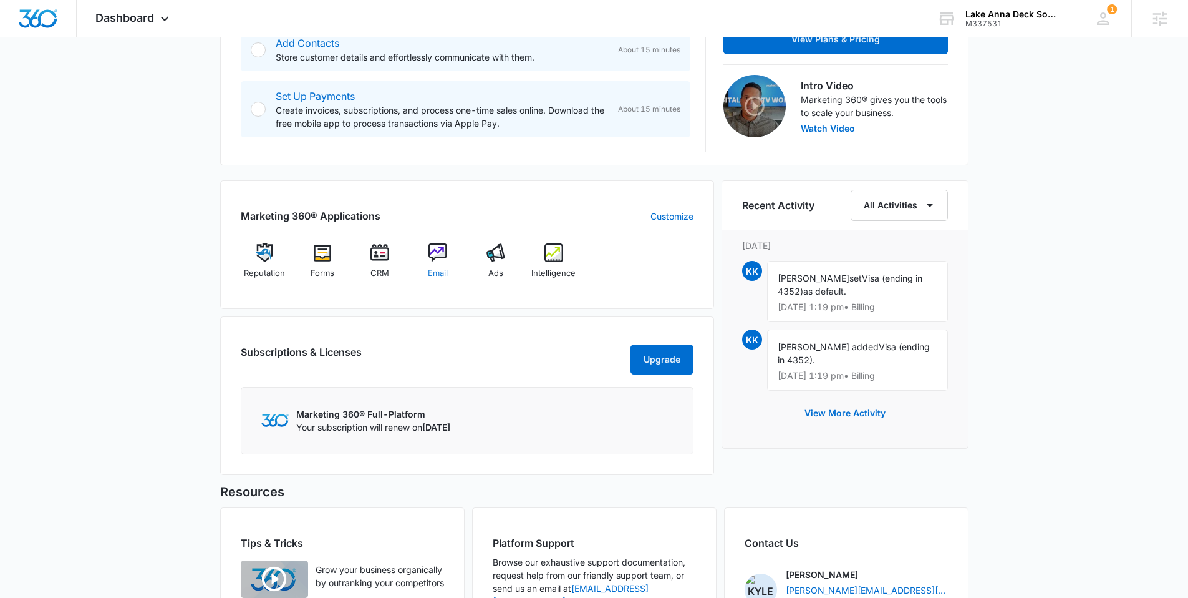
click at [440, 246] on img at bounding box center [438, 252] width 19 height 19
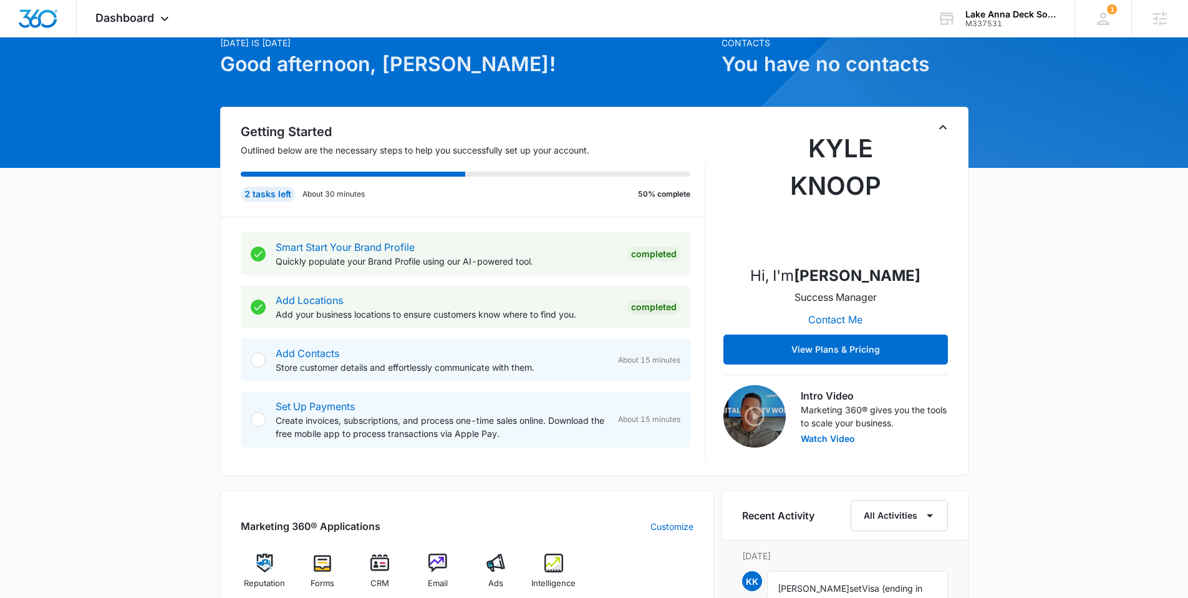
scroll to position [349, 0]
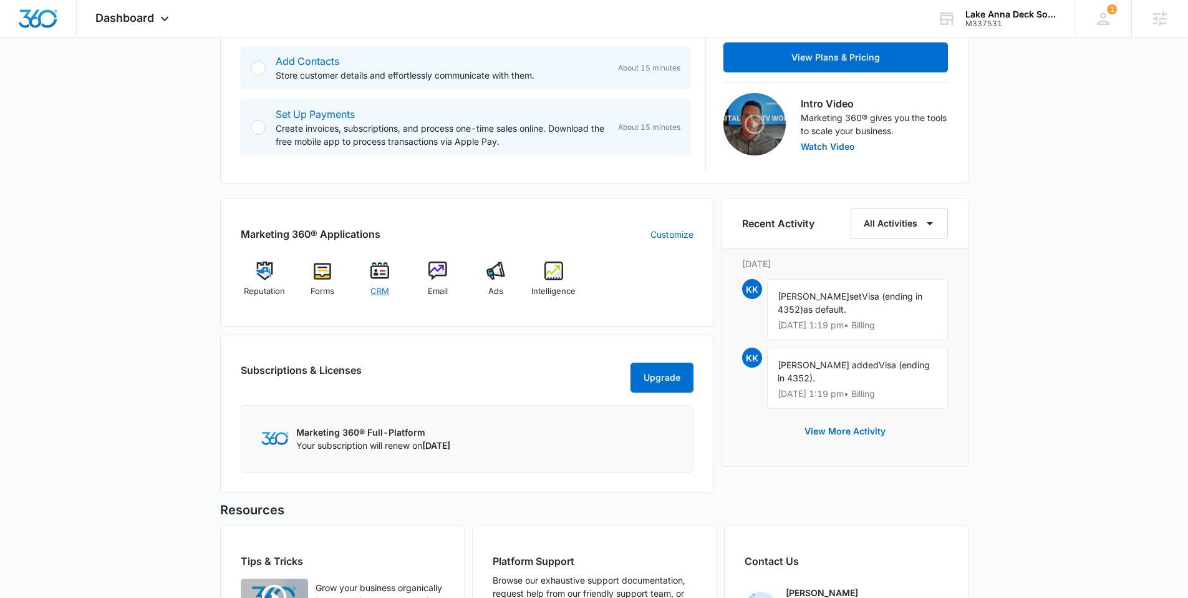
click at [376, 273] on img at bounding box center [380, 270] width 19 height 19
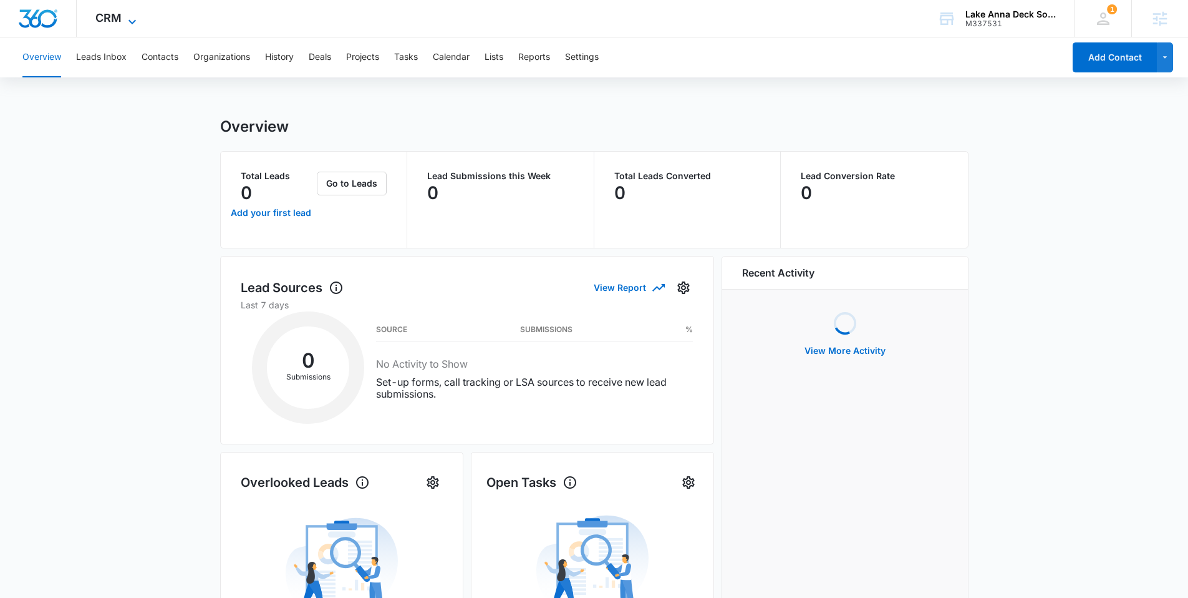
click at [105, 13] on span "CRM" at bounding box center [108, 17] width 26 height 13
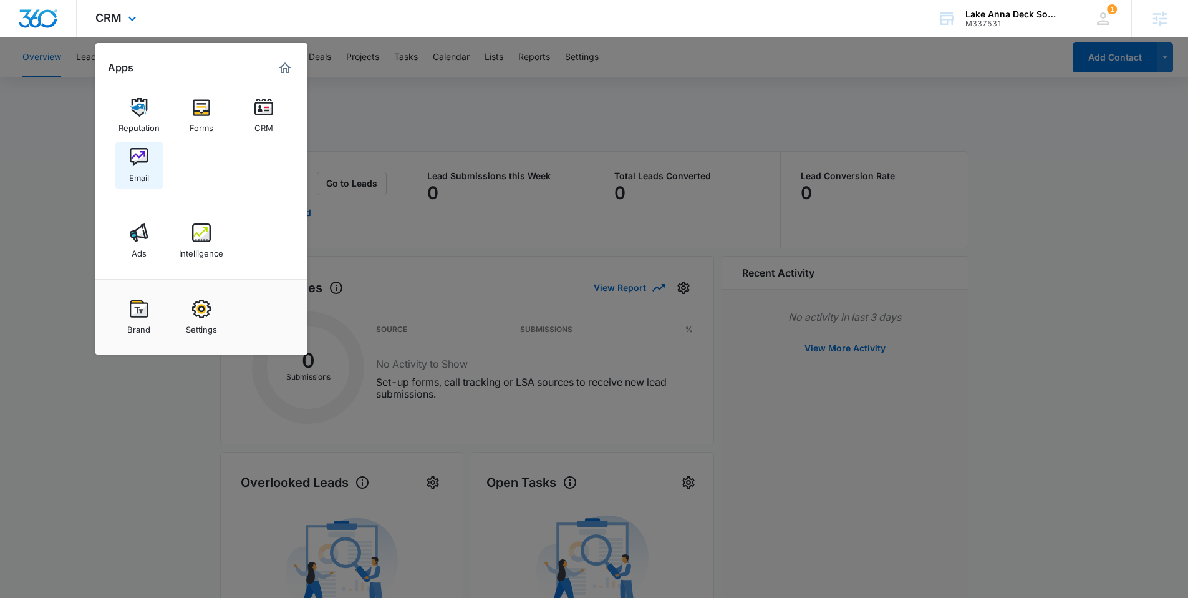
click at [140, 165] on img at bounding box center [139, 157] width 19 height 19
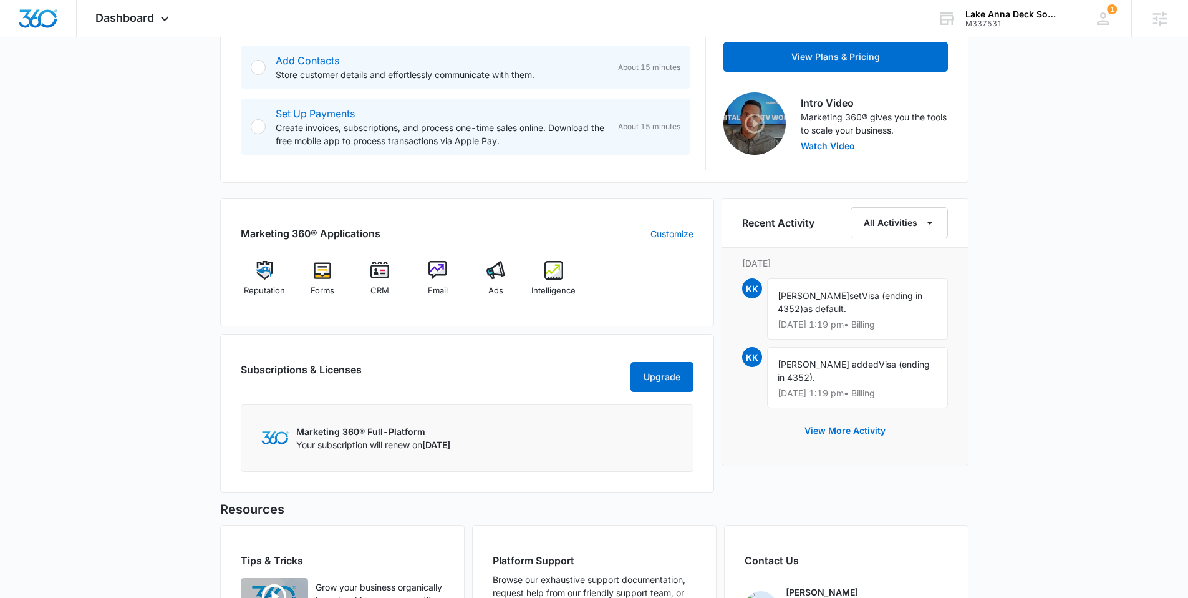
scroll to position [352, 0]
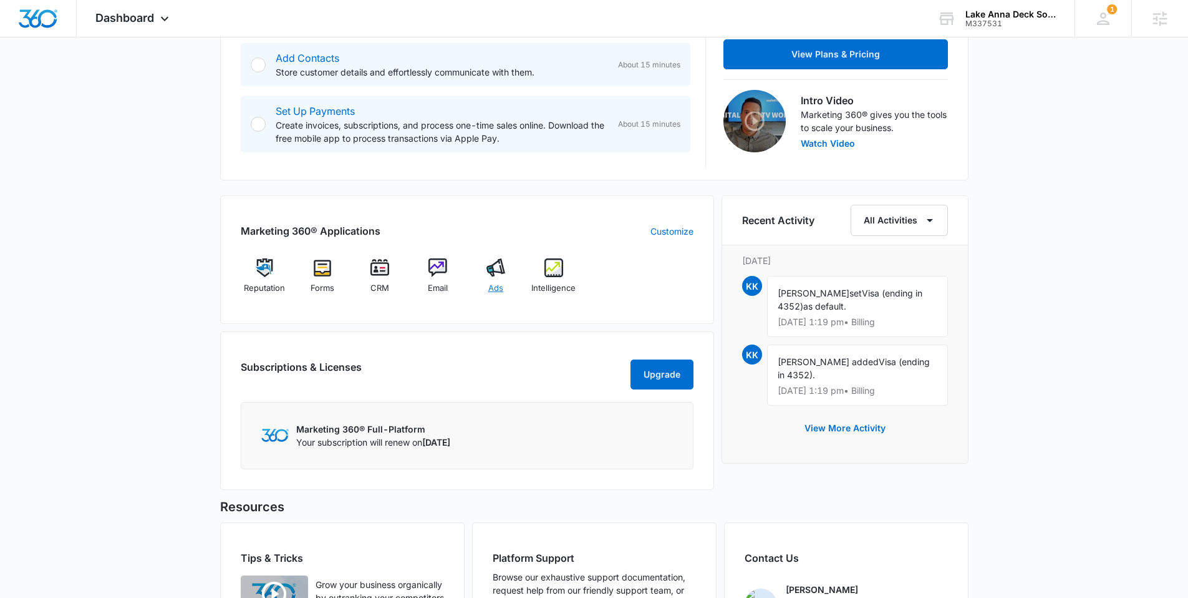
click at [495, 268] on img at bounding box center [496, 267] width 19 height 19
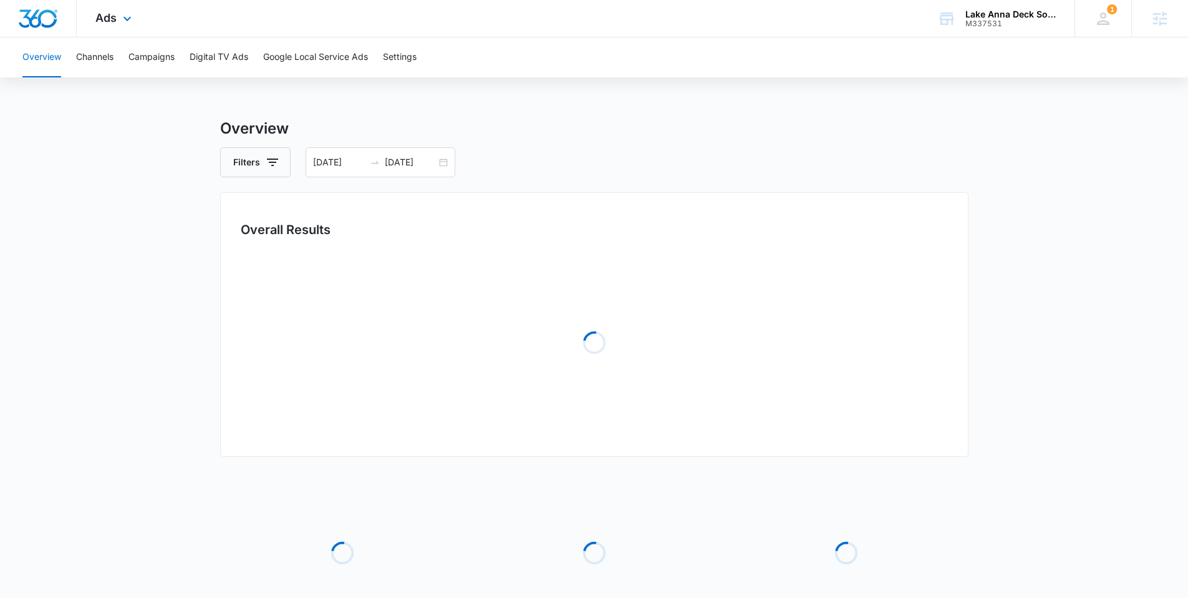
click at [42, 7] on div at bounding box center [38, 18] width 77 height 37
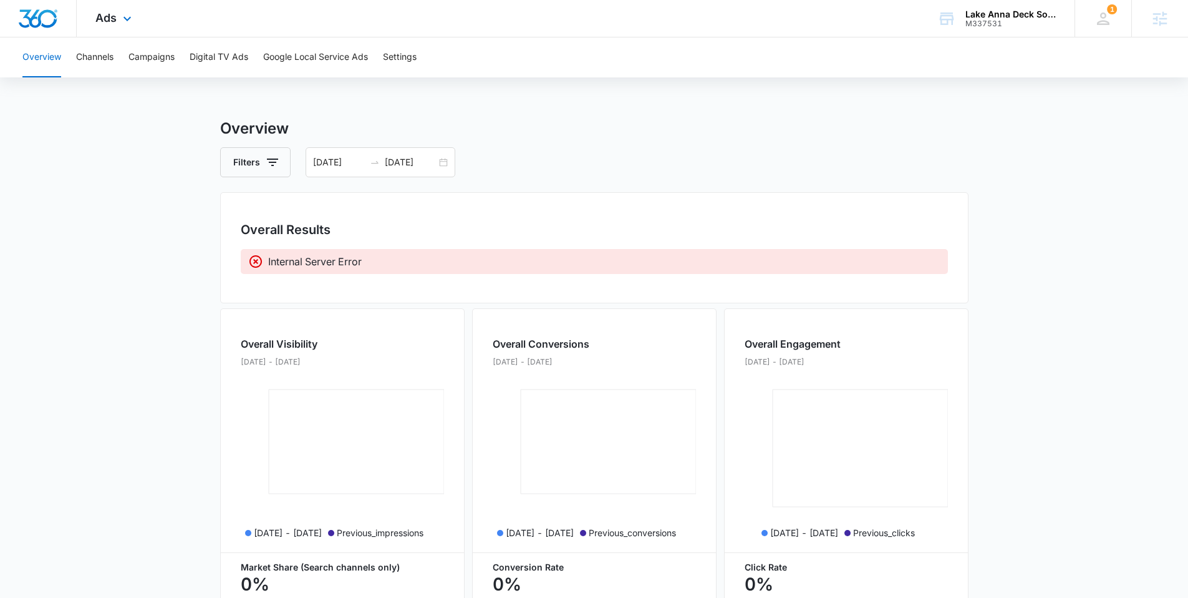
click at [43, 16] on img "Dashboard" at bounding box center [38, 18] width 40 height 19
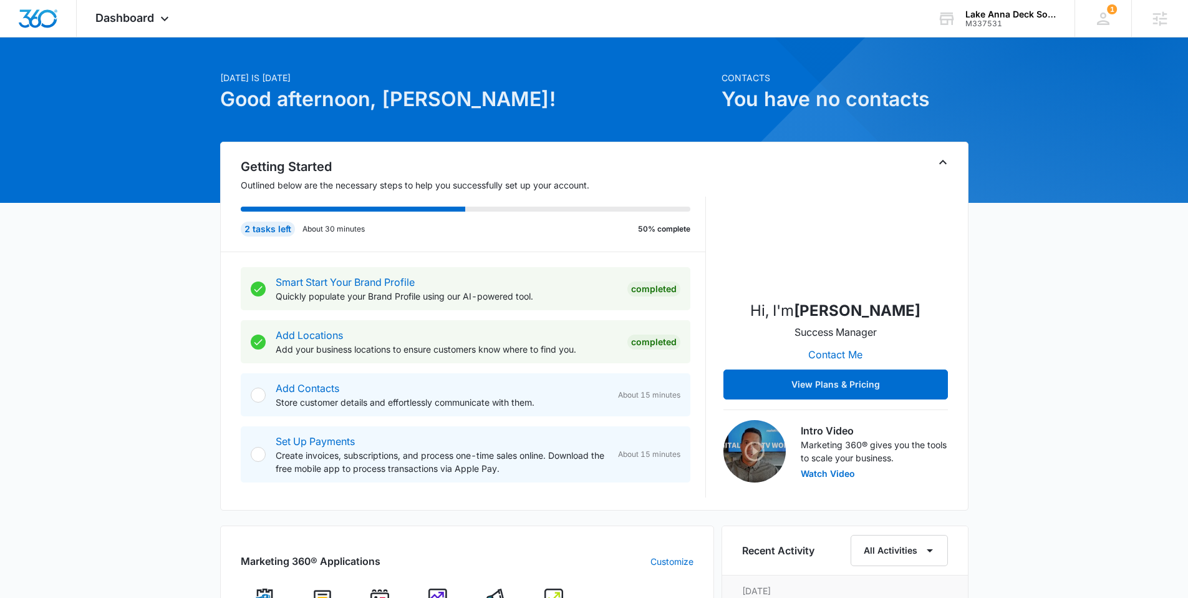
scroll to position [325, 0]
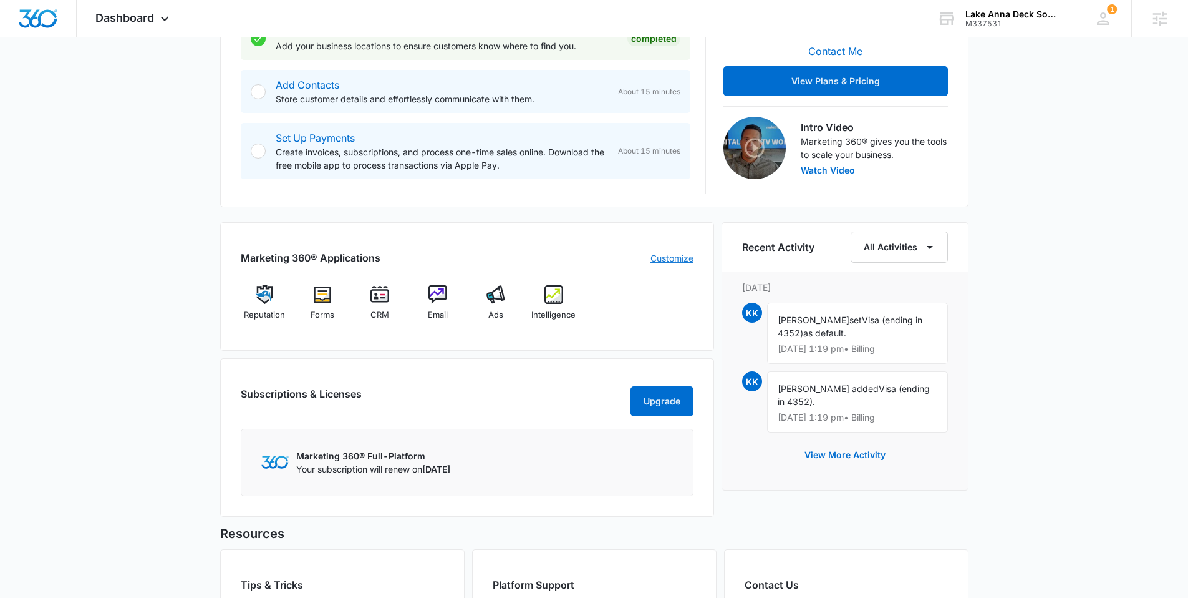
click at [659, 259] on link "Customize" at bounding box center [672, 257] width 43 height 13
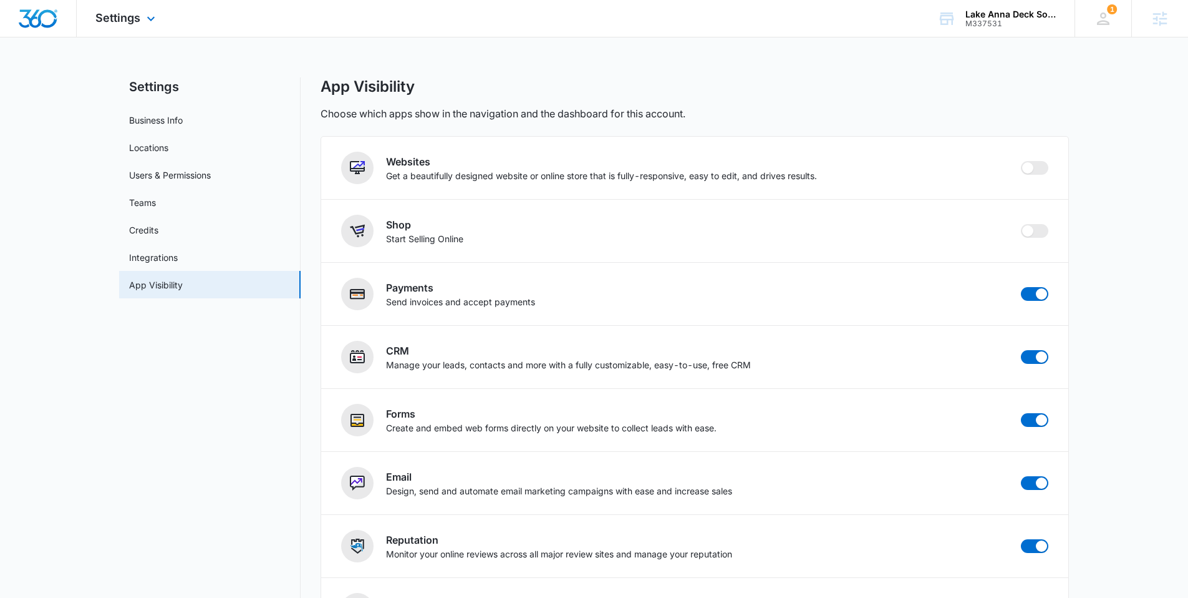
click at [39, 14] on img "Dashboard" at bounding box center [38, 18] width 40 height 19
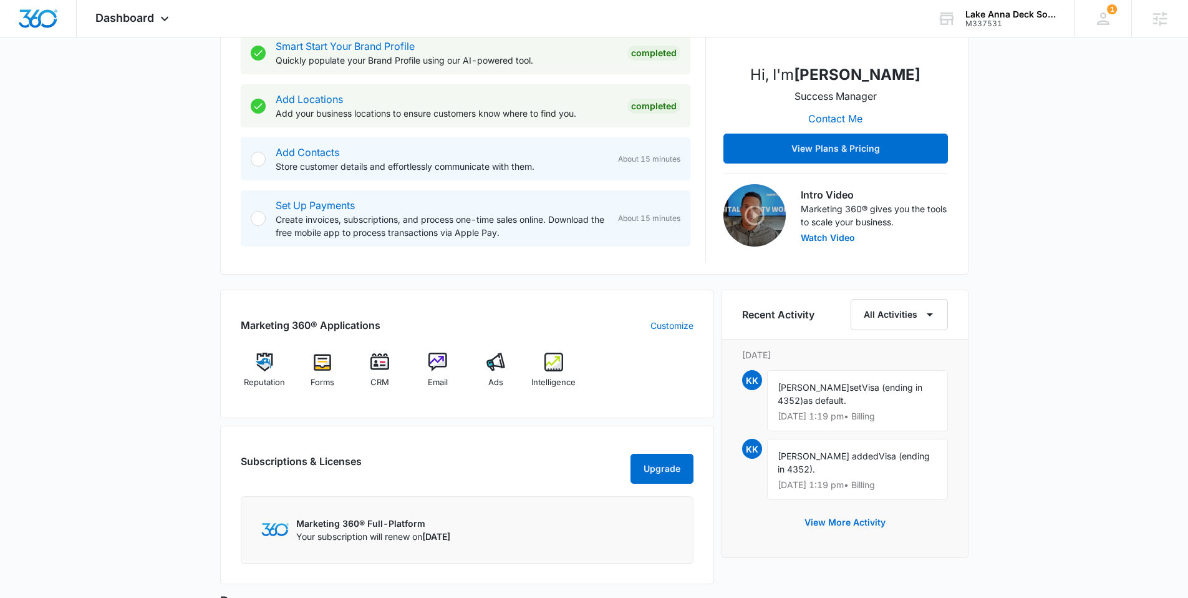
scroll to position [392, 0]
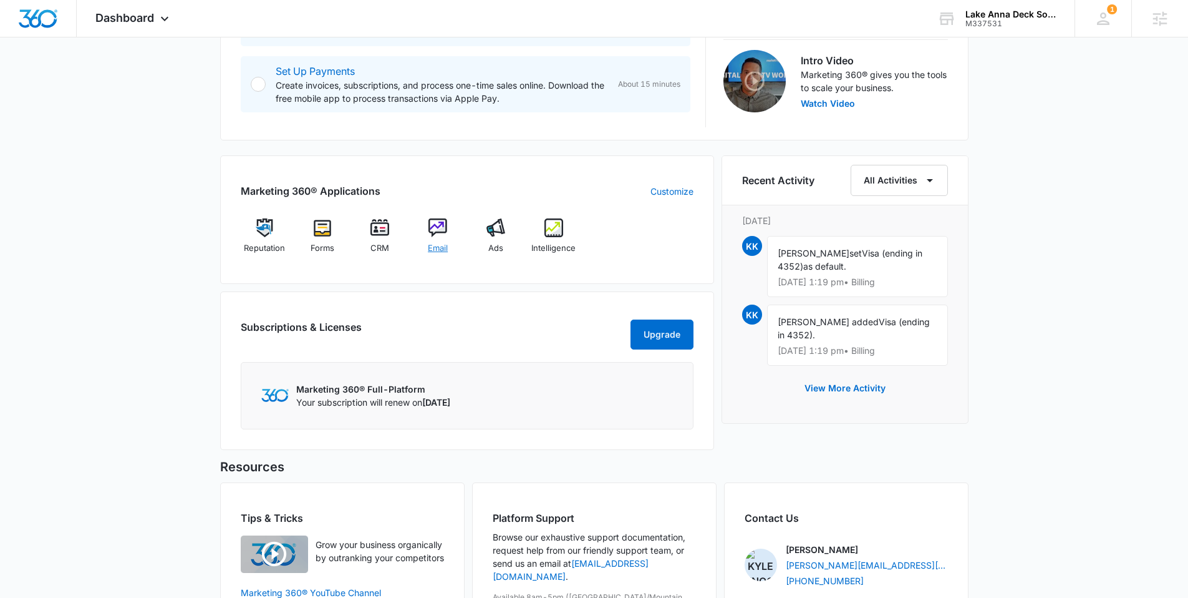
click at [453, 228] on div "Email" at bounding box center [438, 240] width 48 height 45
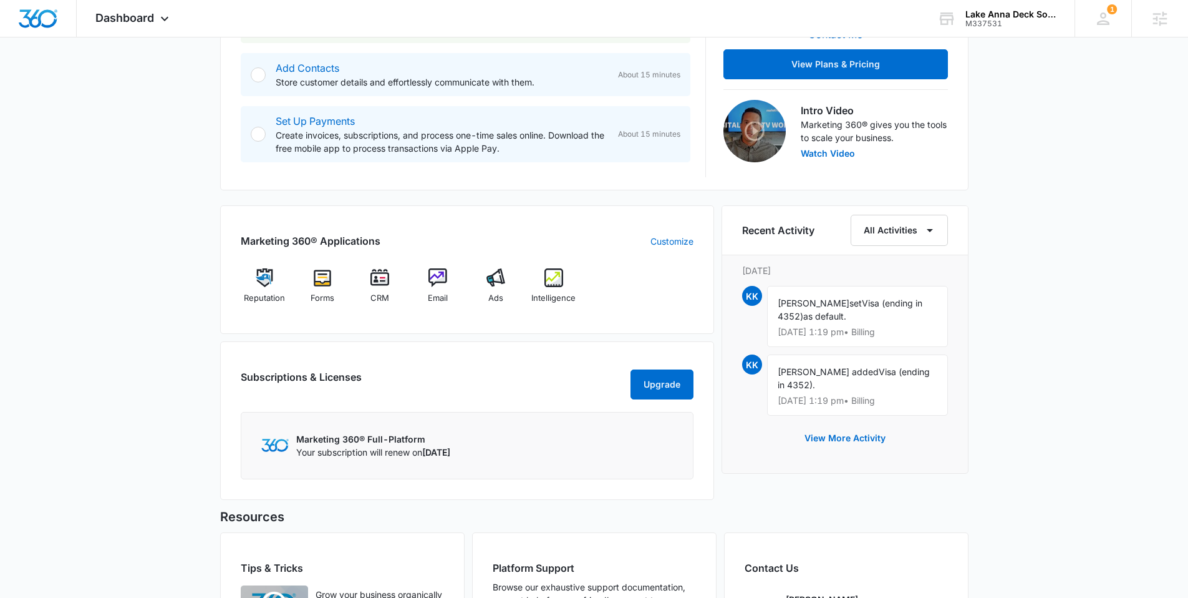
scroll to position [360, 0]
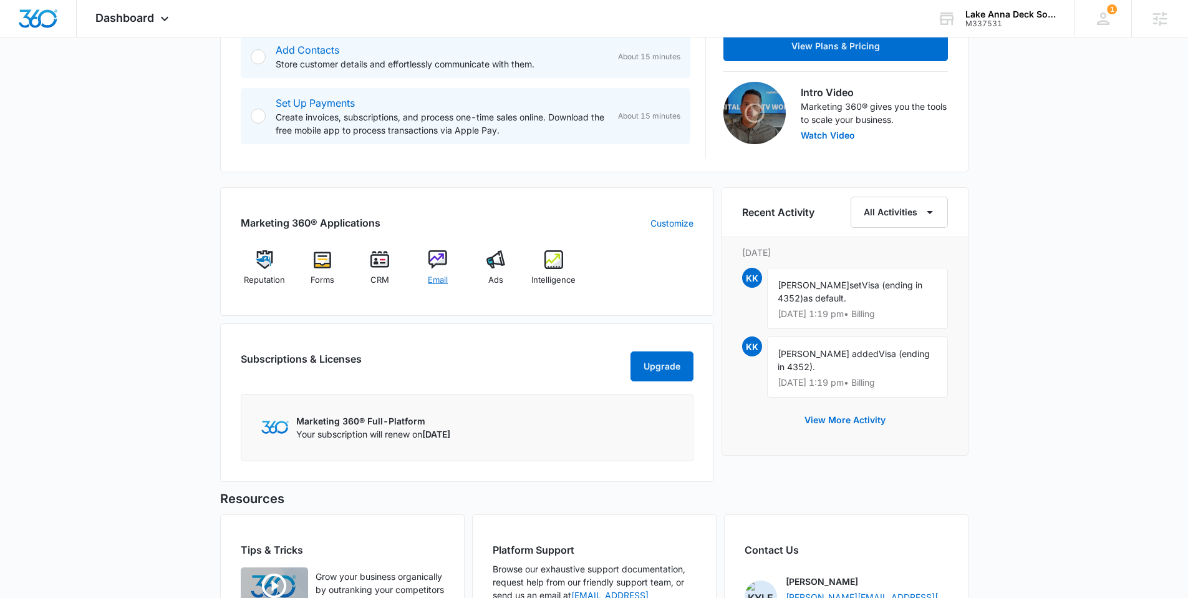
click at [437, 261] on img at bounding box center [438, 259] width 19 height 19
